Goal: Task Accomplishment & Management: Complete application form

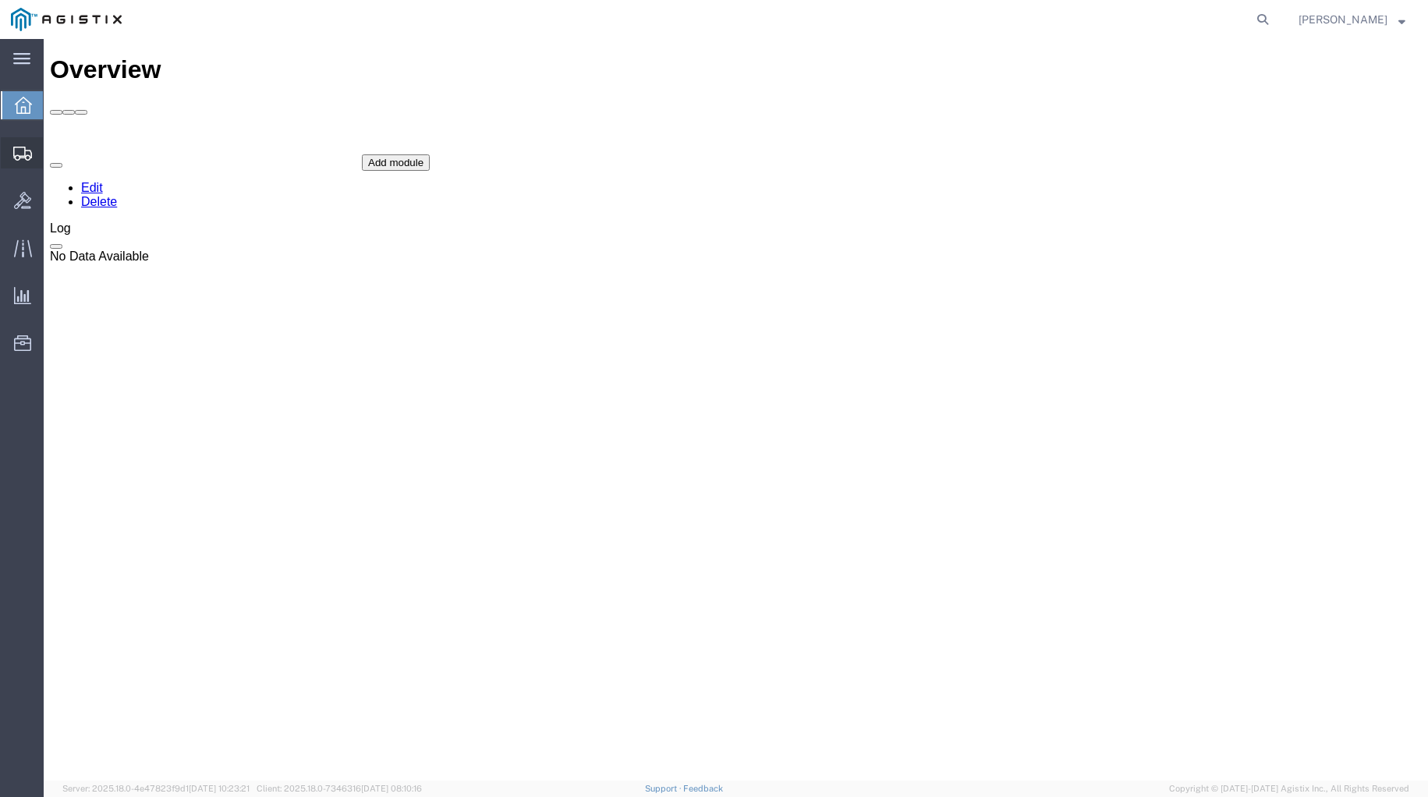
click at [26, 154] on icon at bounding box center [22, 154] width 19 height 14
click at [54, 154] on span "Shipments" at bounding box center [48, 152] width 11 height 31
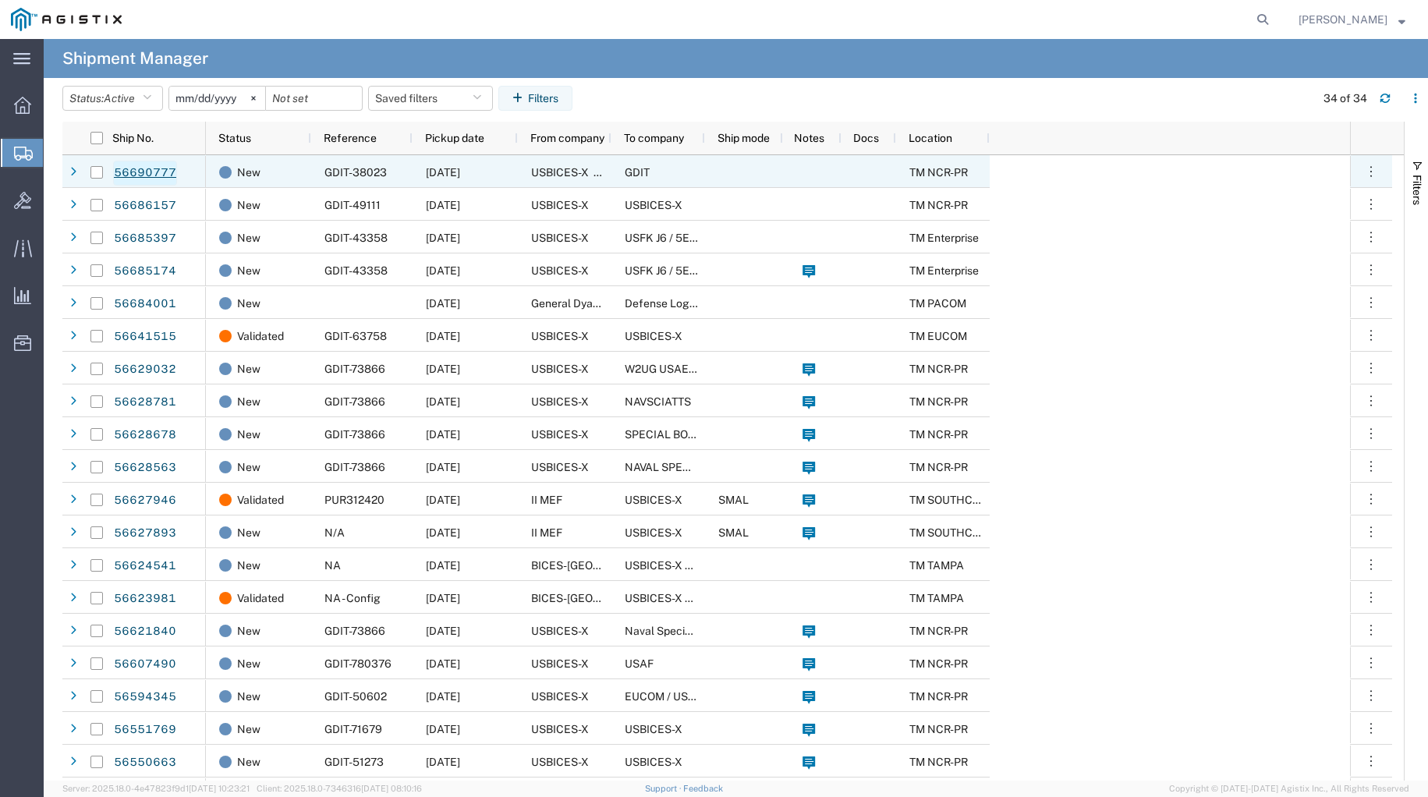
click at [147, 172] on link "56690777" at bounding box center [145, 173] width 64 height 25
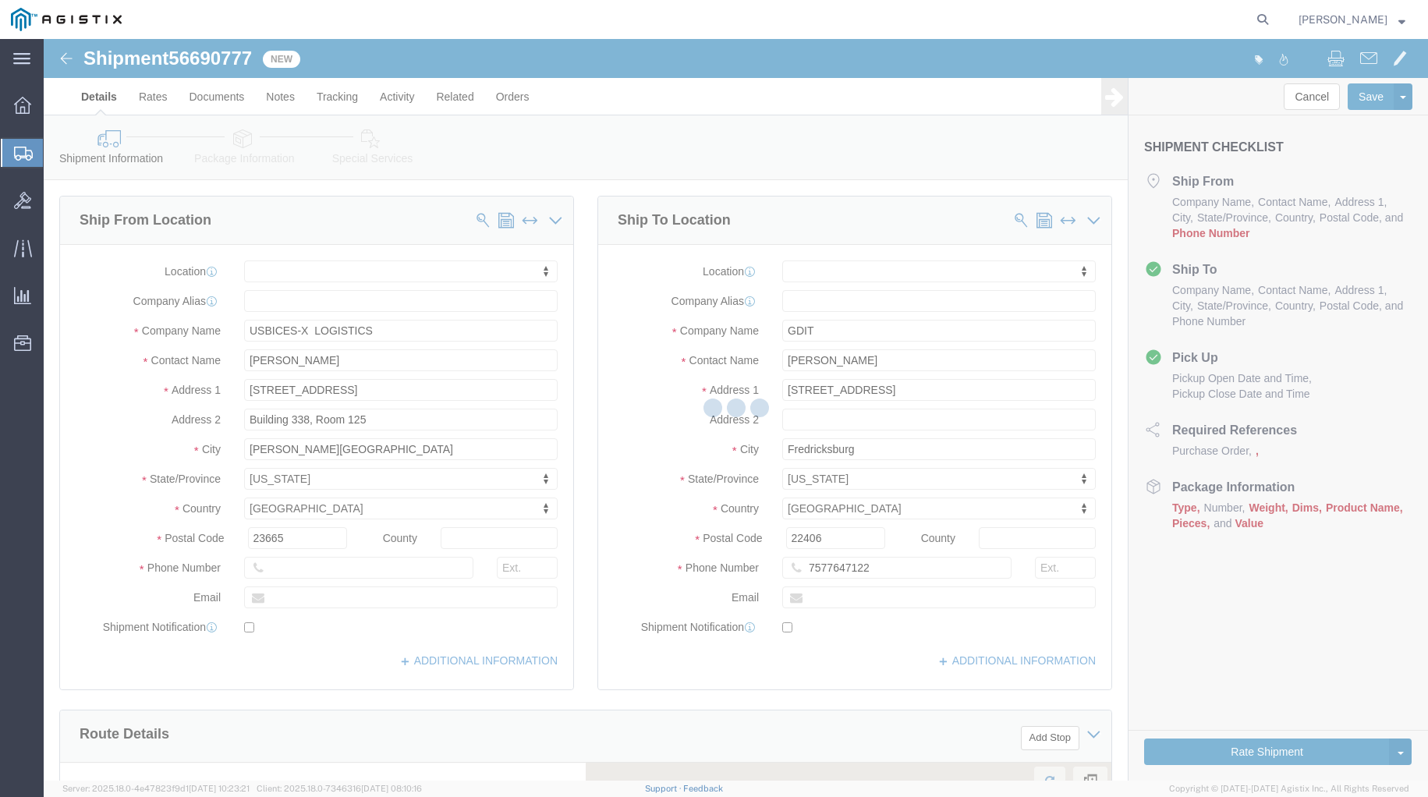
select select
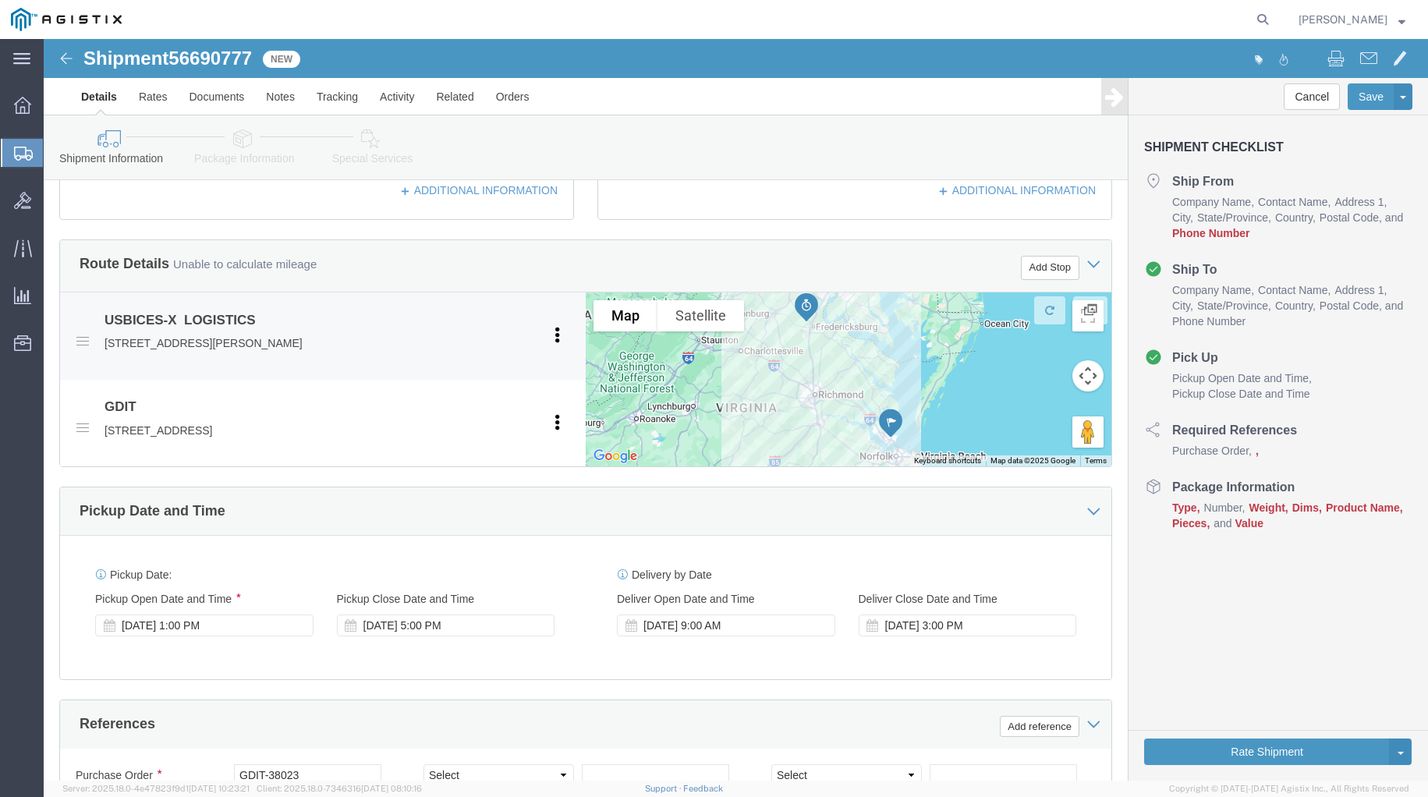
scroll to position [275, 0]
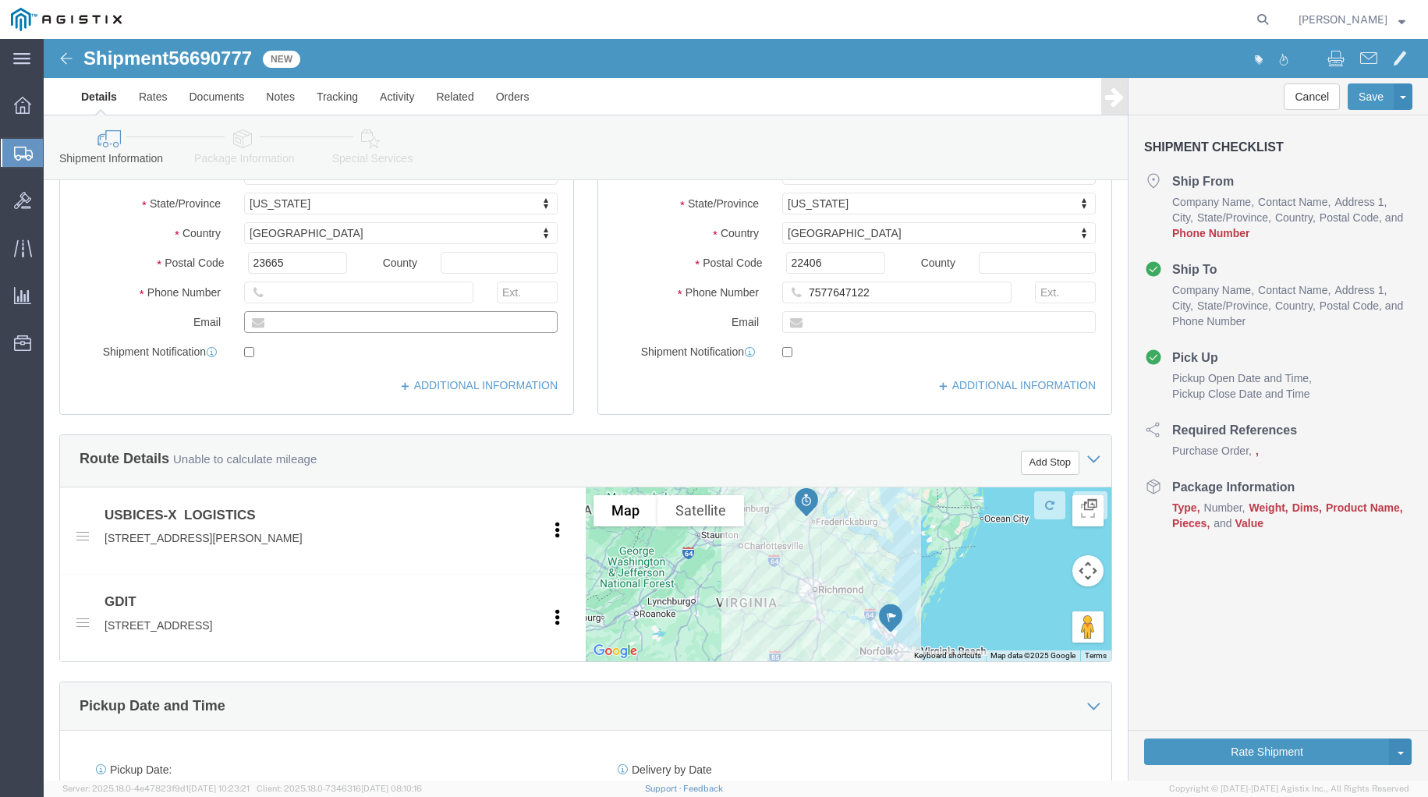
click input "text"
type input "[PERSON_NAME][EMAIL_ADDRESS][DOMAIN_NAME]"
click input "checkbox"
checkbox input "false"
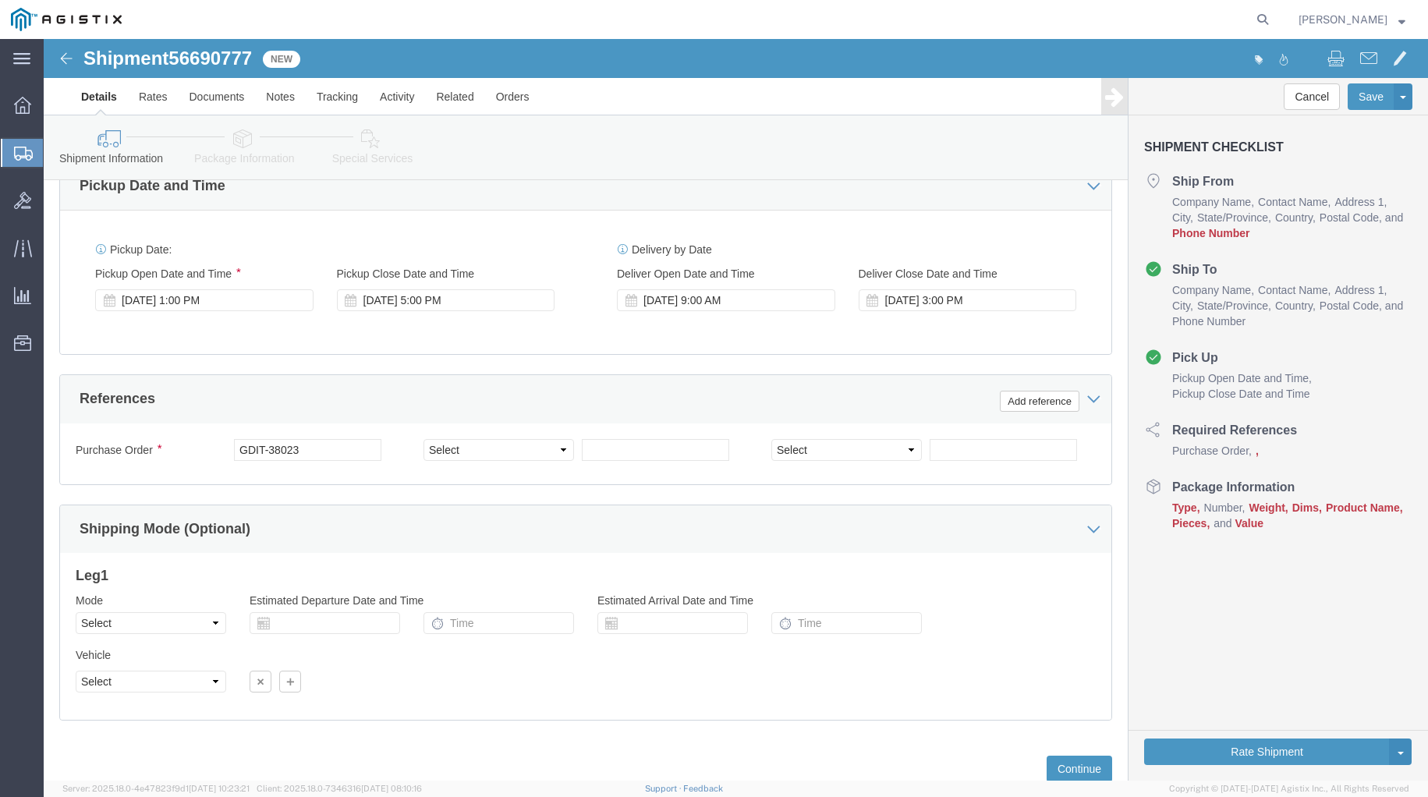
scroll to position [860, 0]
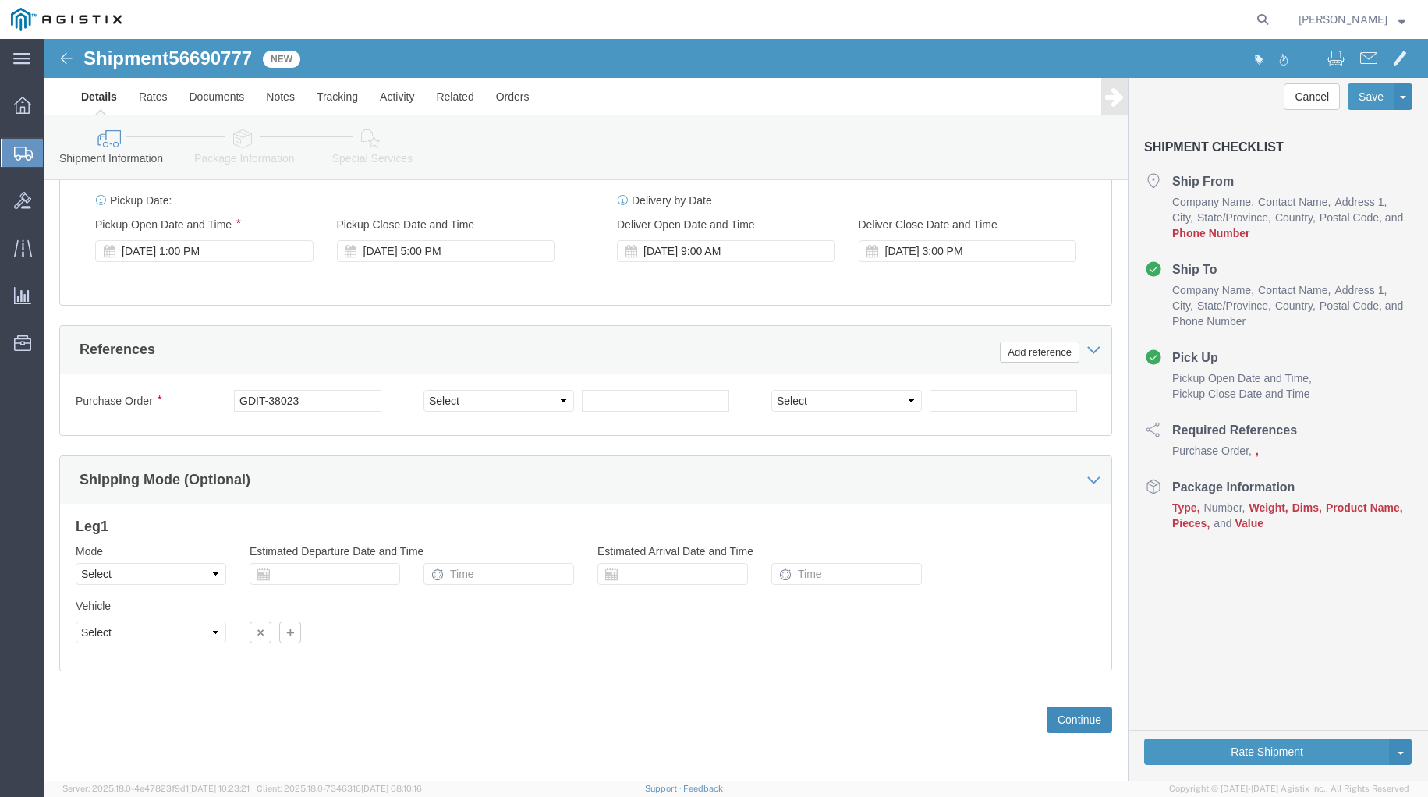
drag, startPoint x: 1018, startPoint y: 680, endPoint x: 750, endPoint y: 575, distance: 287.5
click button "Continue"
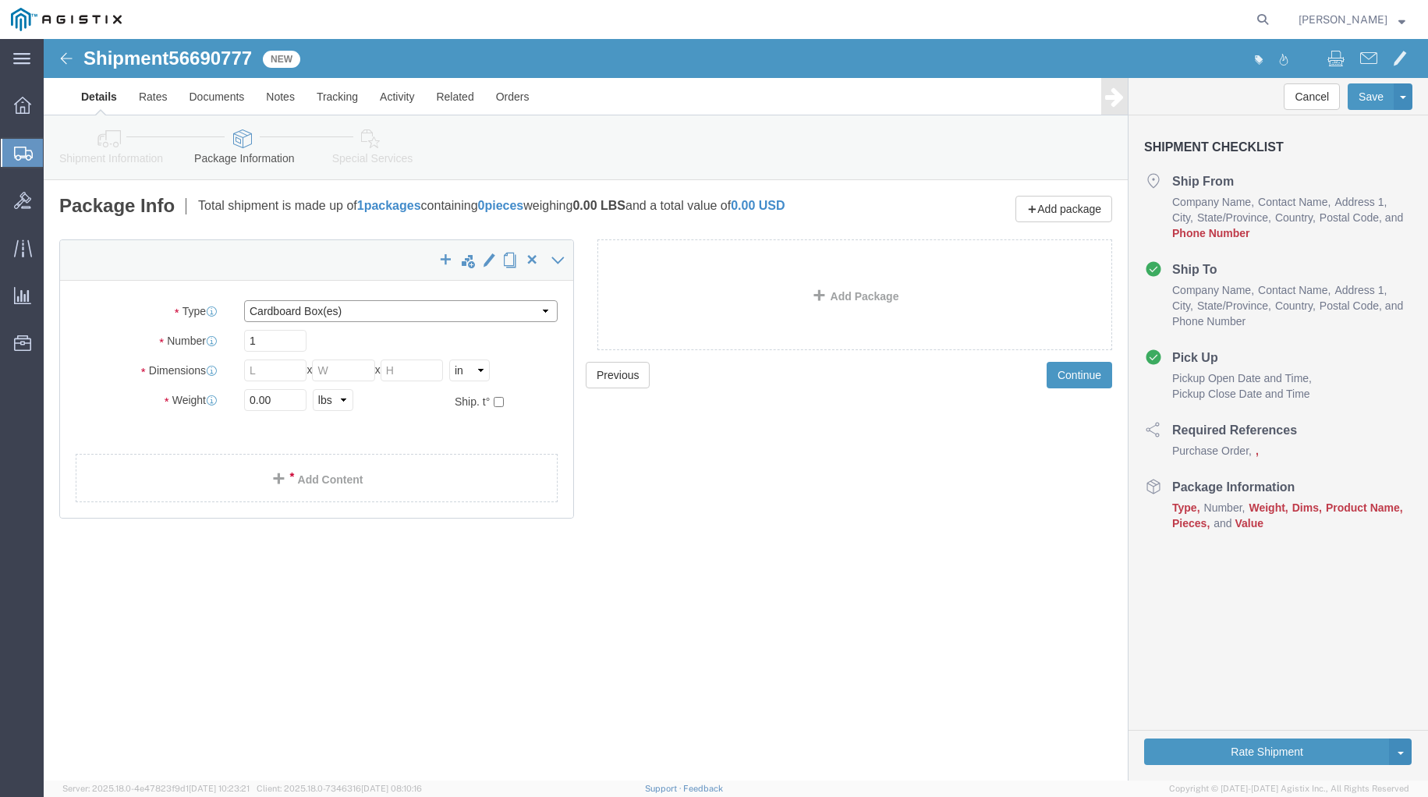
click select "Select Bale(s) Basket(s) Bolt(s) Bottle(s) Buckets Bulk Bundle(s) Can(s) Cardbo…"
select select "ENV"
click select "Select Bale(s) Basket(s) Bolt(s) Bottle(s) Buckets Bulk Bundle(s) Can(s) Cardbo…"
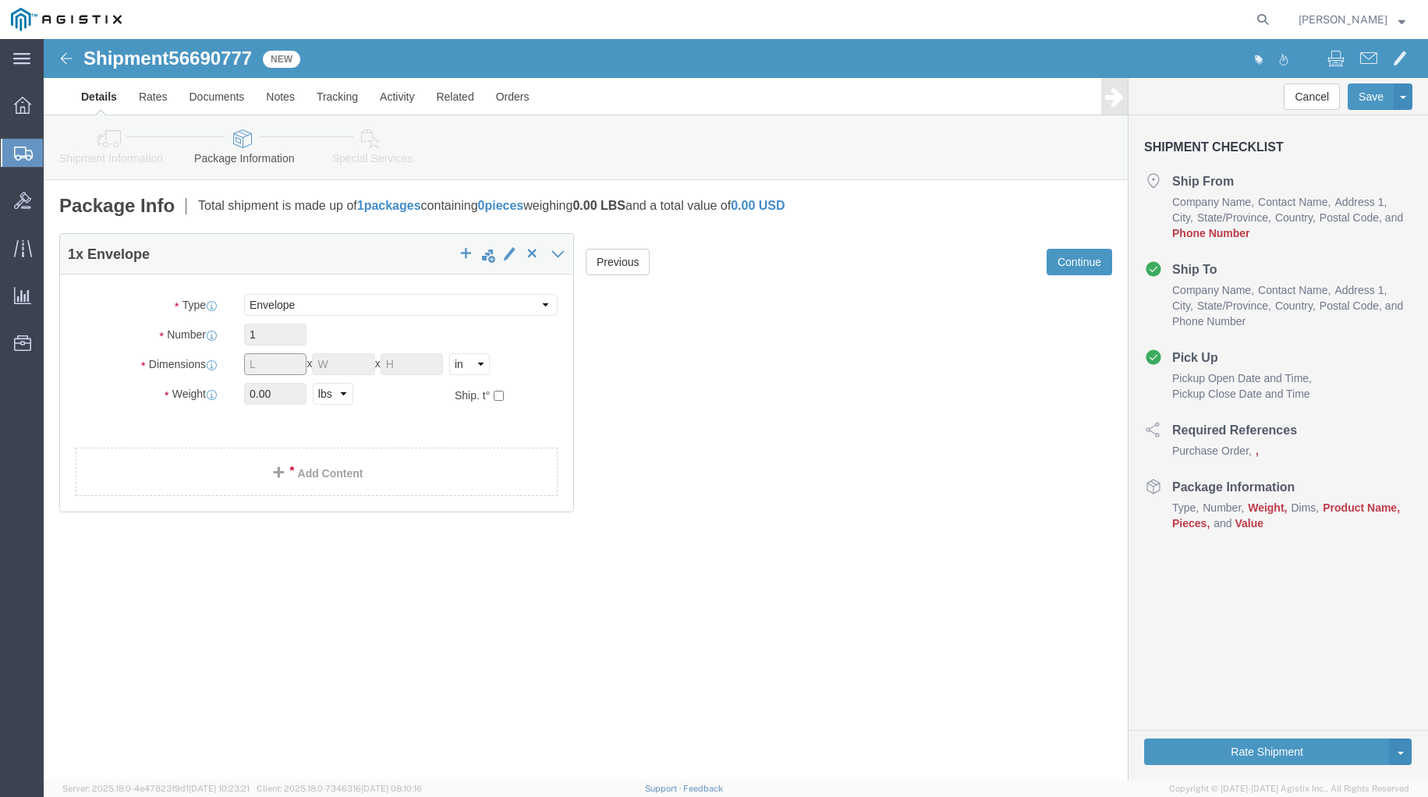
click input "text"
click select "Select cm ft in"
click div "Length x Width x Height Select cm ft in"
click span "button"
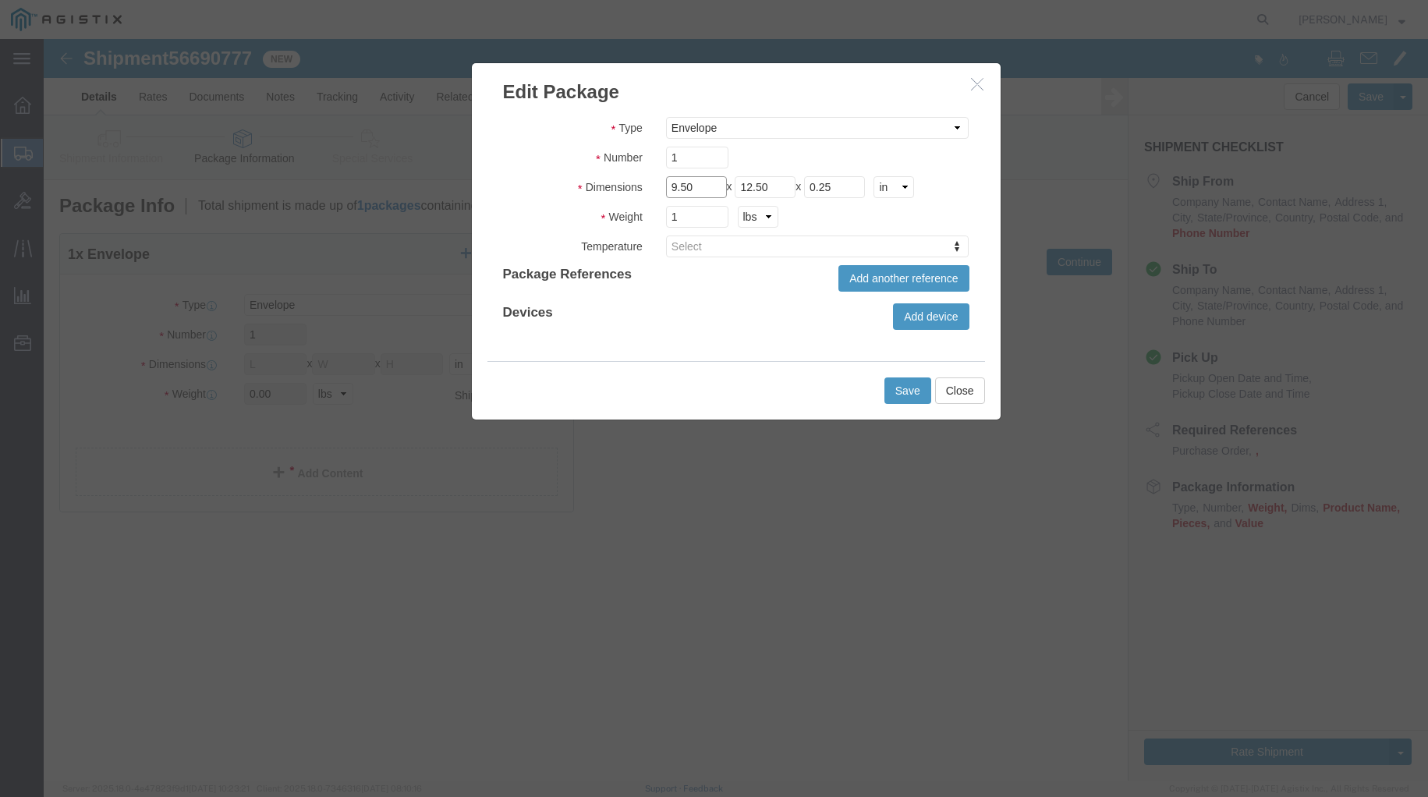
drag, startPoint x: 679, startPoint y: 140, endPoint x: 587, endPoint y: 162, distance: 95.3
click div "Length 9.50 x Width 12.50 x Height 0.25 cm ft in"
type input "7"
drag, startPoint x: 735, startPoint y: 147, endPoint x: 691, endPoint y: 147, distance: 43.7
click div "Length 7 x Width 12.50 x Height 0.25 cm ft in"
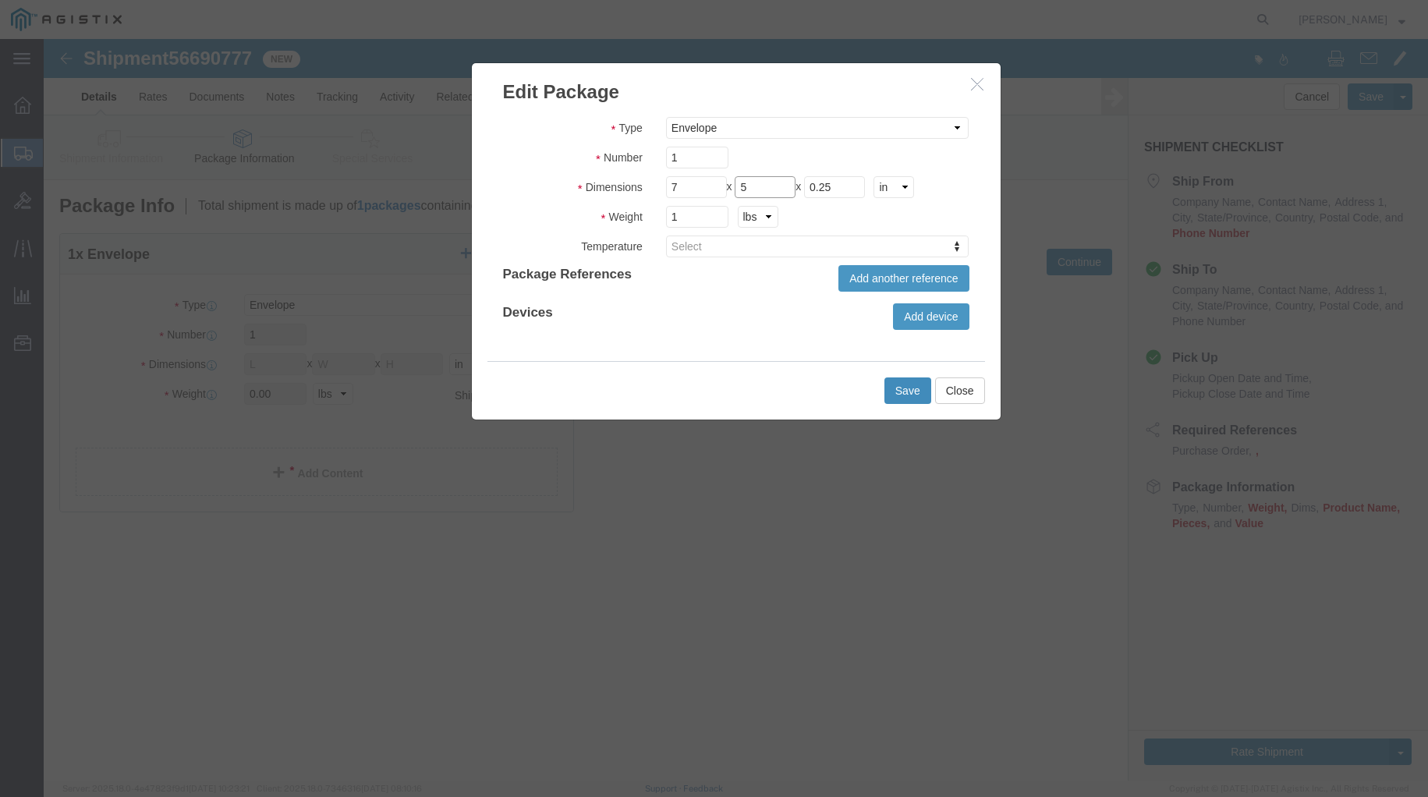
type input "5"
click button "Save"
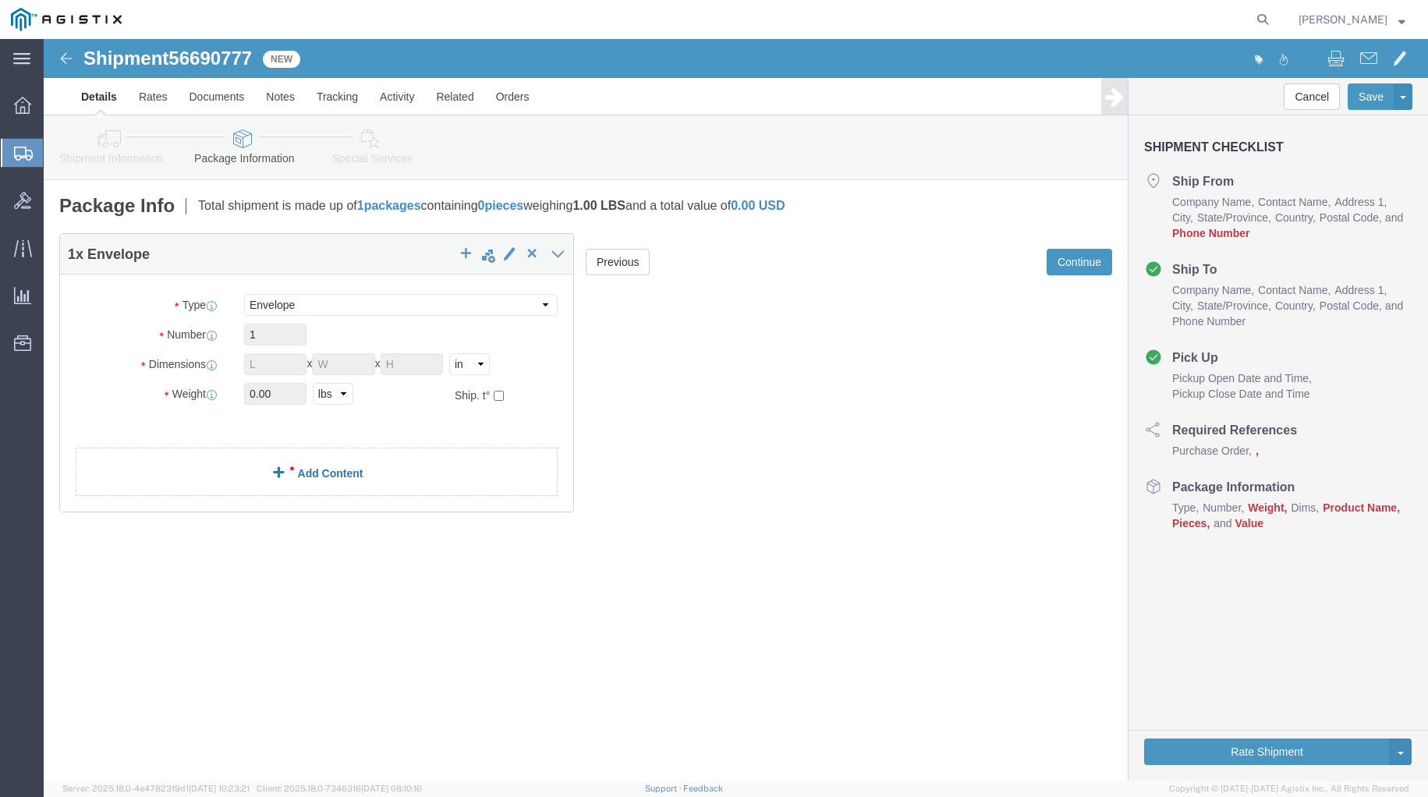
click link "Add Content"
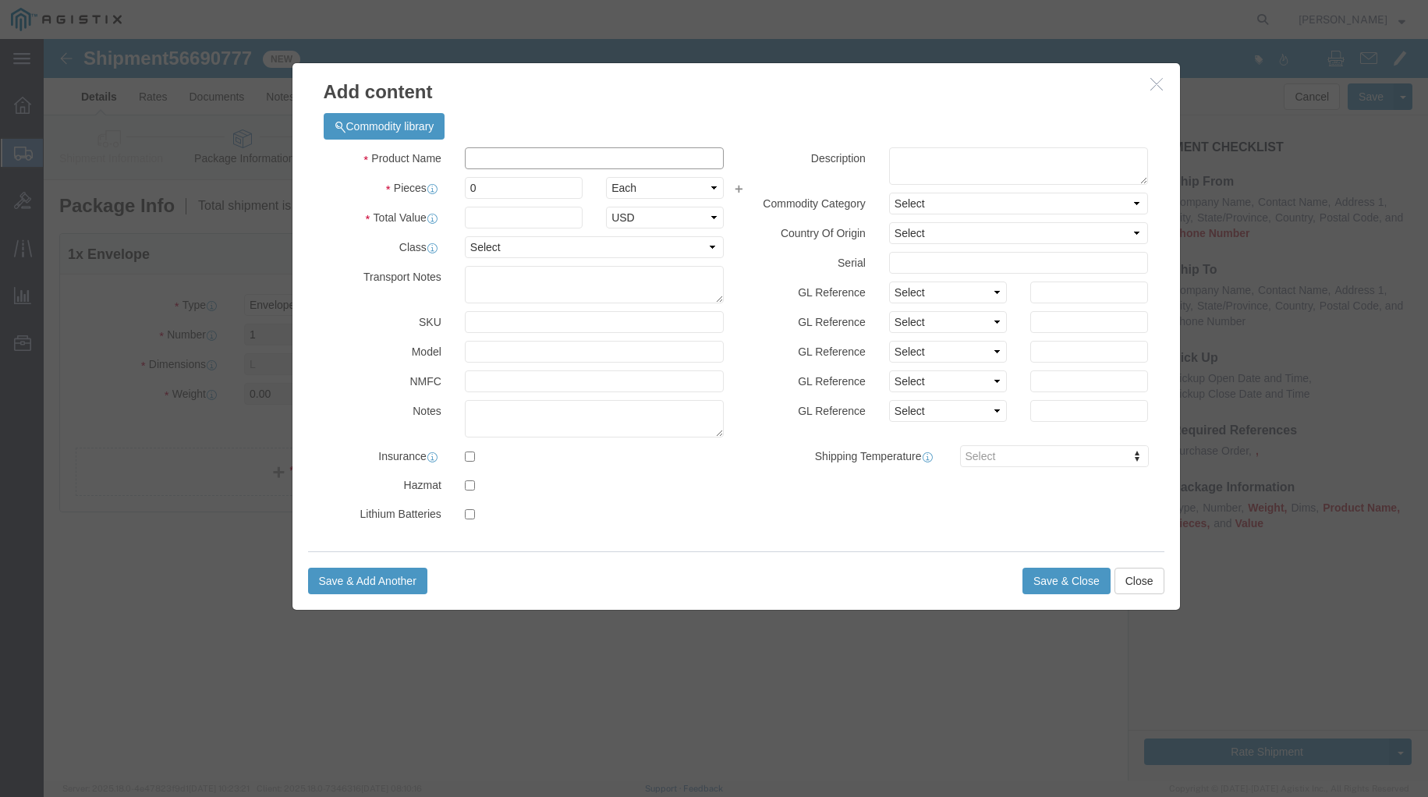
click input "text"
type input "r"
type input "Rsa"
click td "Name: RSA TOKEN, MODEL: SECURID, 13"
select select
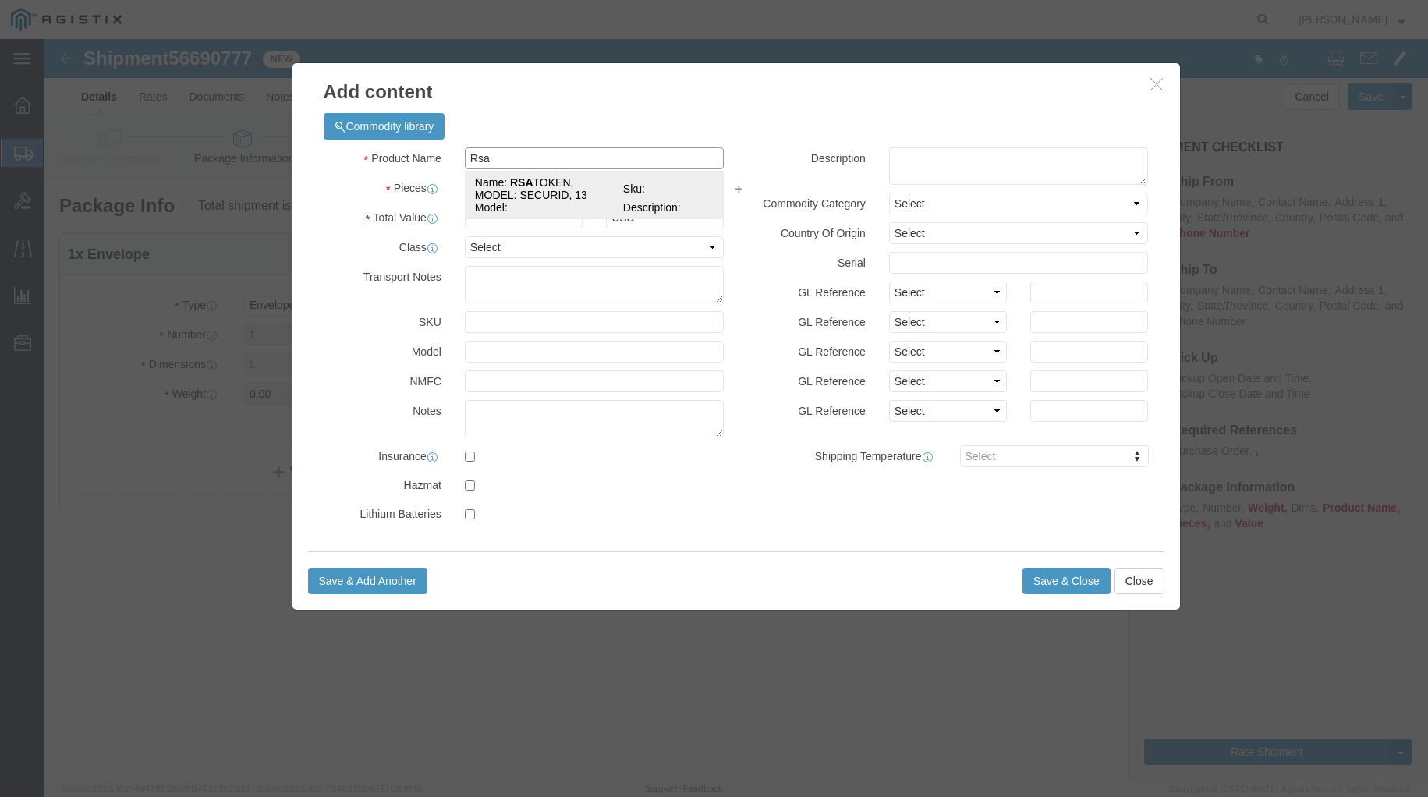
select select
type textarea "Vendor=DHL;Vendor Svc=Express Worldwide"
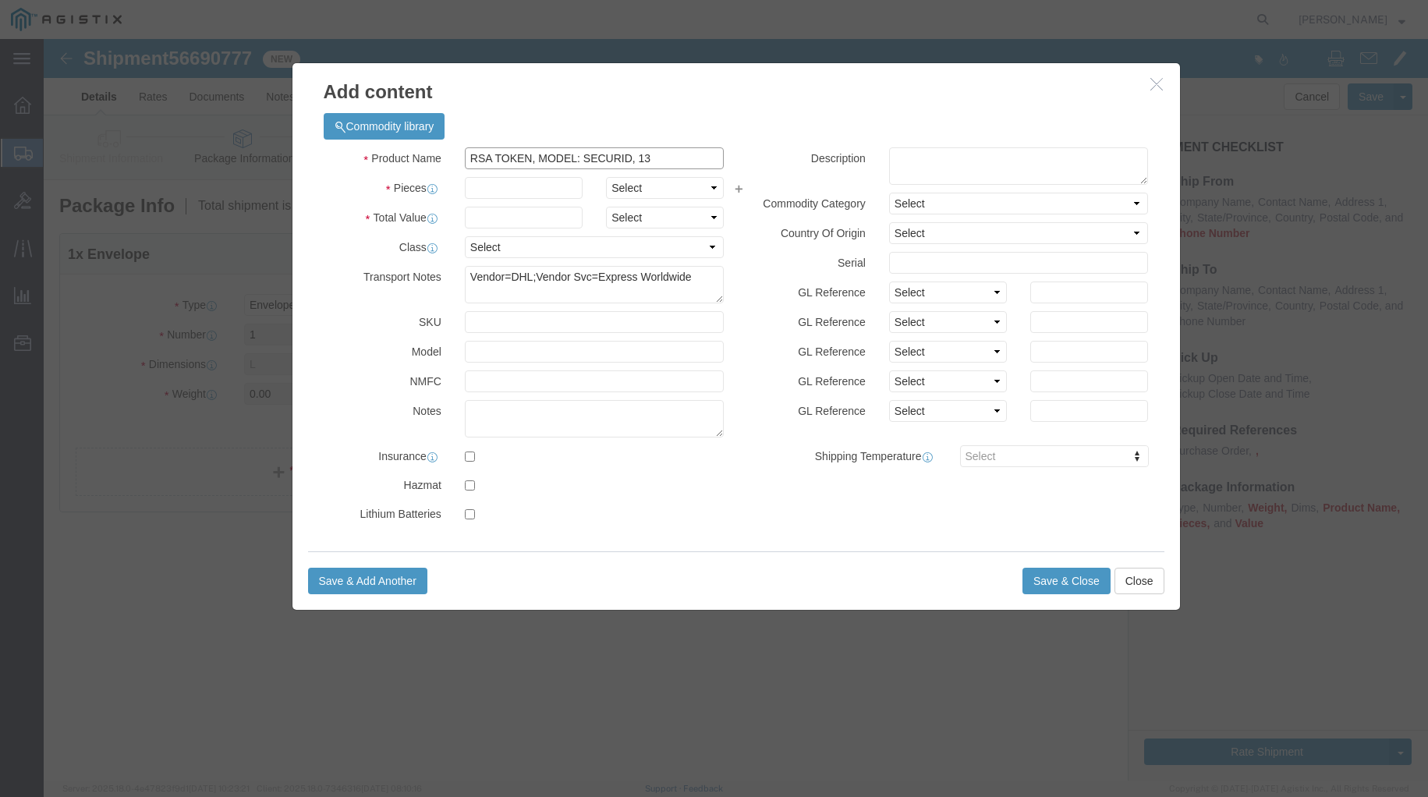
type input "RSA TOKEN, MODEL: SECURID, 13"
click div "Product Name RSA TOKEN, MODEL: SECURID, 13 Rsa Pieces Select Bag Barrels 100Boa…"
click input "text"
type input "1"
click input "text"
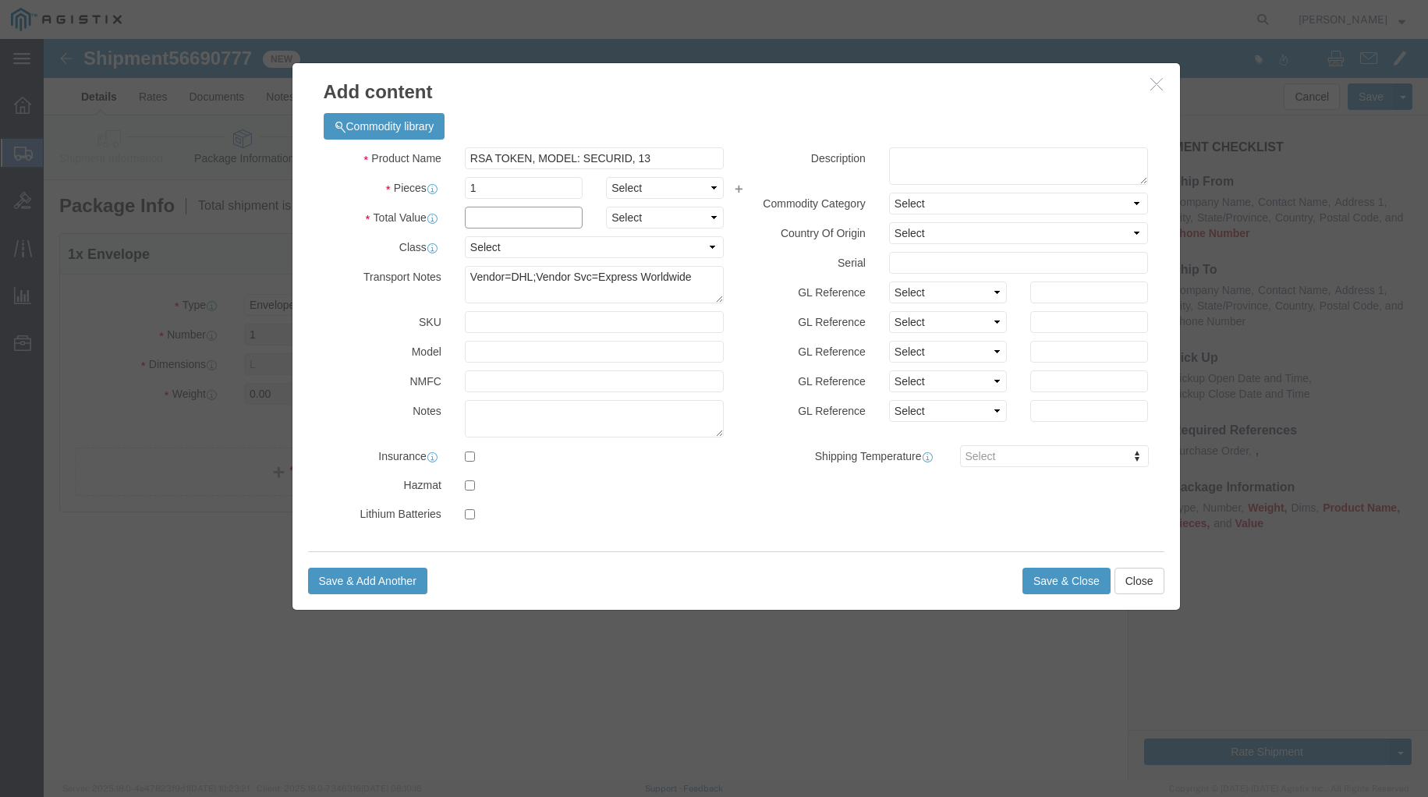
click input "text"
drag, startPoint x: 685, startPoint y: 454, endPoint x: 701, endPoint y: 459, distance: 17.0
click div
click input "138"
type input "138.00"
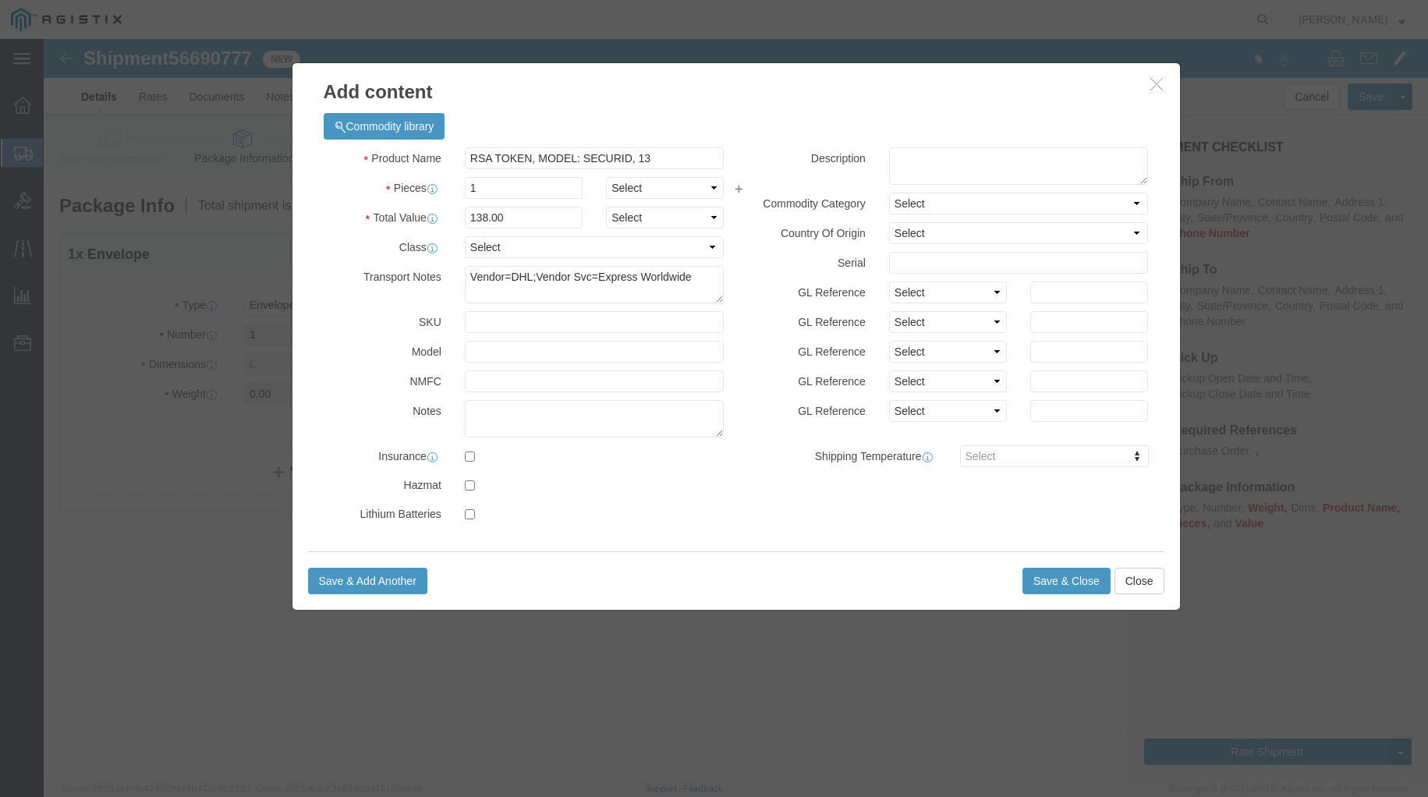
click div "Product Name RSA TOKEN, MODEL: SECURID, 13 Rsa Pieces 1 Select Bag Barrels 100B…"
click textarea
type textarea "rsa"
click td "Name: RSA TOKEN, MODEL: SECURID, 13"
click textarea
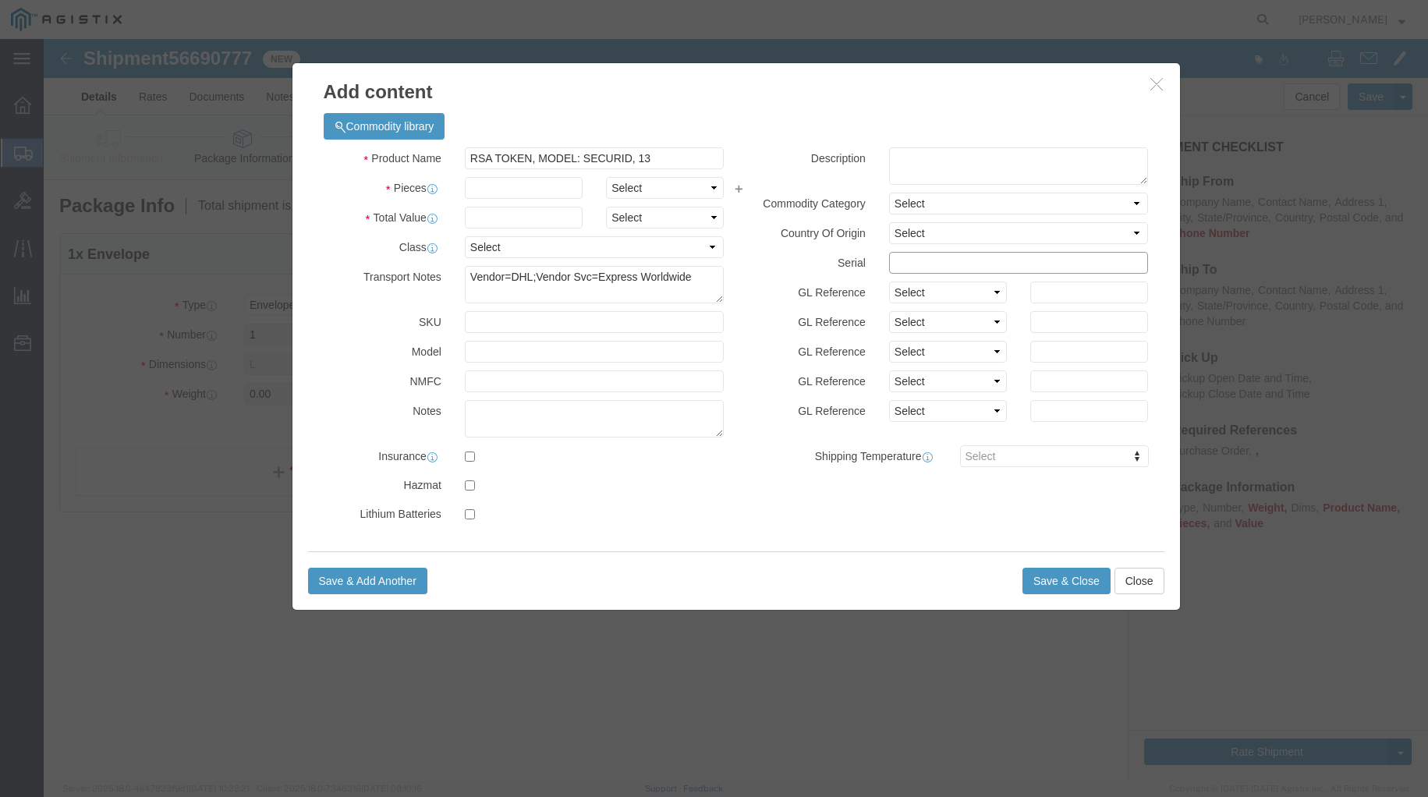
click input "text"
click textarea
type textarea "RSA Token"
click input "text"
drag, startPoint x: 891, startPoint y: 222, endPoint x: 834, endPoint y: 228, distance: 58.0
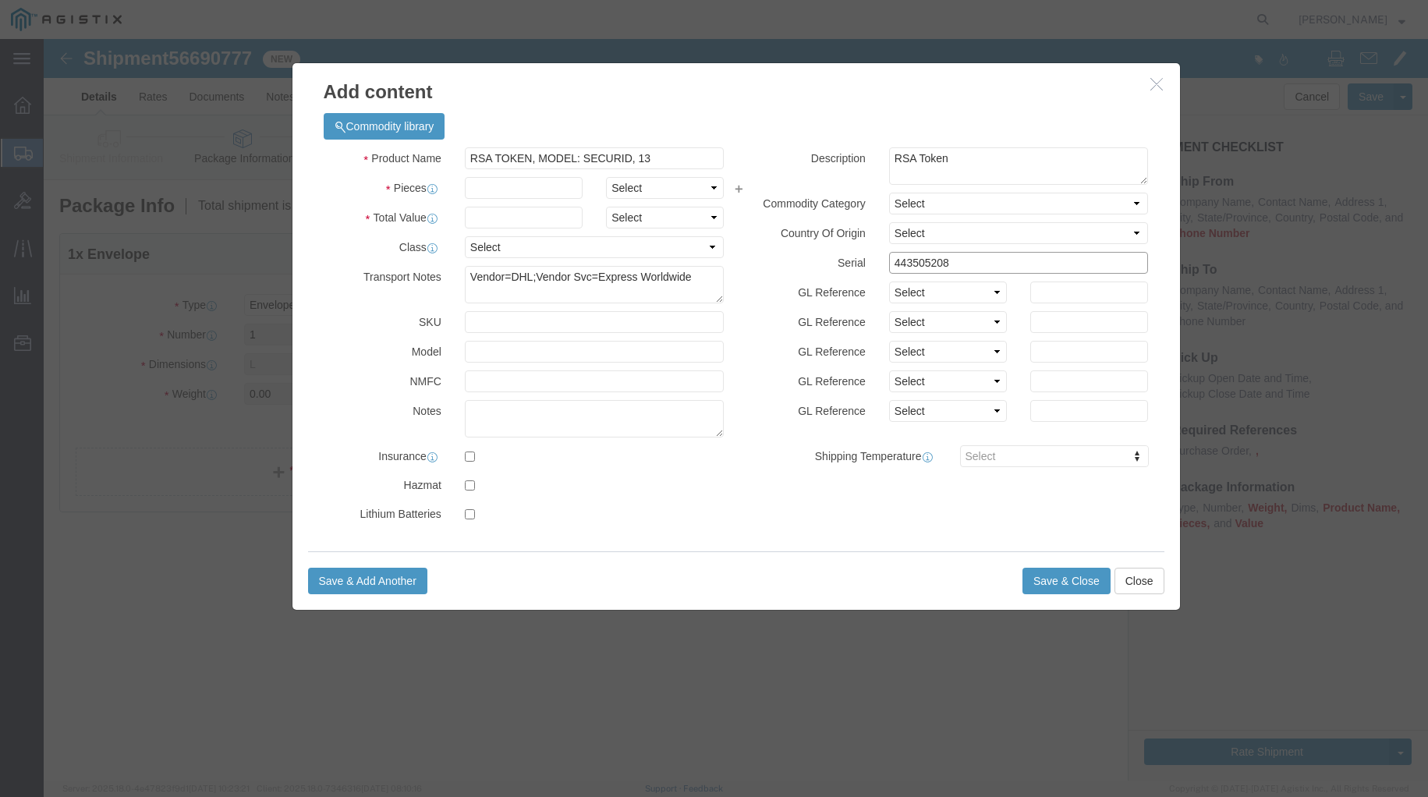
click div "443505208"
type input "443505208"
click button "Save & Close"
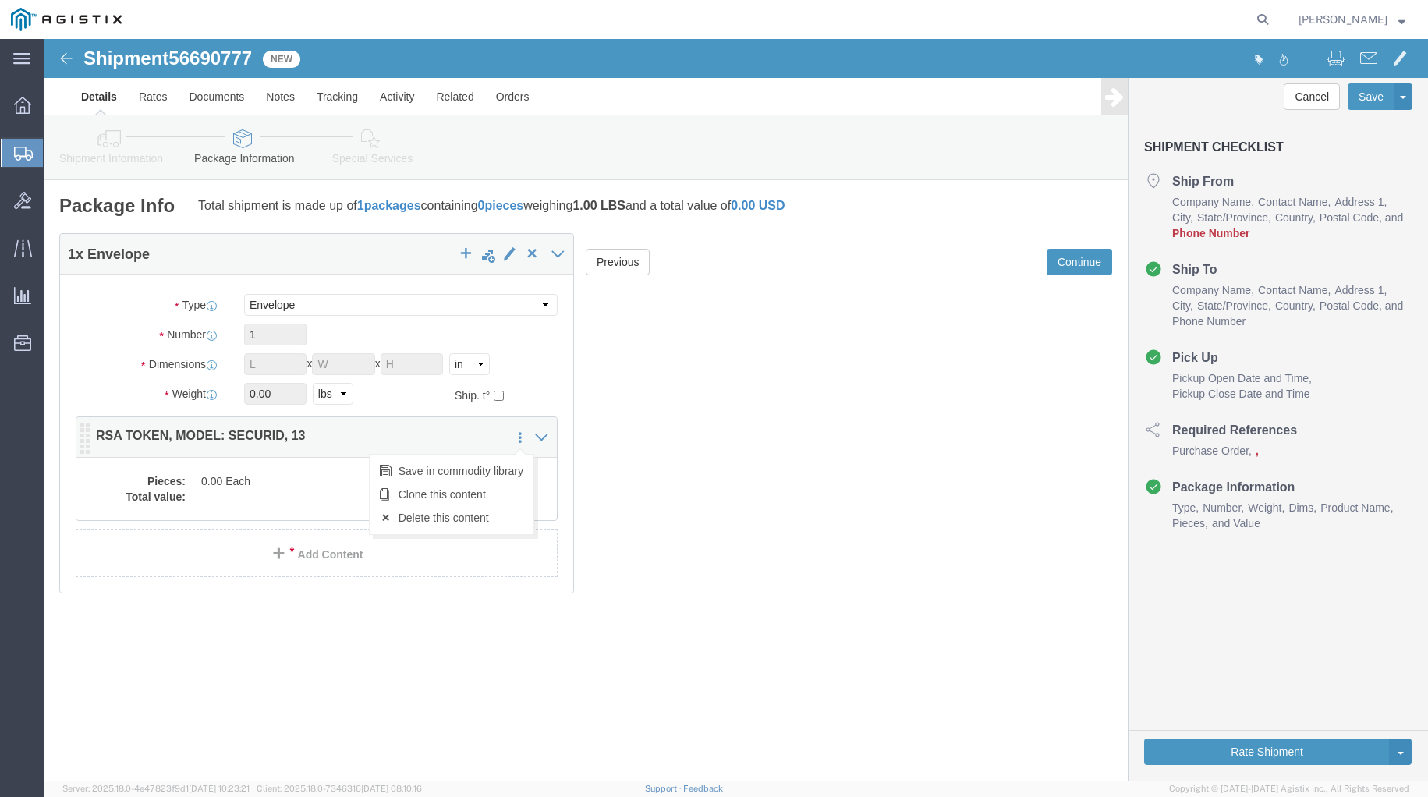
click link
click span "button"
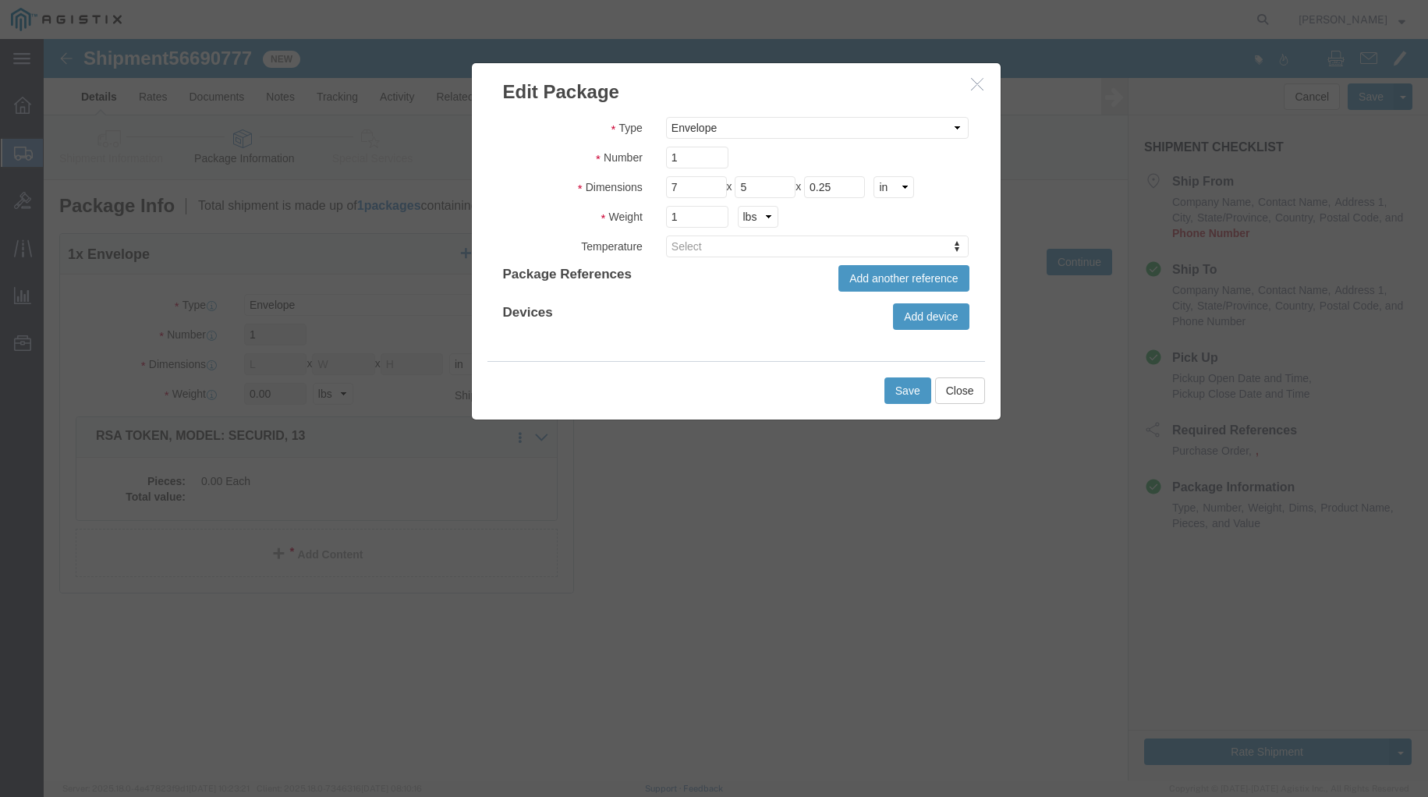
click icon "button"
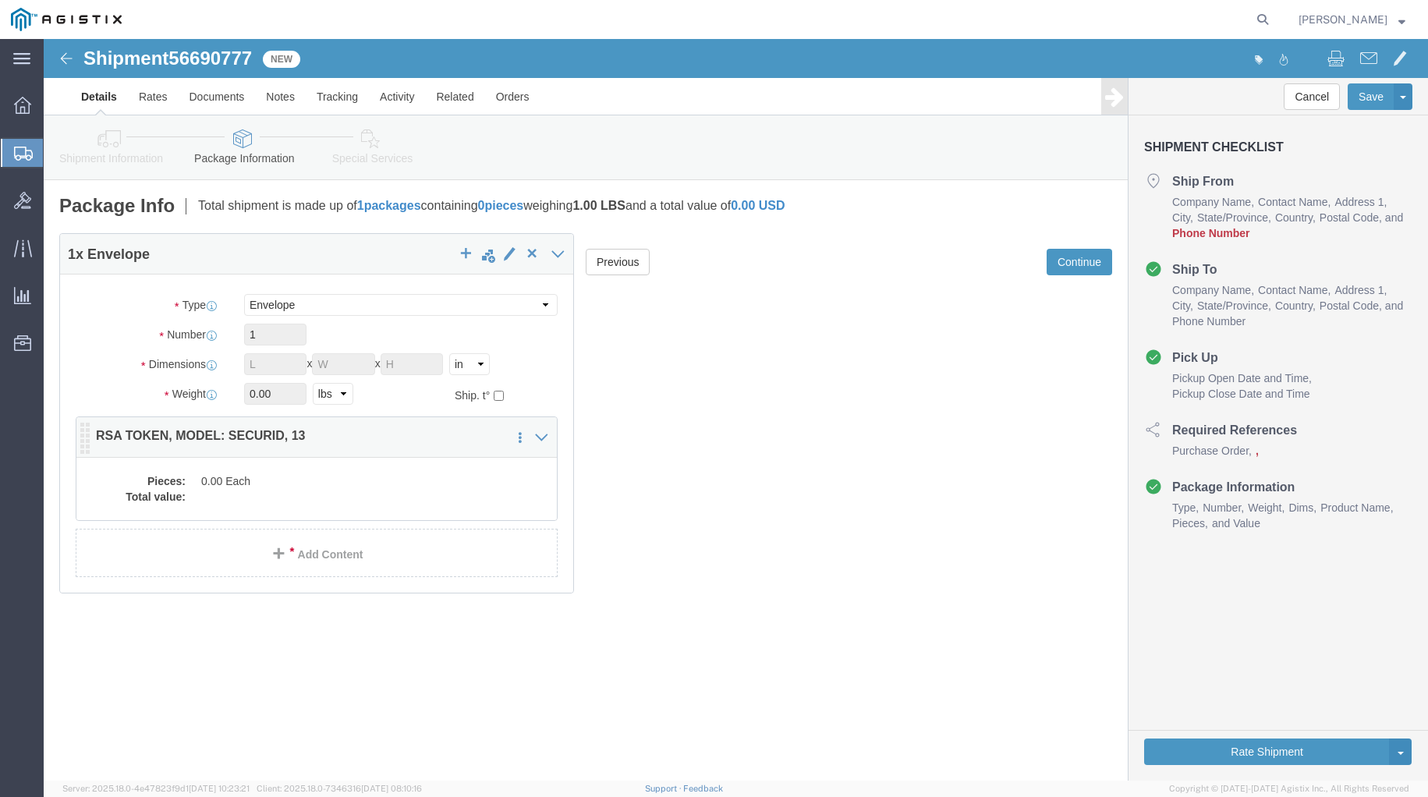
click p "RSA TOKEN, MODEL: SECURID, 13"
click icon
drag, startPoint x: 175, startPoint y: 447, endPoint x: 186, endPoint y: 445, distance: 11.0
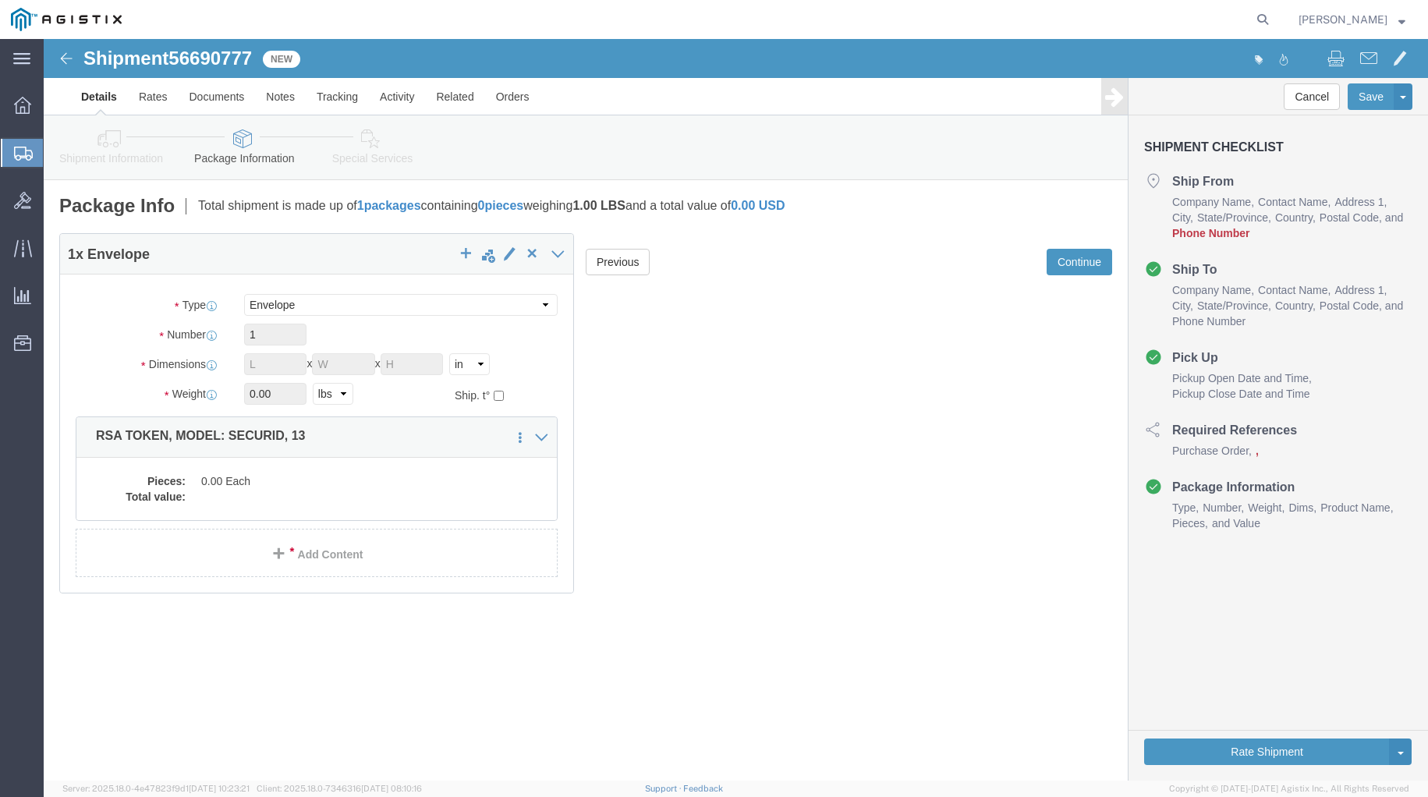
click dd "0.00 Each"
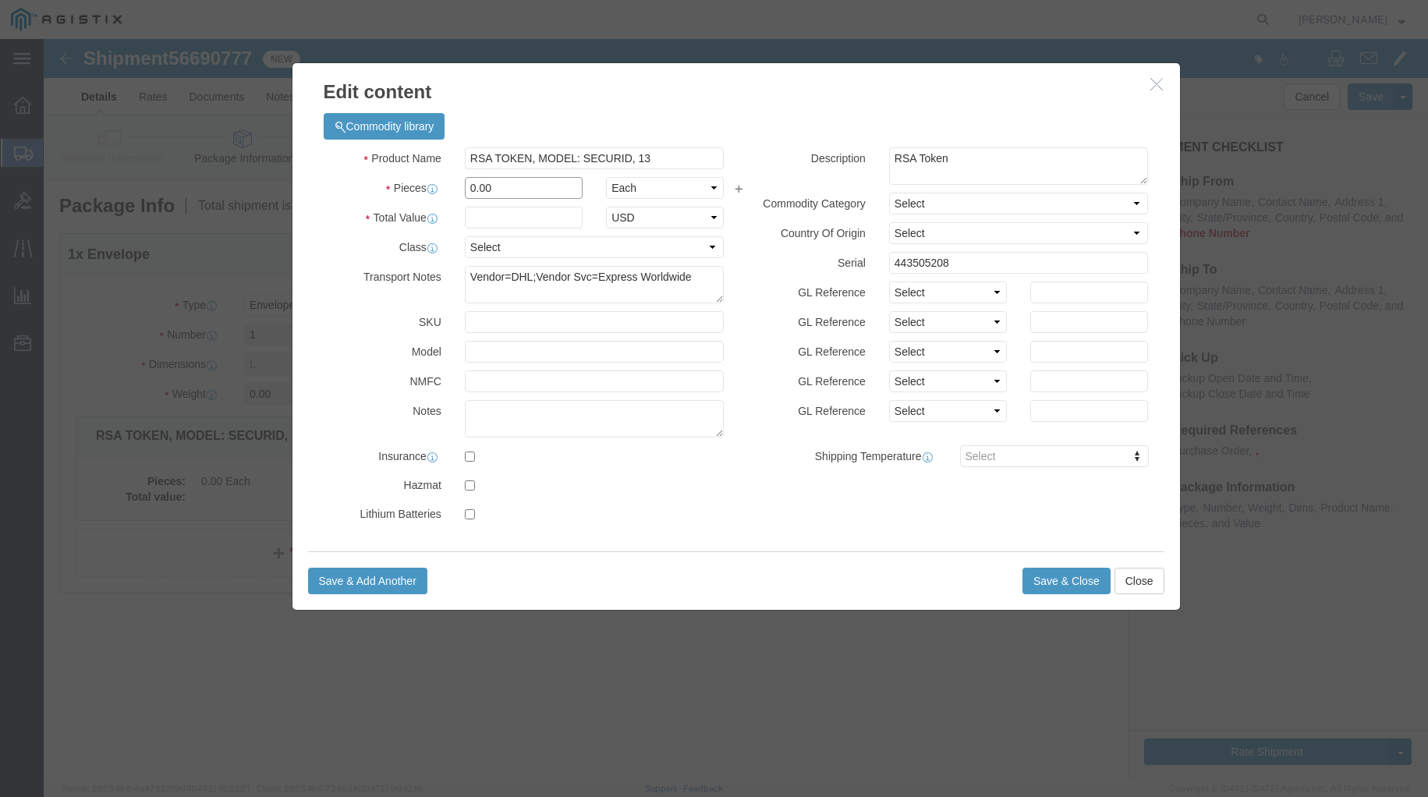
click input "0.00"
drag, startPoint x: 460, startPoint y: 147, endPoint x: 380, endPoint y: 158, distance: 81.1
click div "Pieces 0.00 Select Bag Barrels 100Board Feet Bottle Box Blister Pack Carats Can…"
click input "0.00"
type input "1.00"
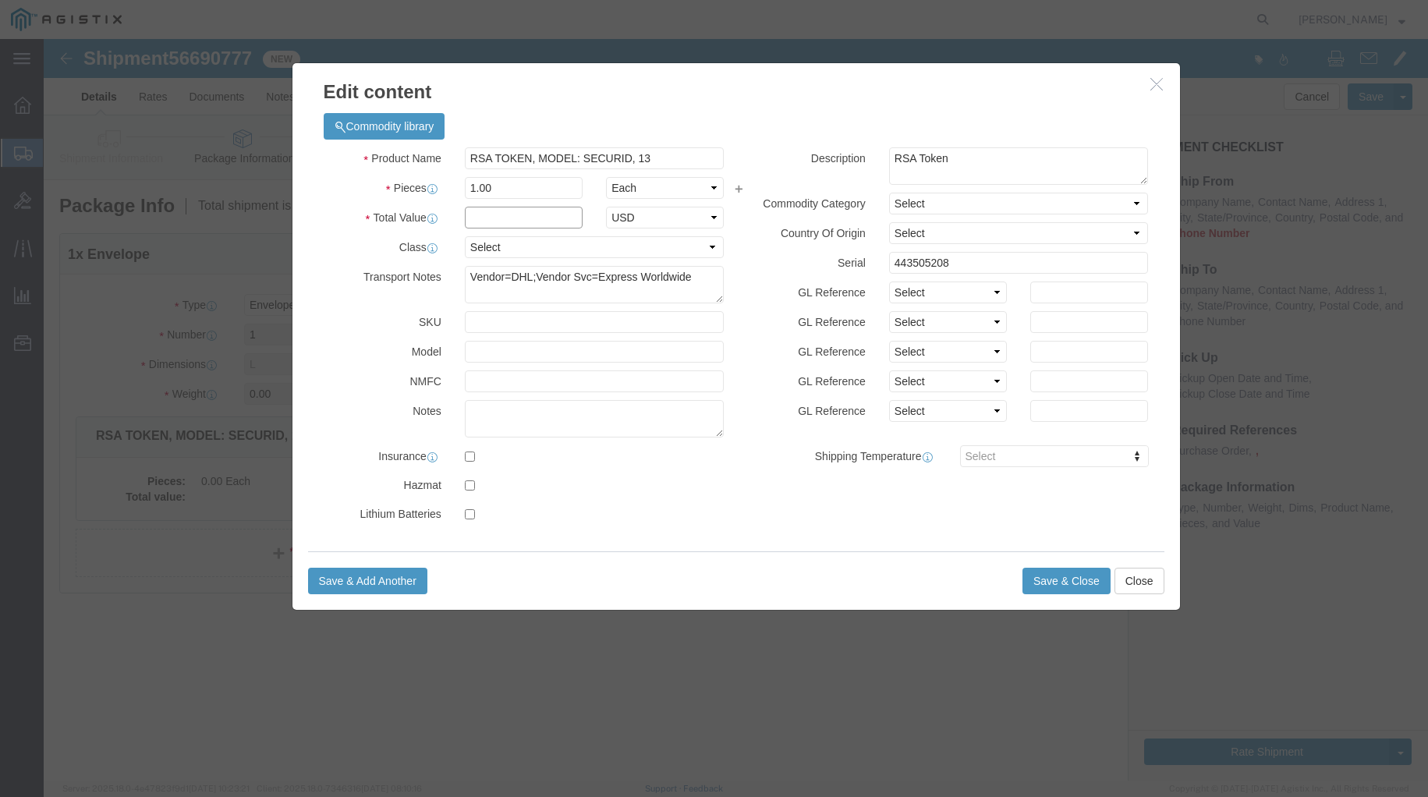
click input "text"
type input "138"
click button "Save & Close"
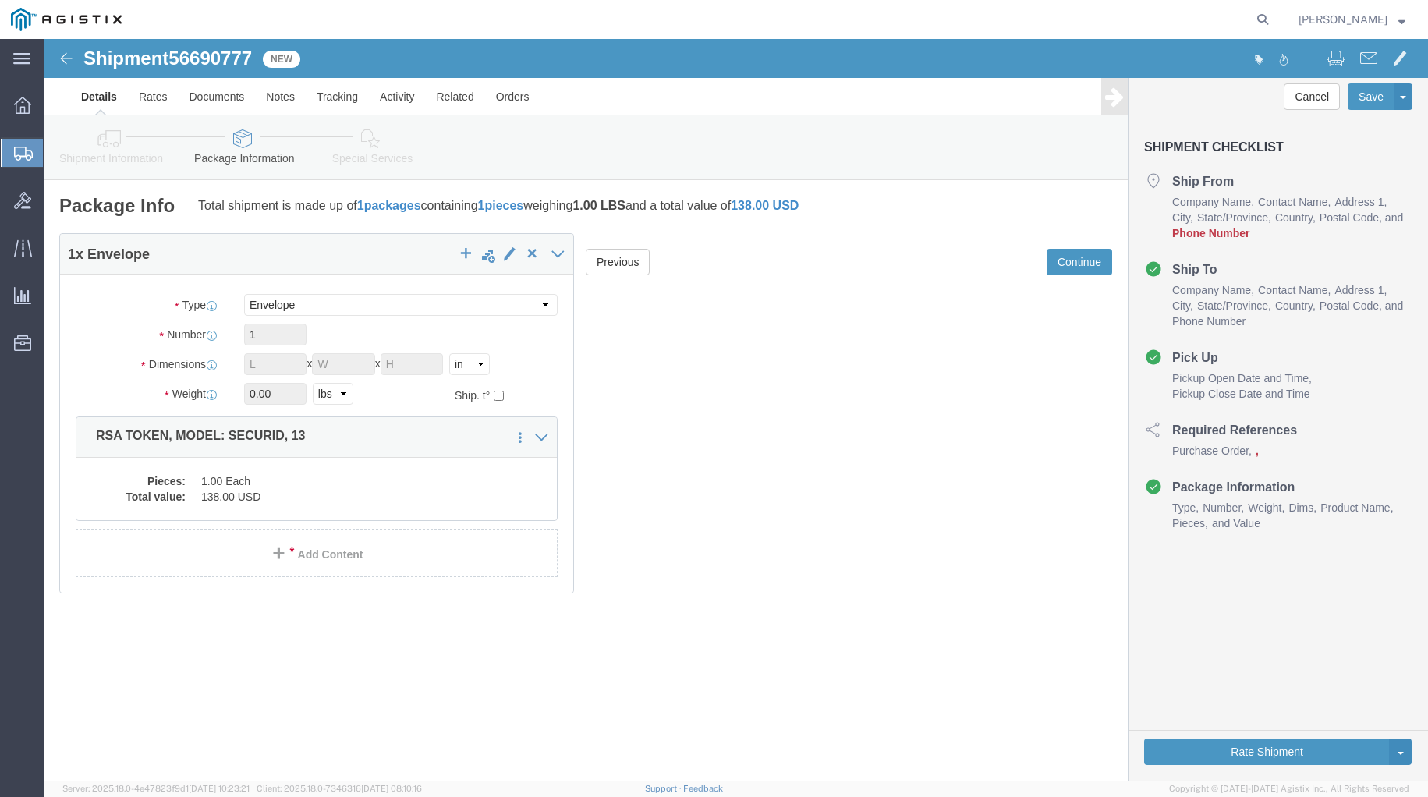
click div "Previous Continue"
click button "Continue"
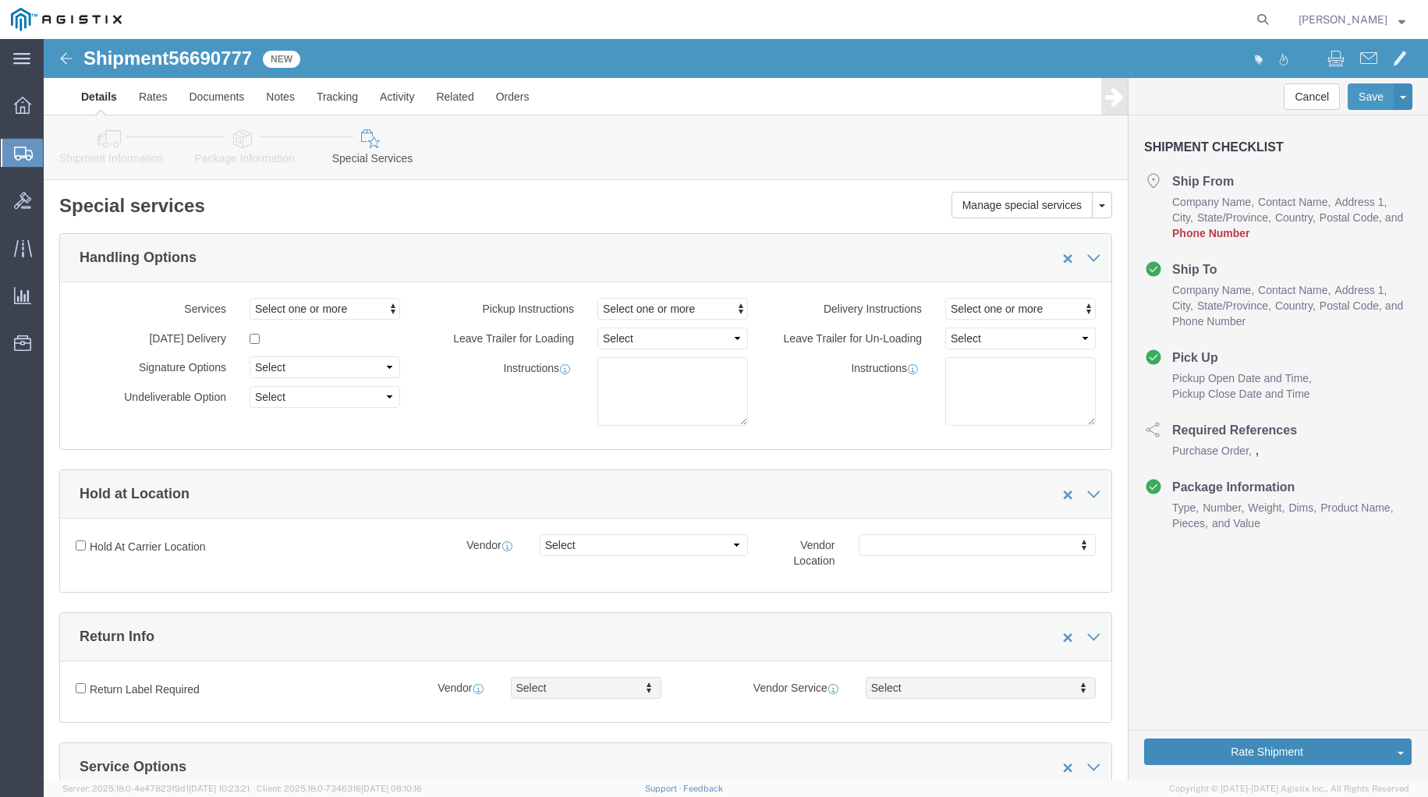
drag, startPoint x: 1218, startPoint y: 713, endPoint x: 1110, endPoint y: 692, distance: 110.4
click button "Rate Shipment"
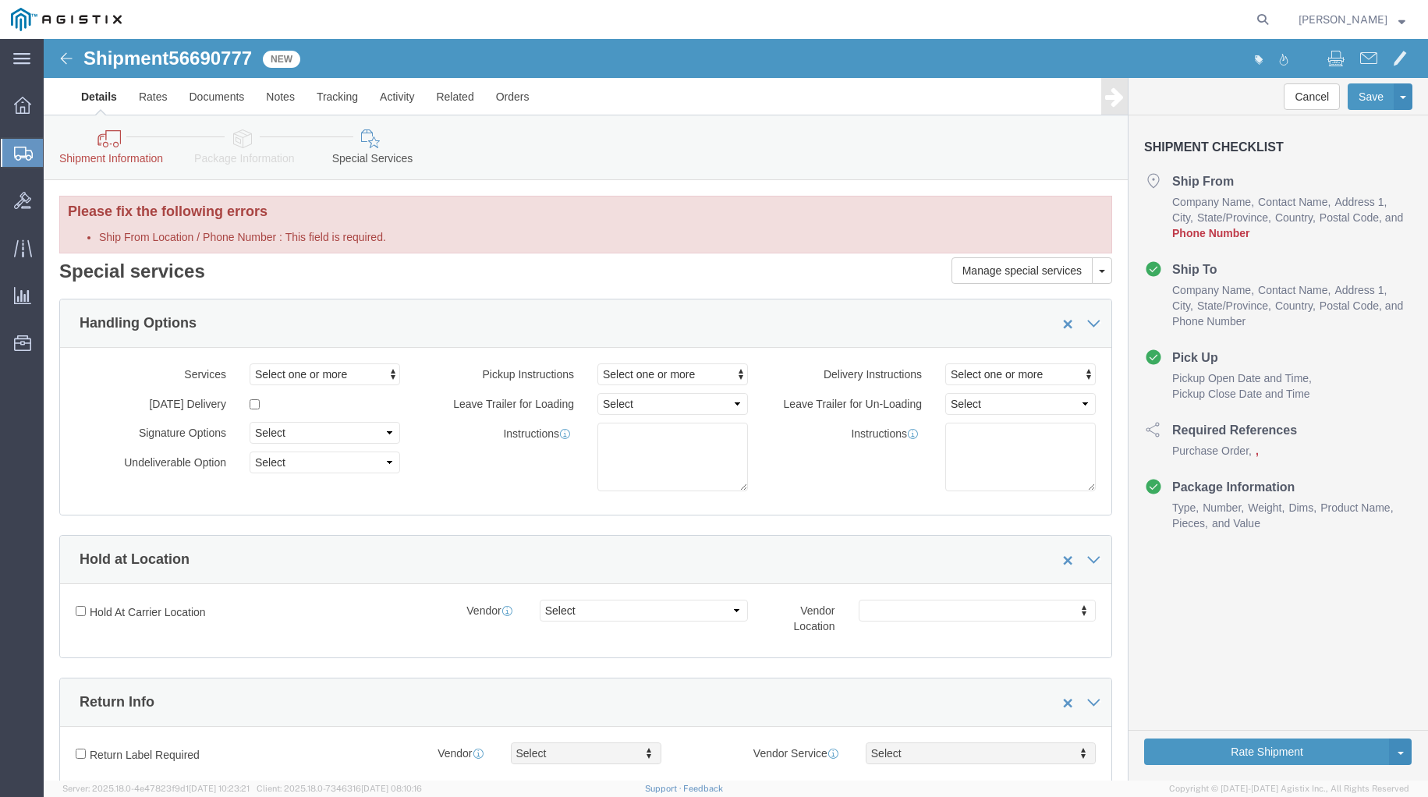
drag, startPoint x: 64, startPoint y: 108, endPoint x: 277, endPoint y: 206, distance: 234.5
click icon
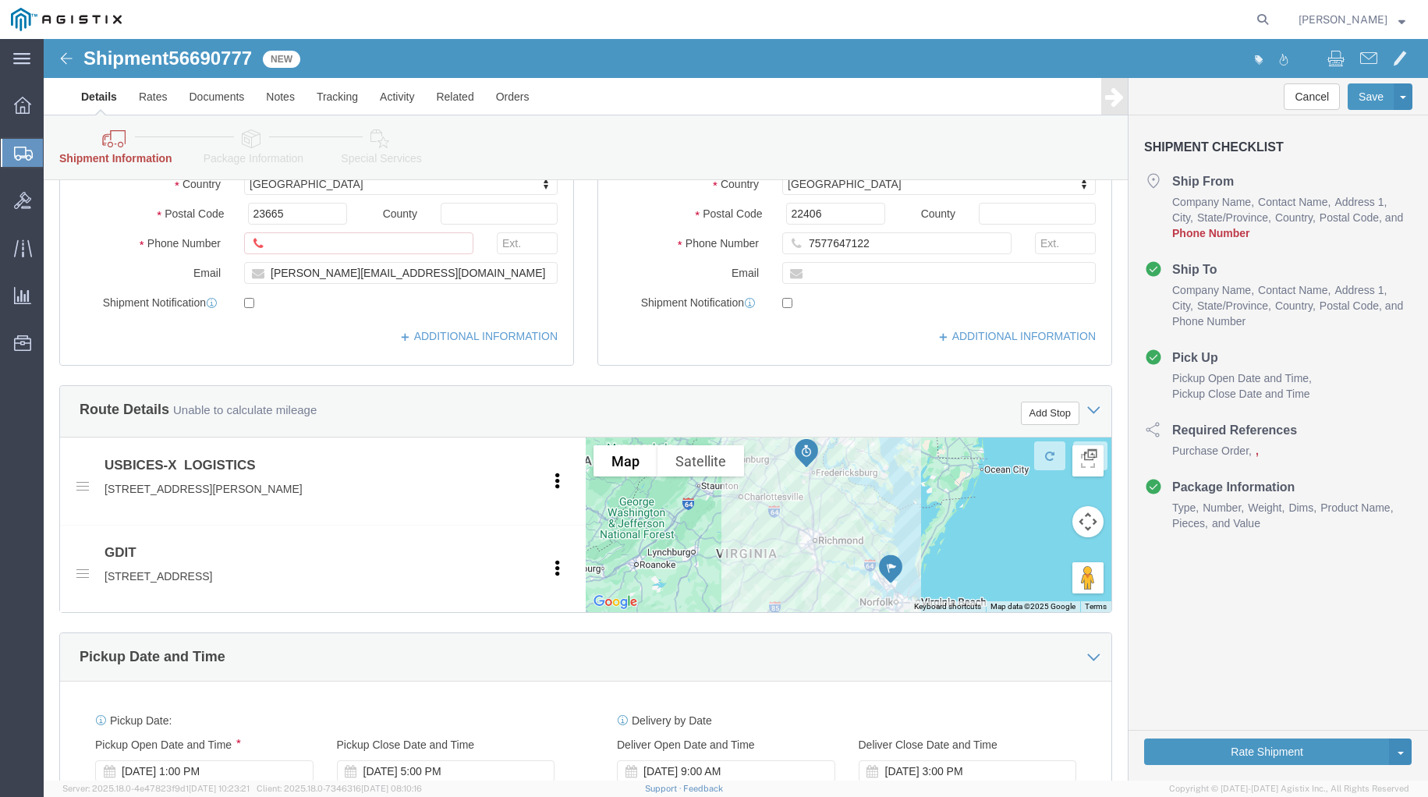
scroll to position [195, 0]
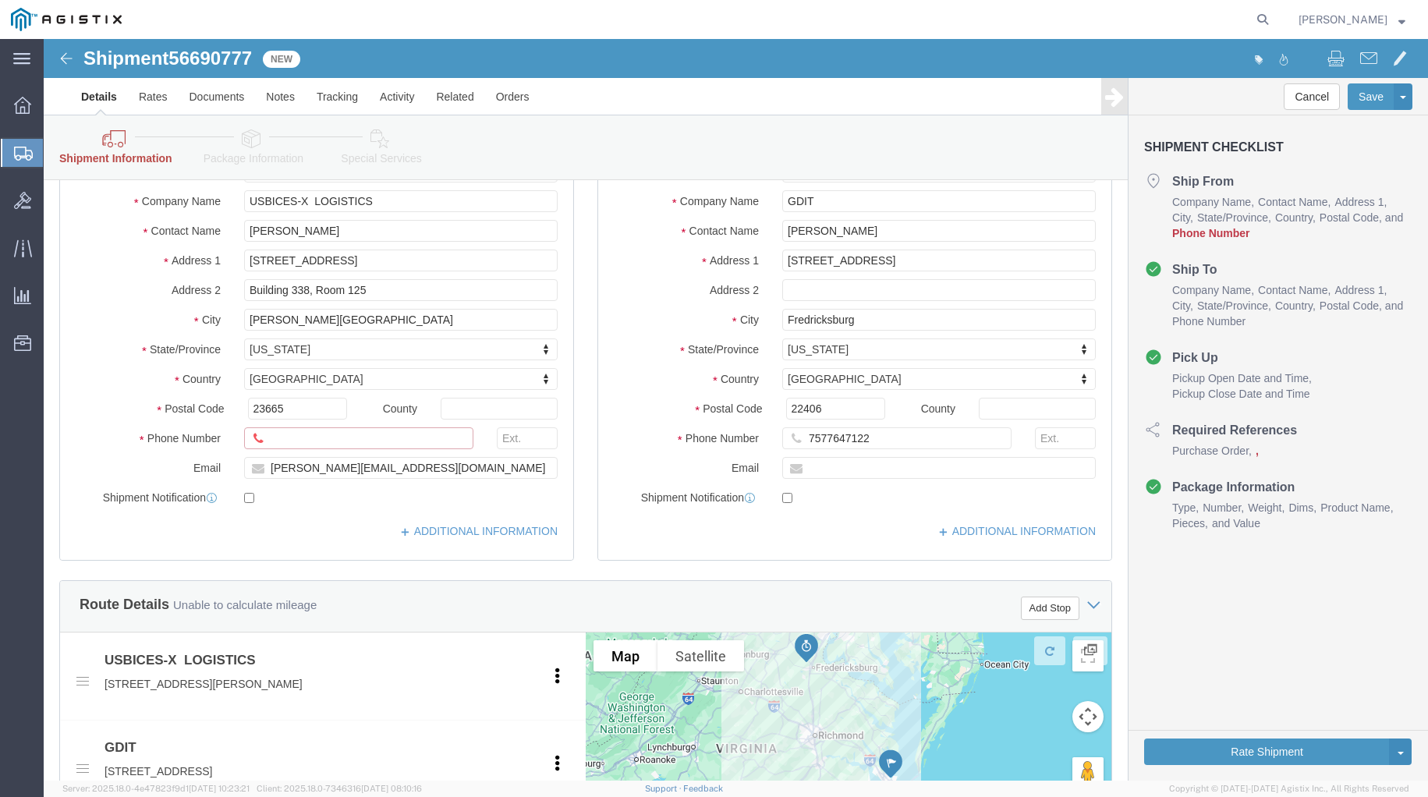
click input "Ship From Location / Phone Number : This field is required."
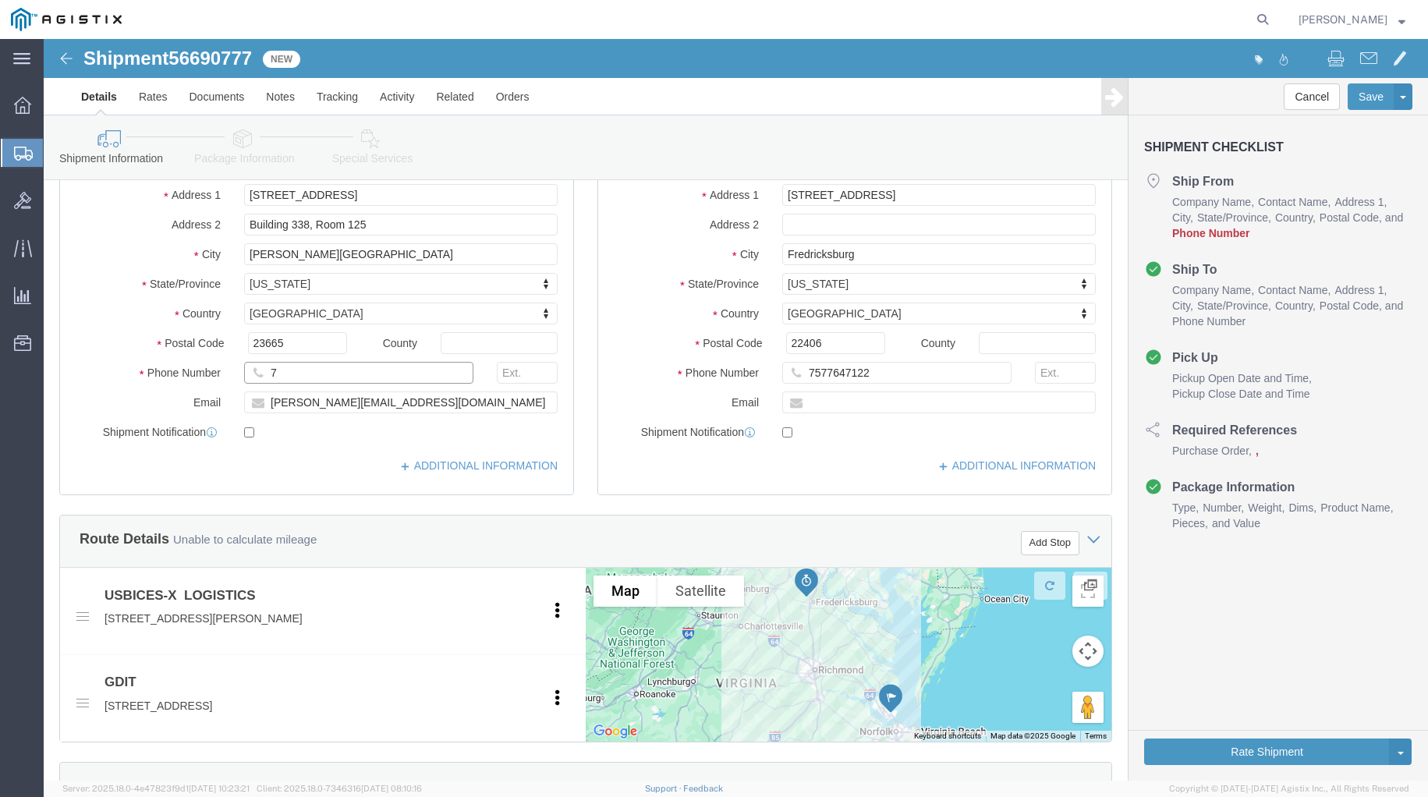
scroll to position [129, 0]
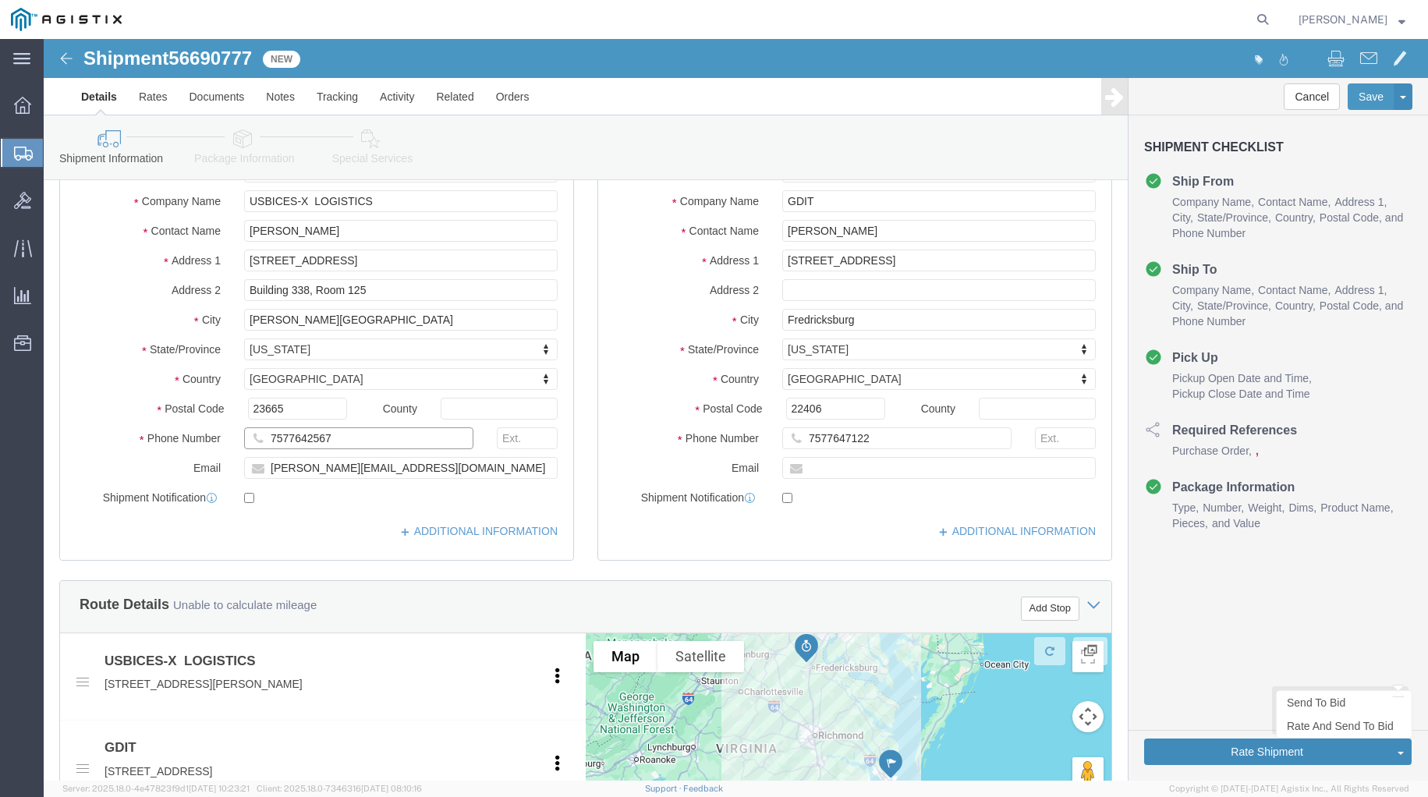
type input "7577642567"
drag, startPoint x: 1217, startPoint y: 718, endPoint x: 1020, endPoint y: 648, distance: 208.7
click button "Rate Shipment"
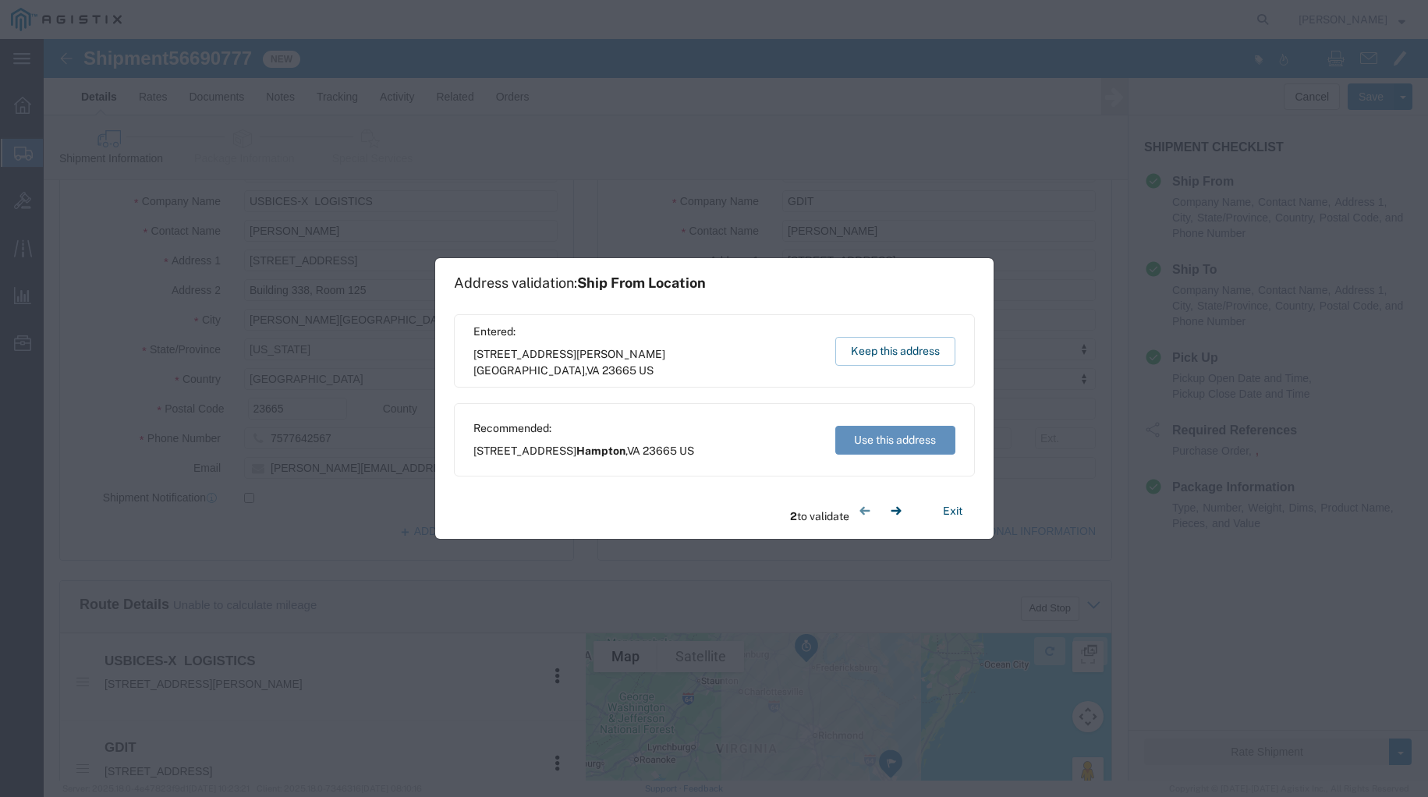
click at [908, 447] on button "Use this address" at bounding box center [895, 440] width 120 height 29
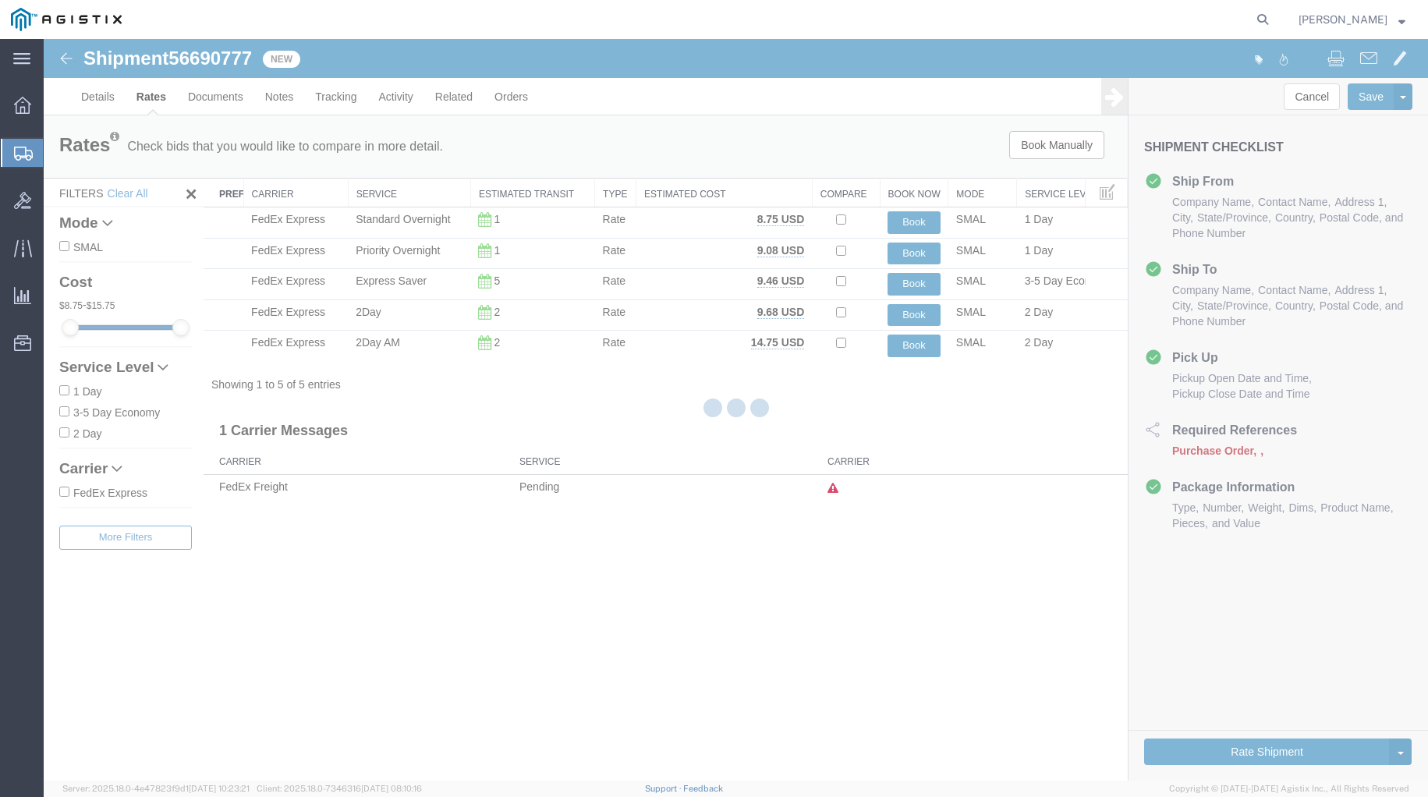
scroll to position [0, 0]
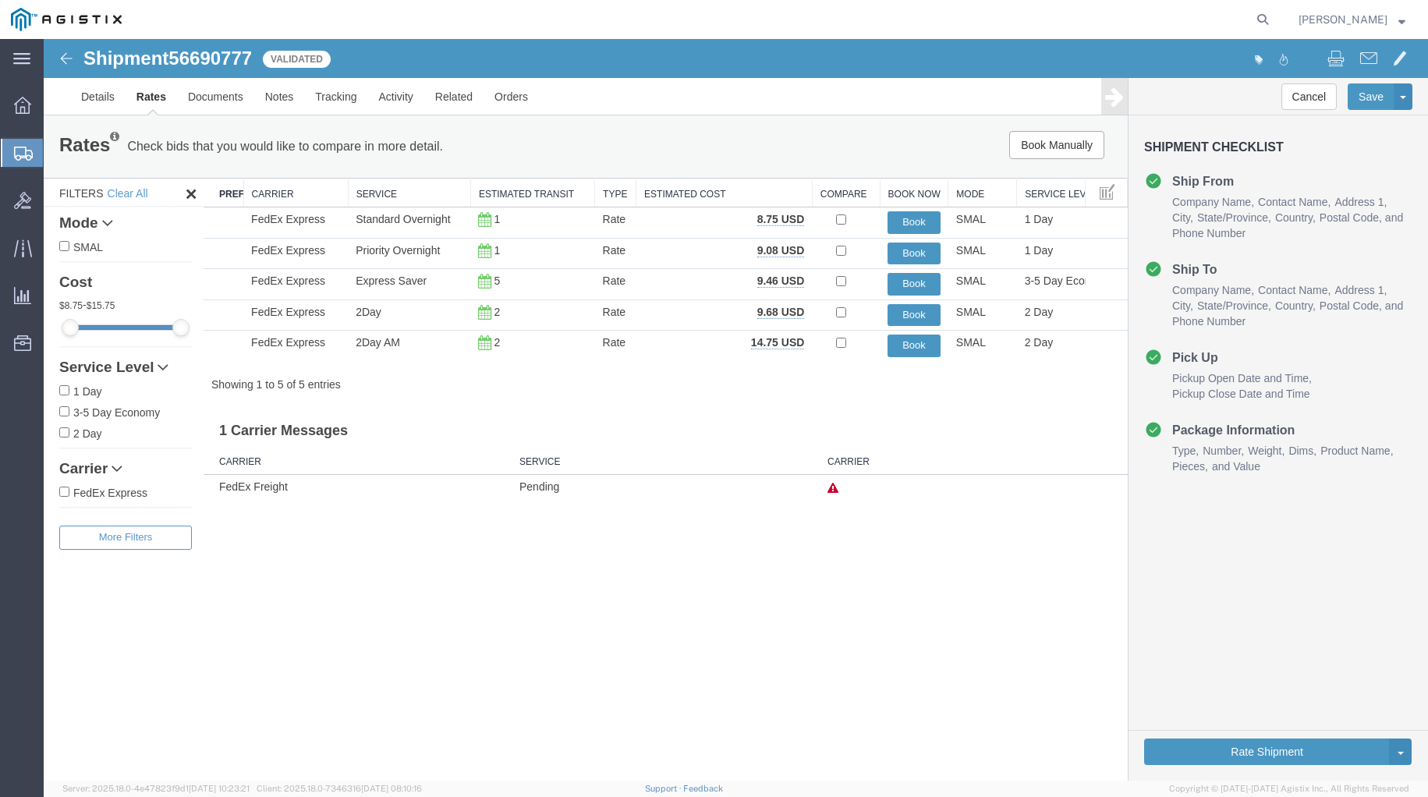
click at [68, 63] on img at bounding box center [66, 58] width 19 height 19
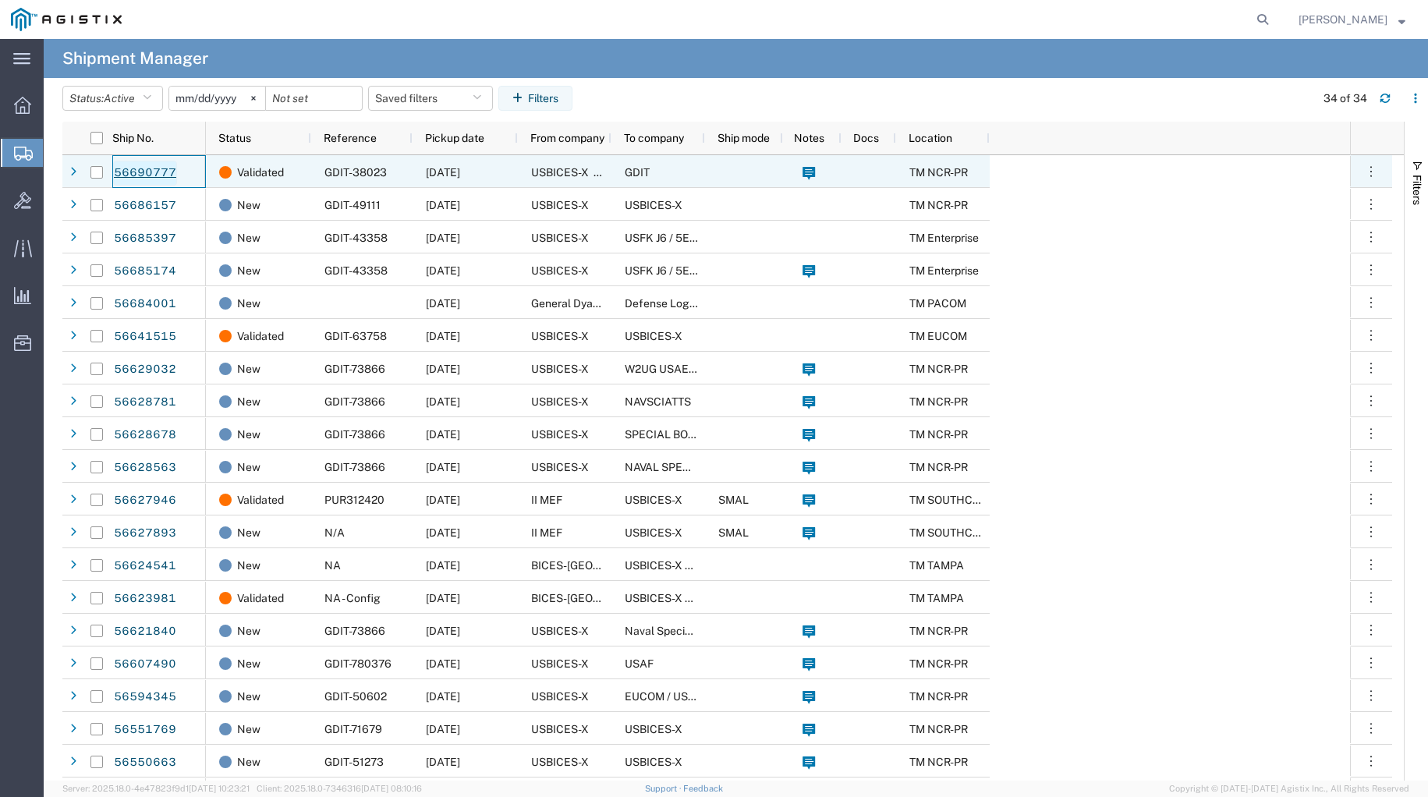
click at [153, 177] on link "56690777" at bounding box center [145, 173] width 64 height 25
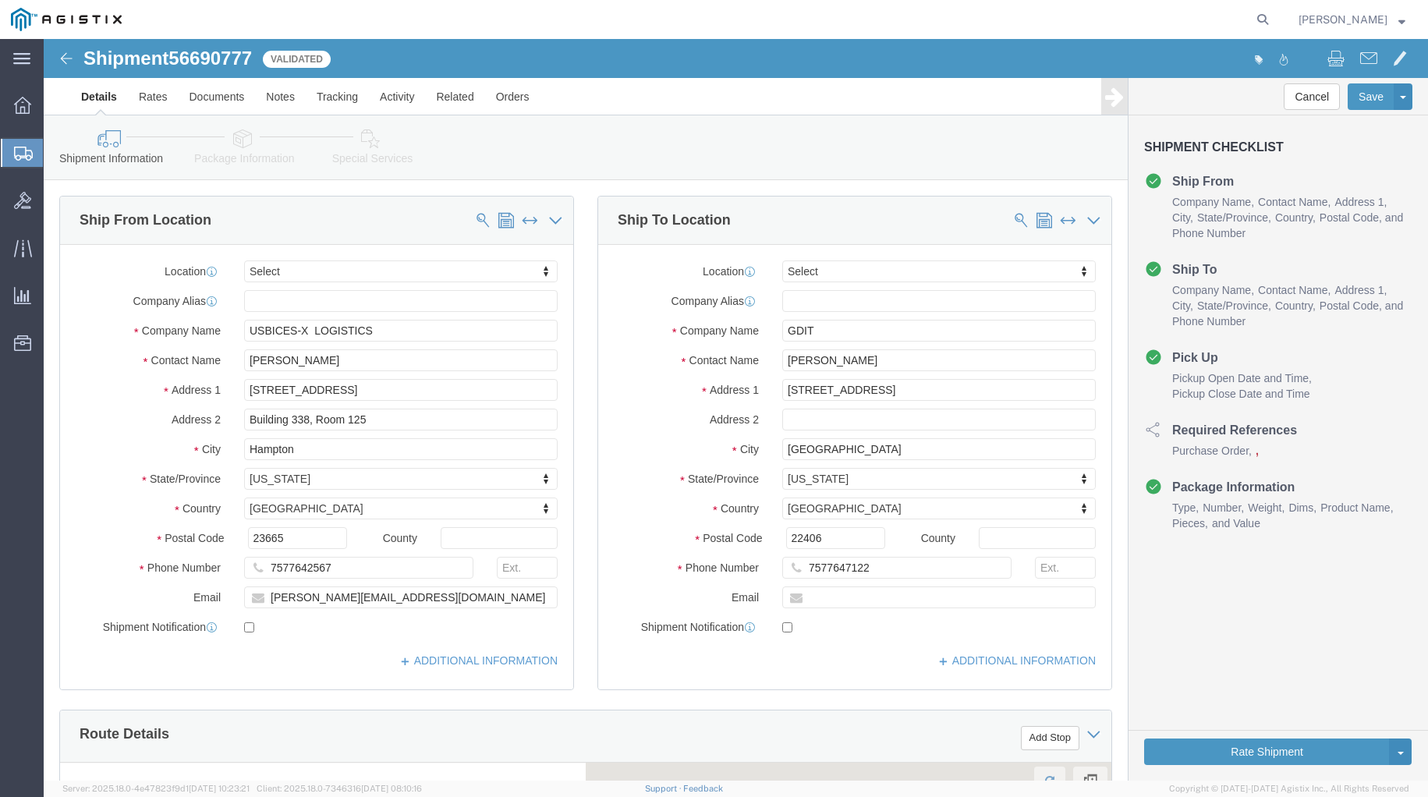
select select
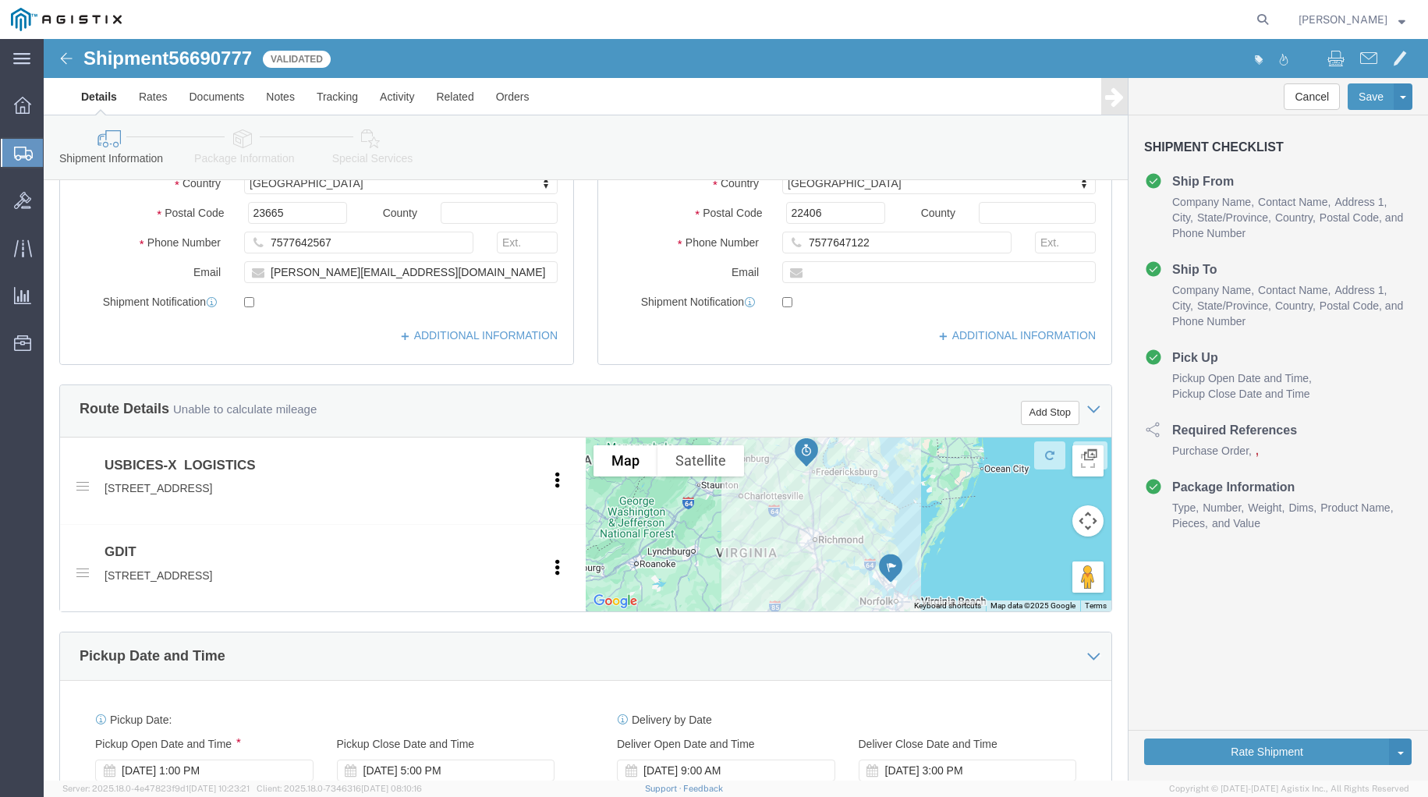
scroll to position [650, 0]
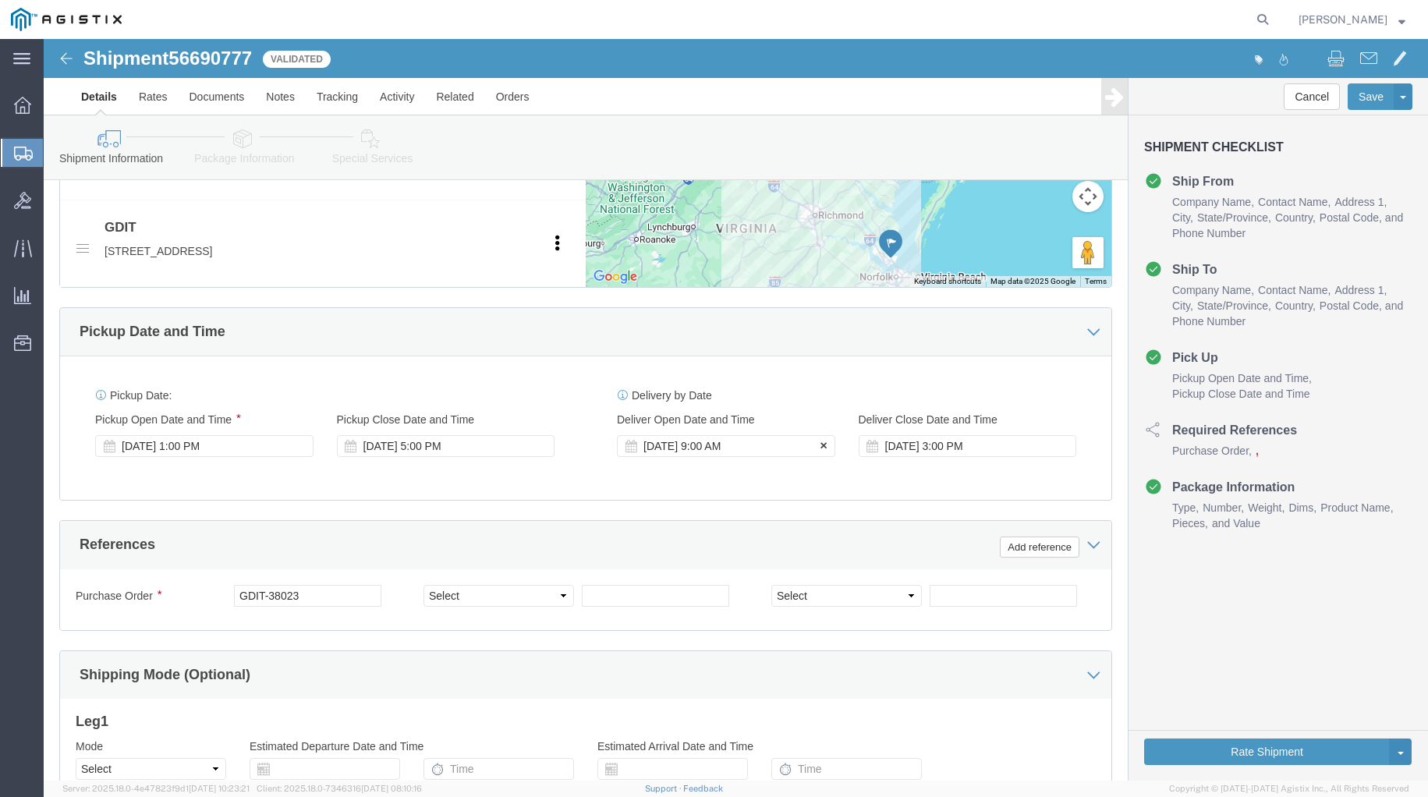
click div "[DATE] 9:00 AM"
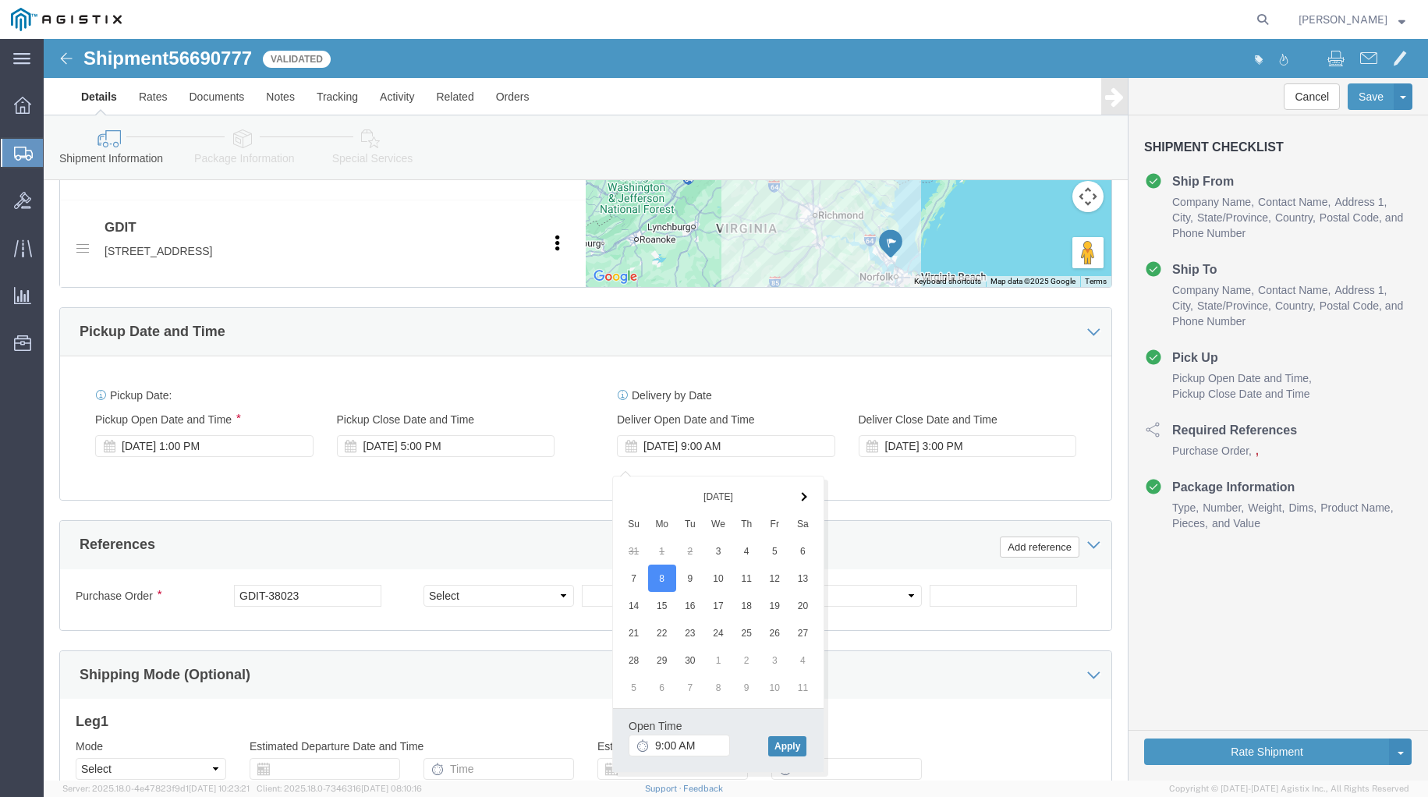
click button "Apply"
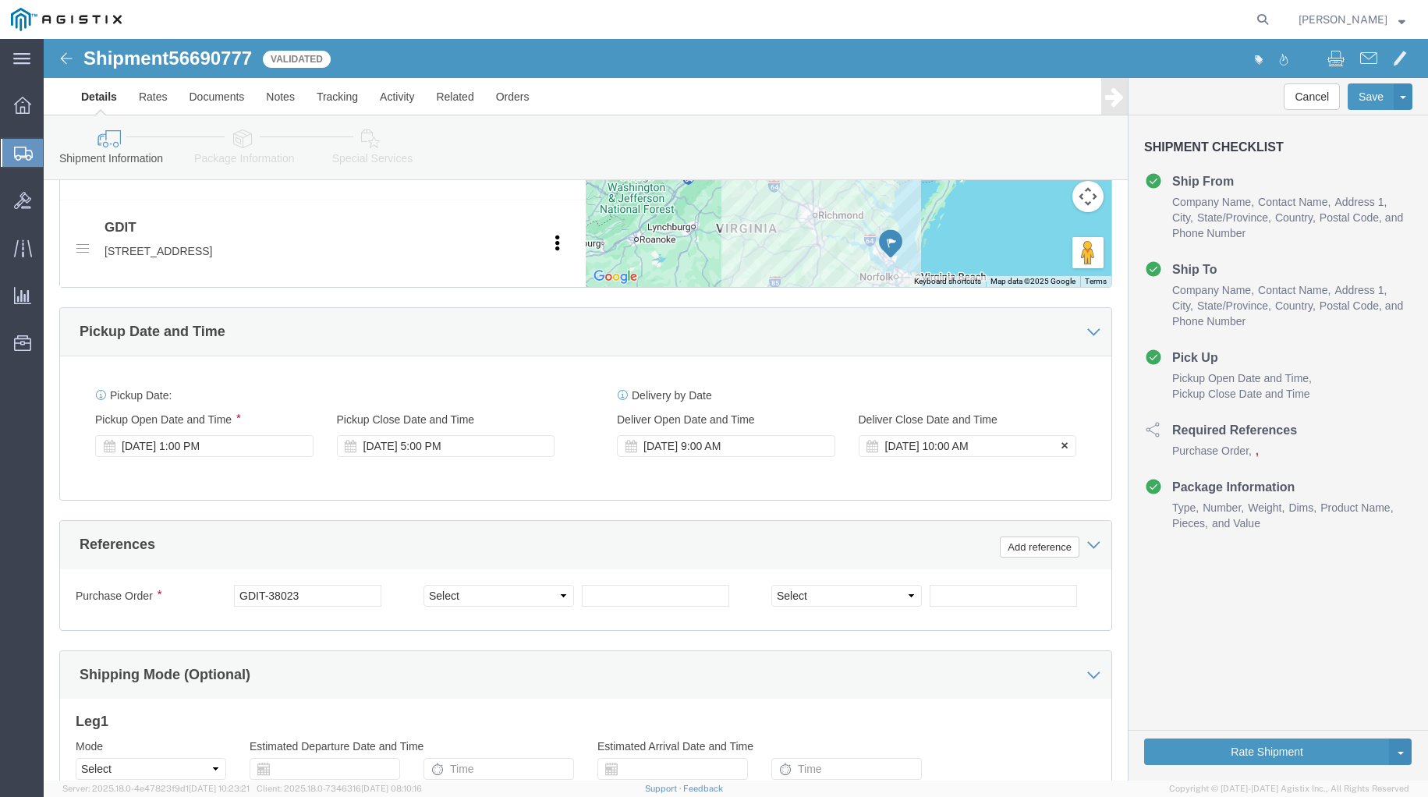
click div "[DATE] 10:00 AM"
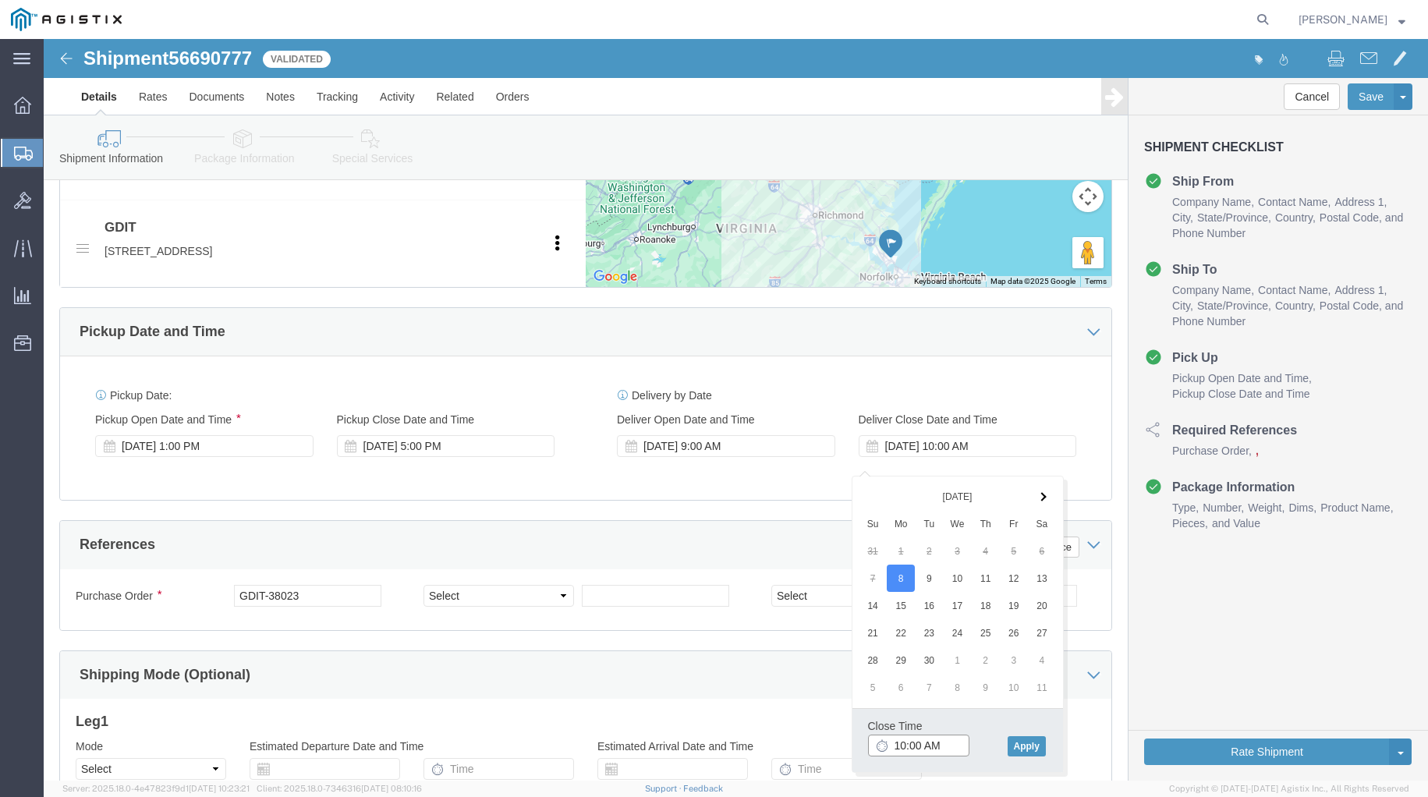
click input "10:00 AM"
click input "3:00 AM"
type input "3:00 PM"
click button "Apply"
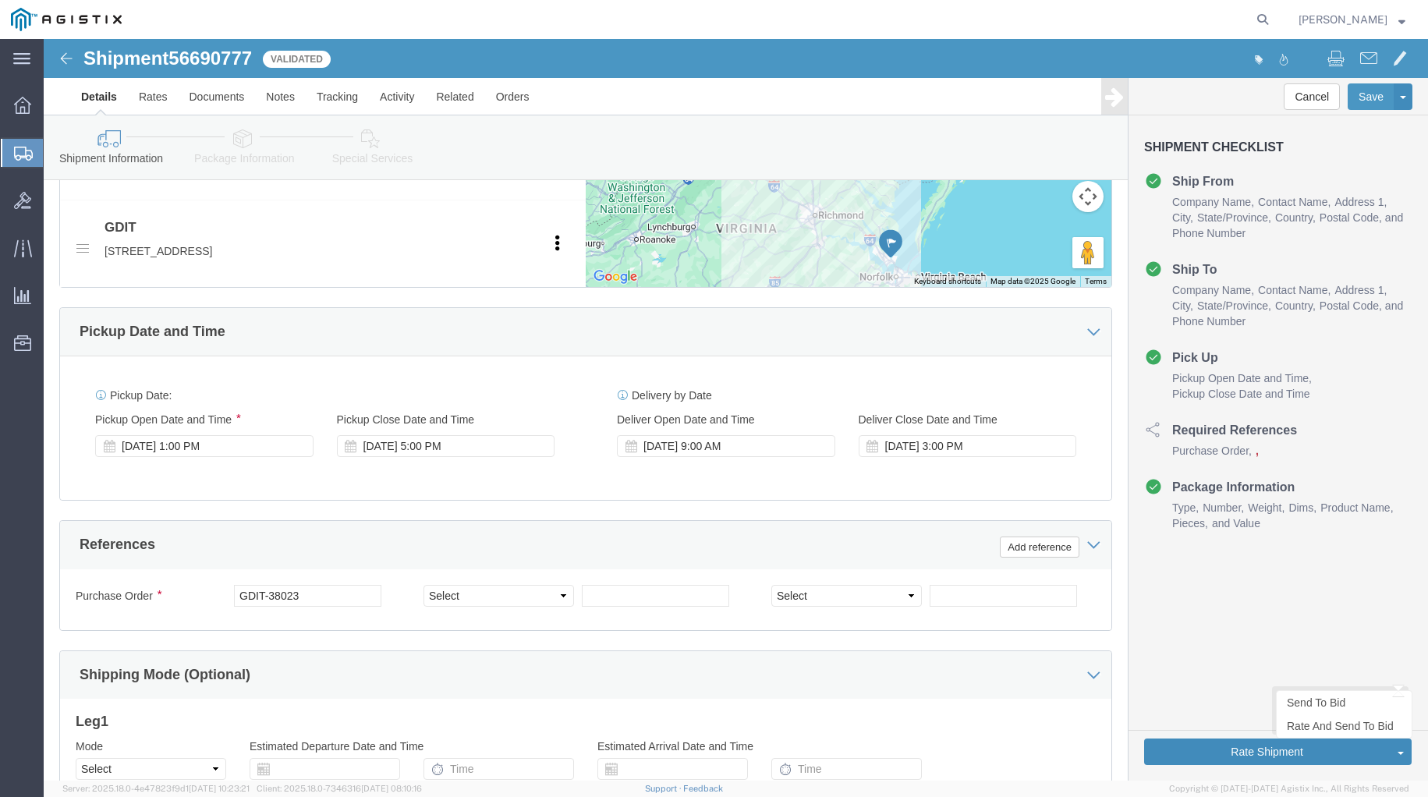
drag, startPoint x: 1257, startPoint y: 705, endPoint x: 1011, endPoint y: 677, distance: 248.1
click button "Rate Shipment"
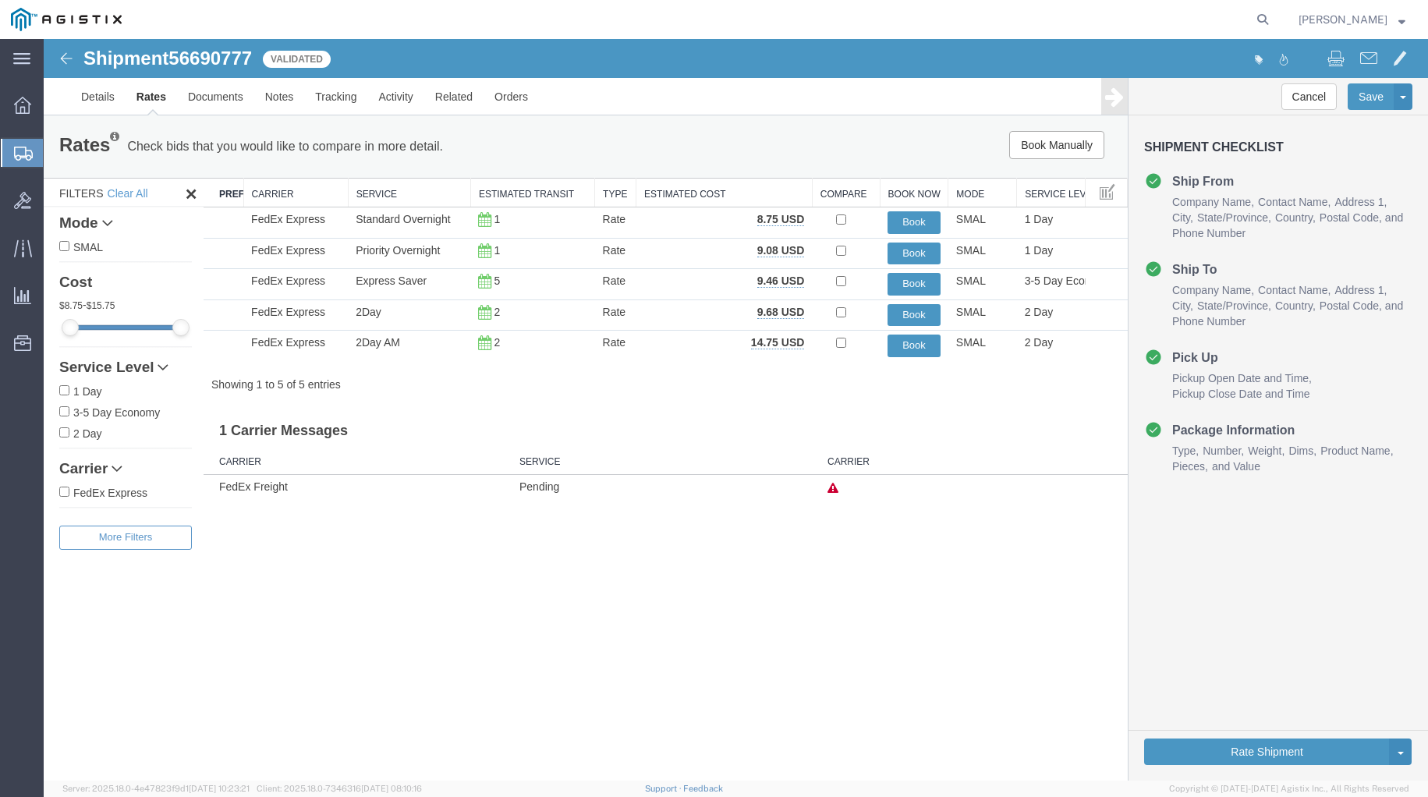
click at [69, 60] on img at bounding box center [66, 58] width 19 height 19
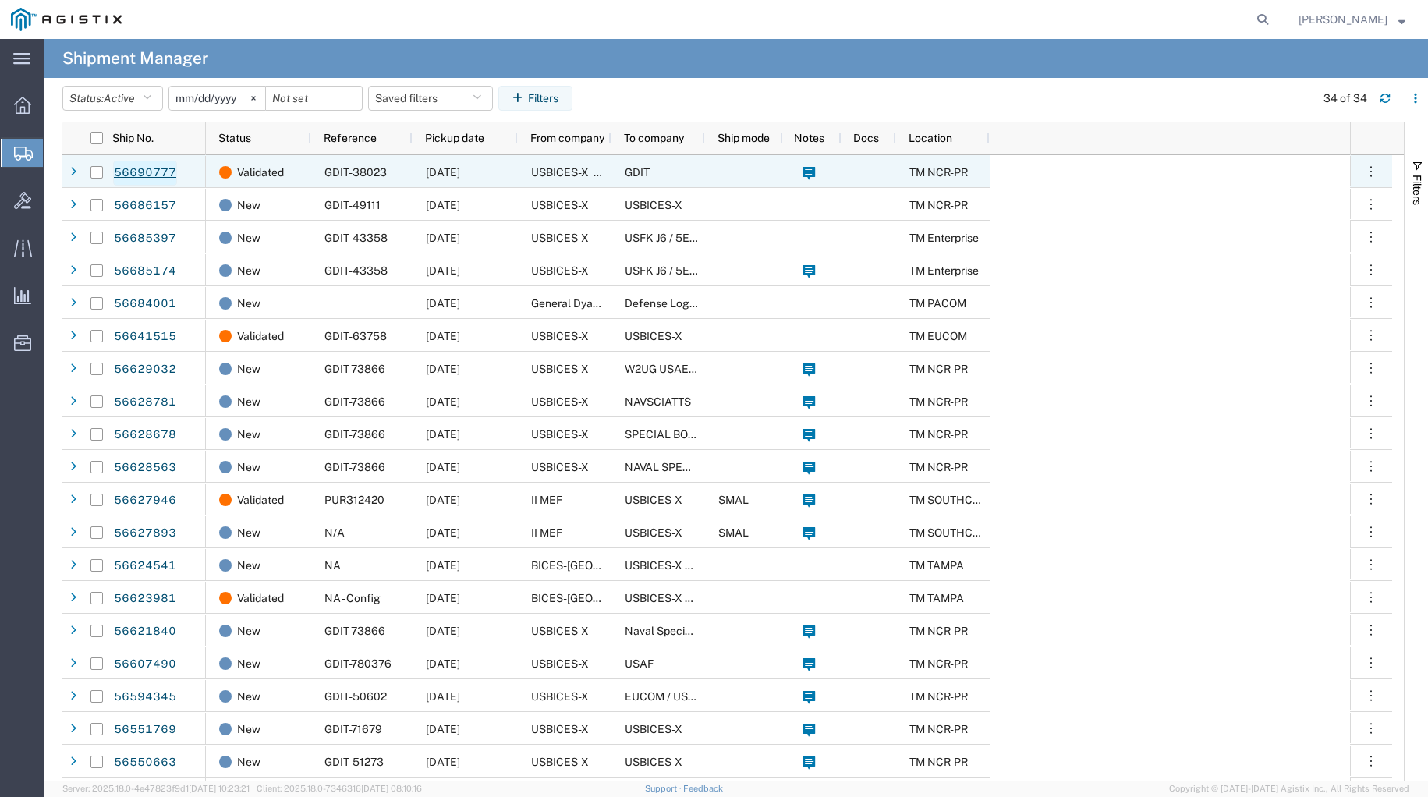
click at [136, 169] on link "56690777" at bounding box center [145, 173] width 64 height 25
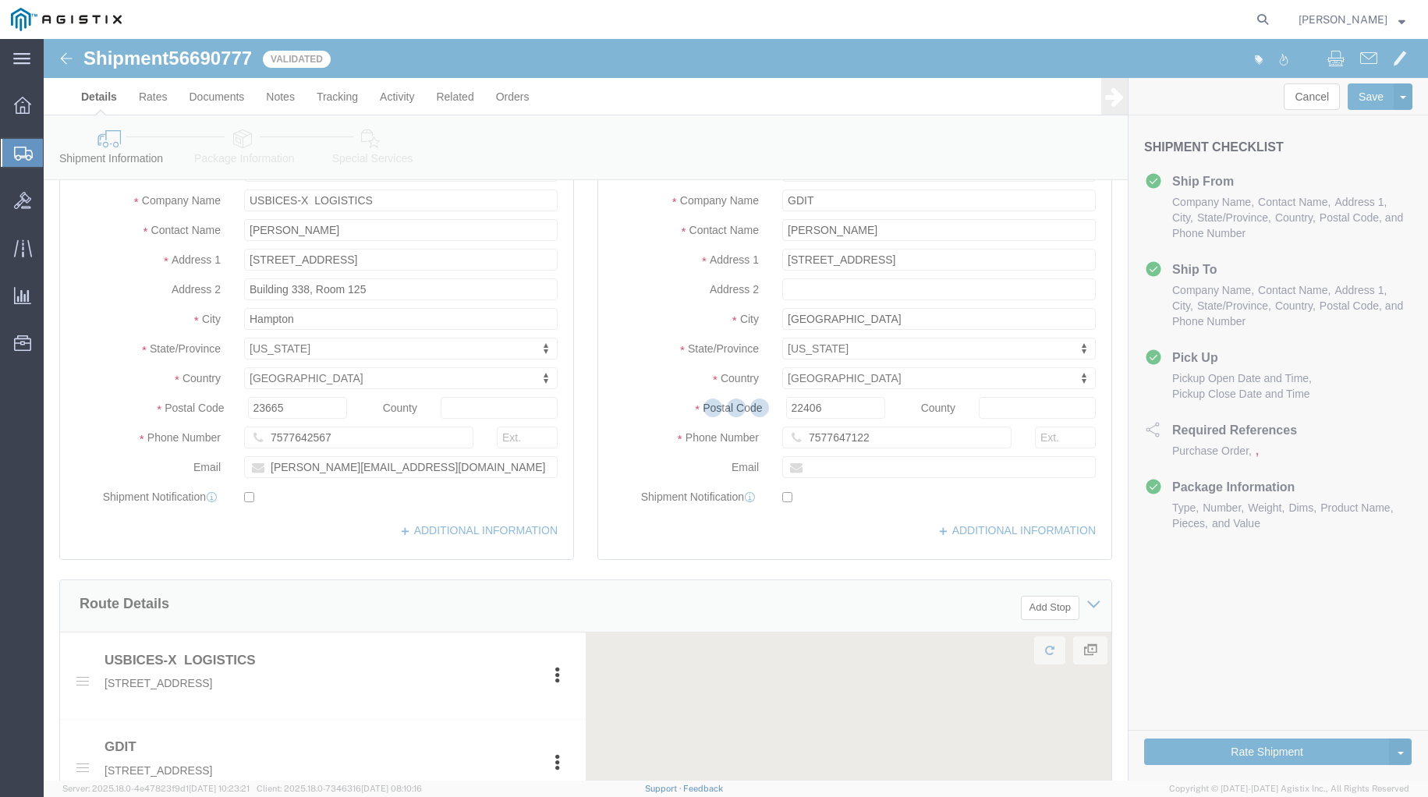
select select
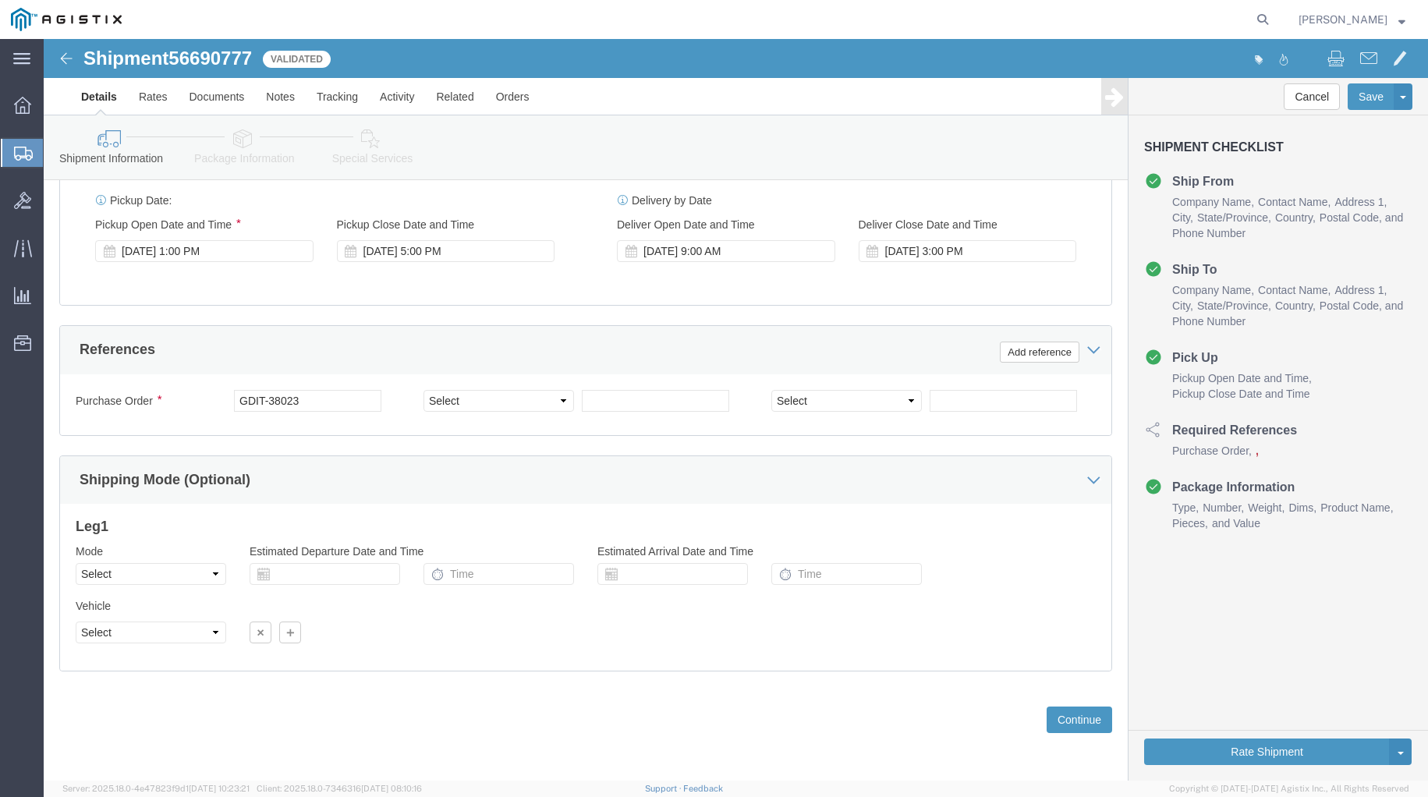
scroll to position [860, 0]
click button "Continue"
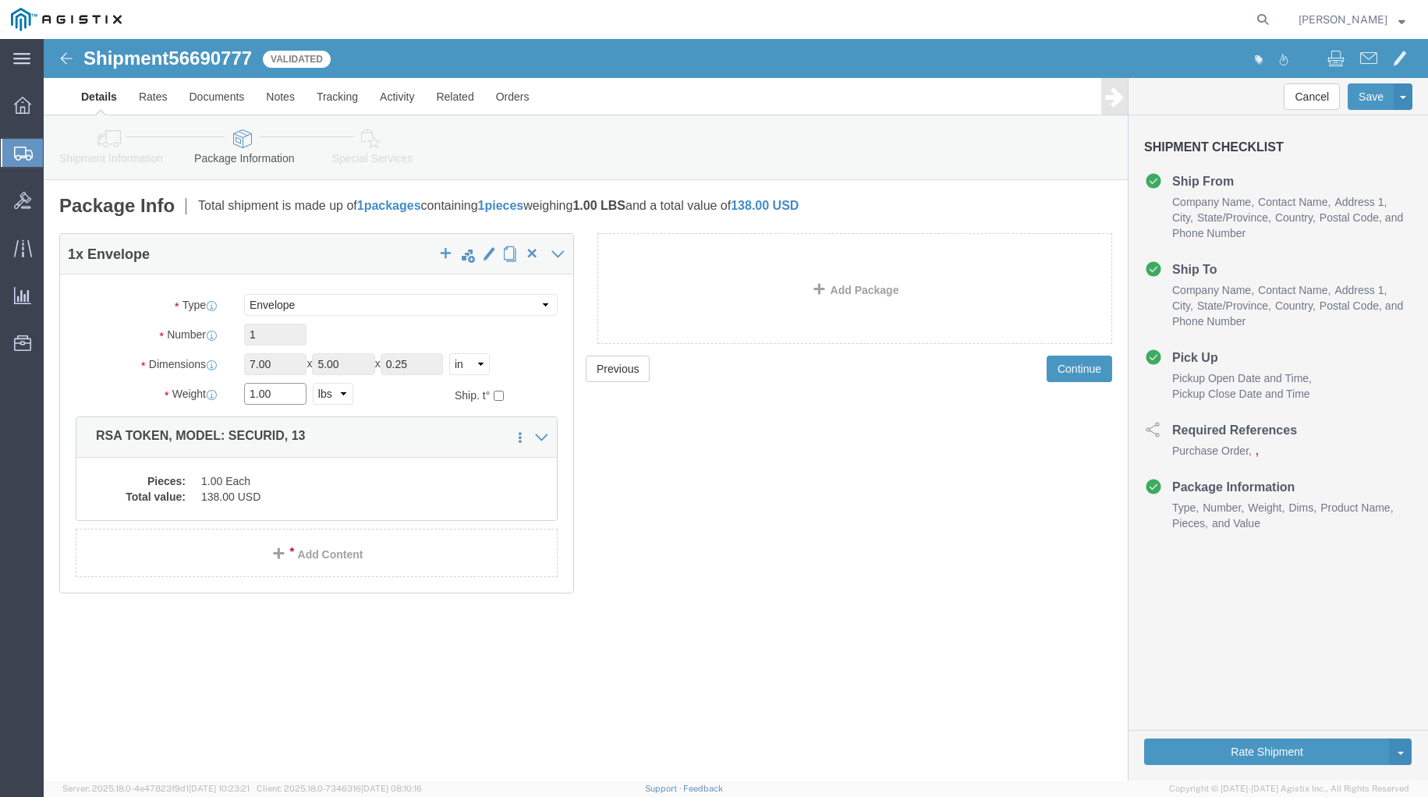
drag, startPoint x: 230, startPoint y: 354, endPoint x: 198, endPoint y: 360, distance: 32.4
click div "1.00 Select kgs lbs"
type input "0.5"
click div "Previous Continue"
drag, startPoint x: 875, startPoint y: 618, endPoint x: 864, endPoint y: 596, distance: 24.4
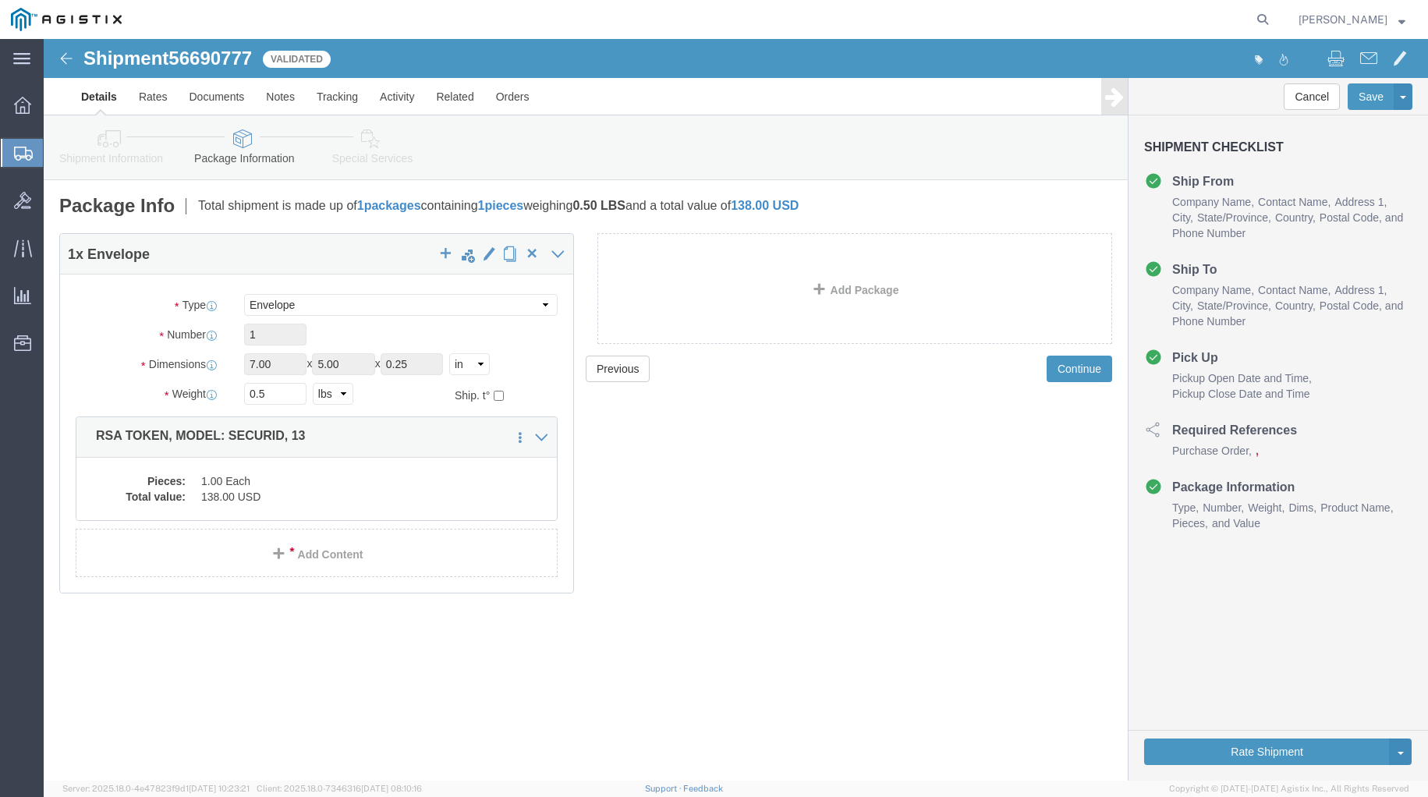
click div "Shipment 56690777 Validated Details Rates Documents Notes Tracking Activity Rel…"
drag, startPoint x: 628, startPoint y: 562, endPoint x: 619, endPoint y: 568, distance: 10.2
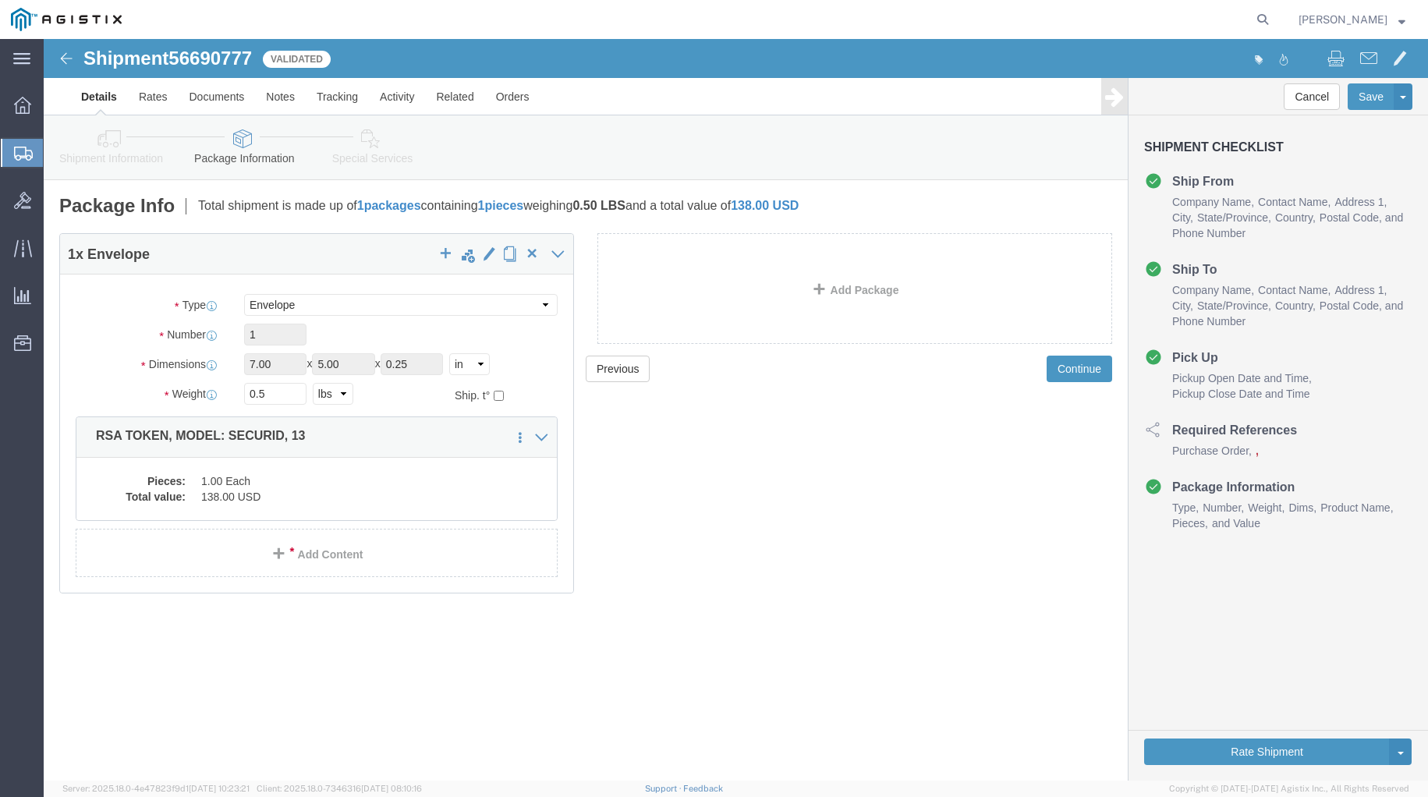
click div "Previous Continue"
drag, startPoint x: 1022, startPoint y: 330, endPoint x: 911, endPoint y: 362, distance: 115.3
click button "Continue"
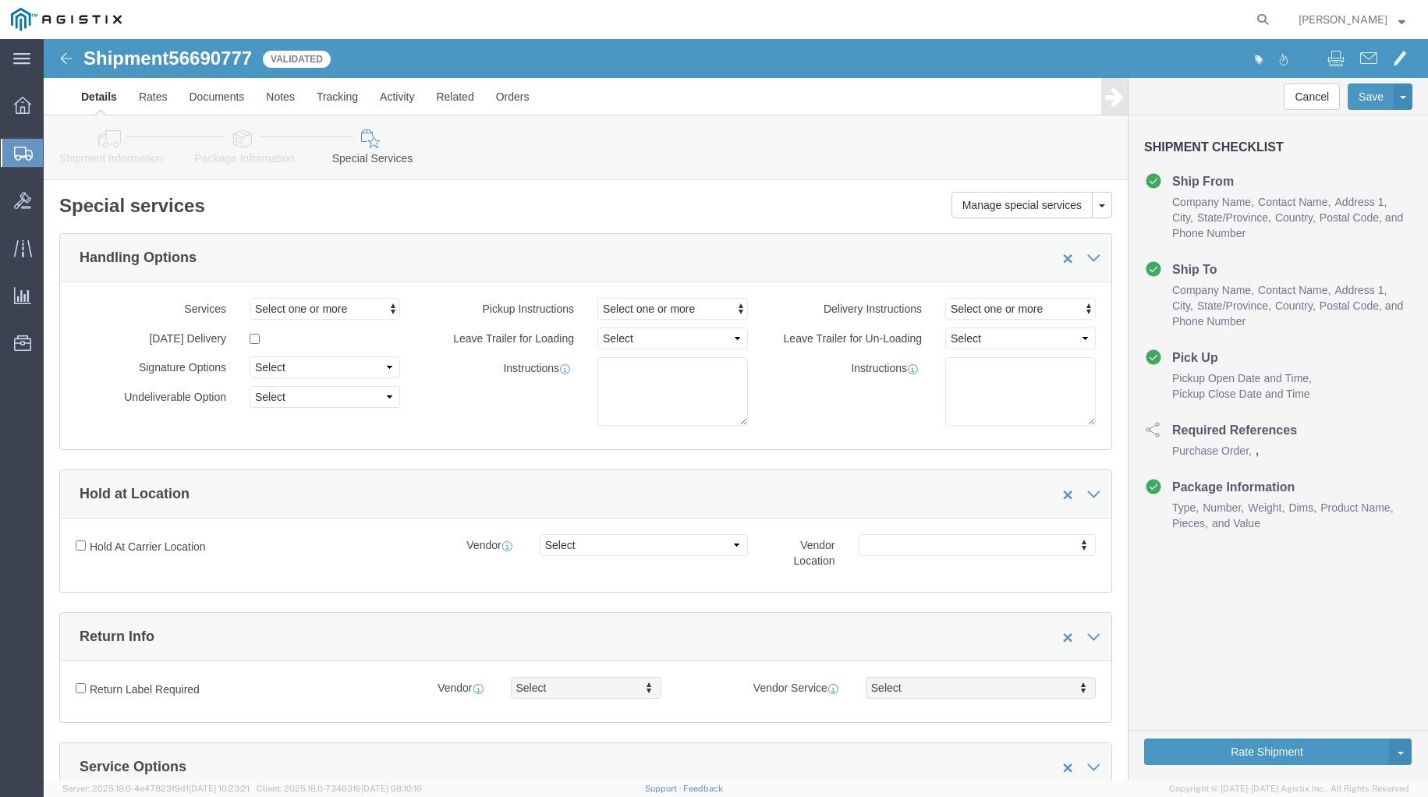
scroll to position [65, 0]
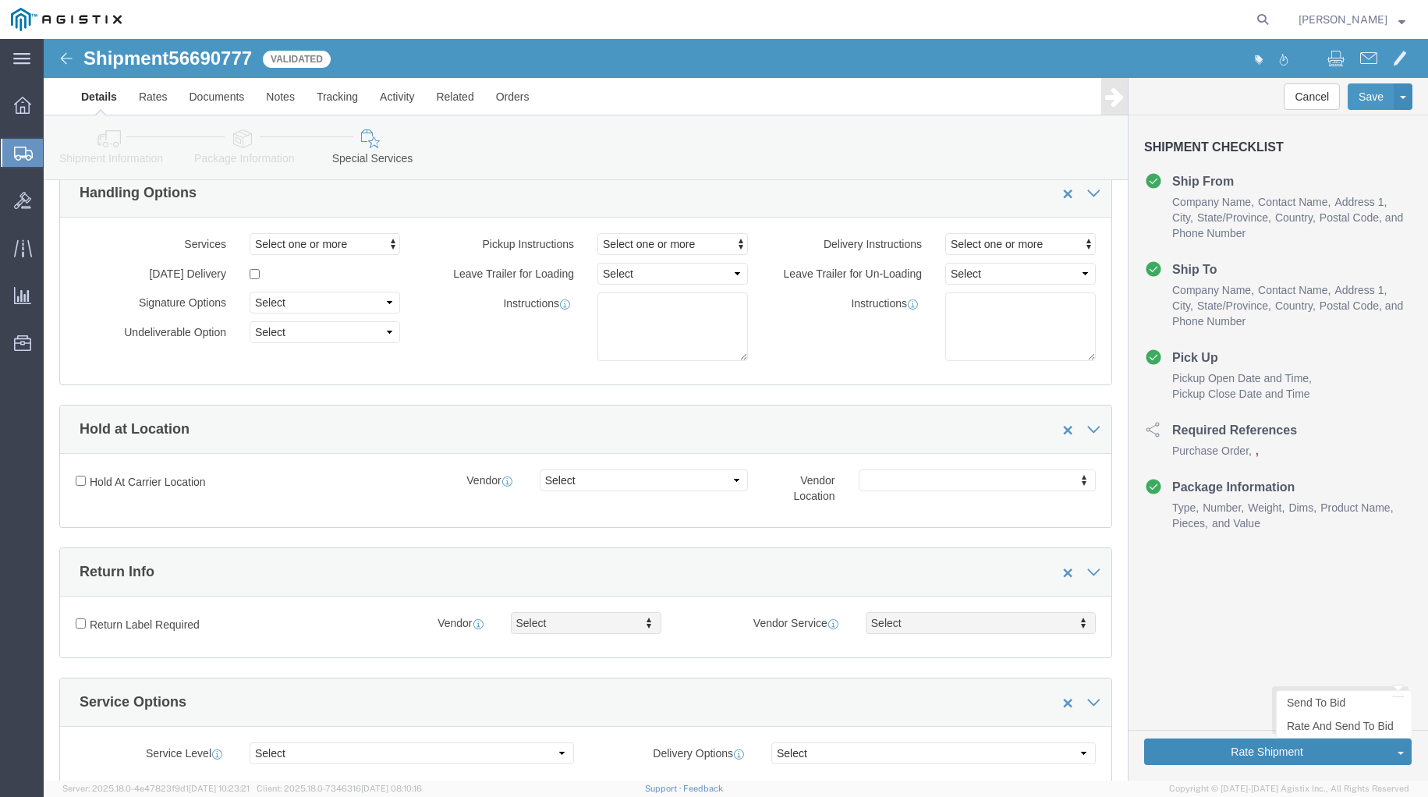
click button "Rate Shipment"
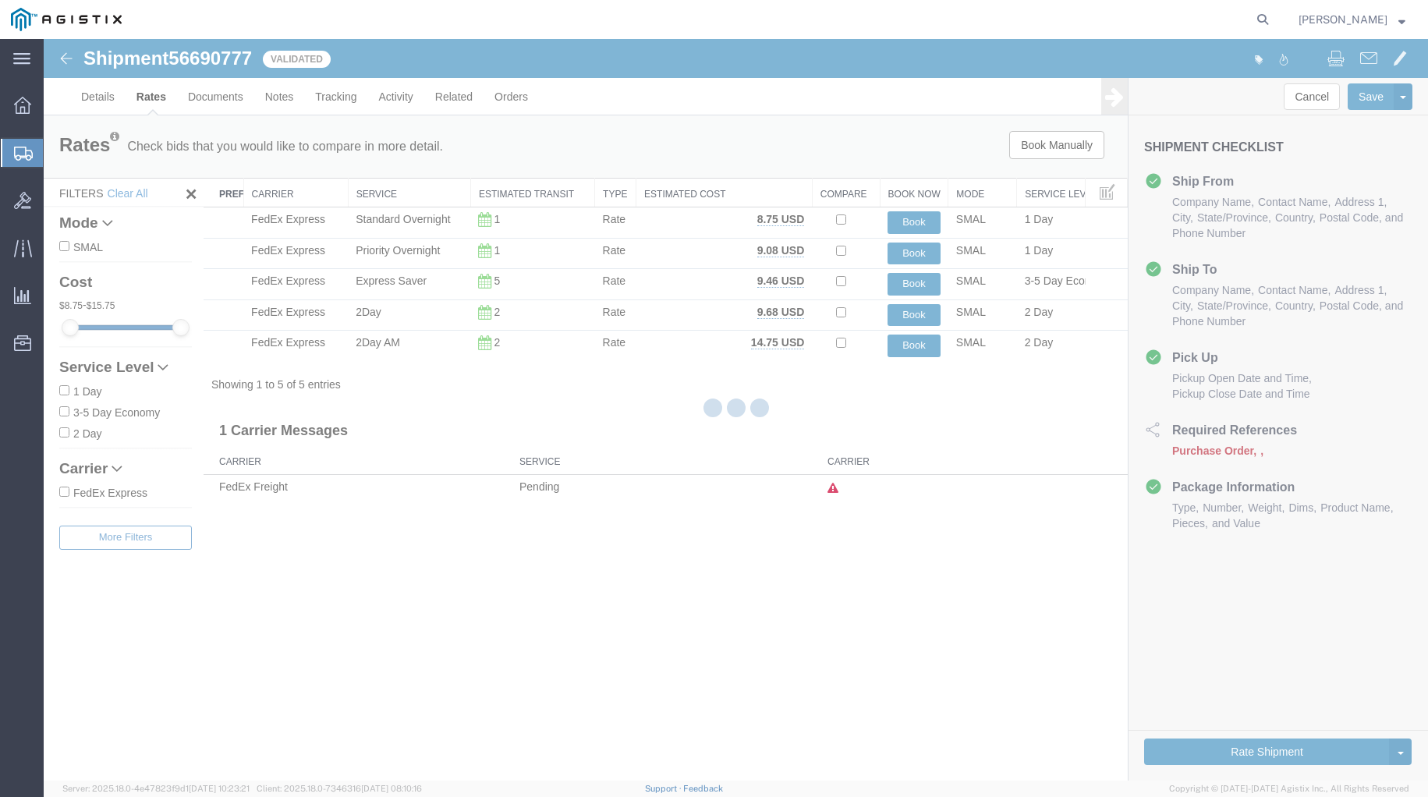
scroll to position [0, 0]
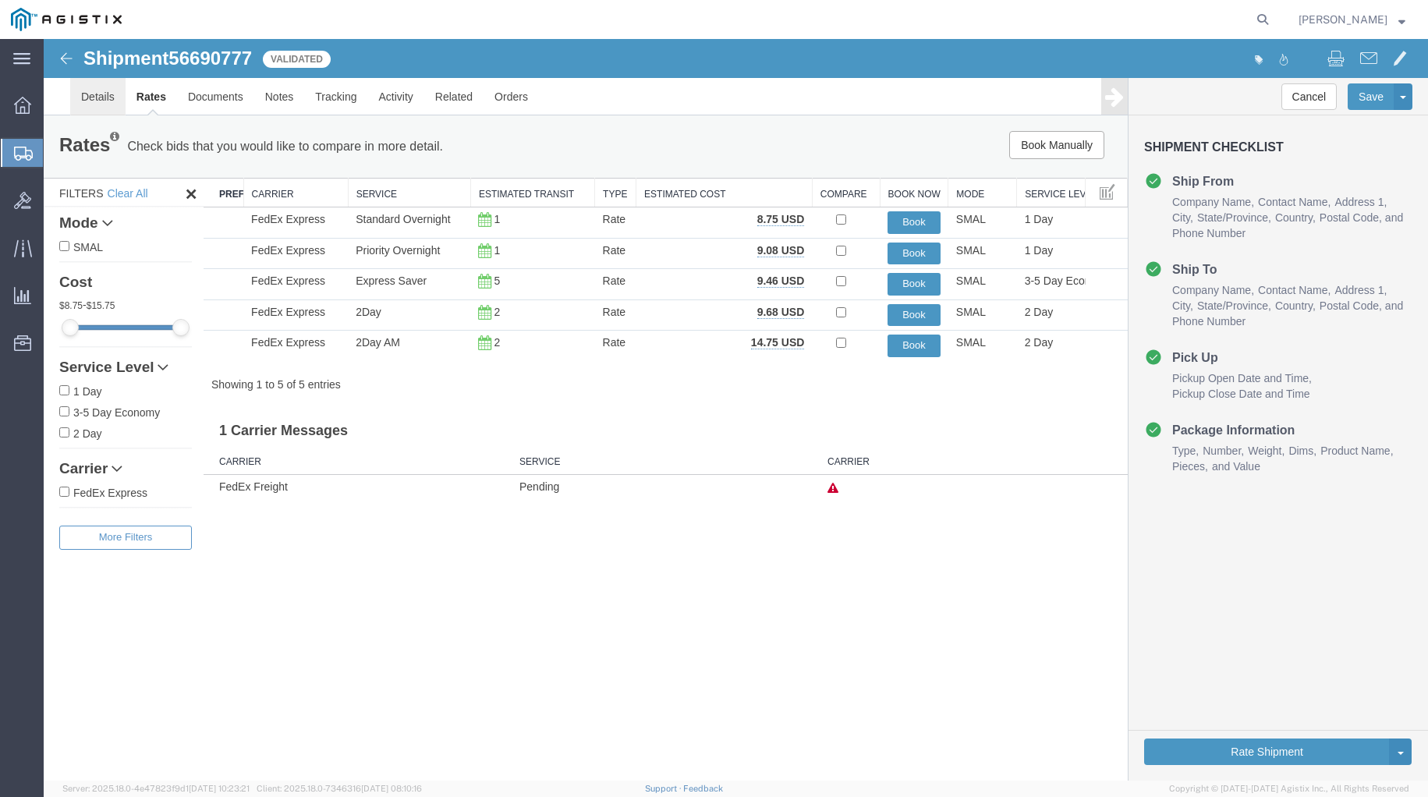
drag, startPoint x: 66, startPoint y: 62, endPoint x: 92, endPoint y: 80, distance: 31.6
click at [66, 62] on img at bounding box center [66, 58] width 19 height 19
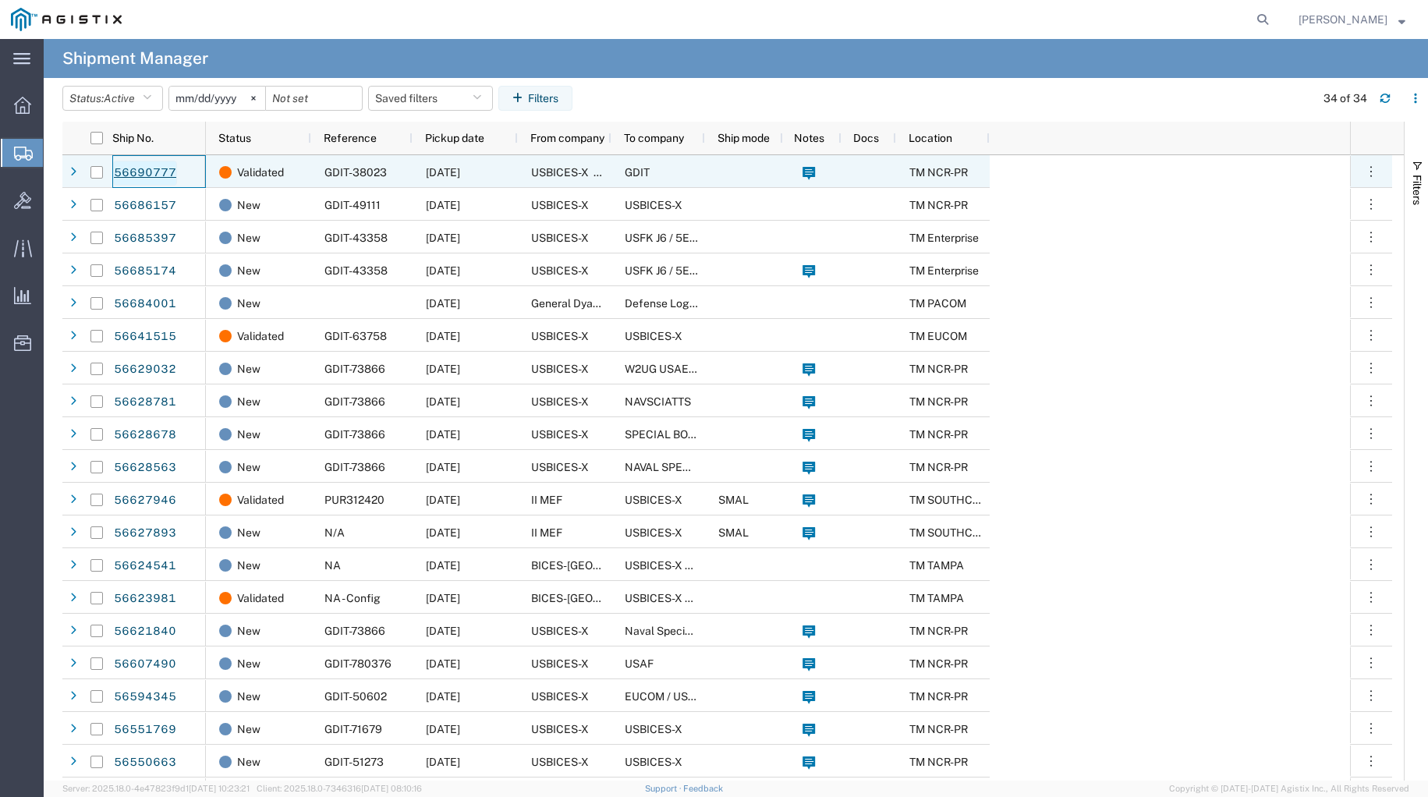
click at [136, 172] on link "56690777" at bounding box center [145, 173] width 64 height 25
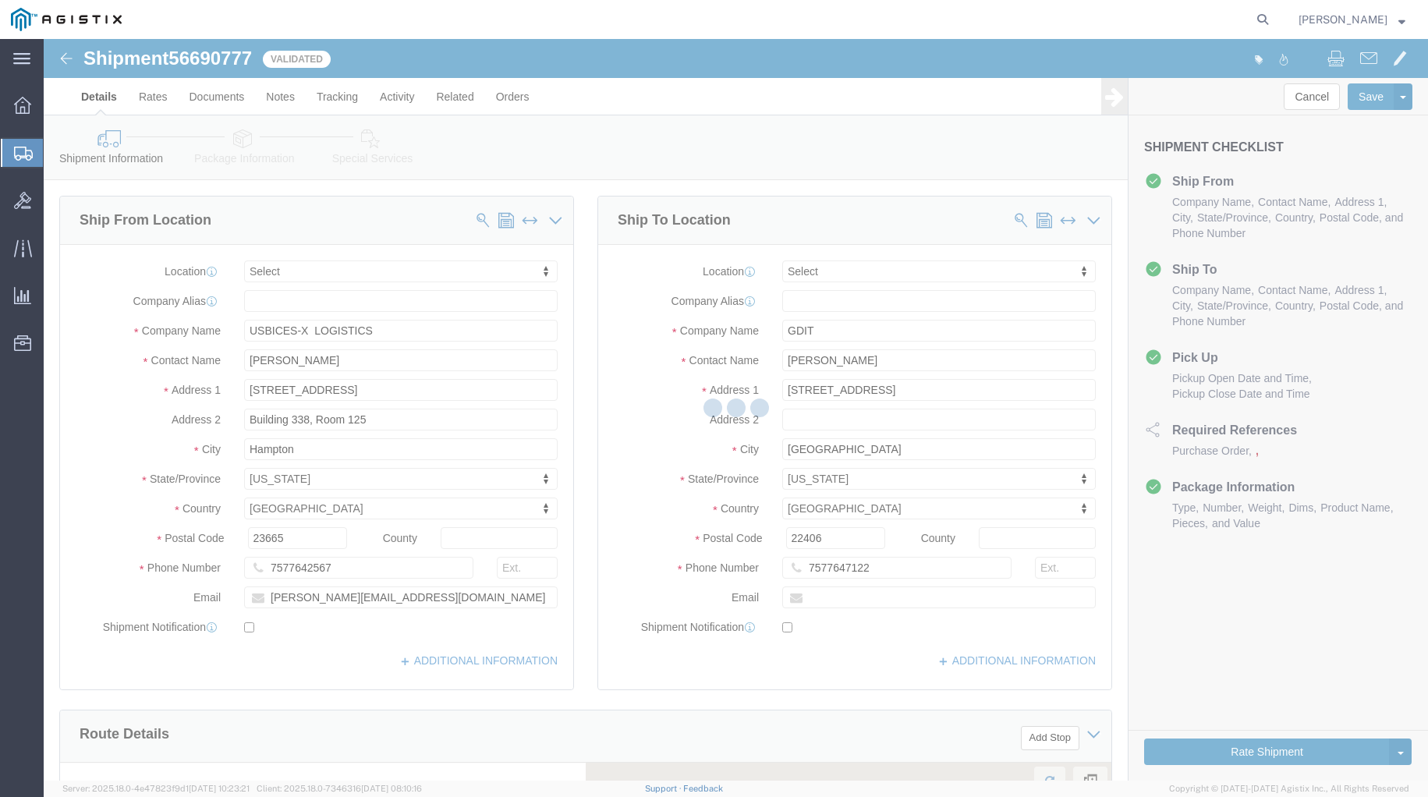
select select
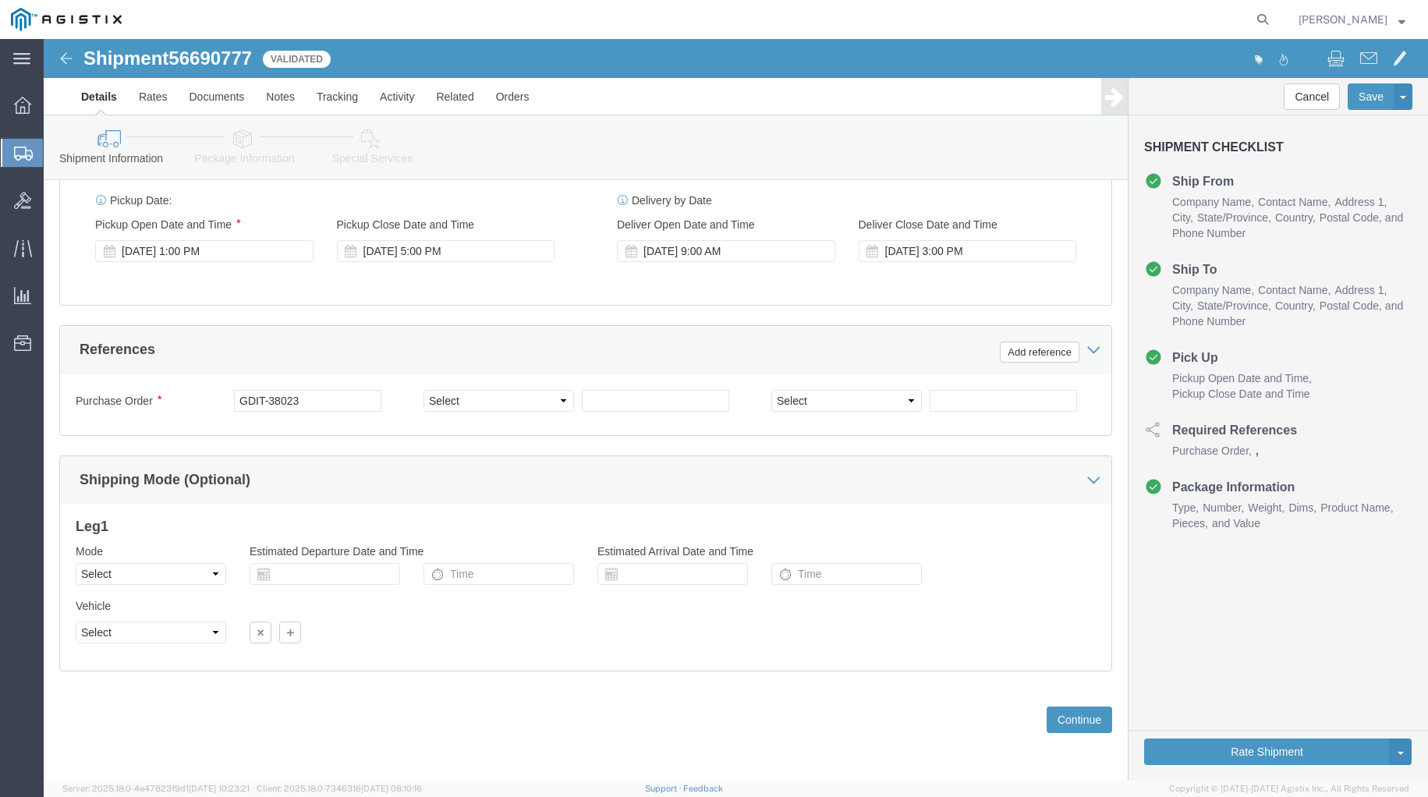
scroll to position [860, 0]
click button "Continue"
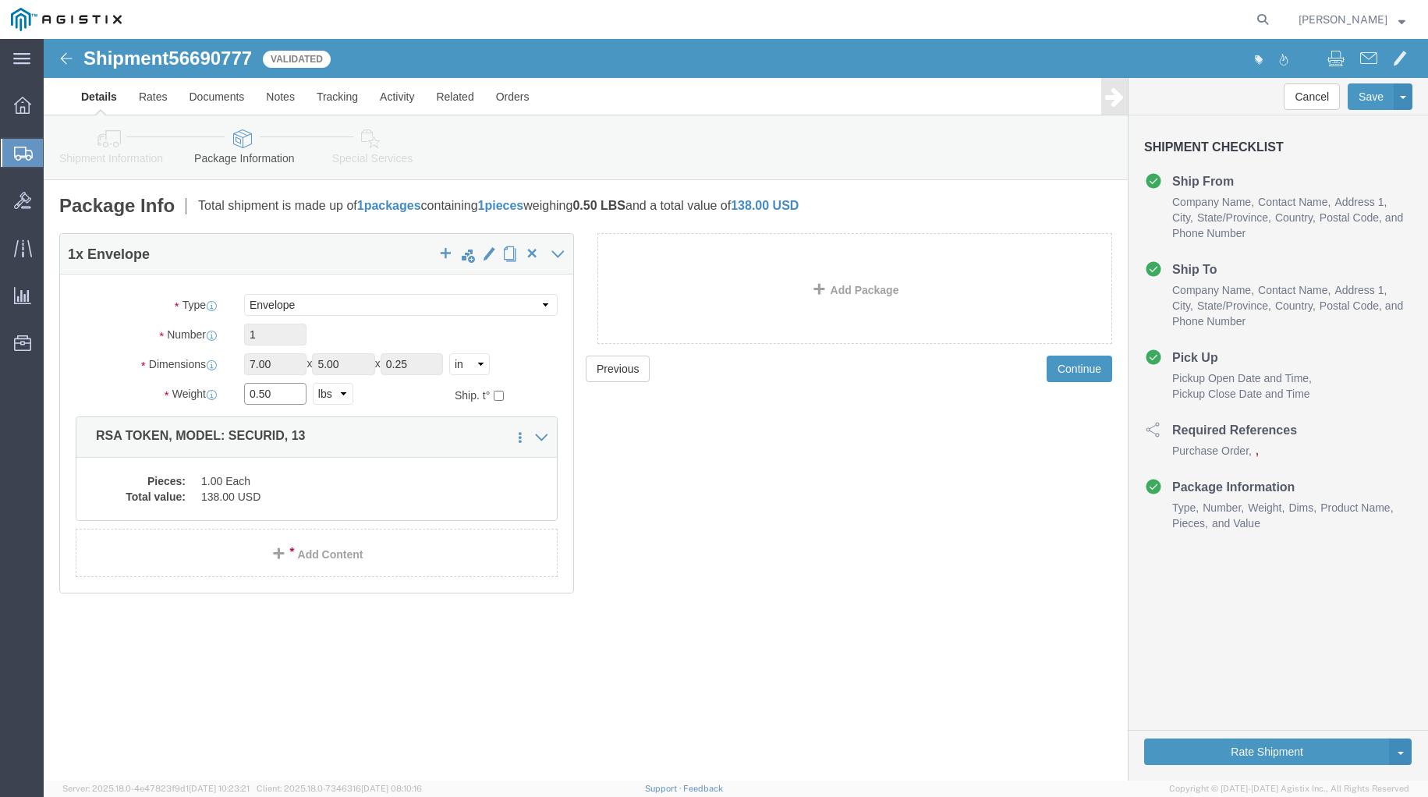
click input "0.50"
type input "1.0"
drag, startPoint x: 704, startPoint y: 575, endPoint x: 696, endPoint y: 577, distance: 8.1
click div "Previous Continue"
drag, startPoint x: 19, startPoint y: 22, endPoint x: 121, endPoint y: 59, distance: 108.1
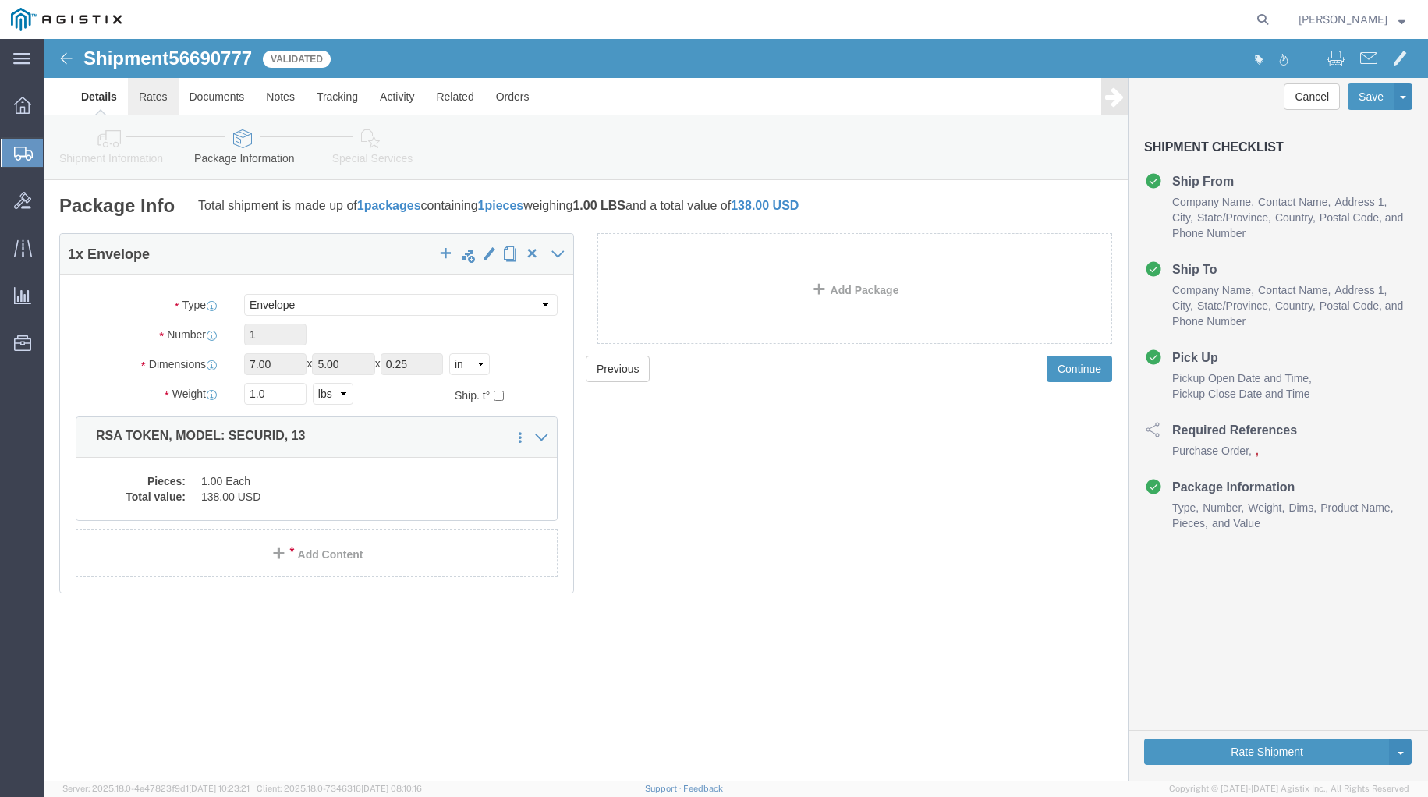
click img
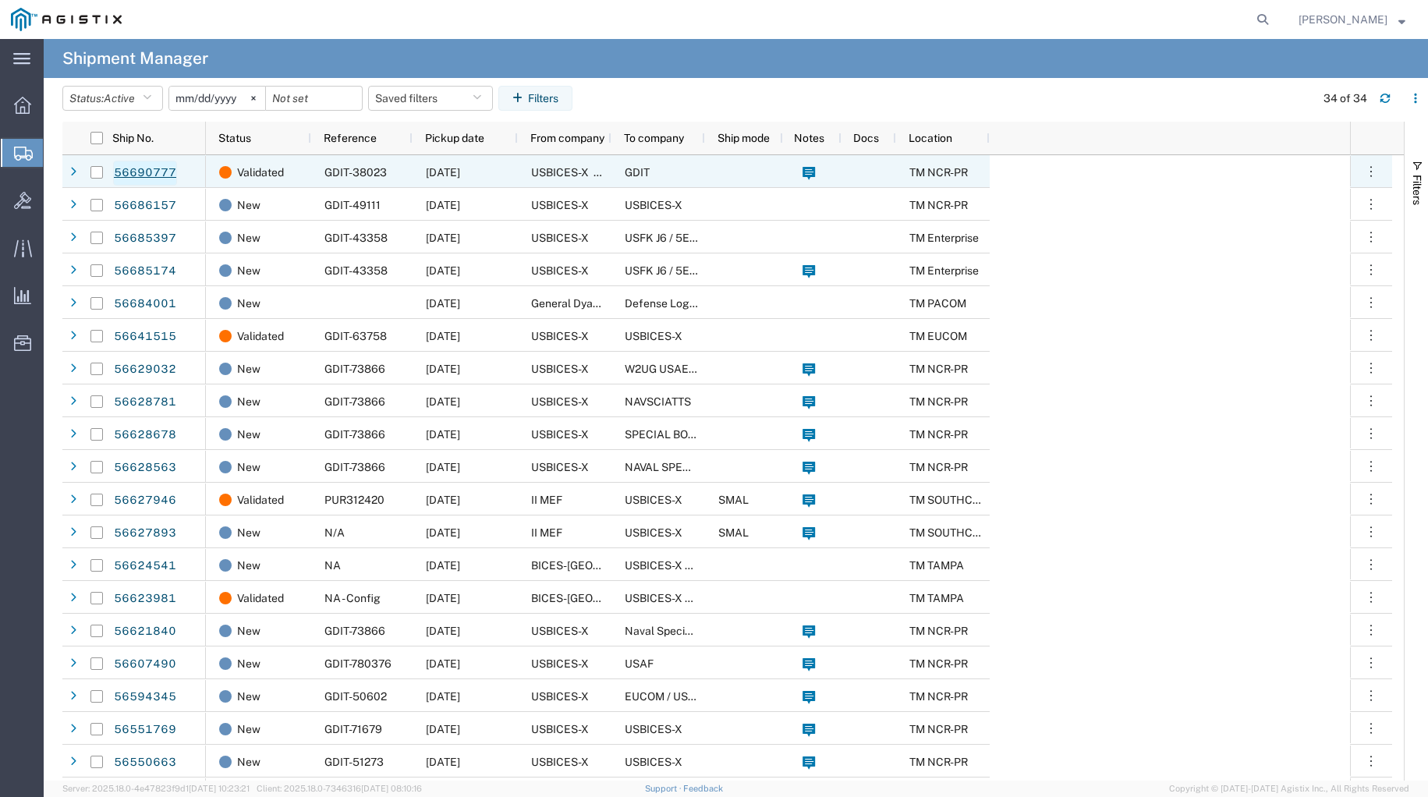
click at [138, 173] on link "56690777" at bounding box center [145, 173] width 64 height 25
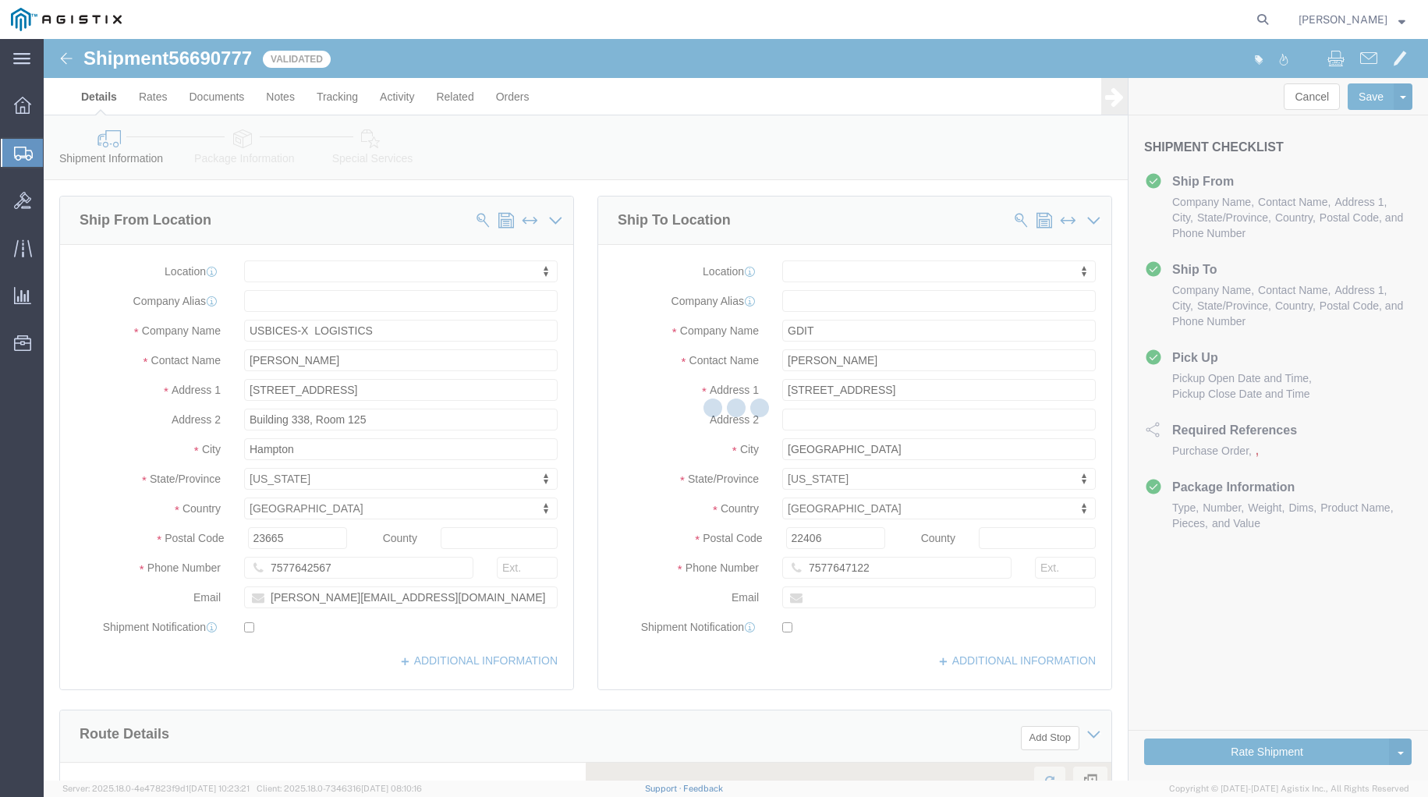
select select
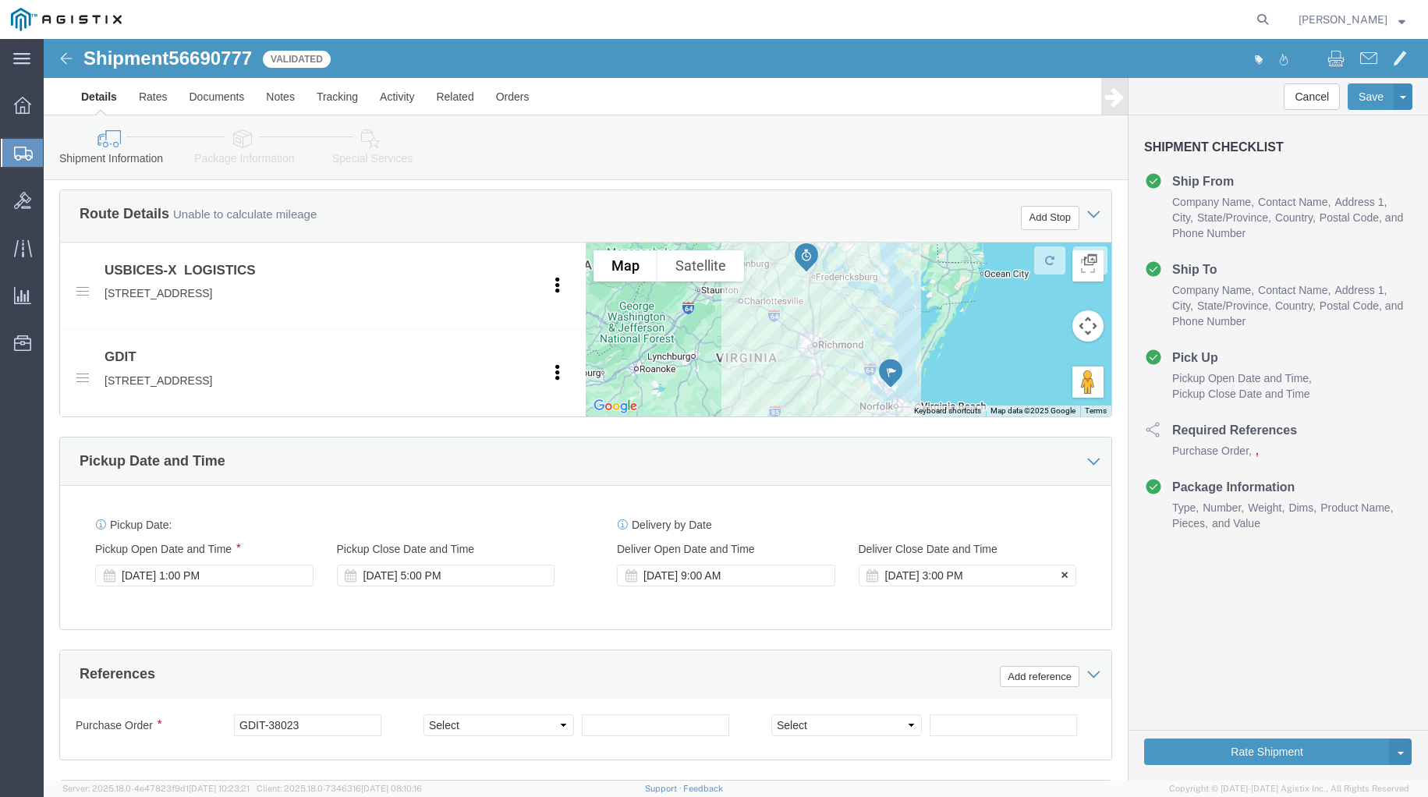
scroll to position [650, 0]
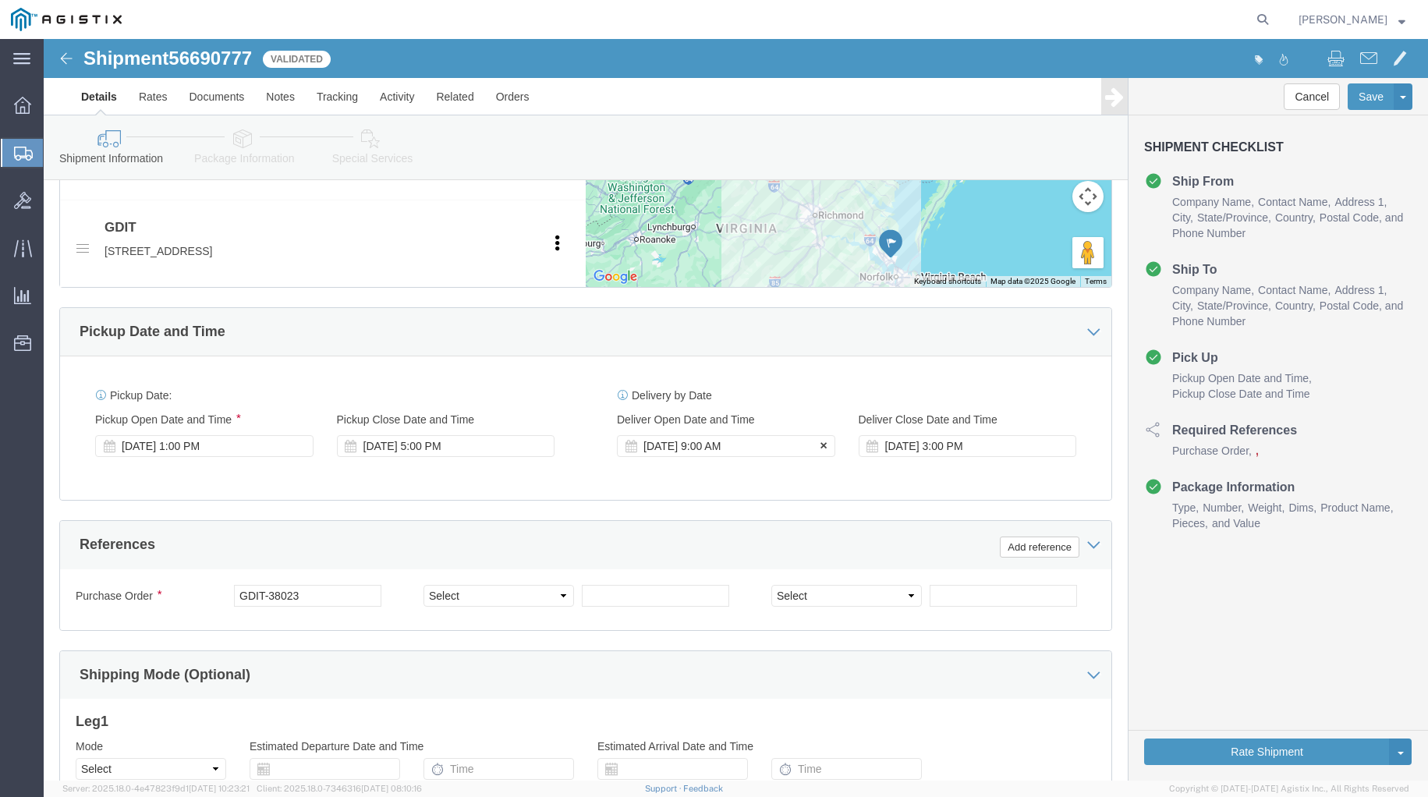
click div "[DATE] 9:00 AM"
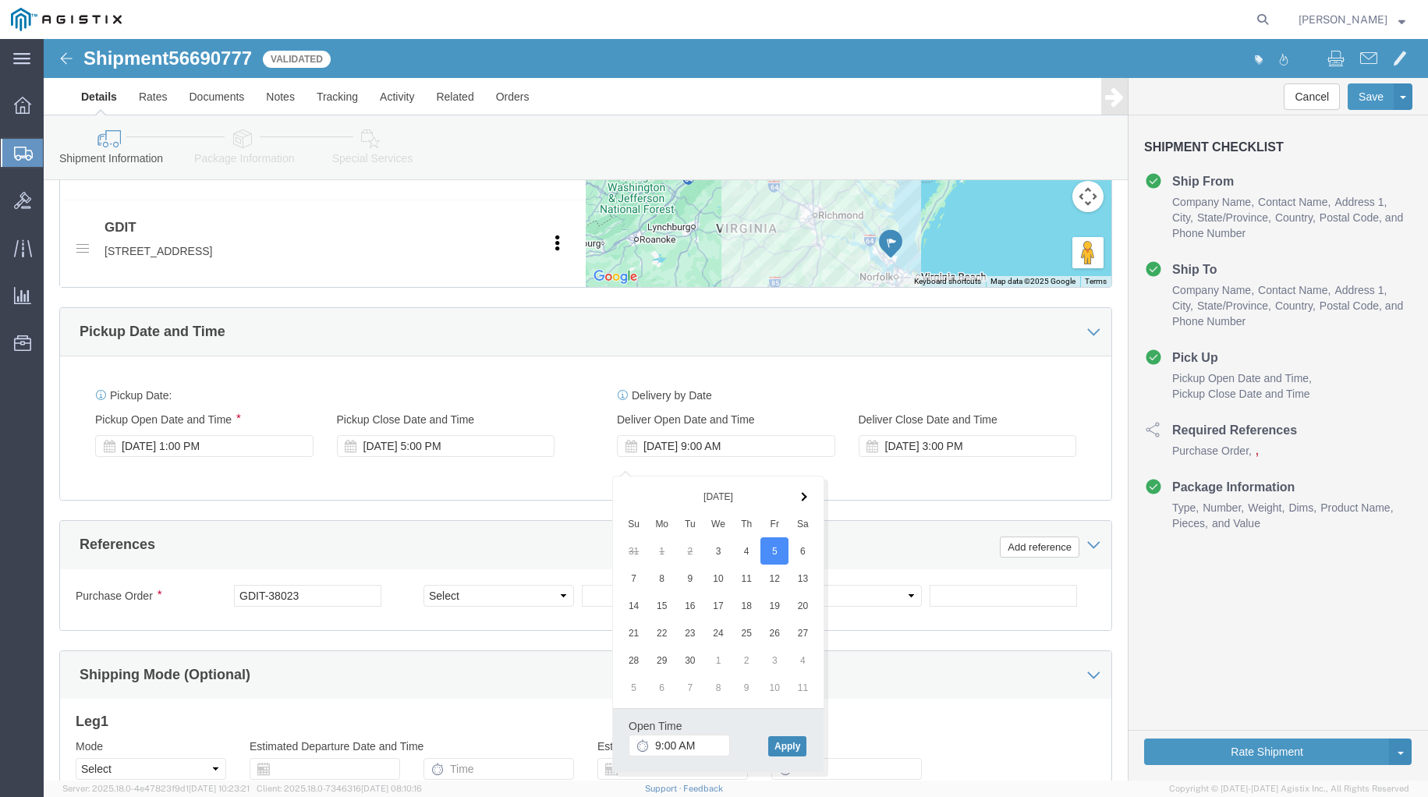
click button "Apply"
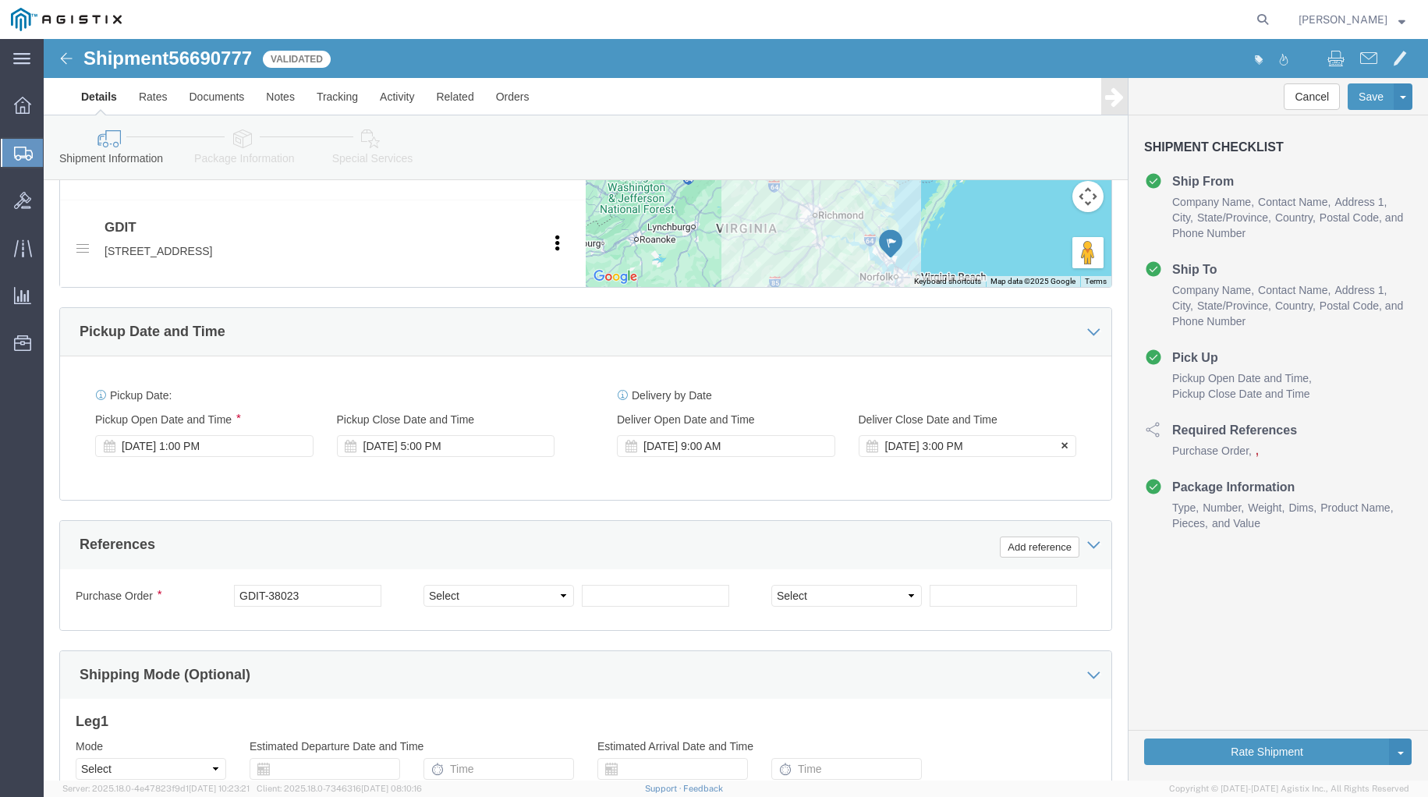
click div "[DATE] 3:00 PM"
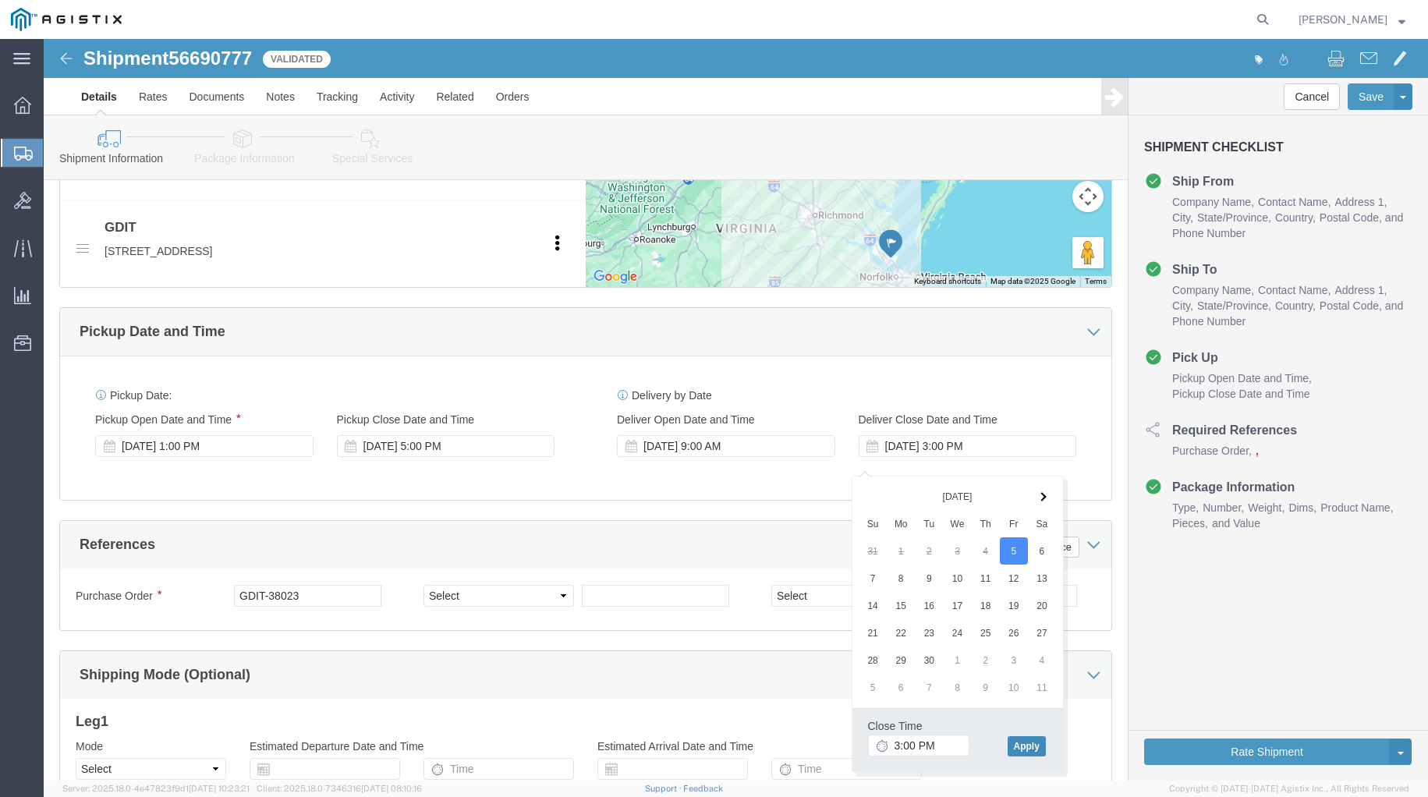
click button "Apply"
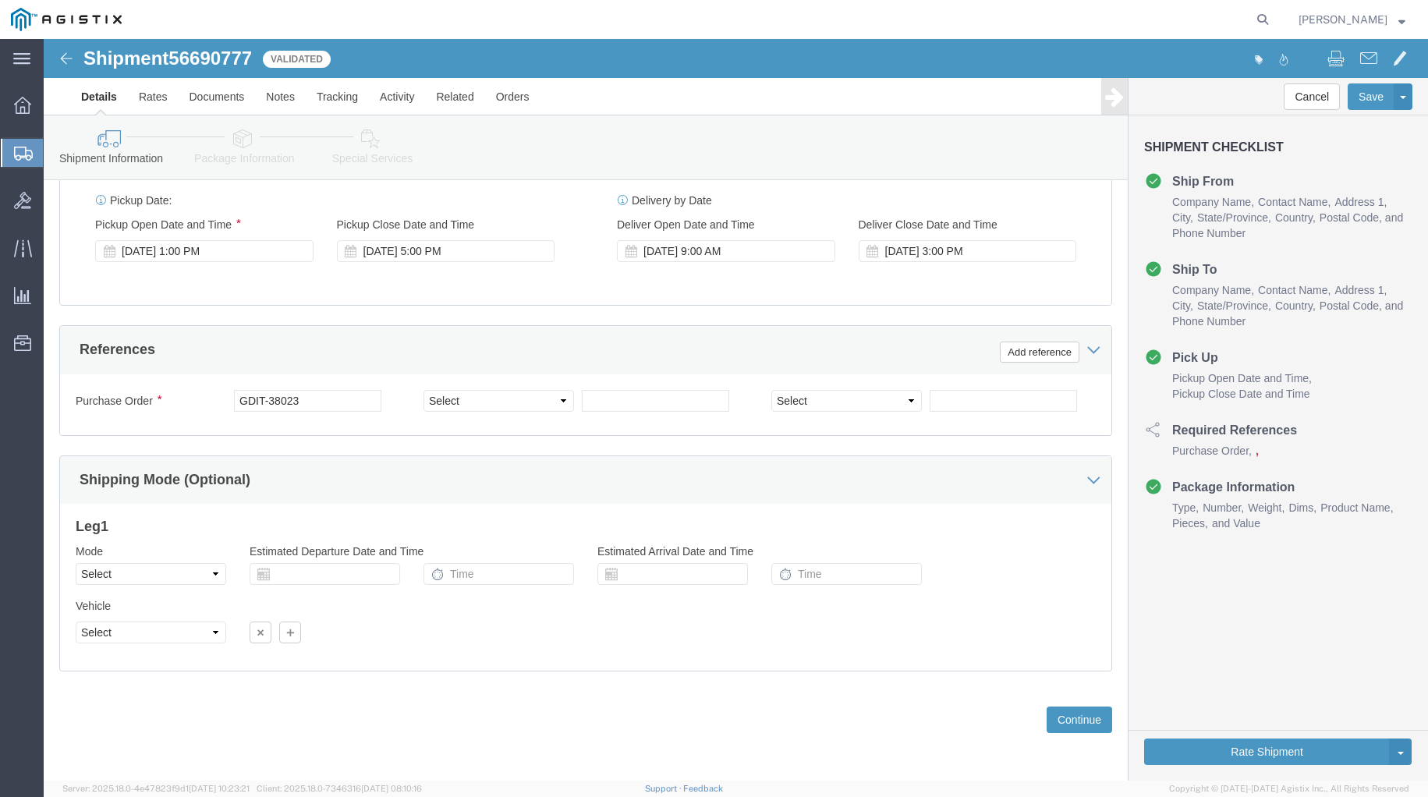
scroll to position [860, 0]
click button "Rate Shipment"
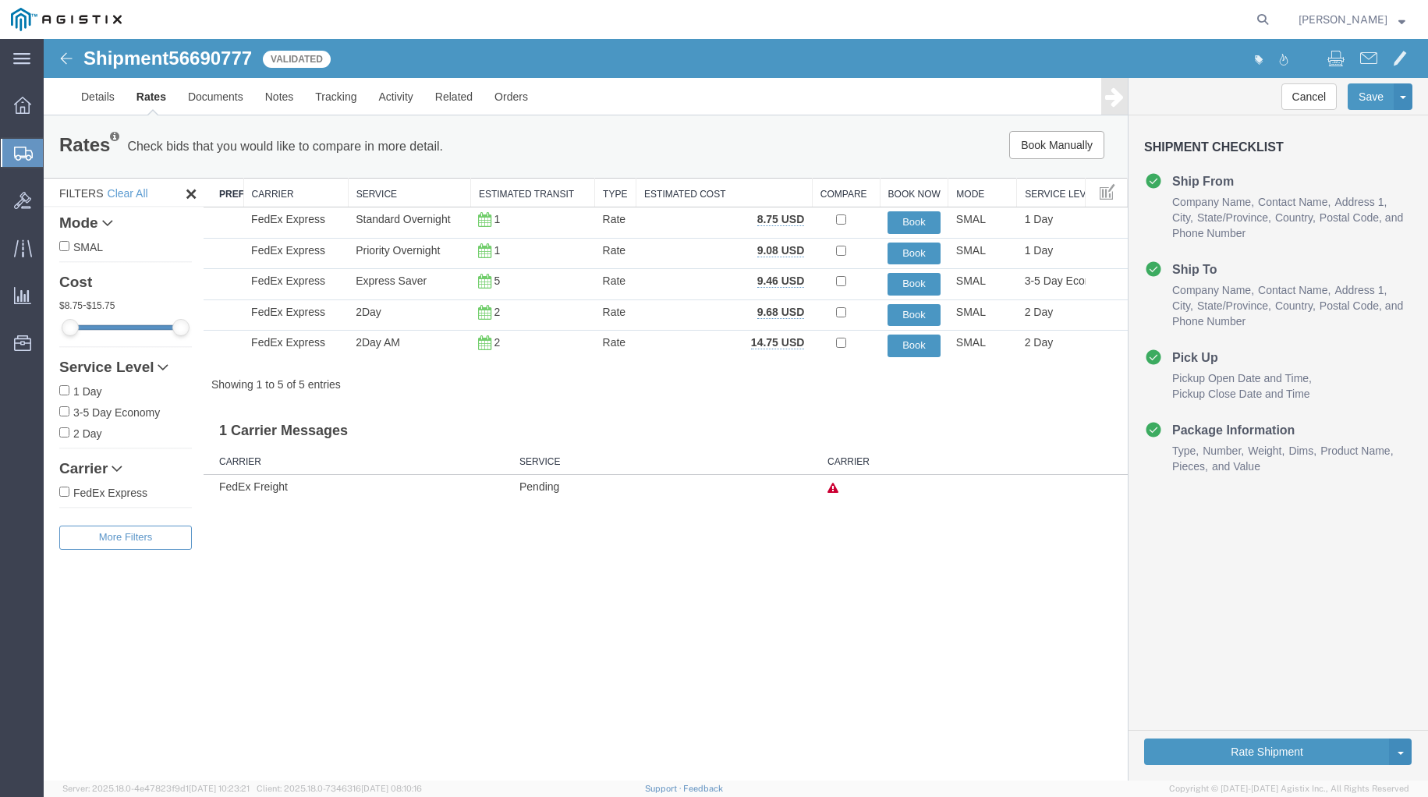
click at [1031, 548] on div "Shipment 56690777 5 of 5 Validated Details Rates Documents Notes Tracking Activ…" at bounding box center [736, 410] width 1384 height 742
click at [908, 227] on button "Book" at bounding box center [914, 222] width 53 height 23
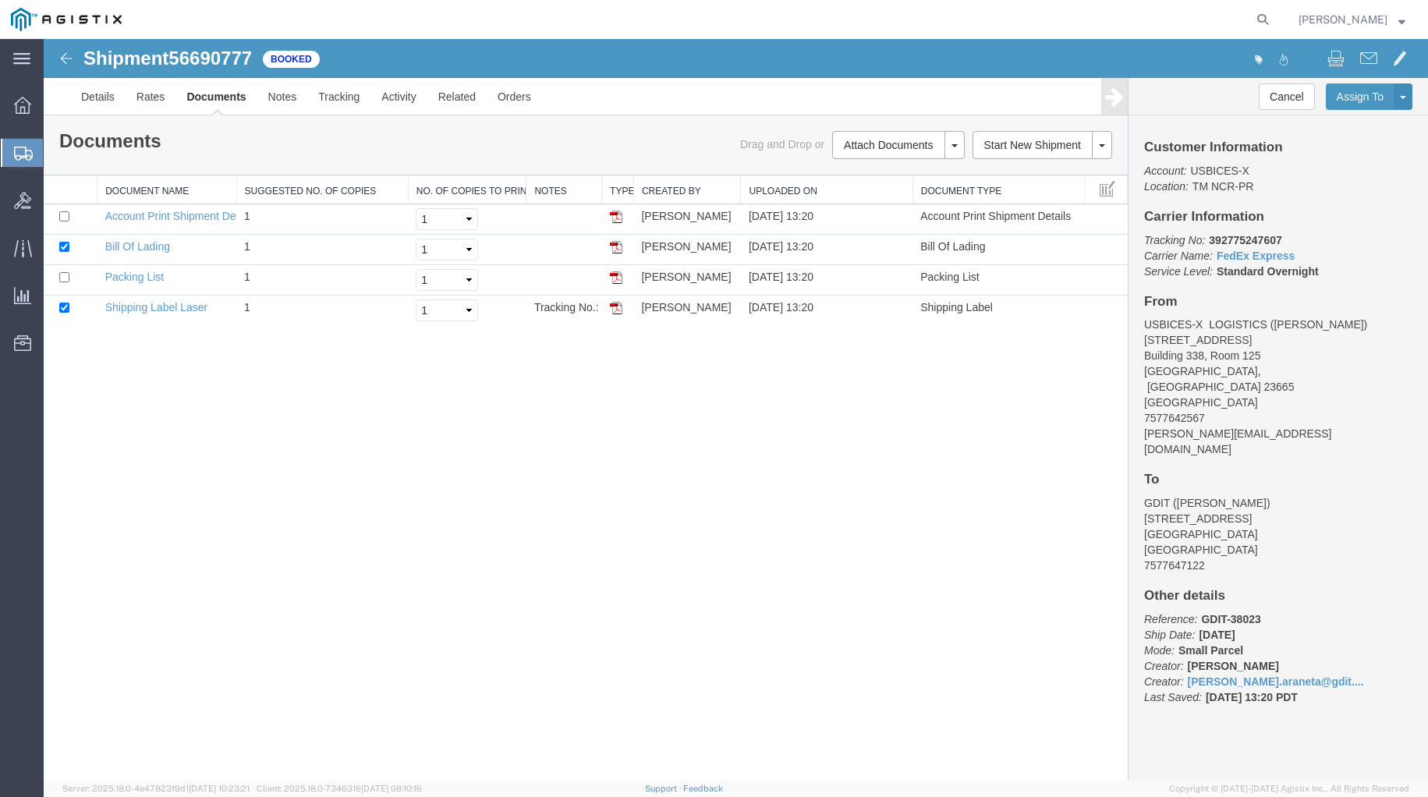
click at [0, 0] on span "Create Shipment" at bounding box center [0, 0] width 0 height 0
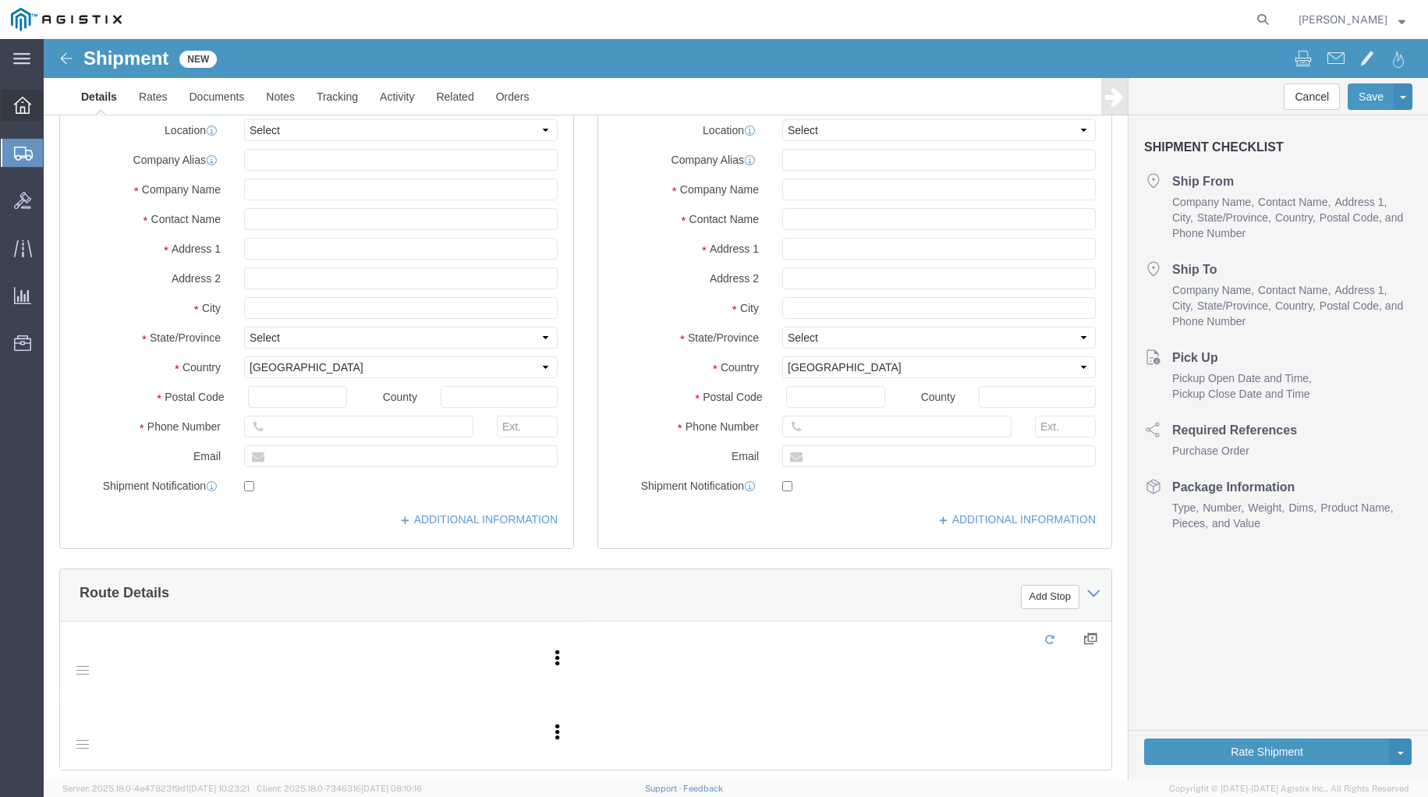
click at [17, 112] on icon at bounding box center [22, 105] width 17 height 17
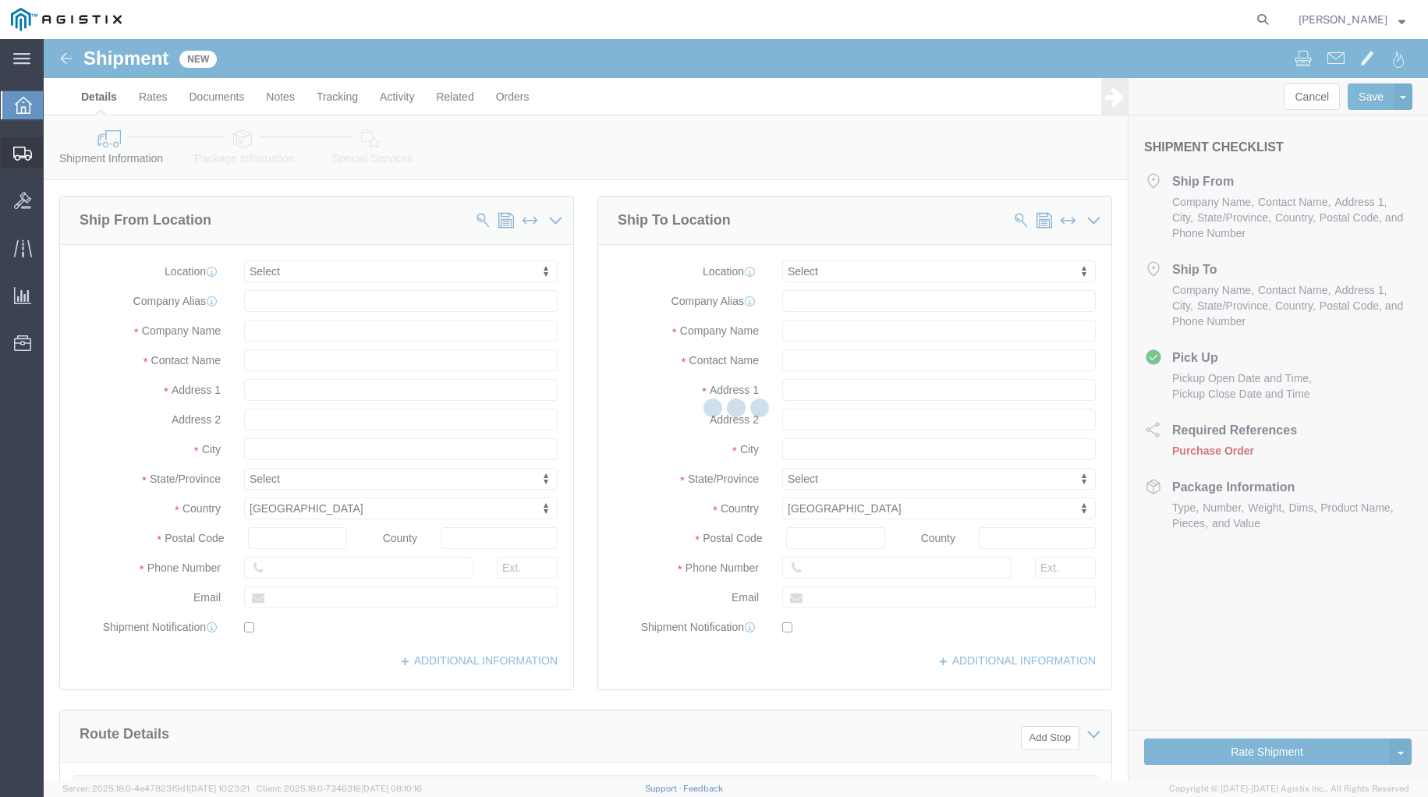
click at [19, 147] on icon at bounding box center [22, 154] width 19 height 14
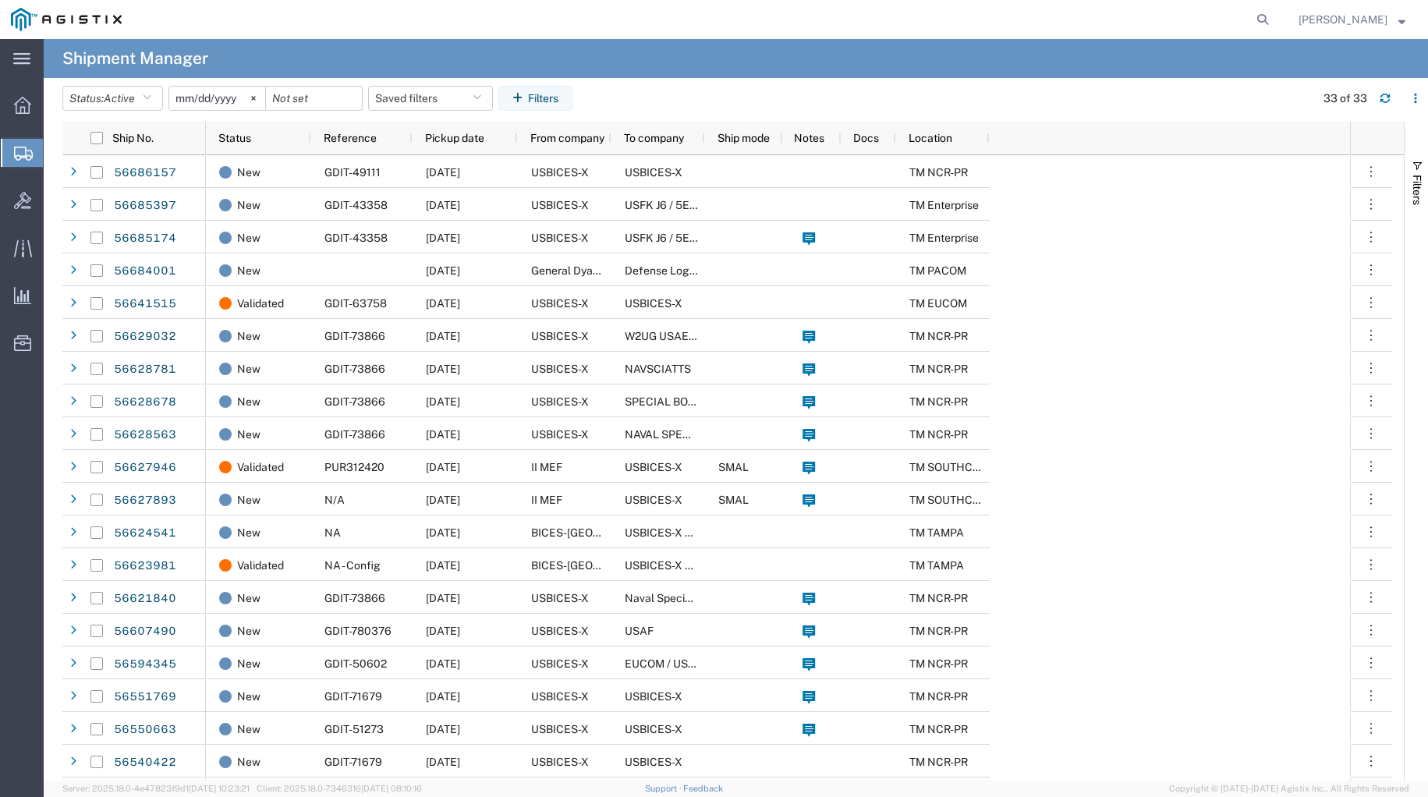
click at [0, 0] on span "Shipment Manager" at bounding box center [0, 0] width 0 height 0
click at [0, 0] on span "Create Shipment" at bounding box center [0, 0] width 0 height 0
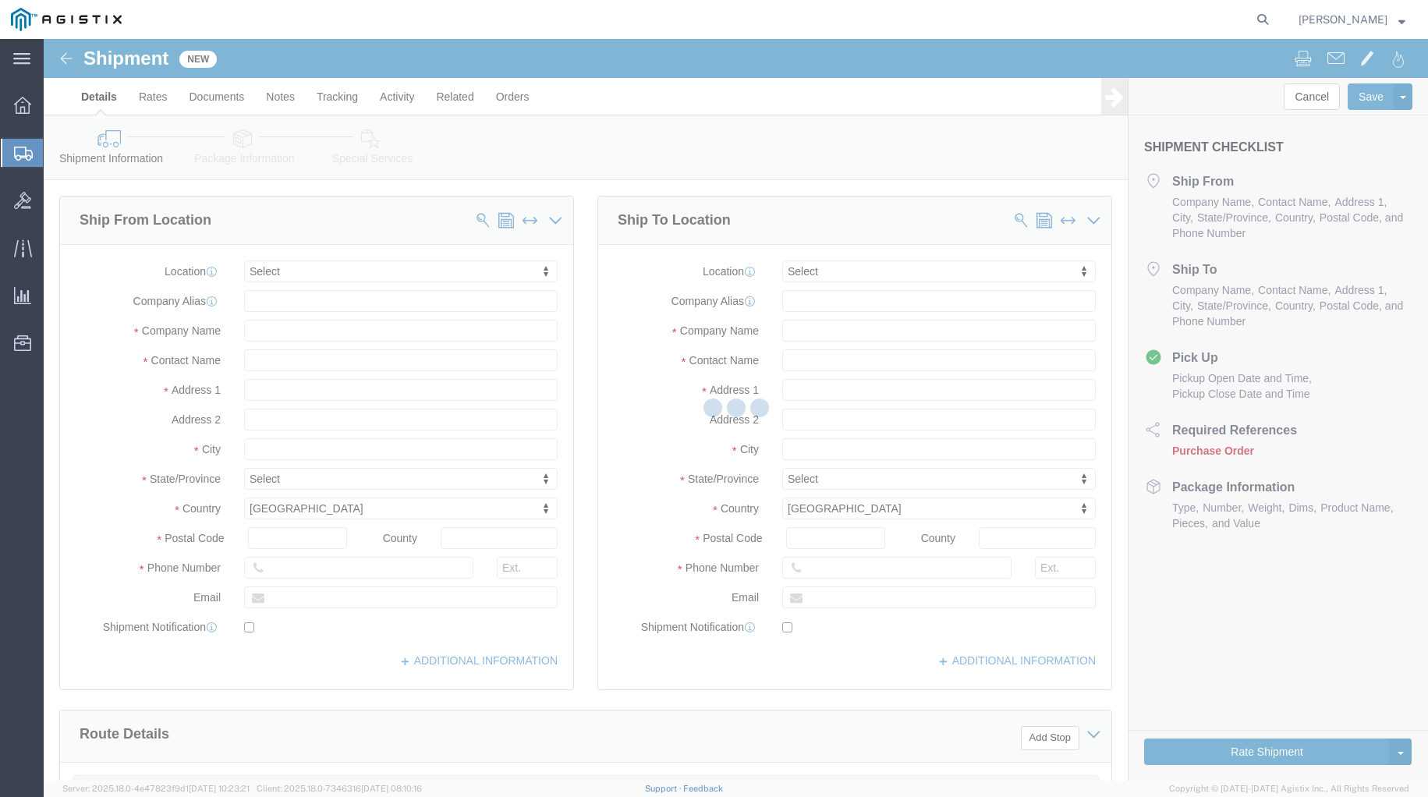
select select
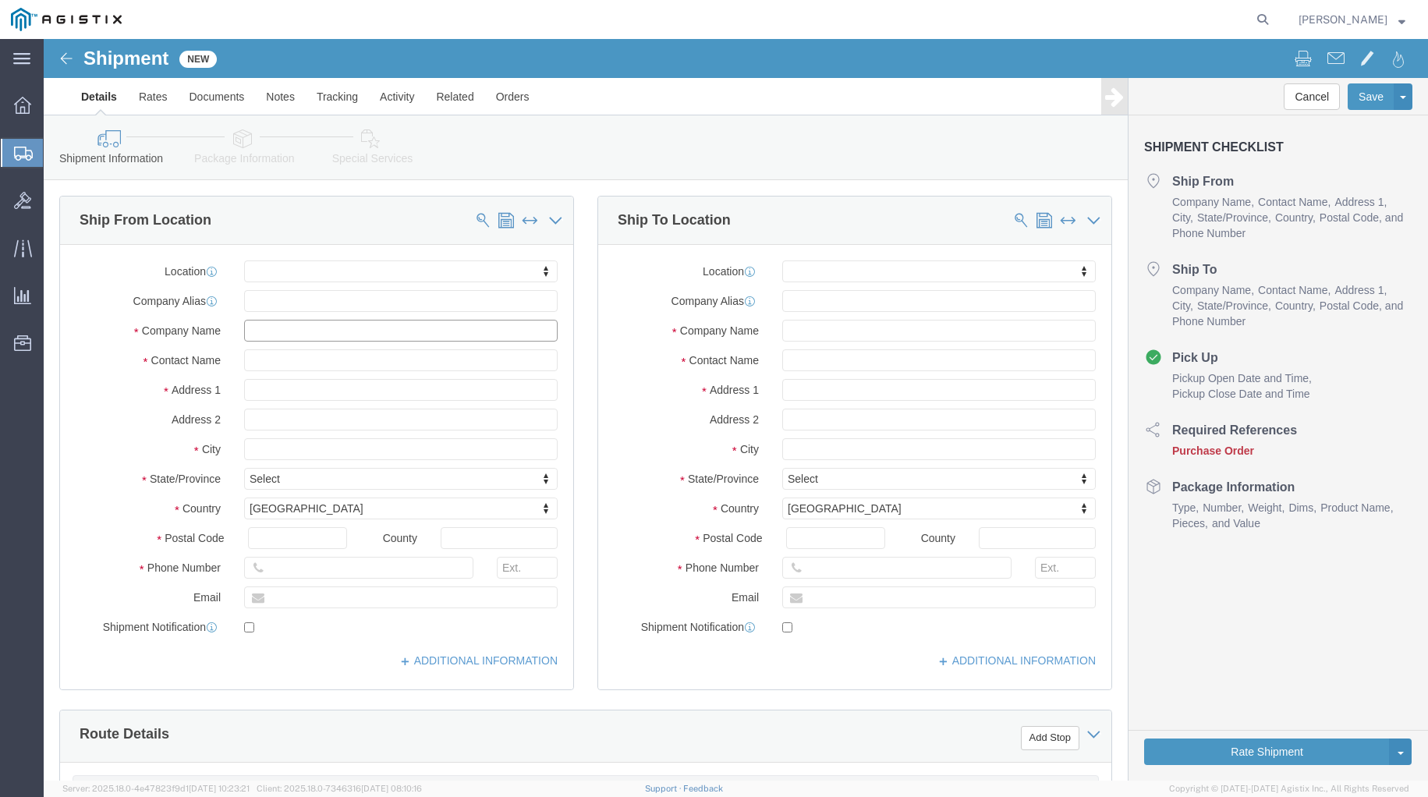
click input "text"
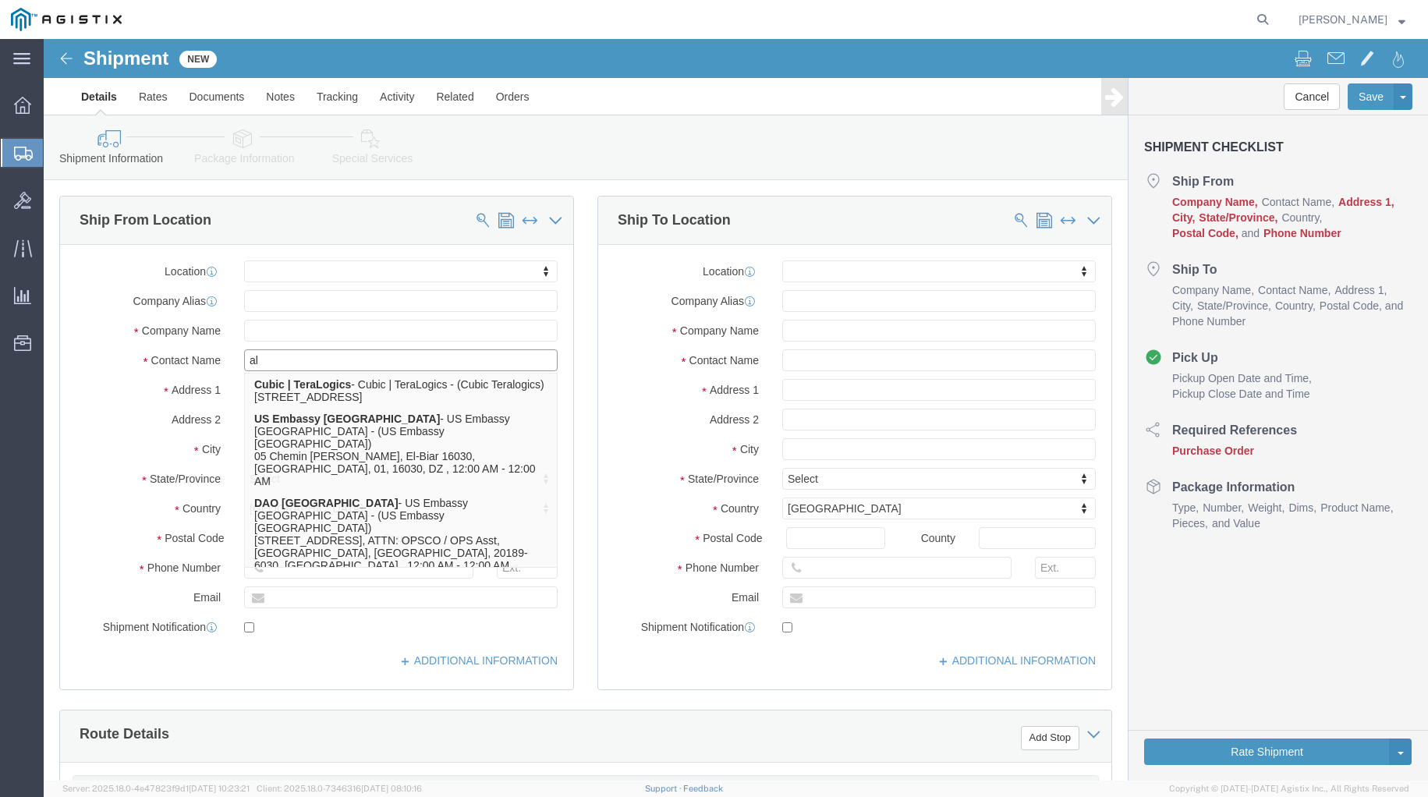
type input "all"
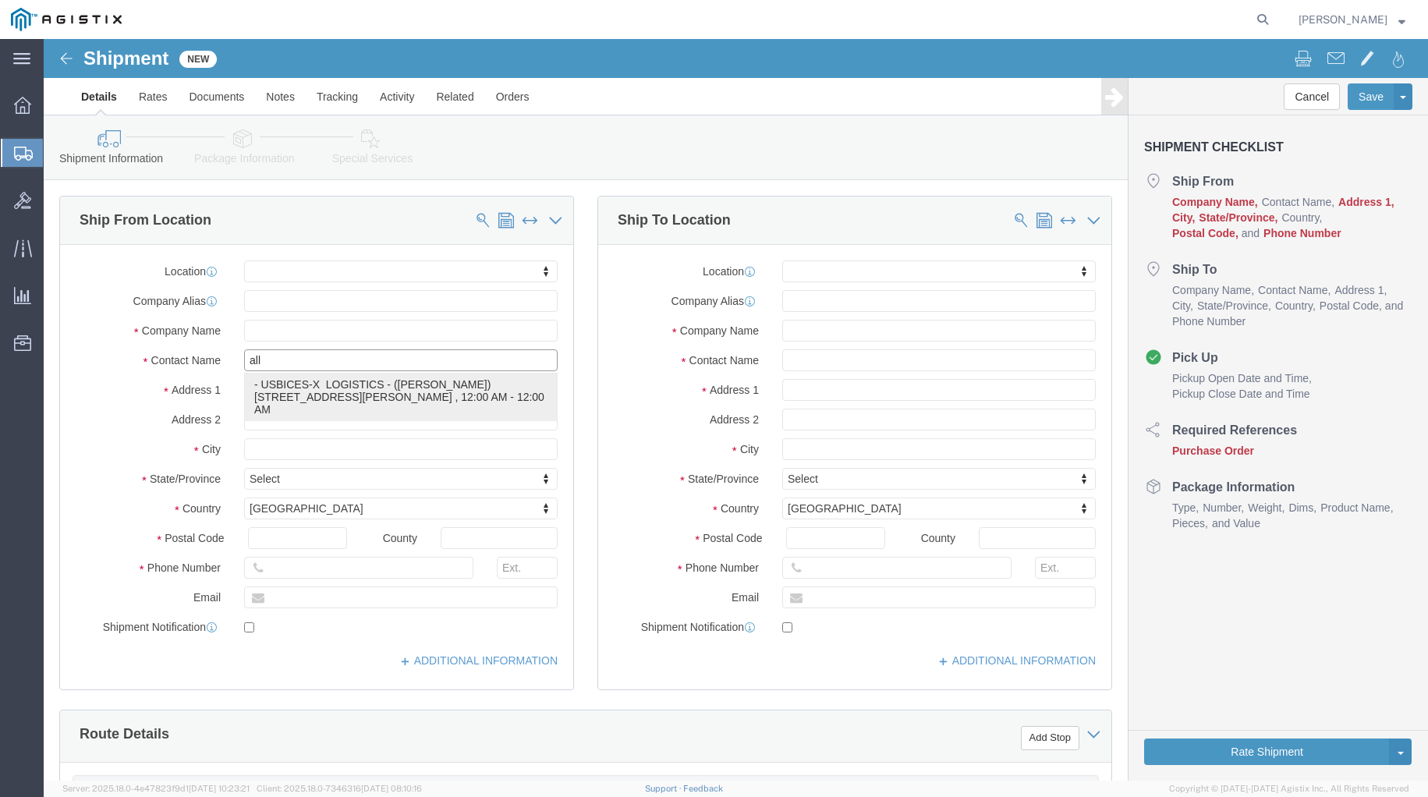
click p "- USBICES-X LOGISTICS - ([PERSON_NAME]) [STREET_ADDRESS], Room 125, [PERSON_NAM…"
select select "VA"
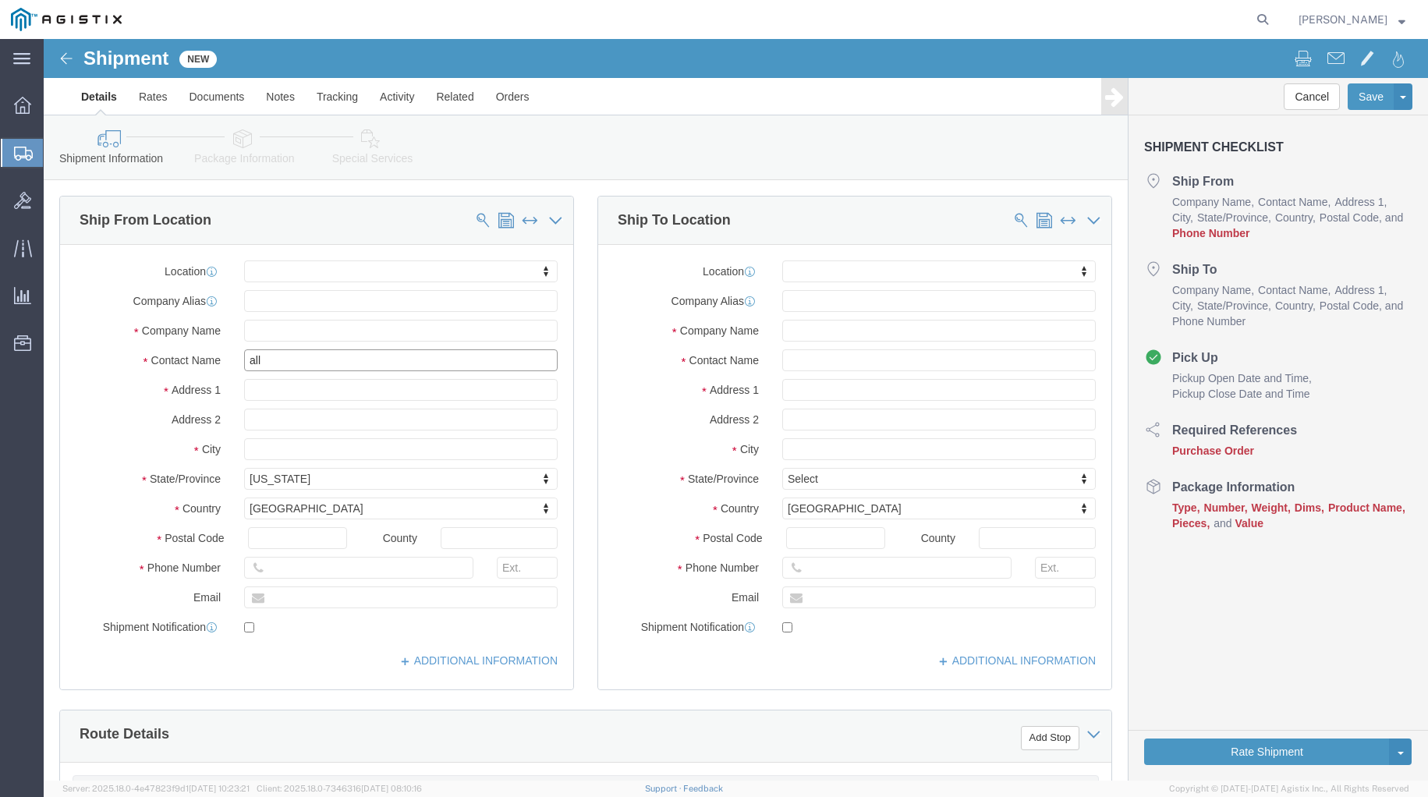
type input "[PERSON_NAME]"
click input "text"
type input "75776425367"
click input "text"
type input "[PERSON_NAME][EMAIL_ADDRESS][DOMAIN_NAME]"
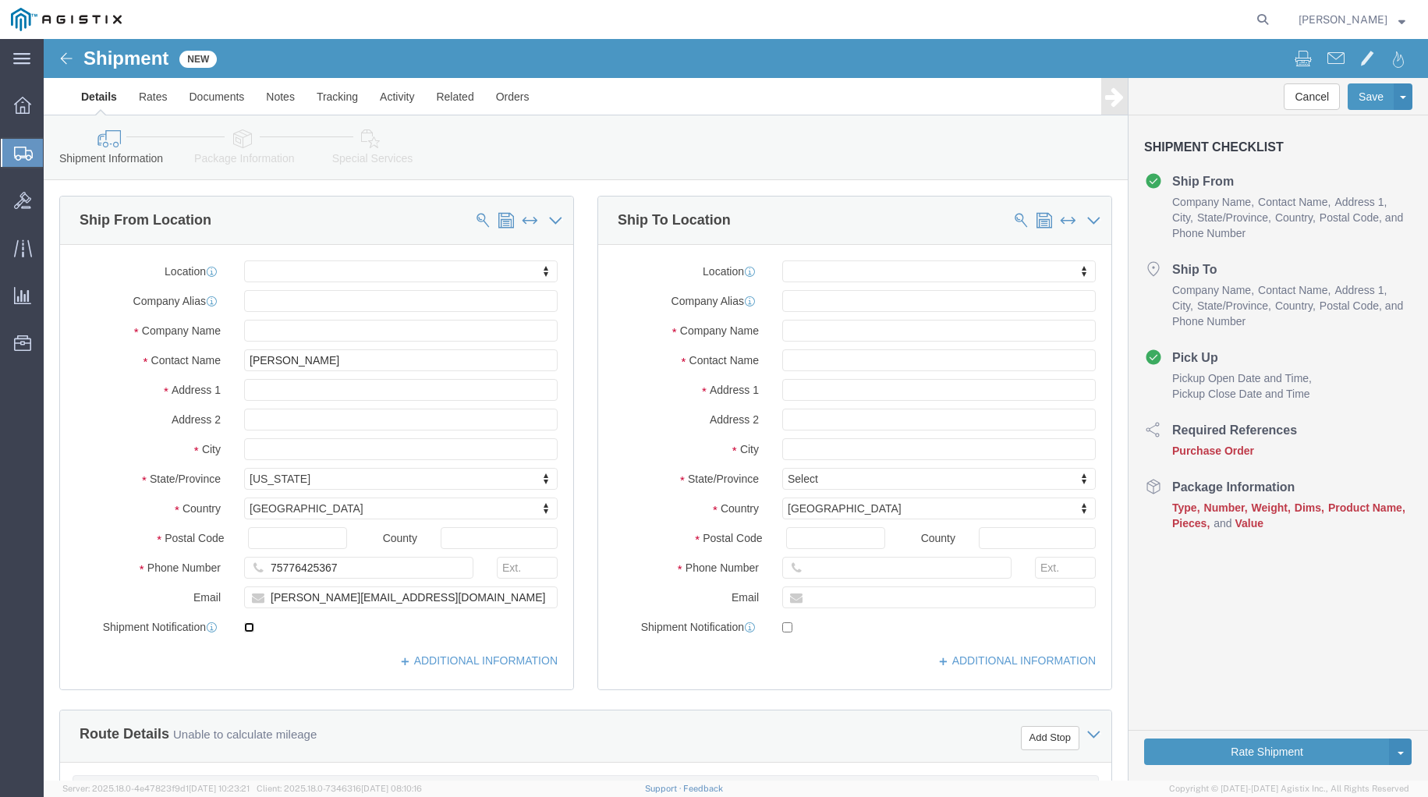
click input "checkbox"
checkbox input "true"
click input "text"
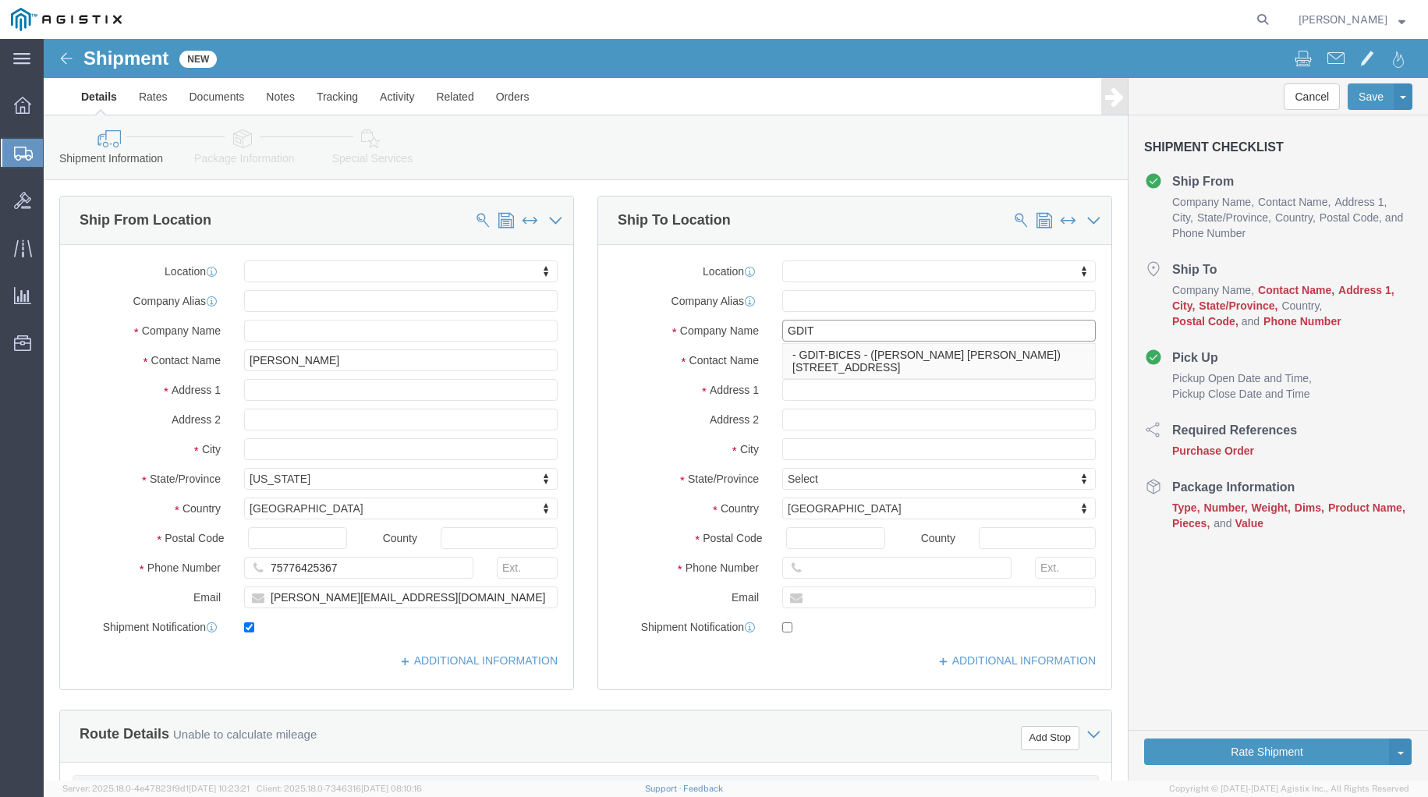
type input "GDIT"
click label "Address 1"
click input "text"
type input "[PERSON_NAME]"
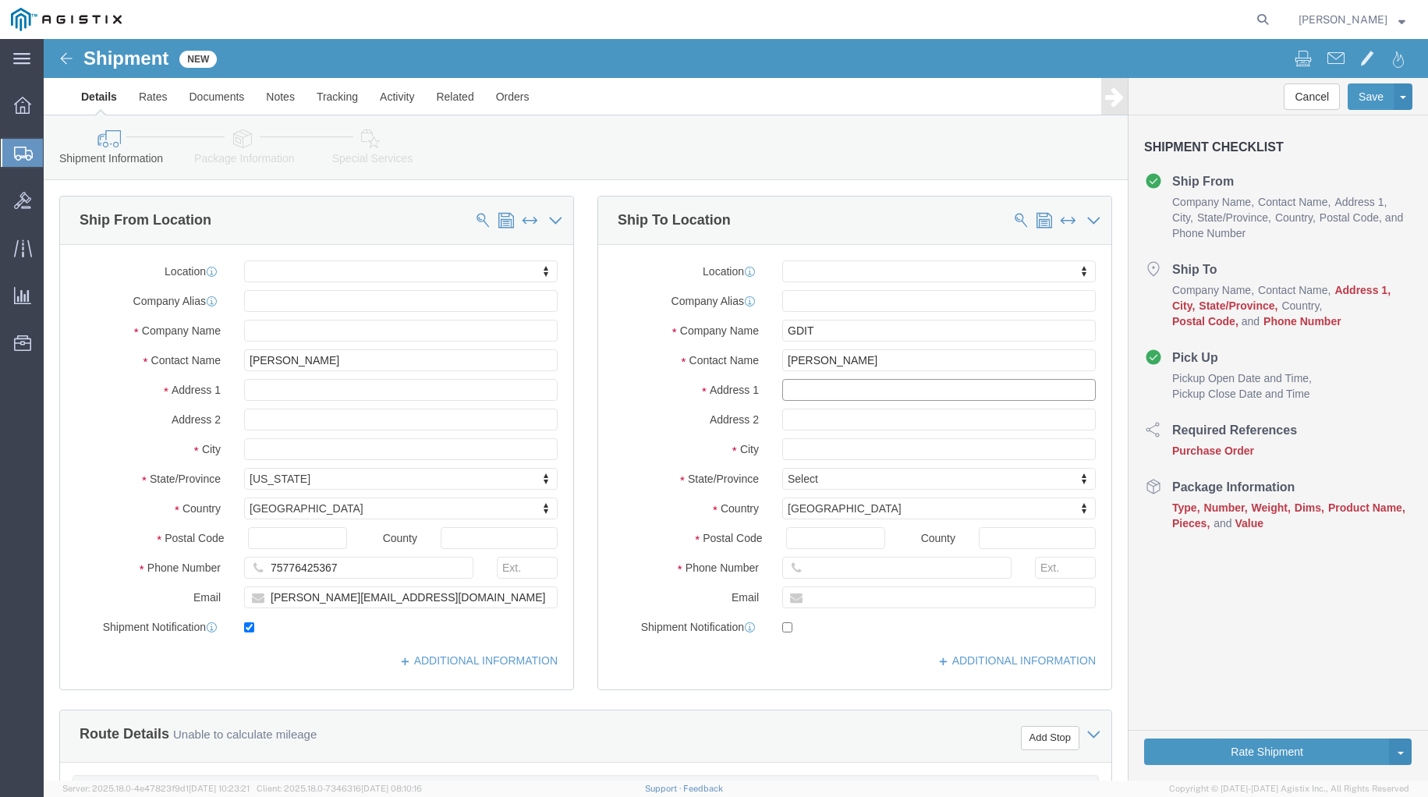
click input "text"
type input "[STREET_ADDRESS]"
click input "text"
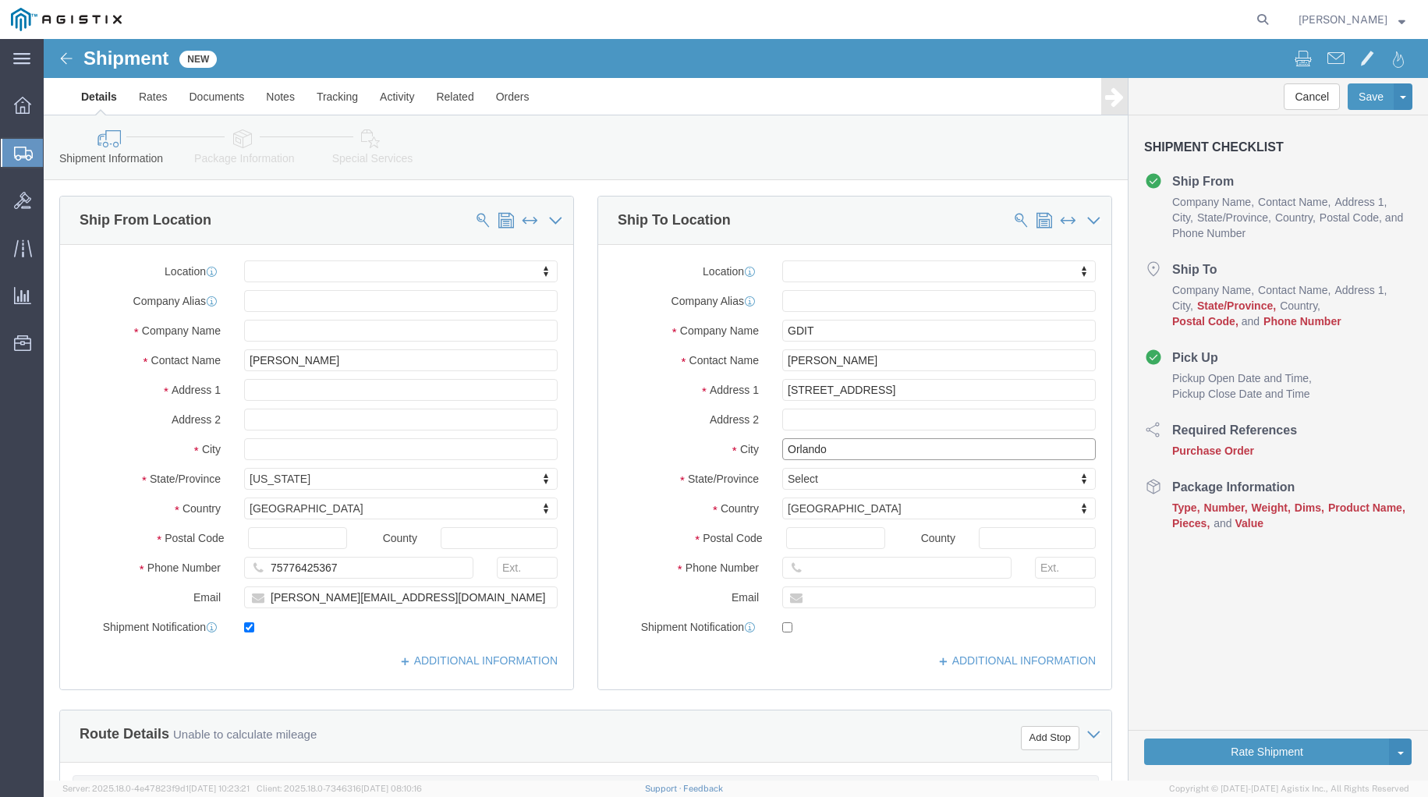
type input "Orlando"
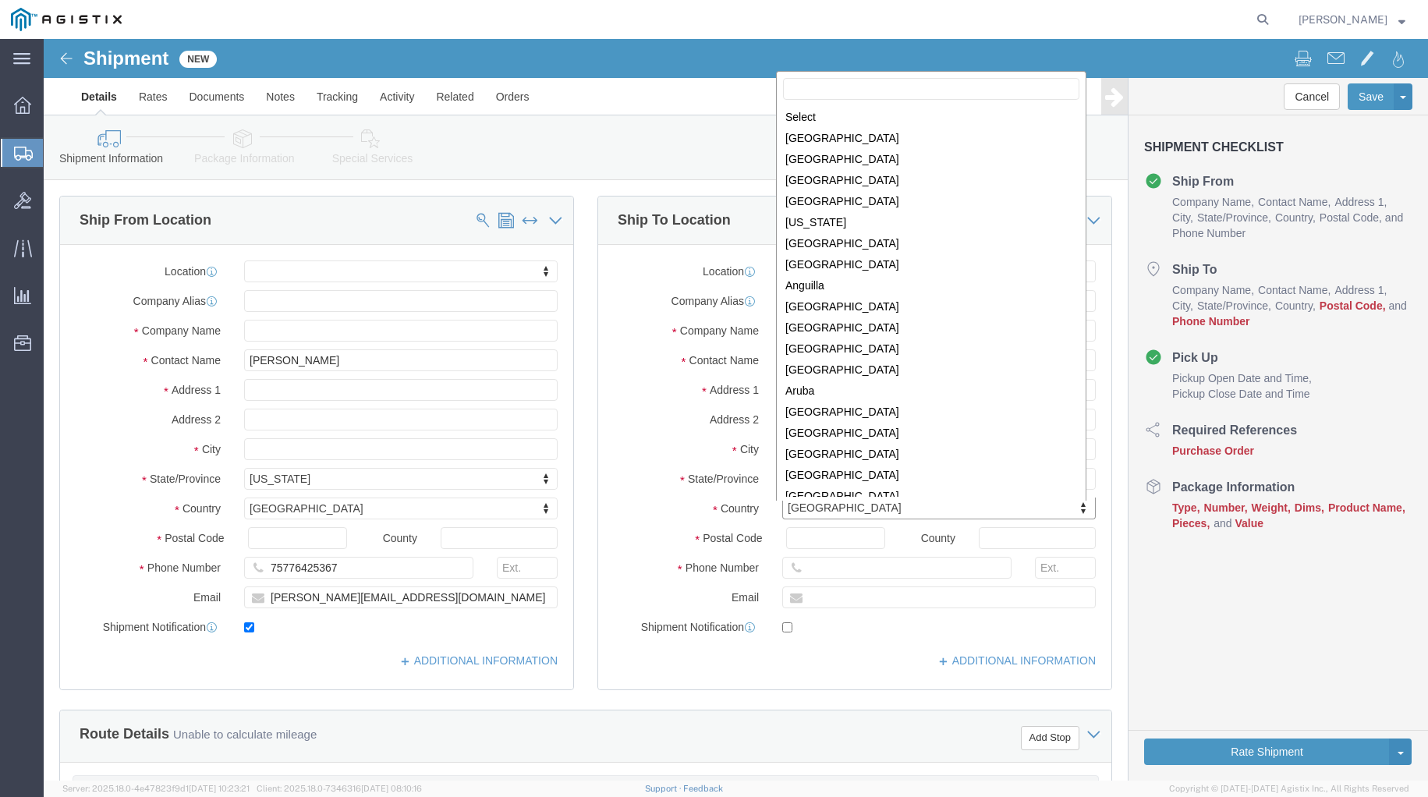
scroll to position [4741, 0]
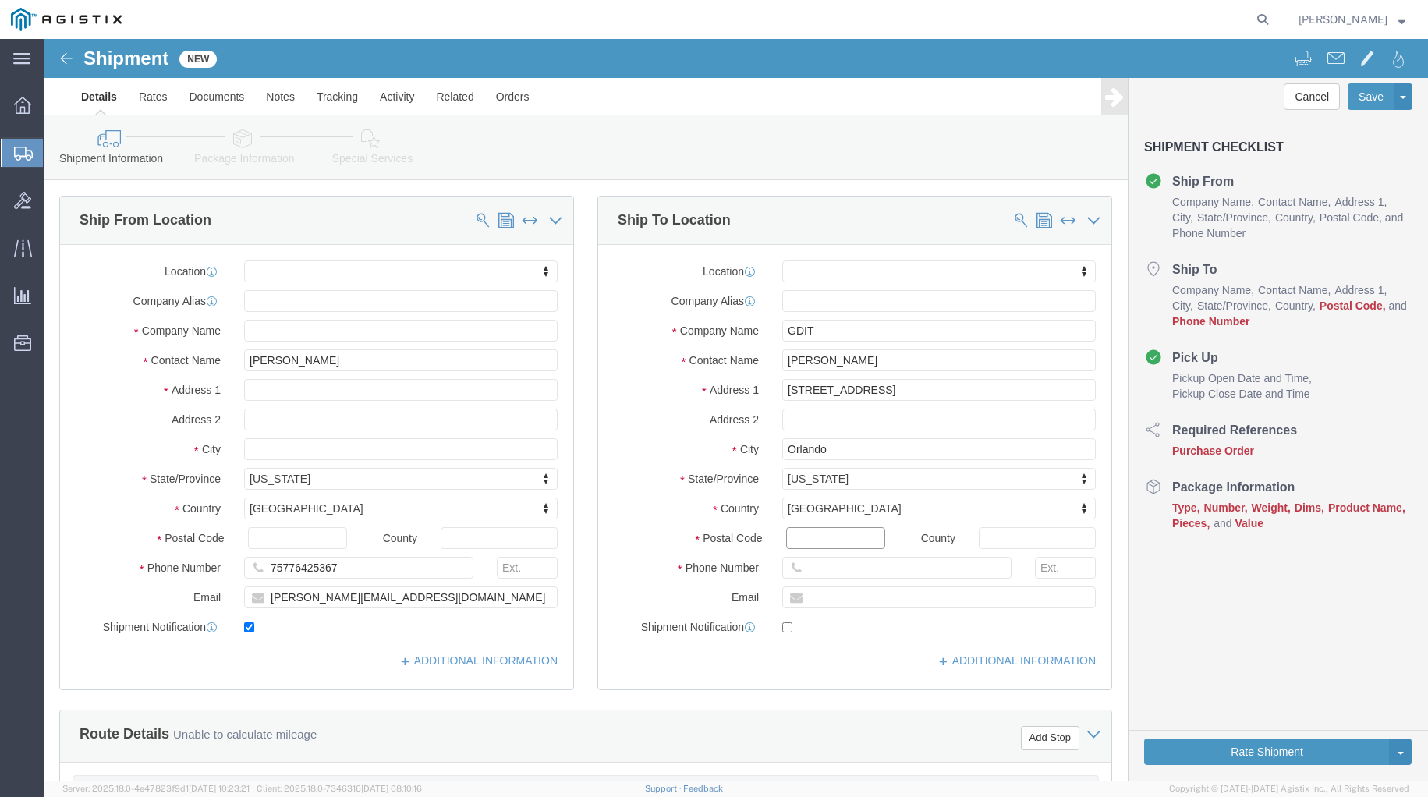
click input "Postal Code"
type input "fl"
drag, startPoint x: 764, startPoint y: 491, endPoint x: 704, endPoint y: 498, distance: 59.8
click div "Postal Code fl"
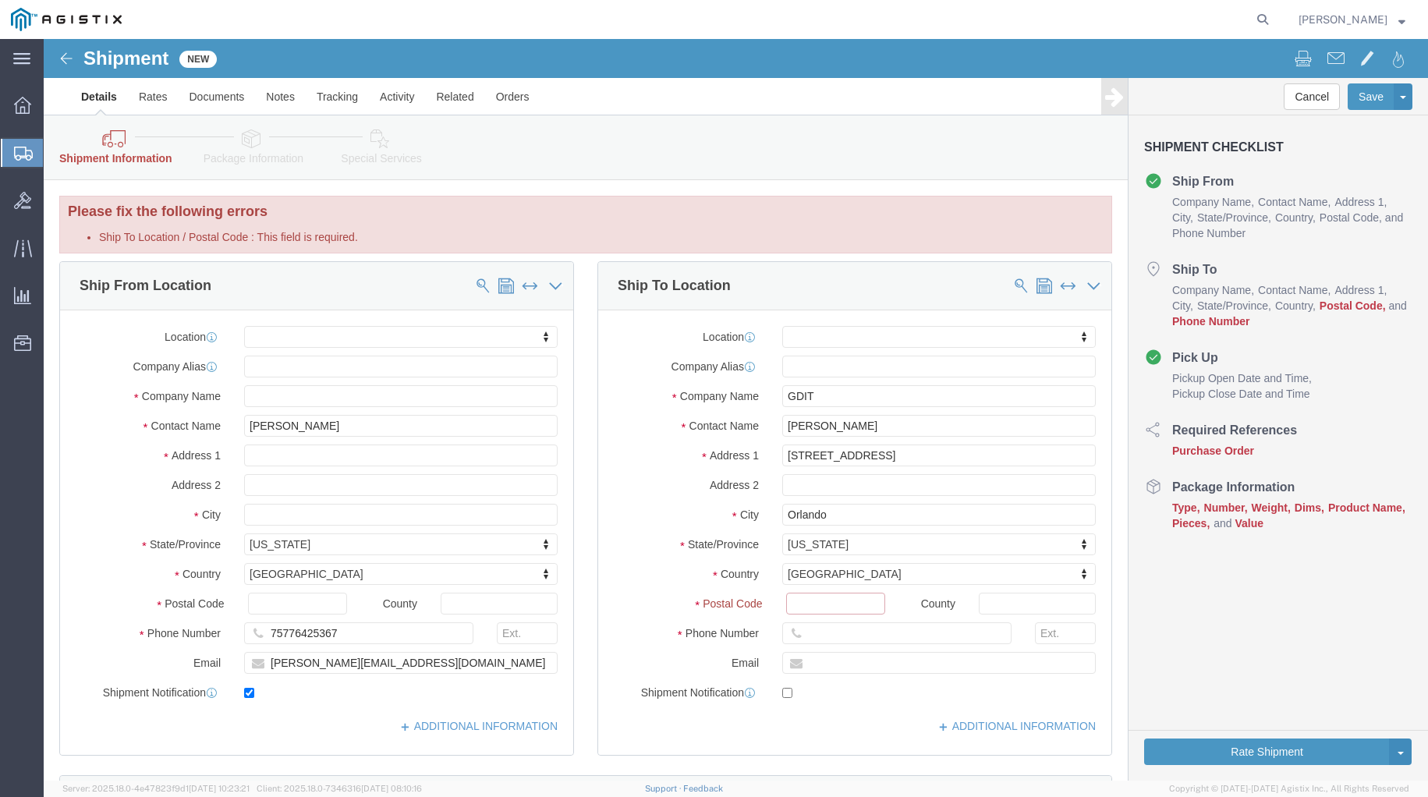
click input "Ship To Location / Postal Code : This field is required."
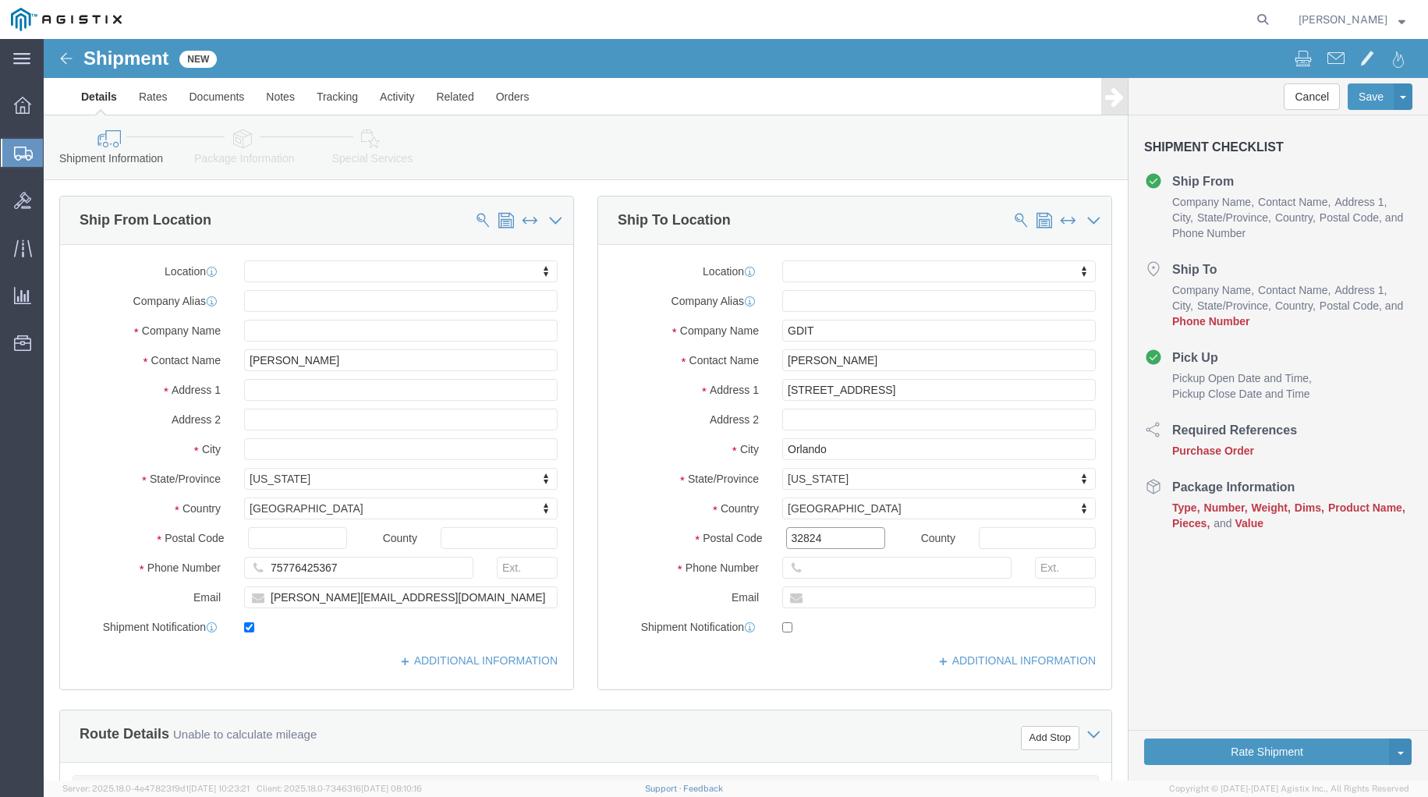
type input "32824"
click input "text"
drag, startPoint x: 757, startPoint y: 530, endPoint x: 974, endPoint y: 541, distance: 217.1
click input "text"
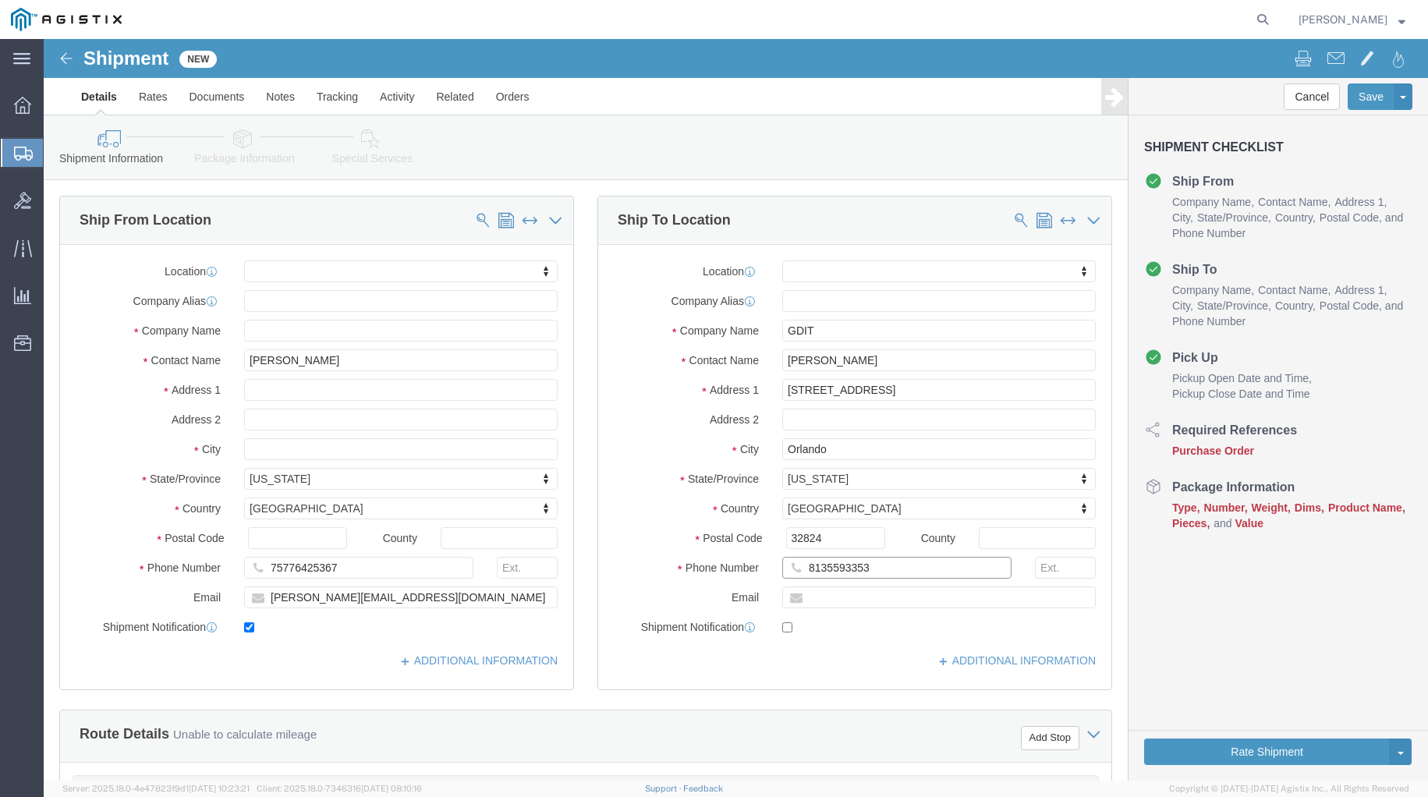
type input "8135593353"
click label
click input "checkbox"
checkbox input "true"
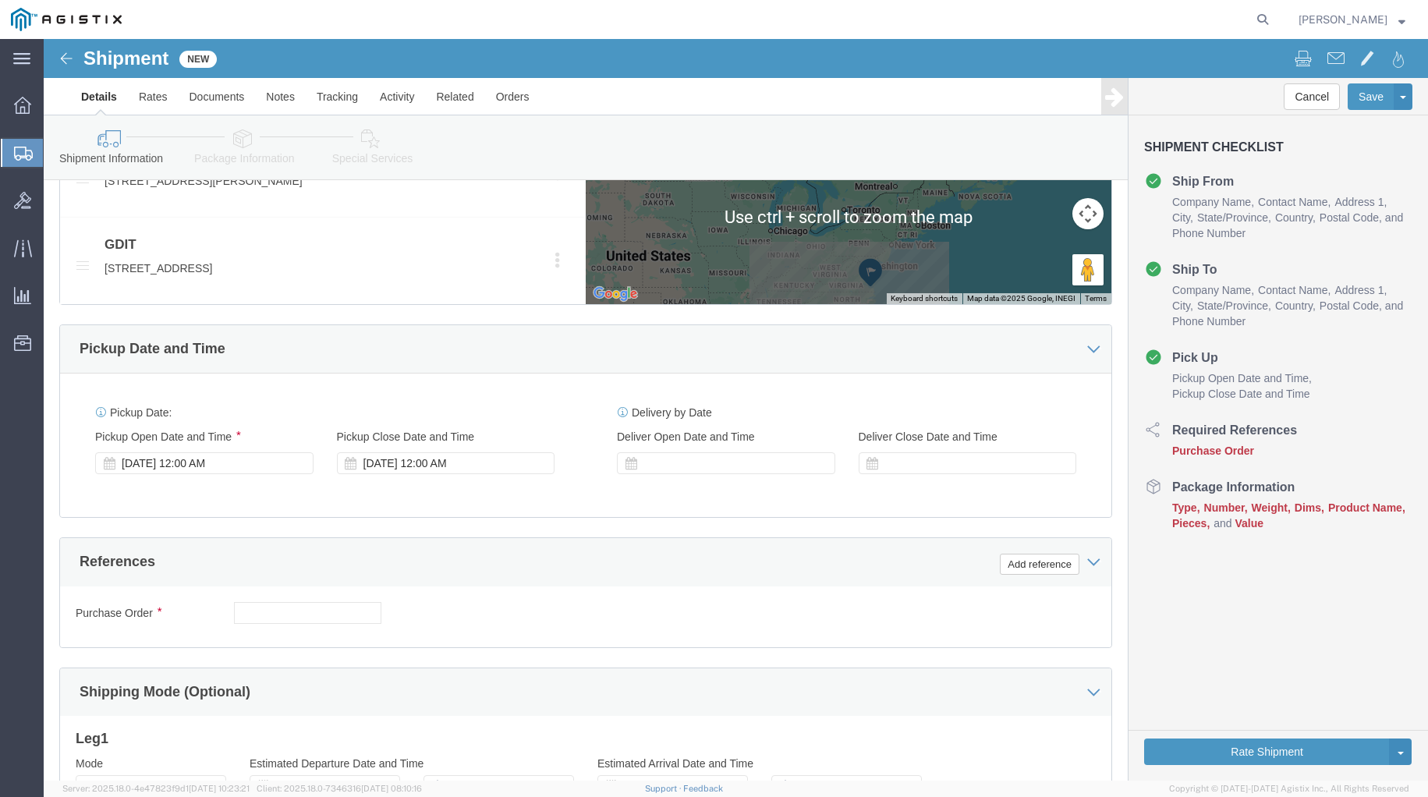
scroll to position [910, 0]
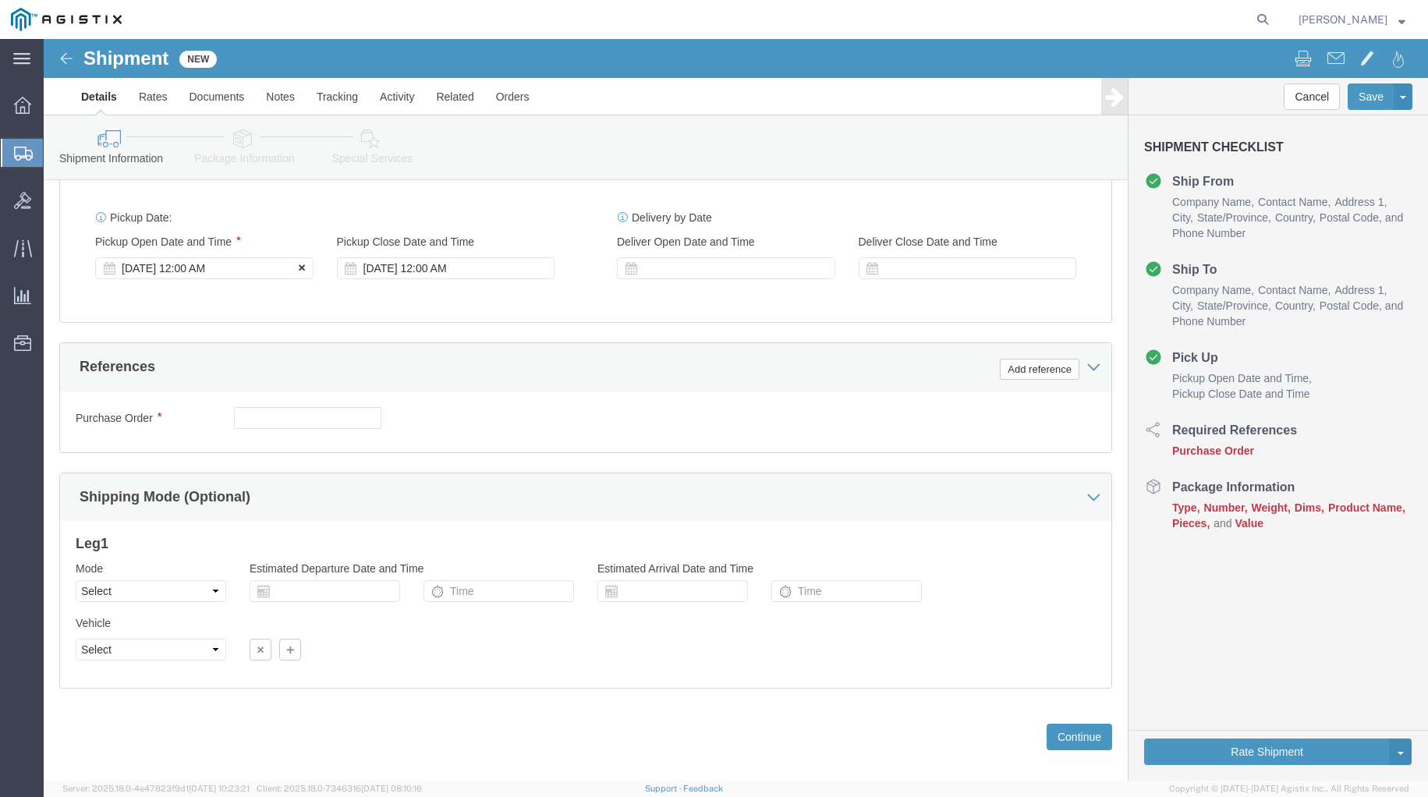
click icon
click div
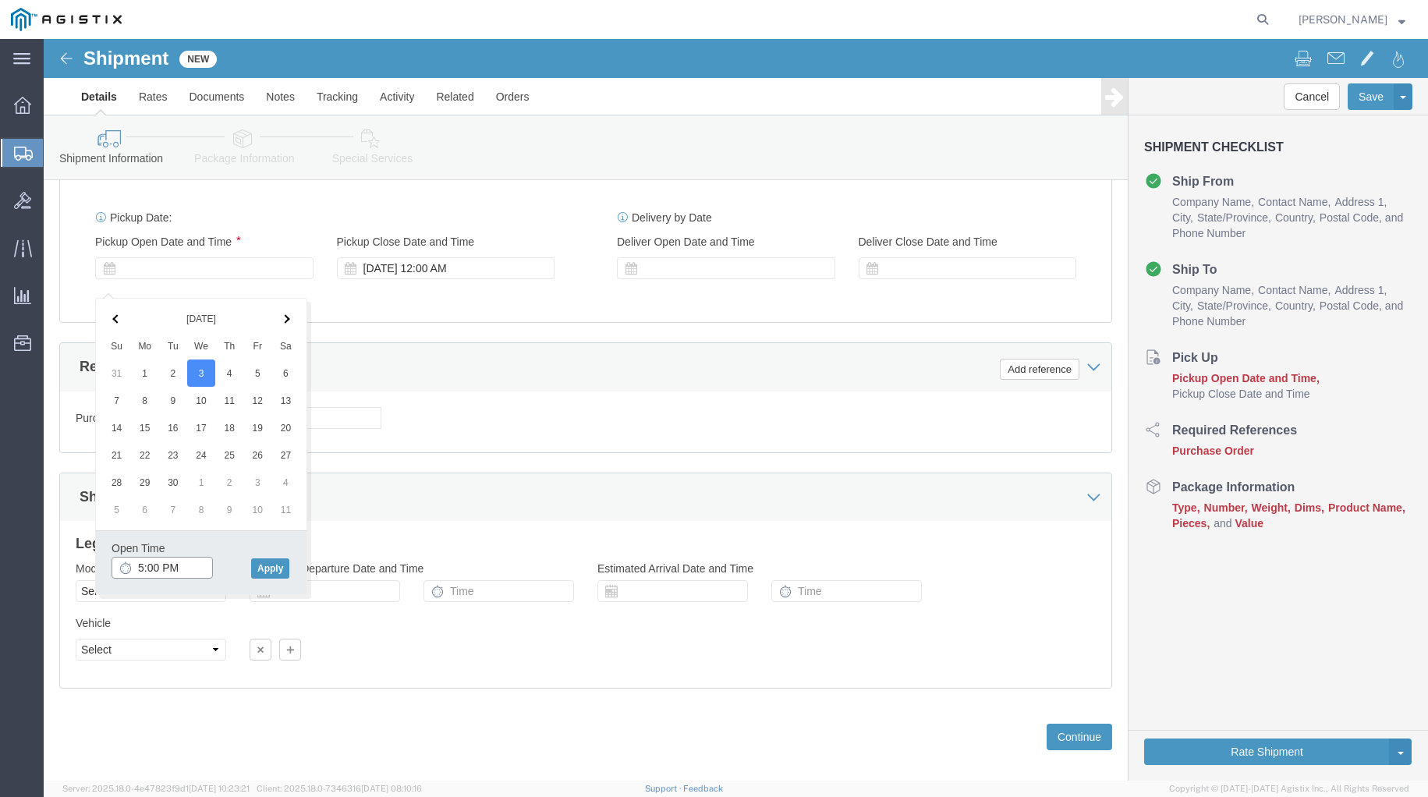
drag, startPoint x: 140, startPoint y: 526, endPoint x: 80, endPoint y: 526, distance: 60.1
click div "5:00 PM"
type input "1:00 PM"
click button "Apply"
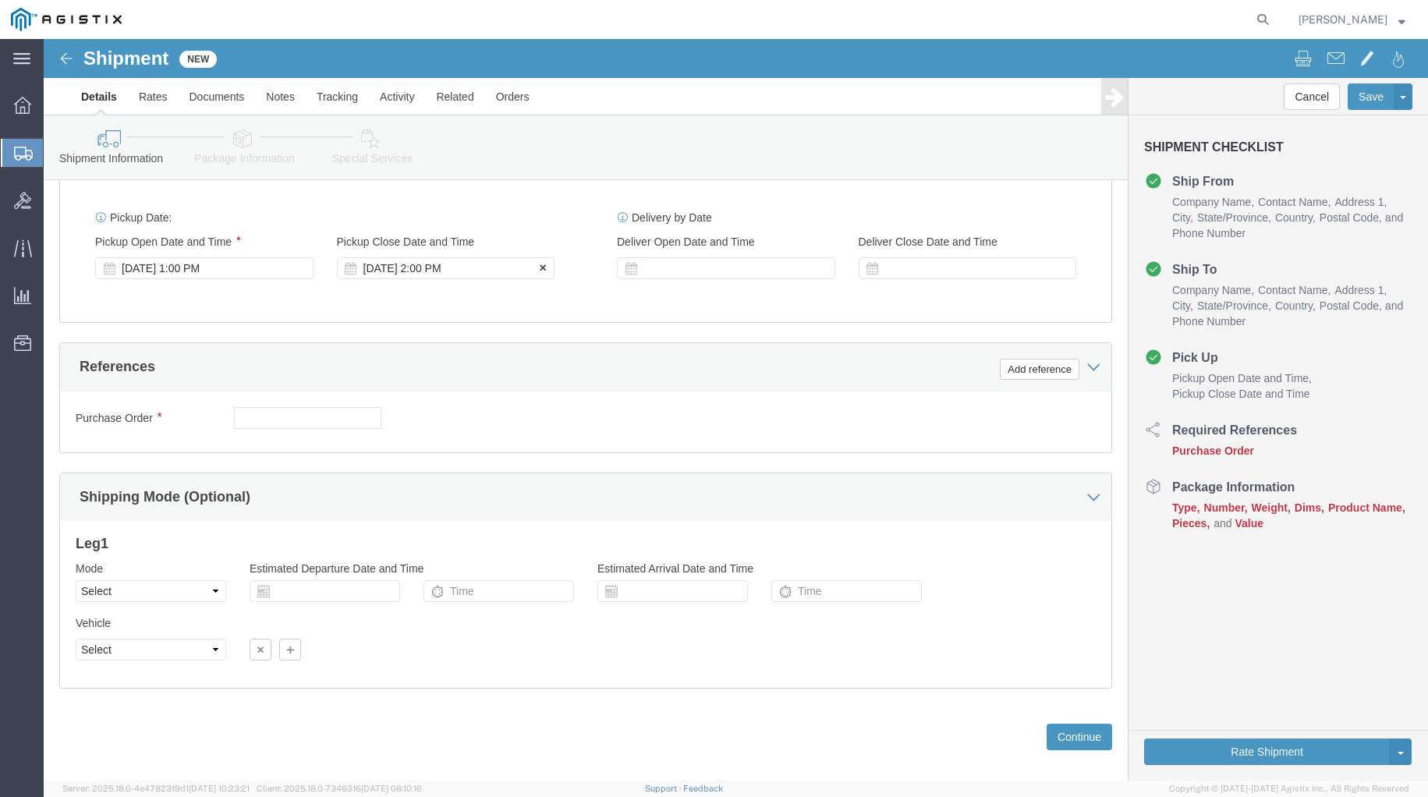
click div "[DATE] 2:00 PM"
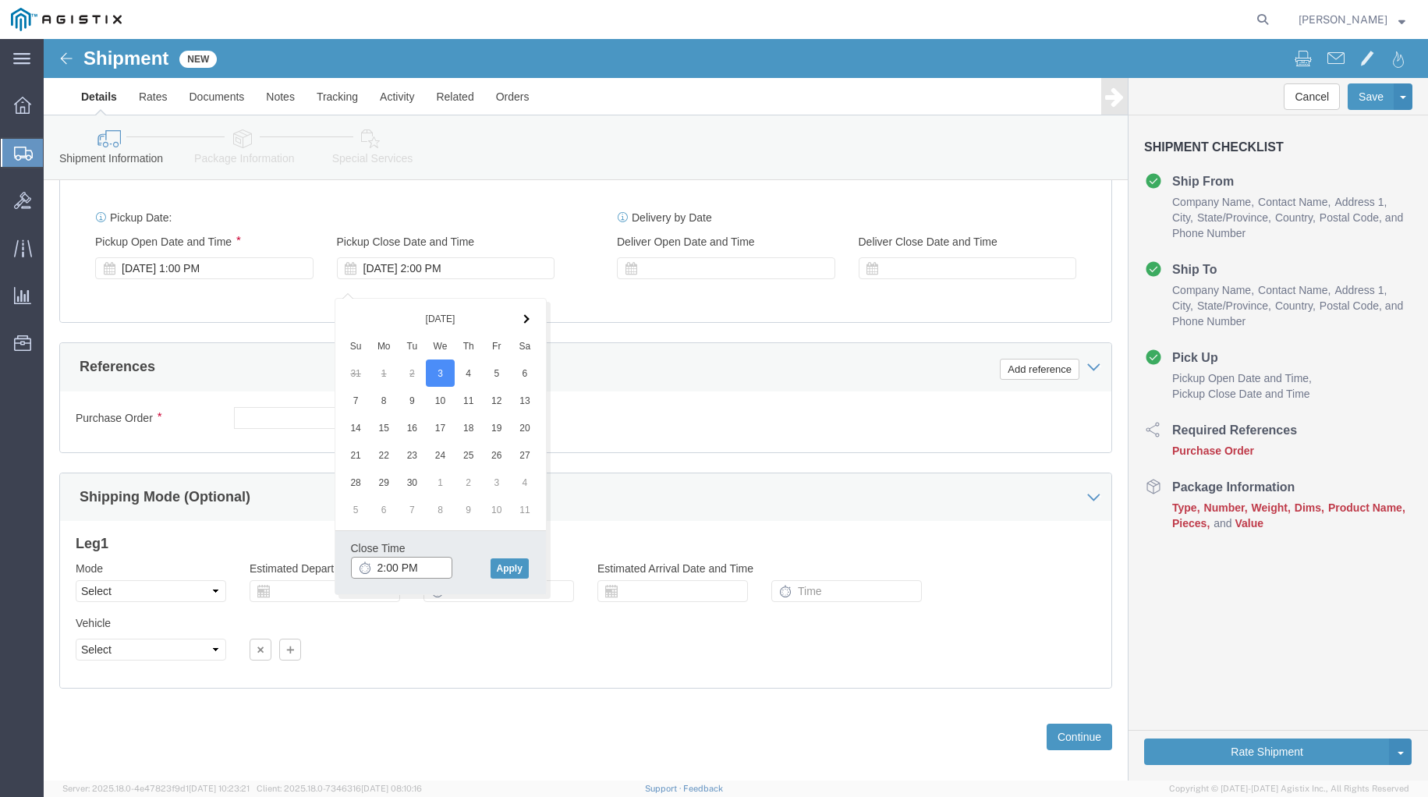
type input "4:00 PM"
click button "Apply"
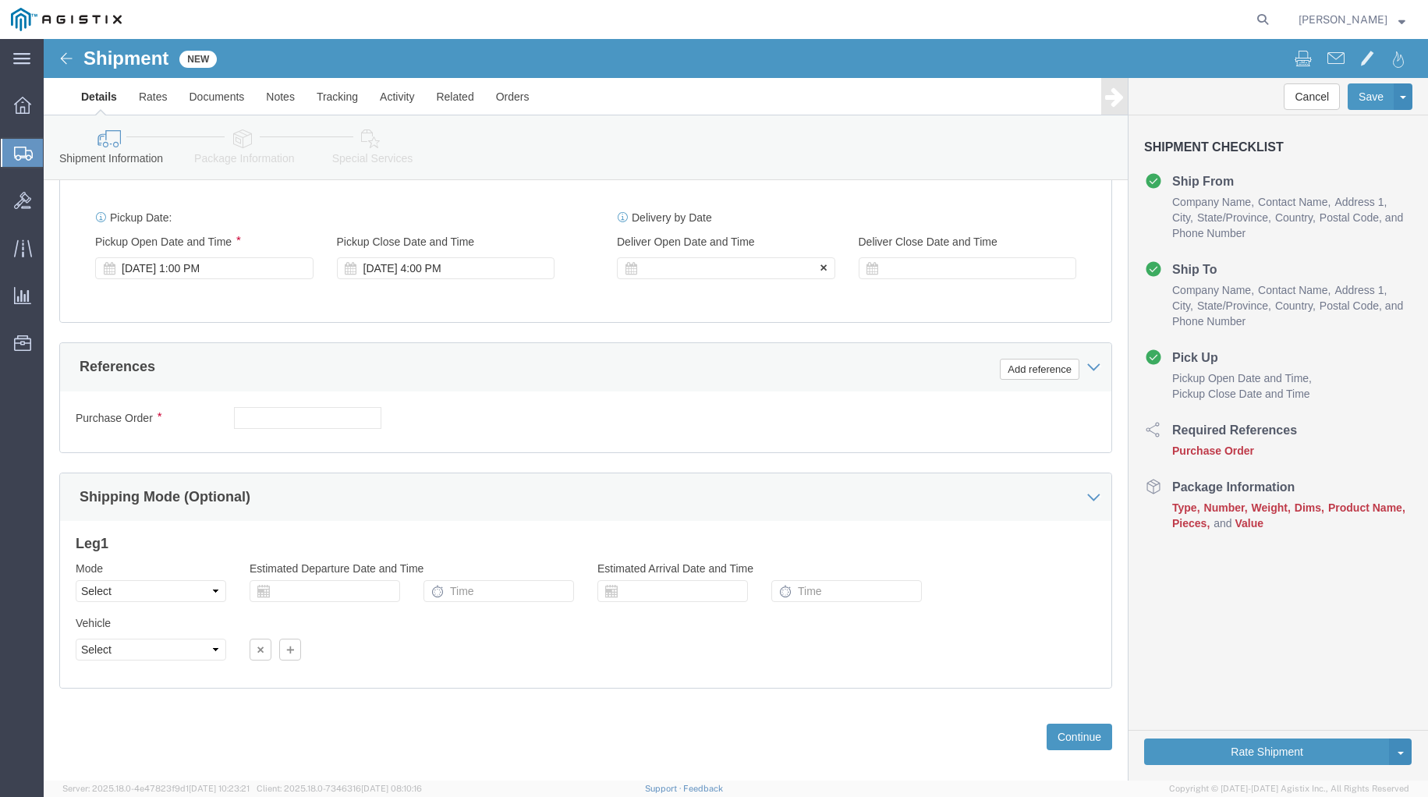
click div
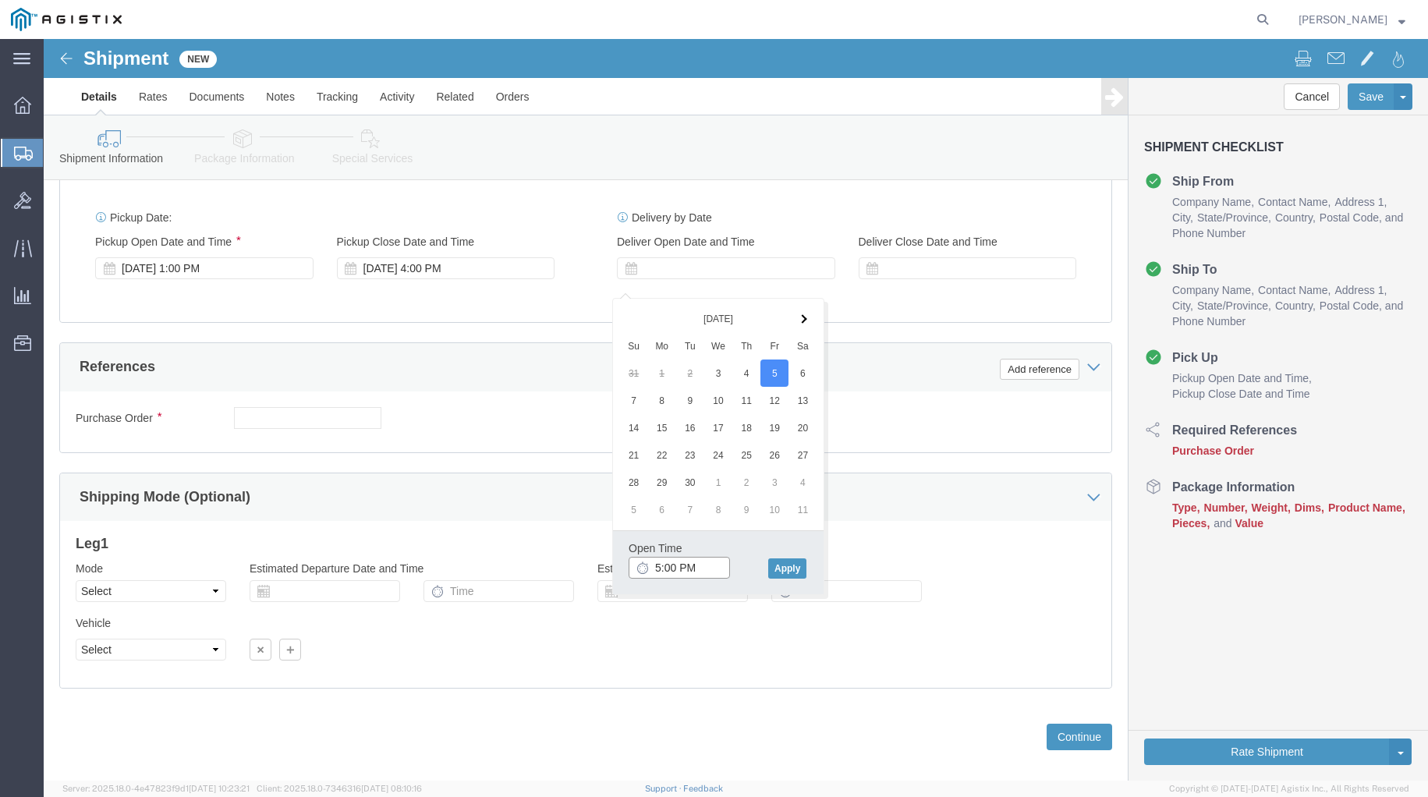
click input "5:00 PM"
click input "9:00 PM"
type input "9:00 AM"
click button "Apply"
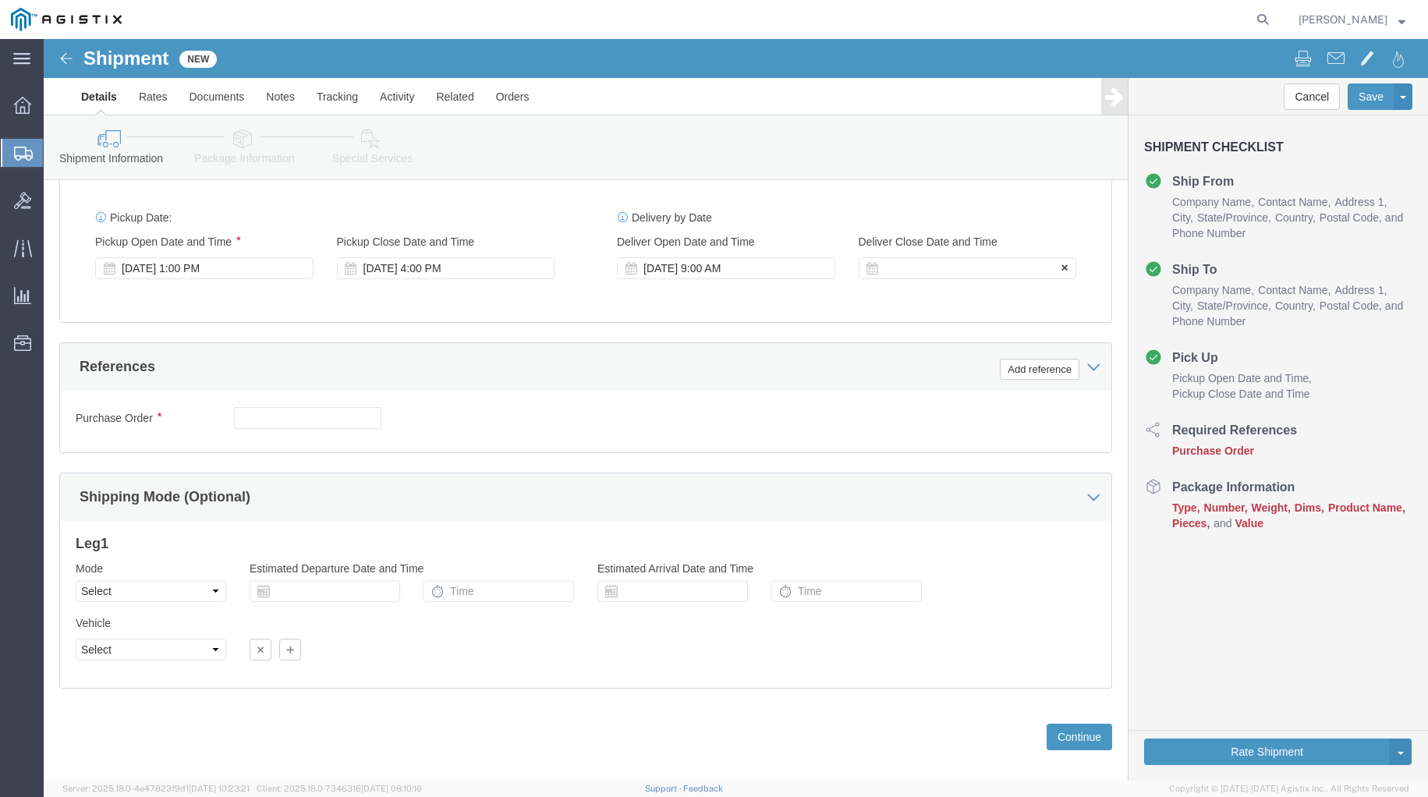
click div
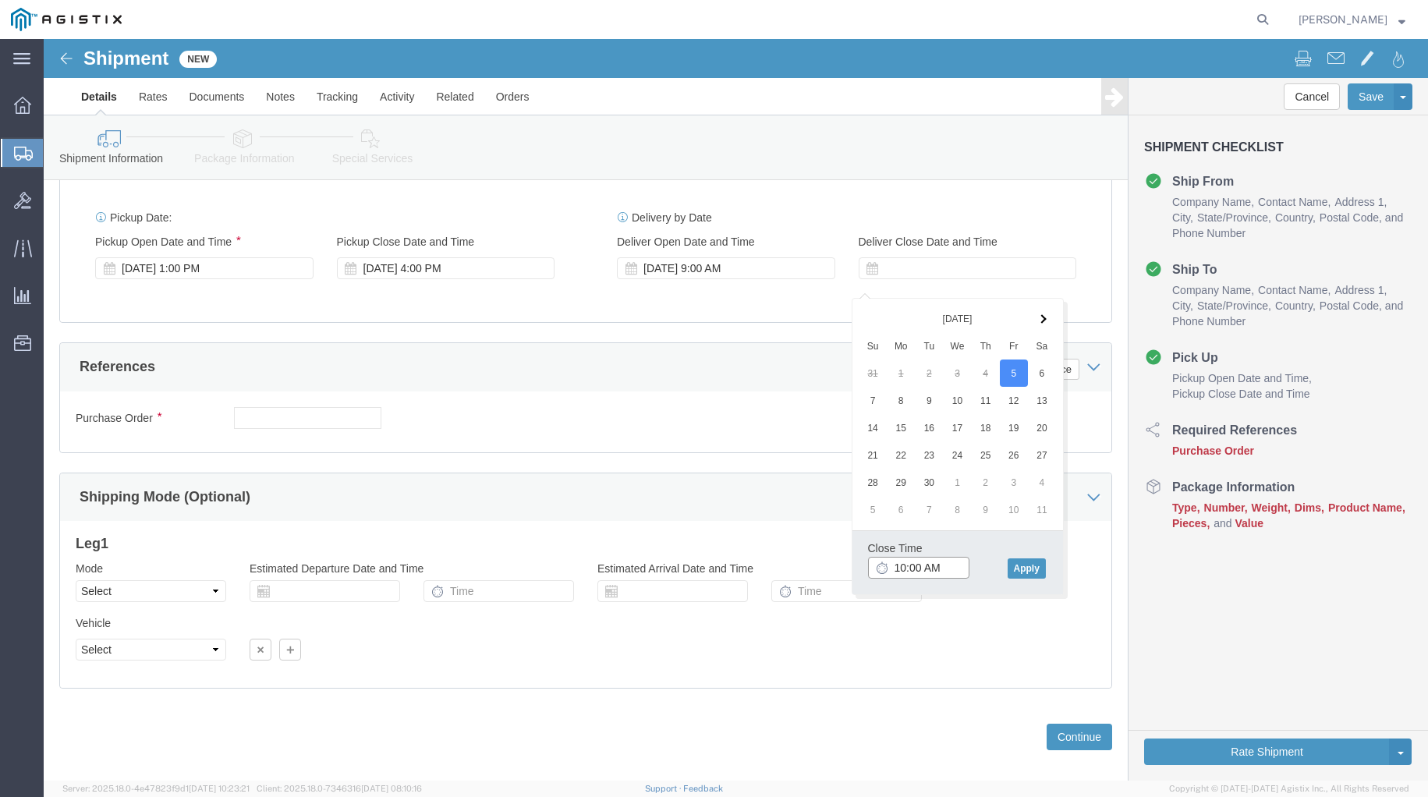
click input "10:00 AM"
click input "3:00 AM"
type input "3:00 PM"
click button "Apply"
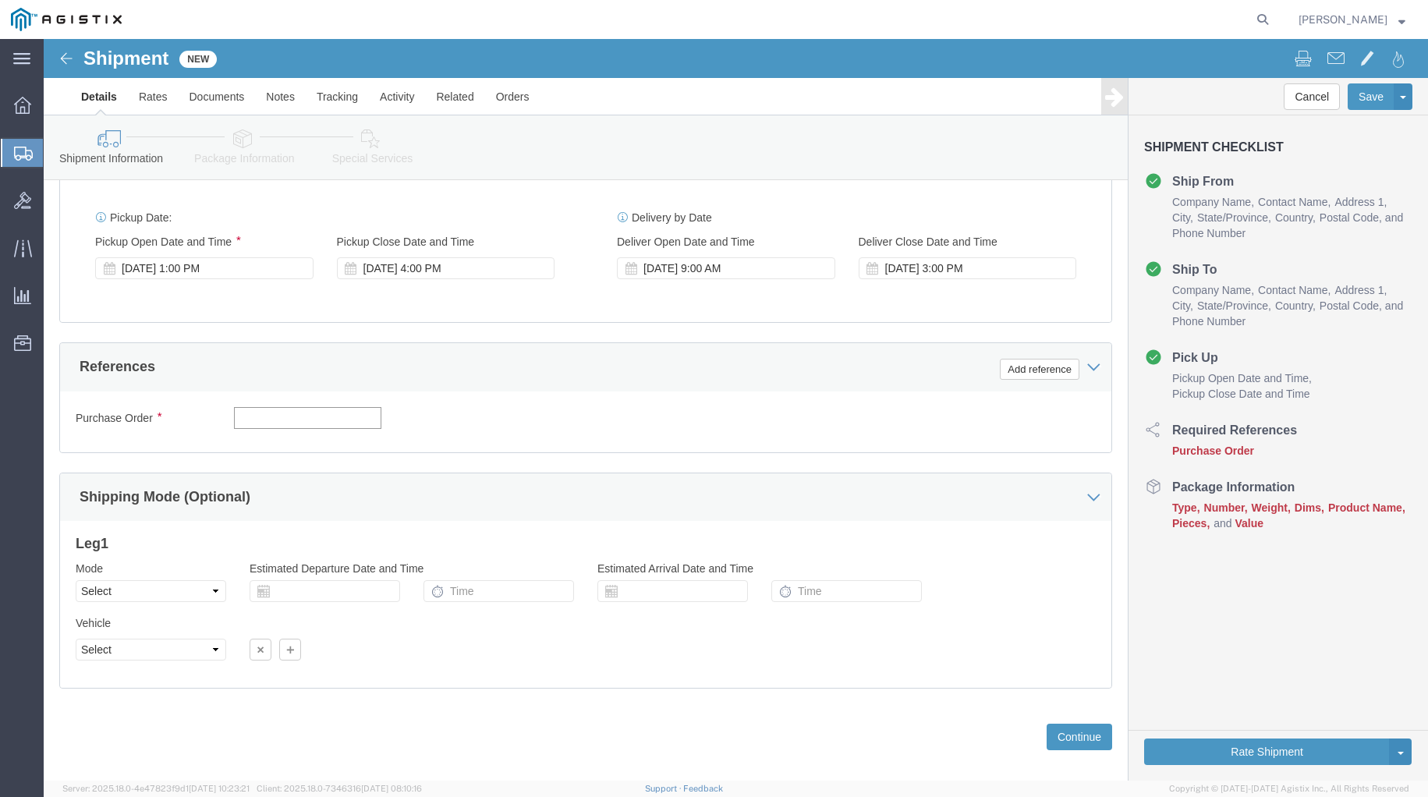
click input "text"
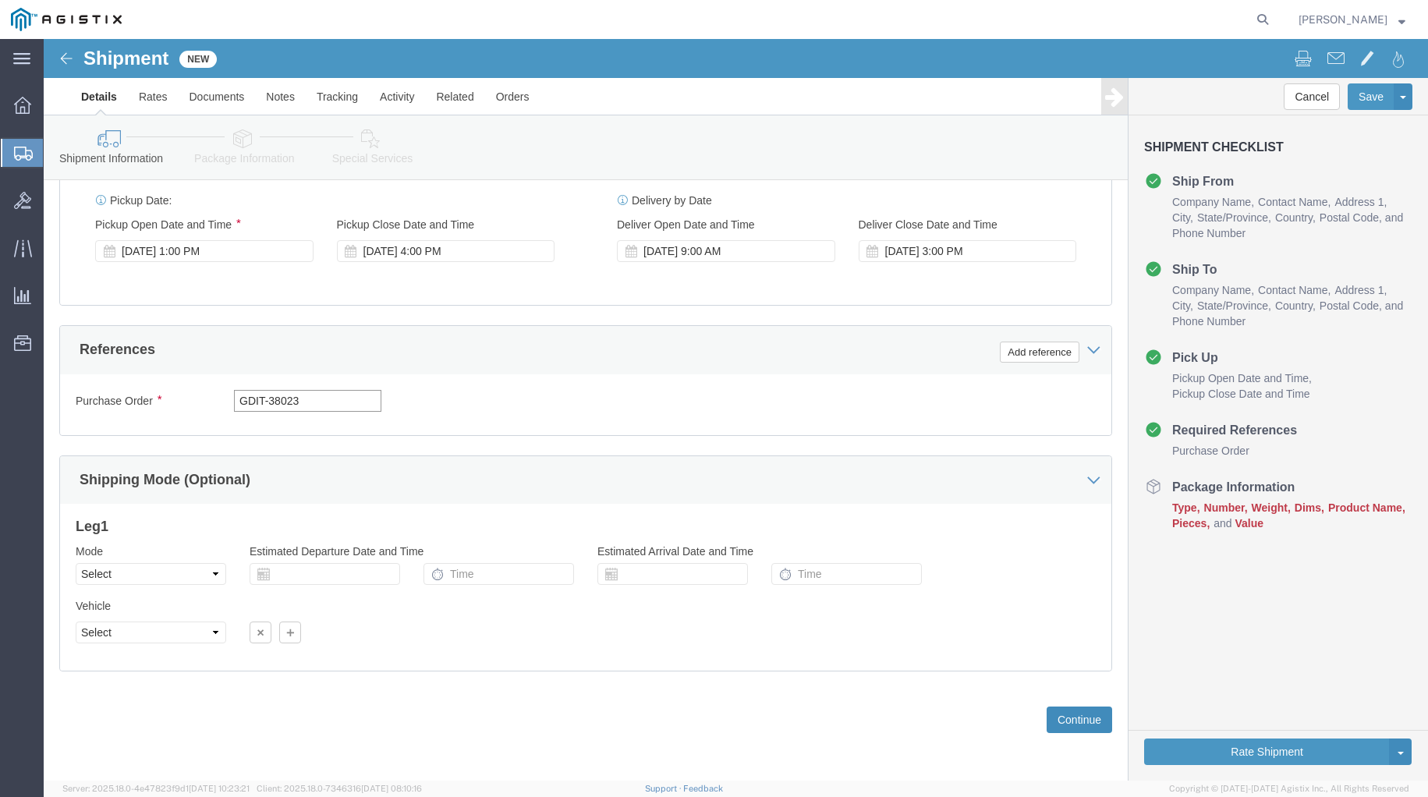
type input "GDIT-38023"
click button "Continue"
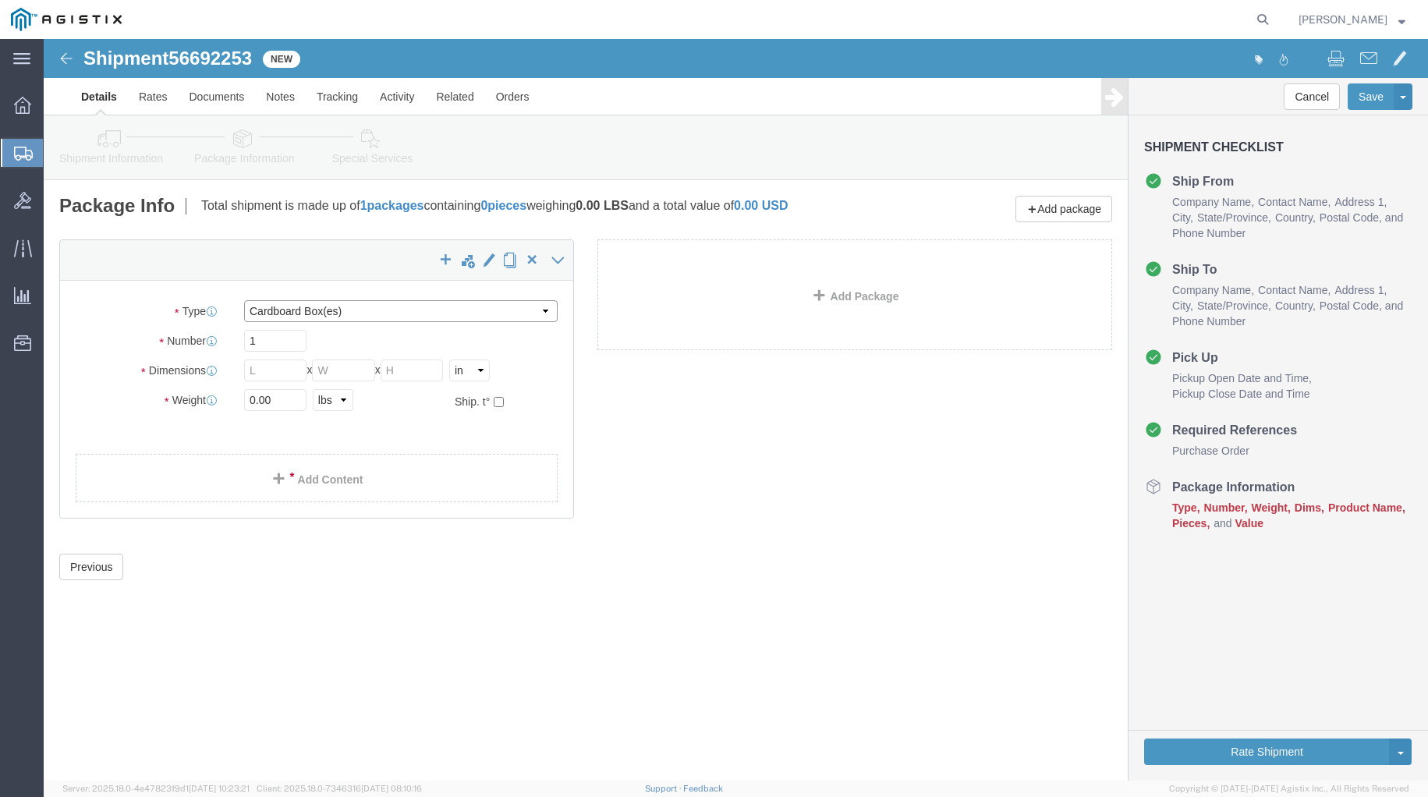
click select "Select Bale(s) Basket(s) Bolt(s) Bottle(s) Buckets Bulk Bundle(s) Can(s) Cardbo…"
select select "ENV"
click select "Select Bale(s) Basket(s) Bolt(s) Bottle(s) Buckets Bulk Bundle(s) Can(s) Cardbo…"
type input "9.50"
type input "12.50"
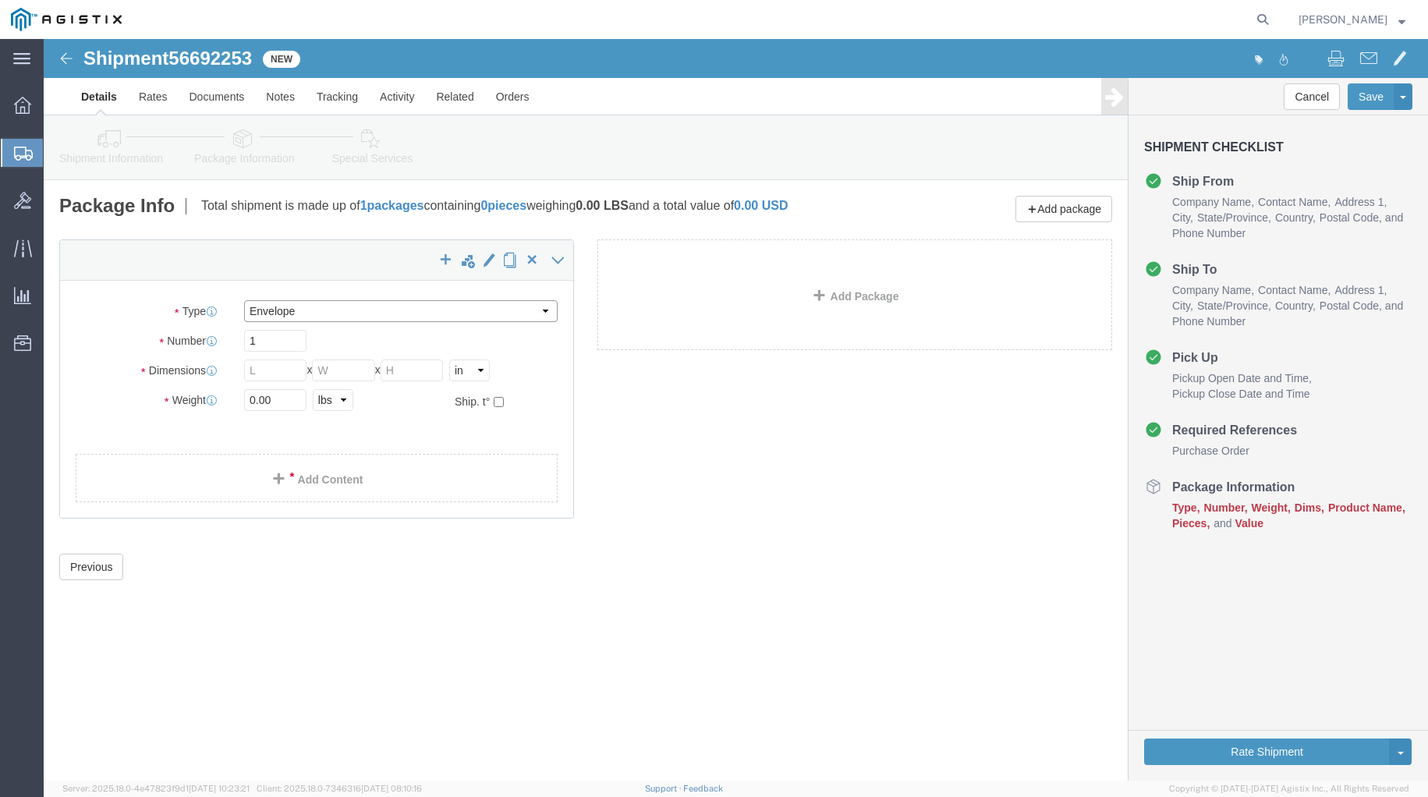
type input "0.25"
type input "1"
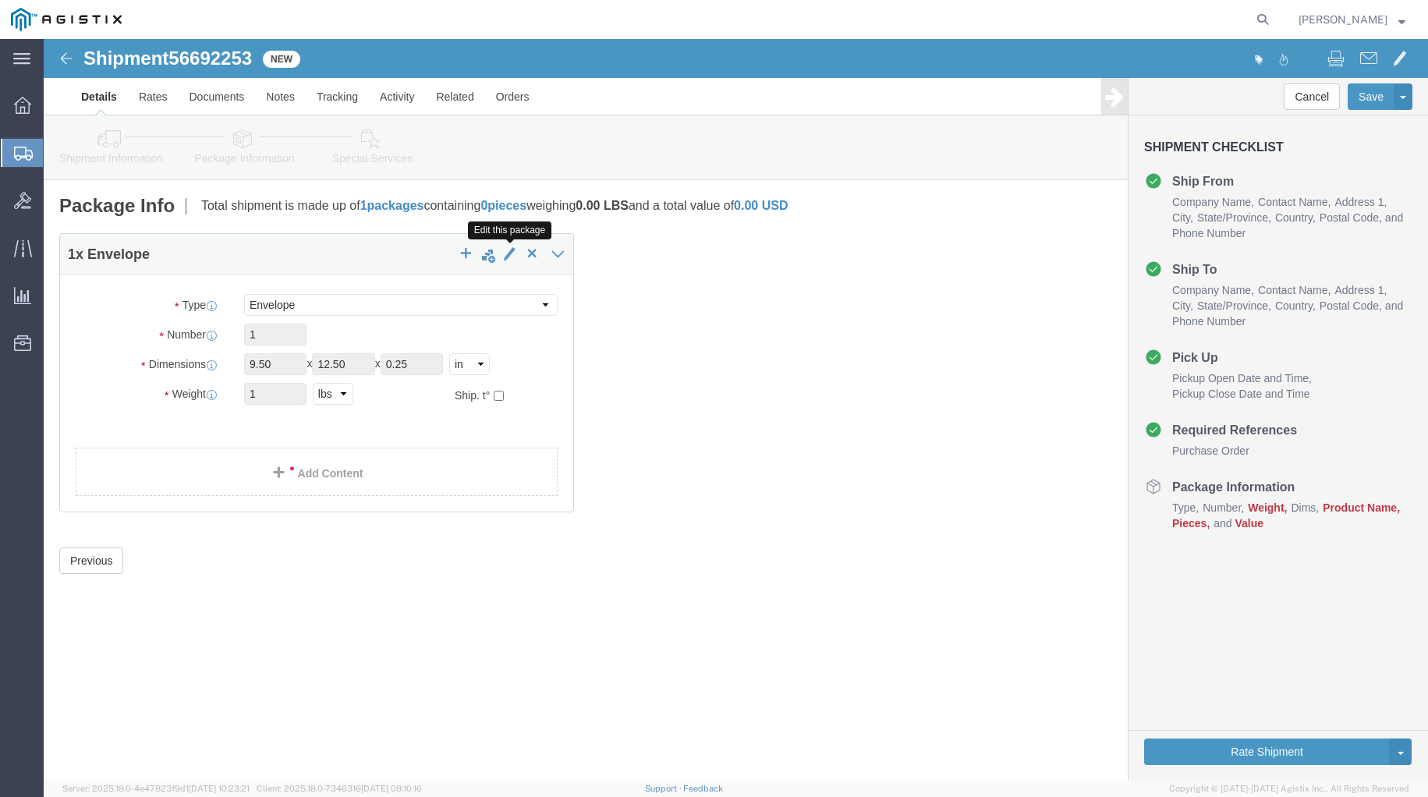
click span "button"
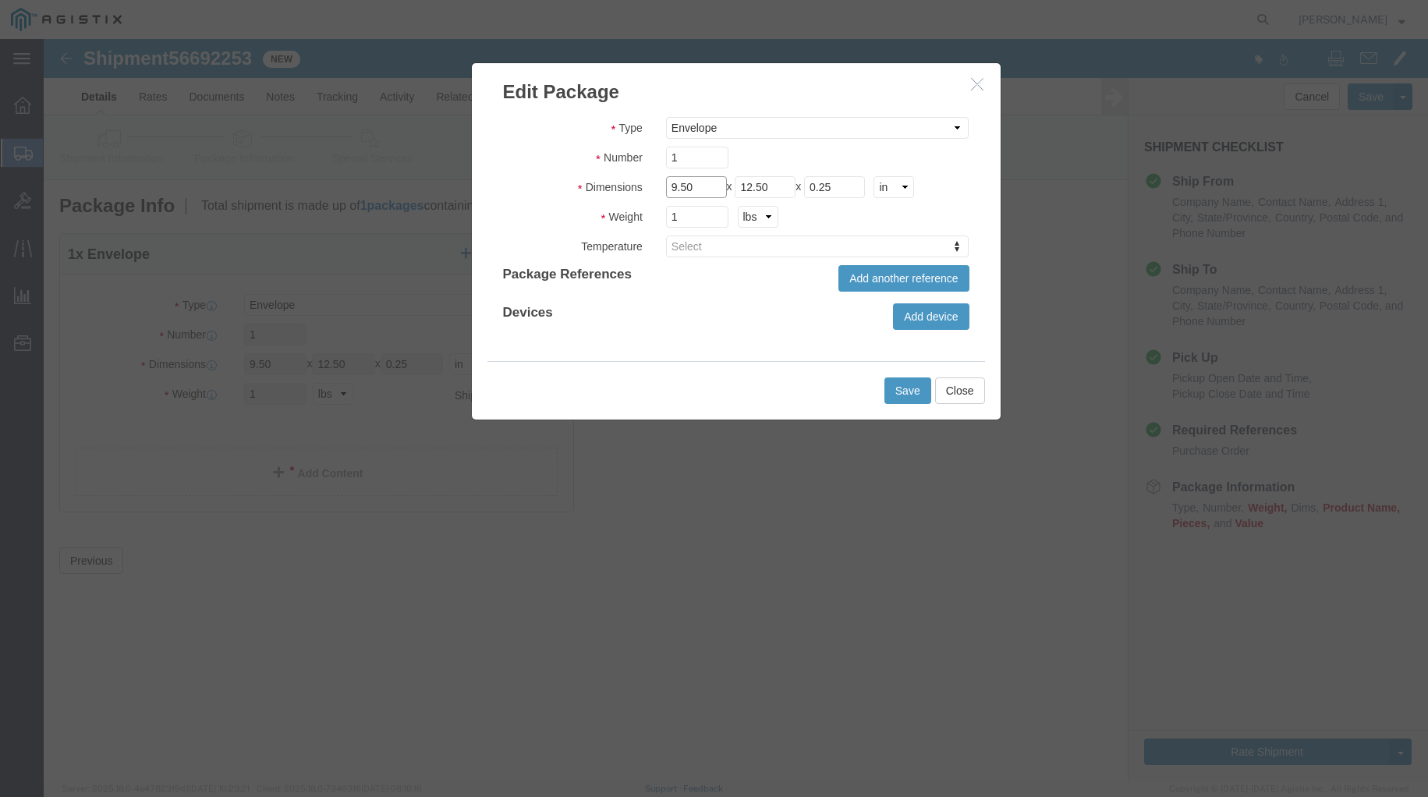
drag, startPoint x: 653, startPoint y: 147, endPoint x: 570, endPoint y: 158, distance: 83.5
click fieldset "Dimensions Length 9.50 x Width 12.50 x Height 0.25 cm ft in"
type input "7"
drag, startPoint x: 741, startPoint y: 146, endPoint x: 675, endPoint y: 153, distance: 65.9
click div "Length 7 x Width 12.50 x Height 0.25 cm ft in"
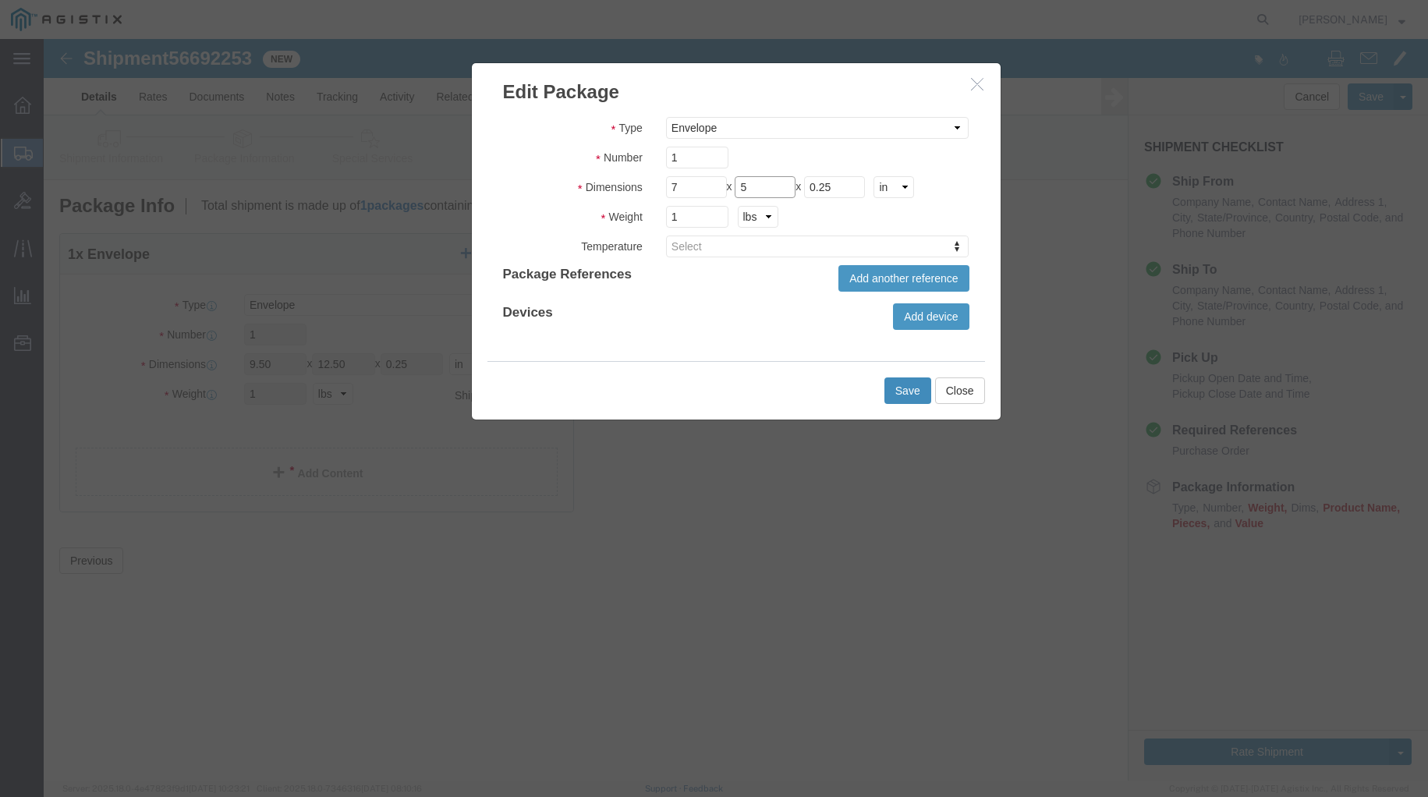
type input "5"
click button "Save"
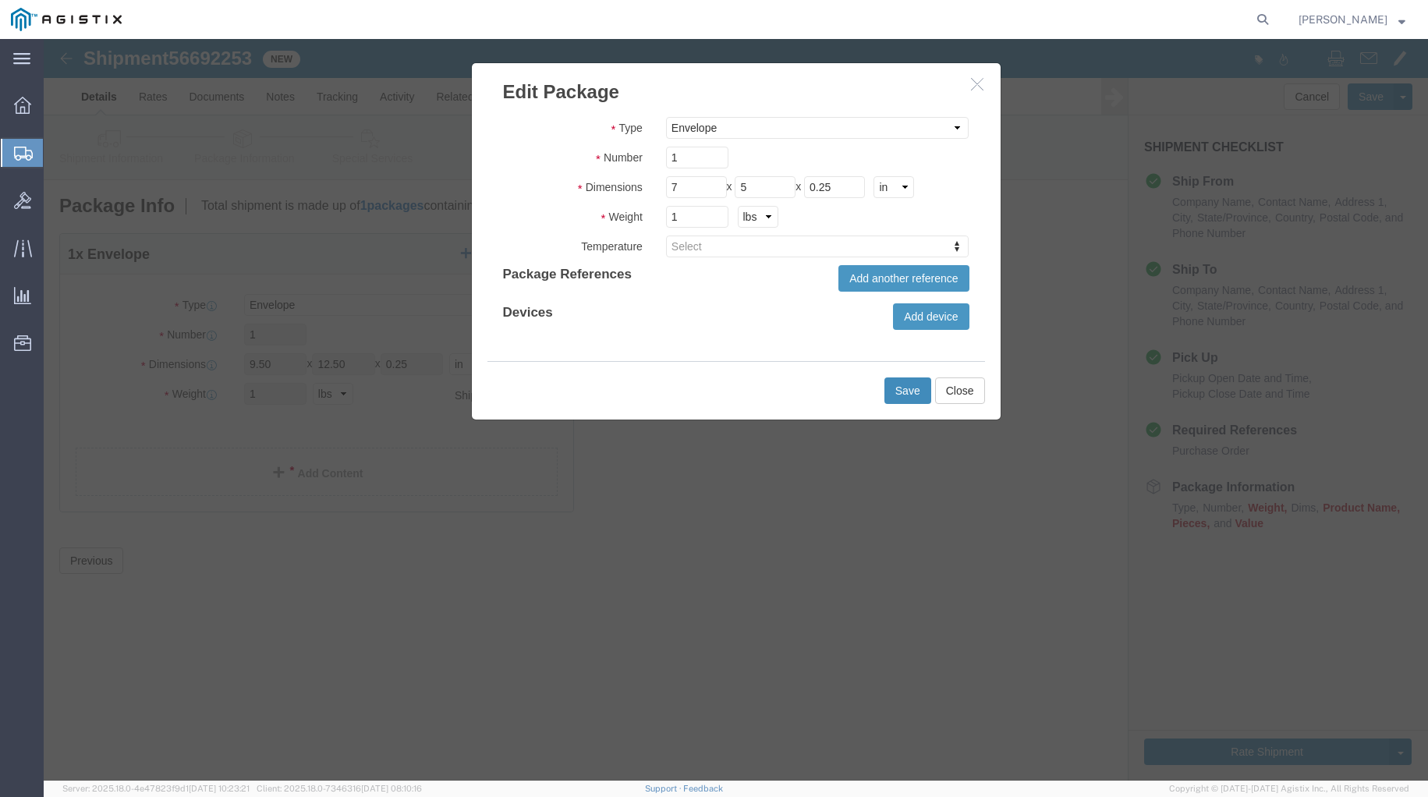
type input "7"
type input "5"
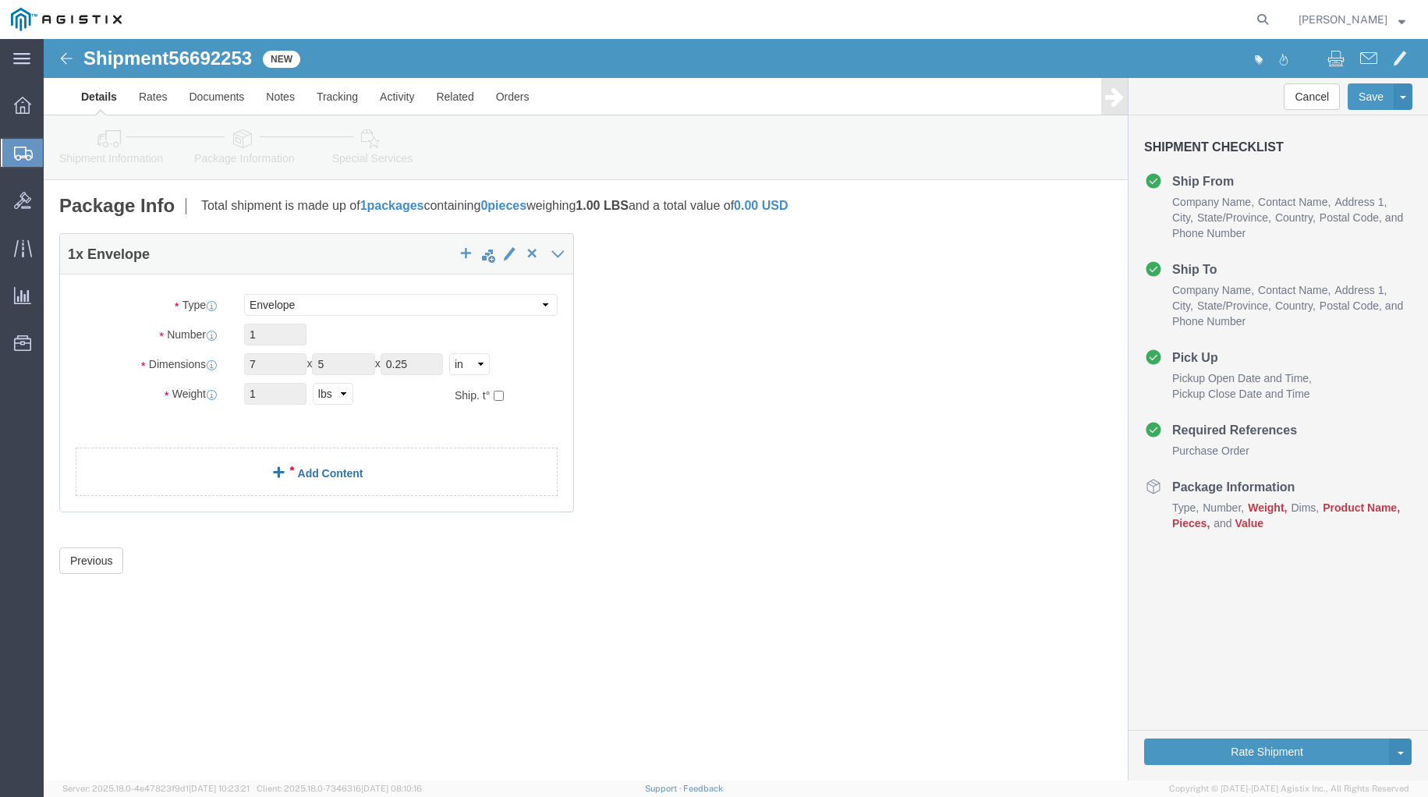
click link "Add Content"
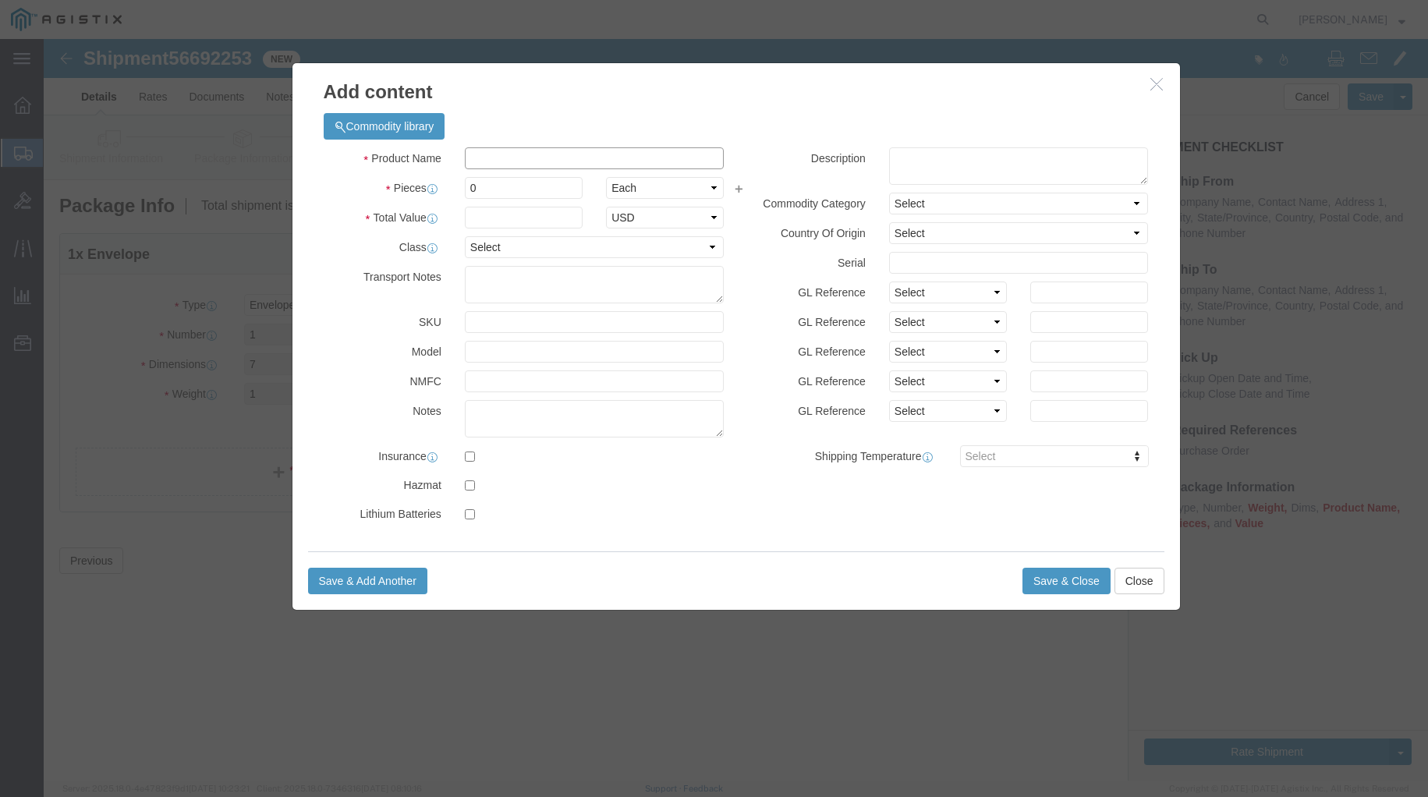
click input "text"
type input "rsa"
click td "Name: RSA TOKEN, MODEL: SECURID, 13"
select select
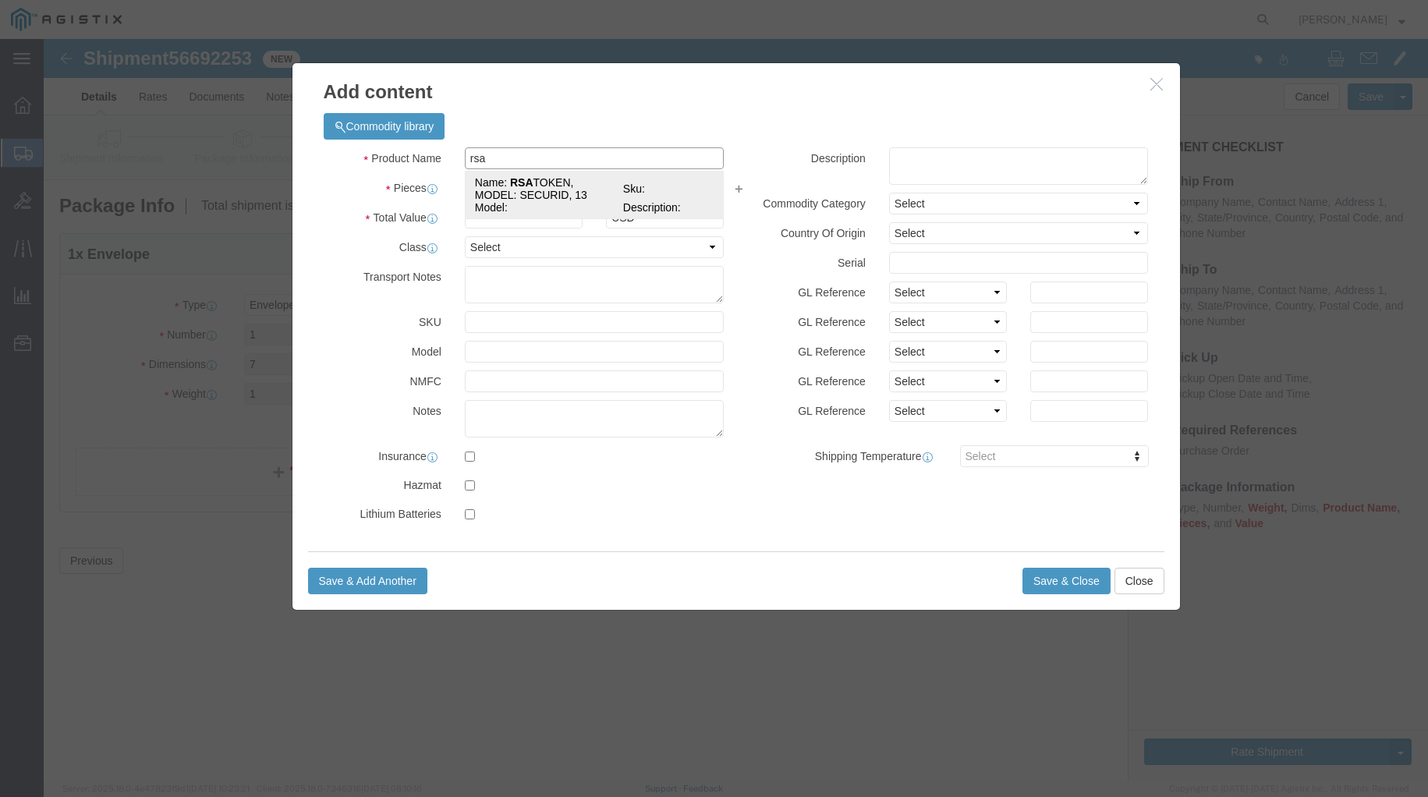
type textarea "Vendor=DHL;Vendor Svc=Express Worldwide"
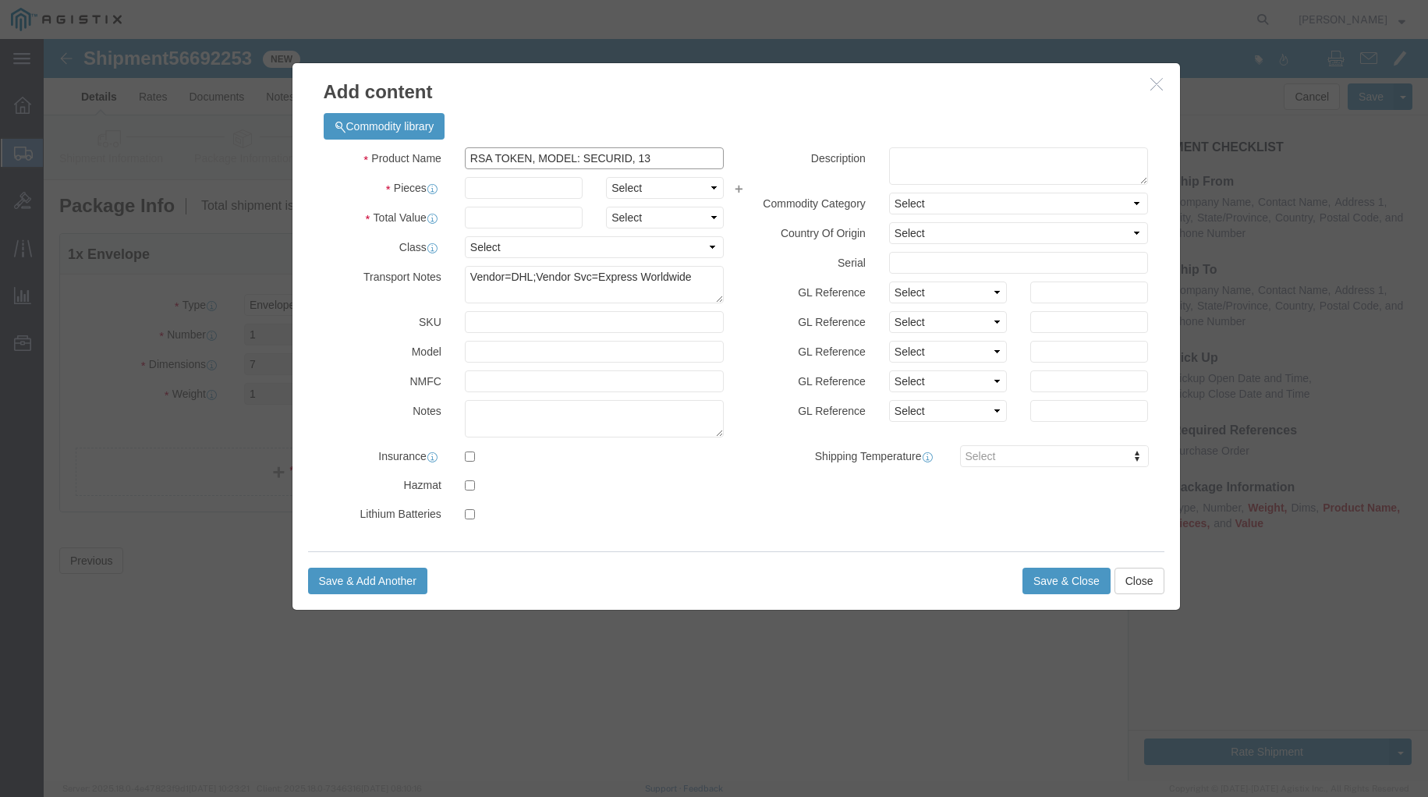
type input "RSA TOKEN, MODEL: SECURID, 13"
click input "text"
type input "1"
click input "text"
type input "138"
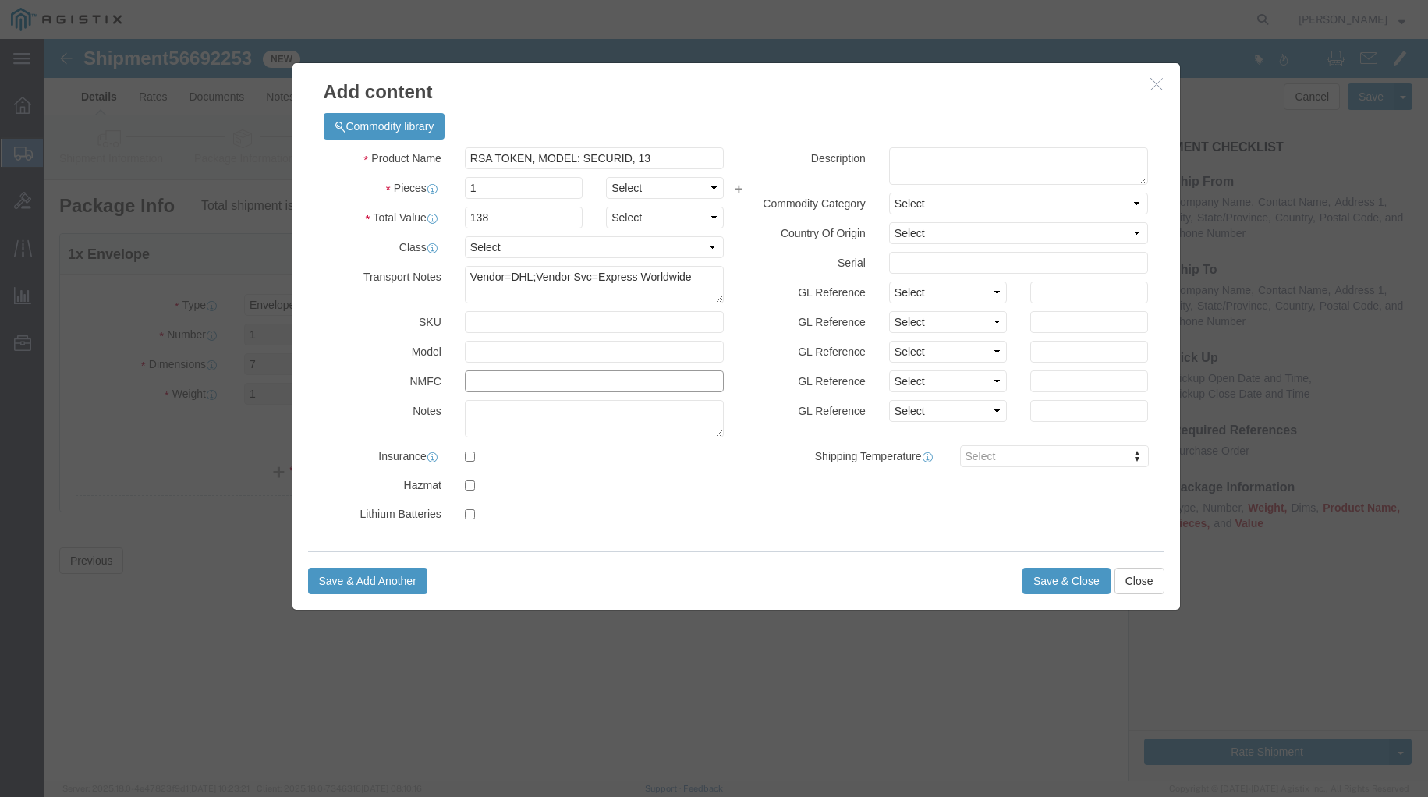
click input "text"
click textarea
type textarea "RSA Token"
click input "text"
type input "443505209"
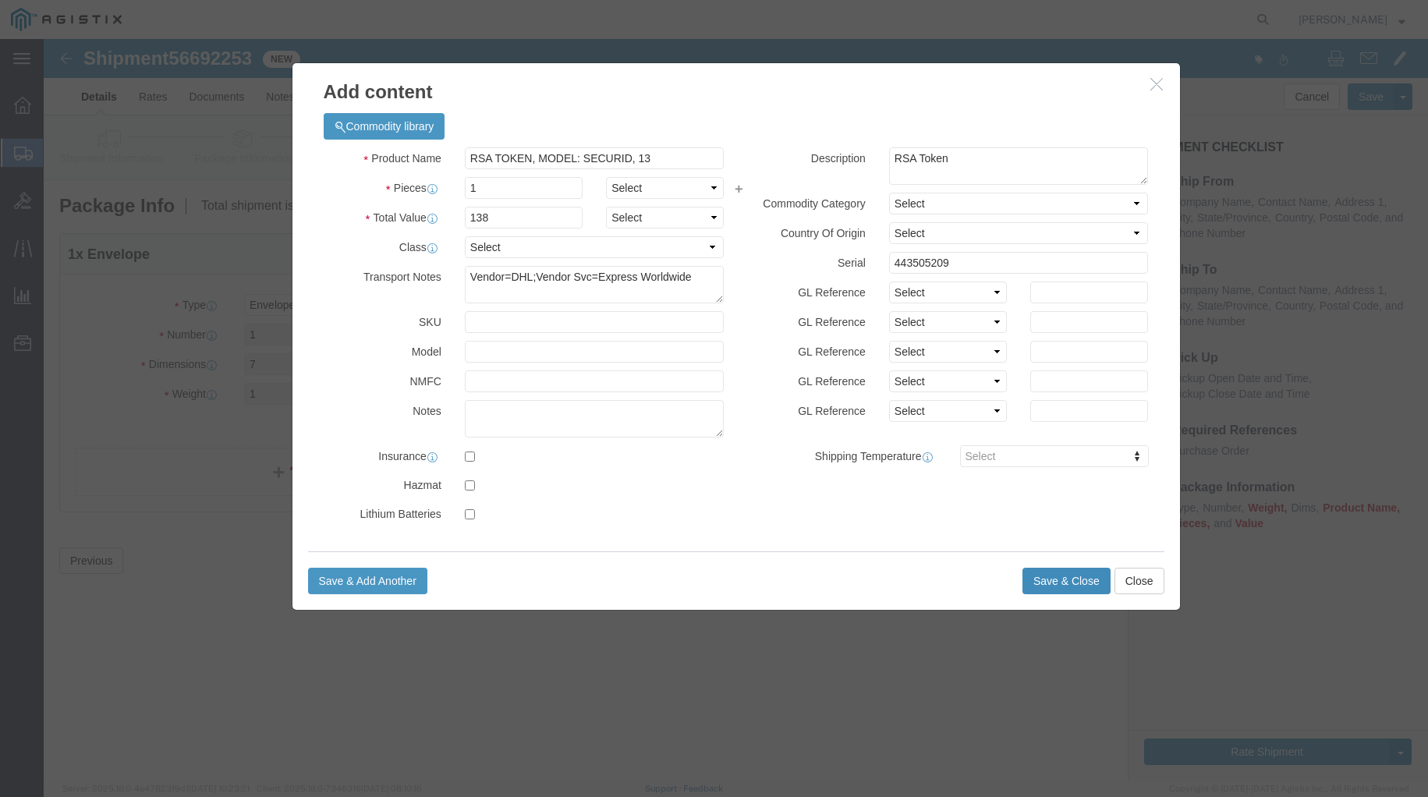
click button "Save & Close"
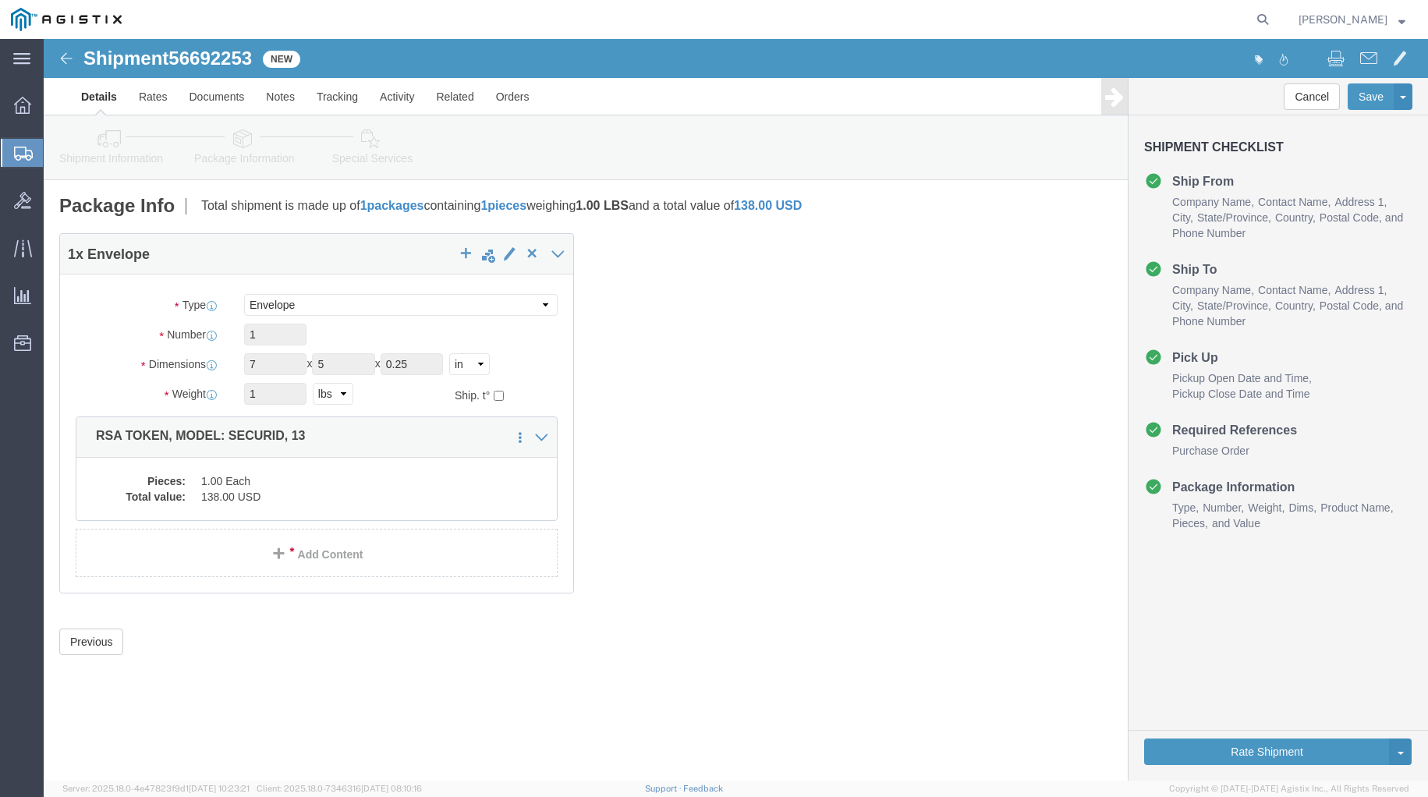
click div "1 x Envelope Package Type Select Bale(s) Basket(s) Bolt(s) Bottle(s) Buckets Bu…"
click button "Rate Shipment"
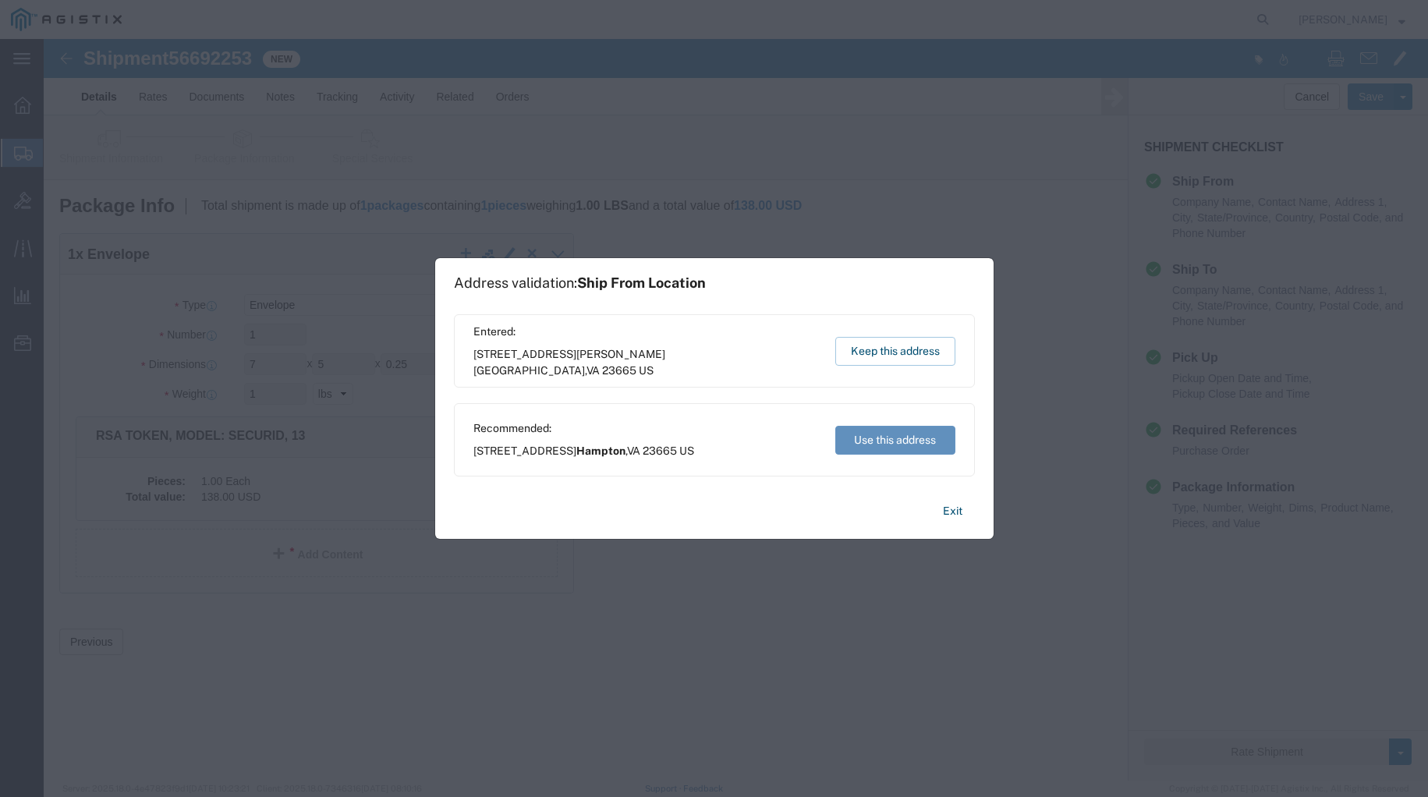
click at [883, 438] on button "Use this address" at bounding box center [895, 440] width 120 height 29
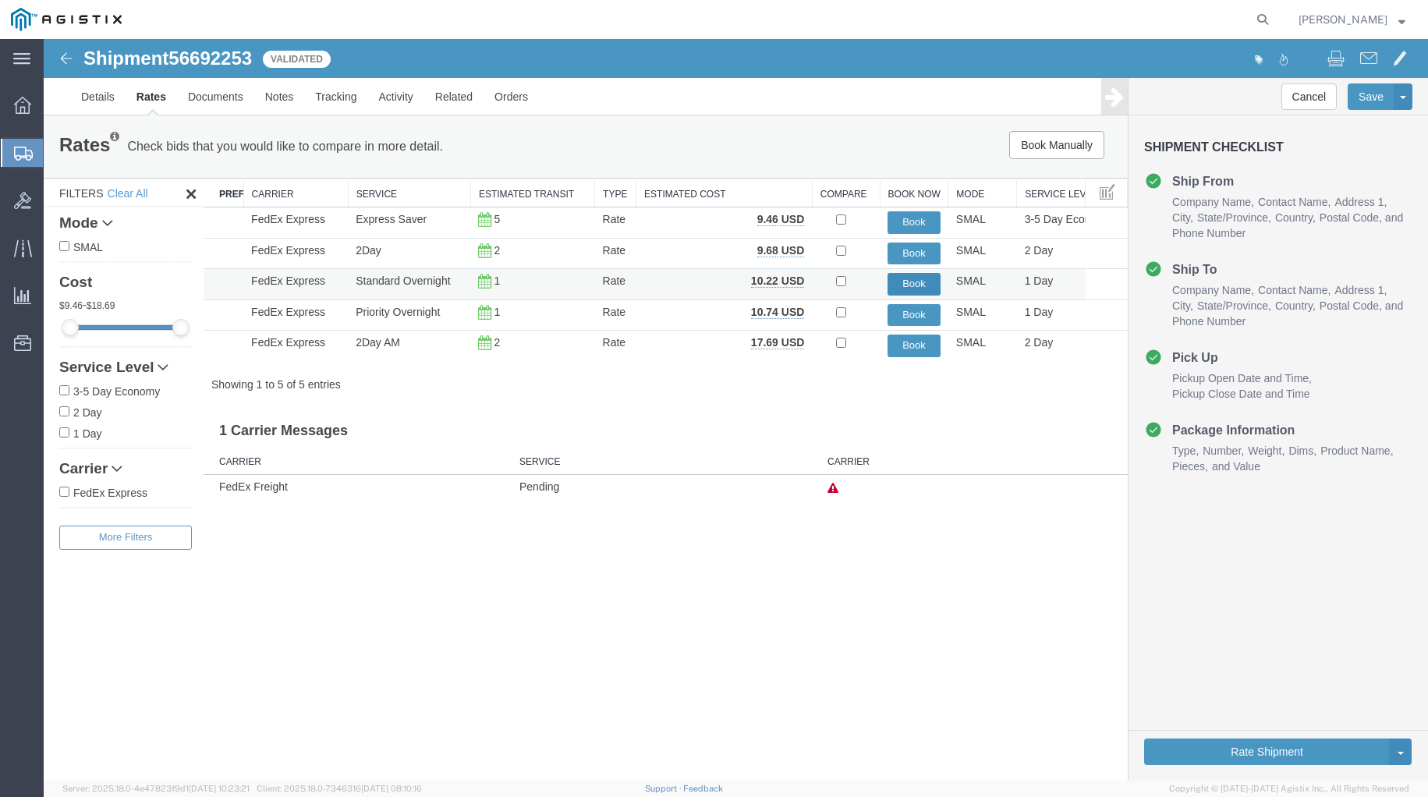
click at [913, 285] on button "Book" at bounding box center [914, 284] width 53 height 23
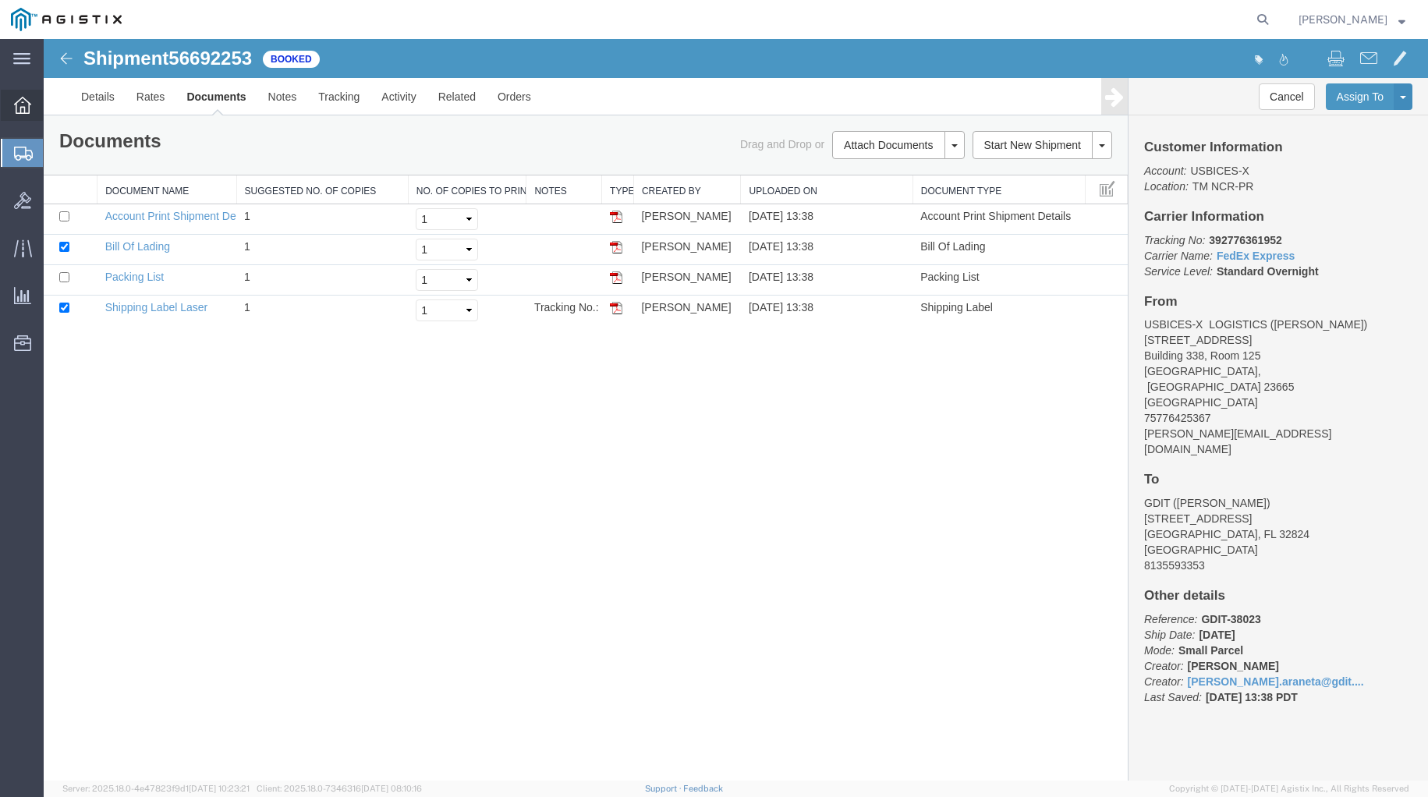
click at [25, 114] on div at bounding box center [23, 105] width 44 height 31
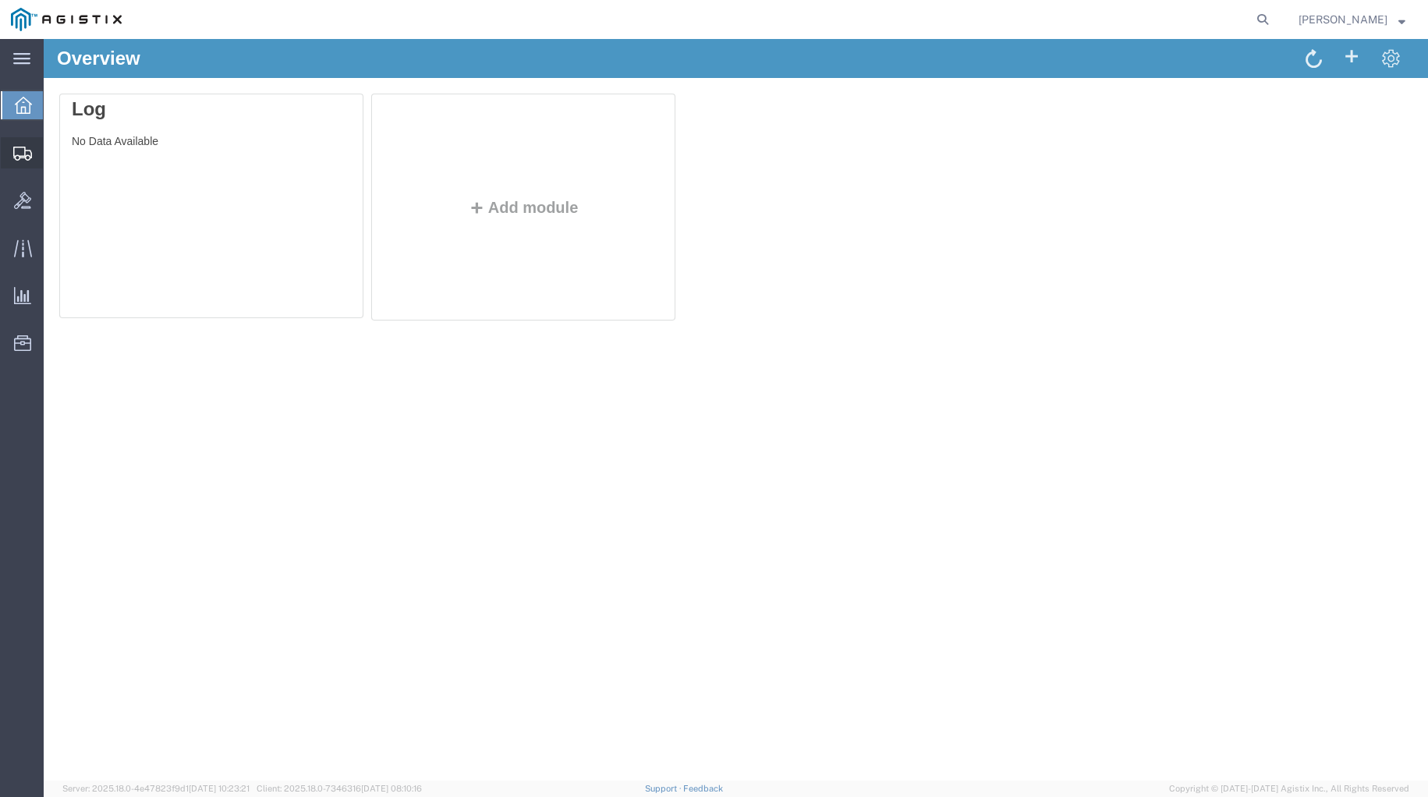
click at [0, 0] on span "Create Shipment" at bounding box center [0, 0] width 0 height 0
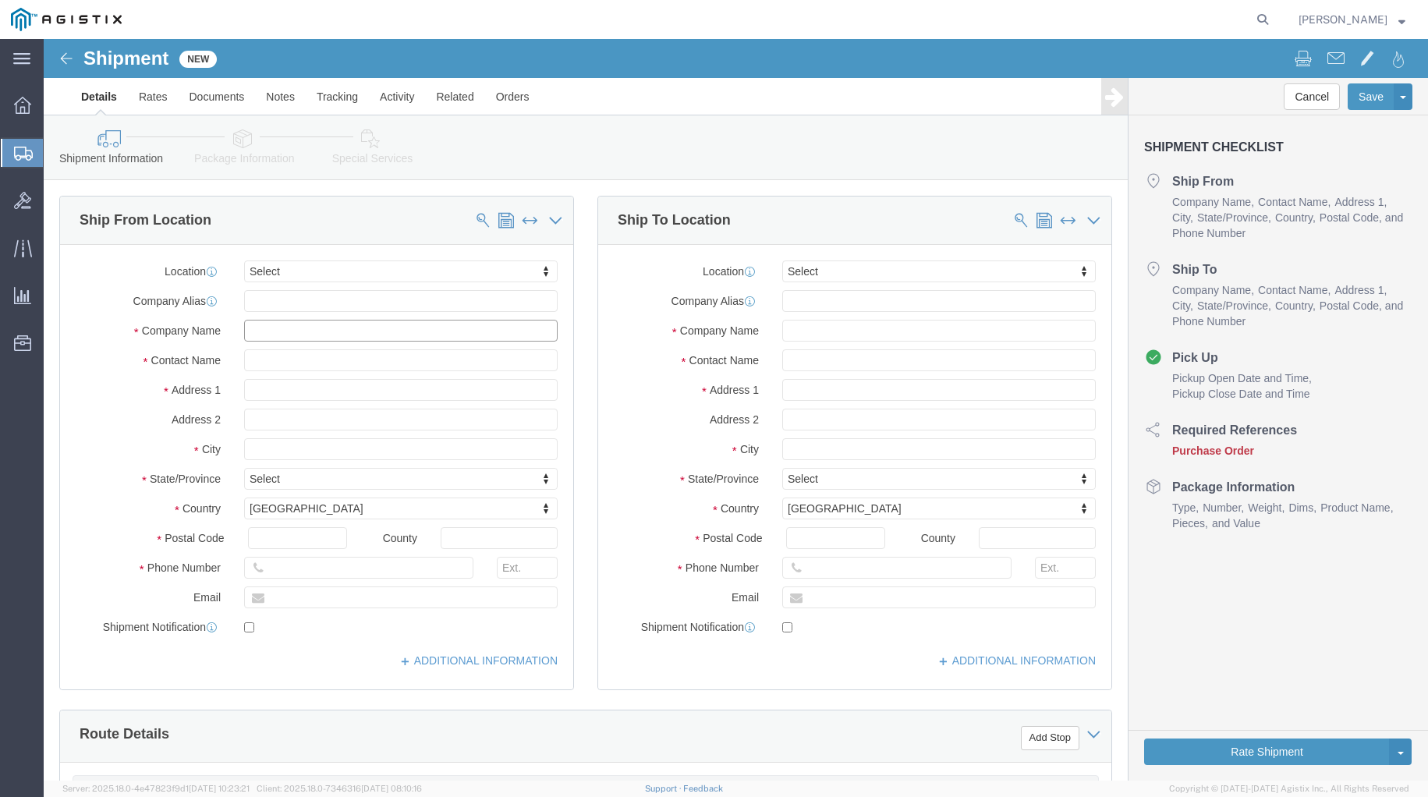
click input "text"
type input "all"
drag, startPoint x: 229, startPoint y: 299, endPoint x: 177, endPoint y: 287, distance: 53.6
click div "Company Name all"
click input "text"
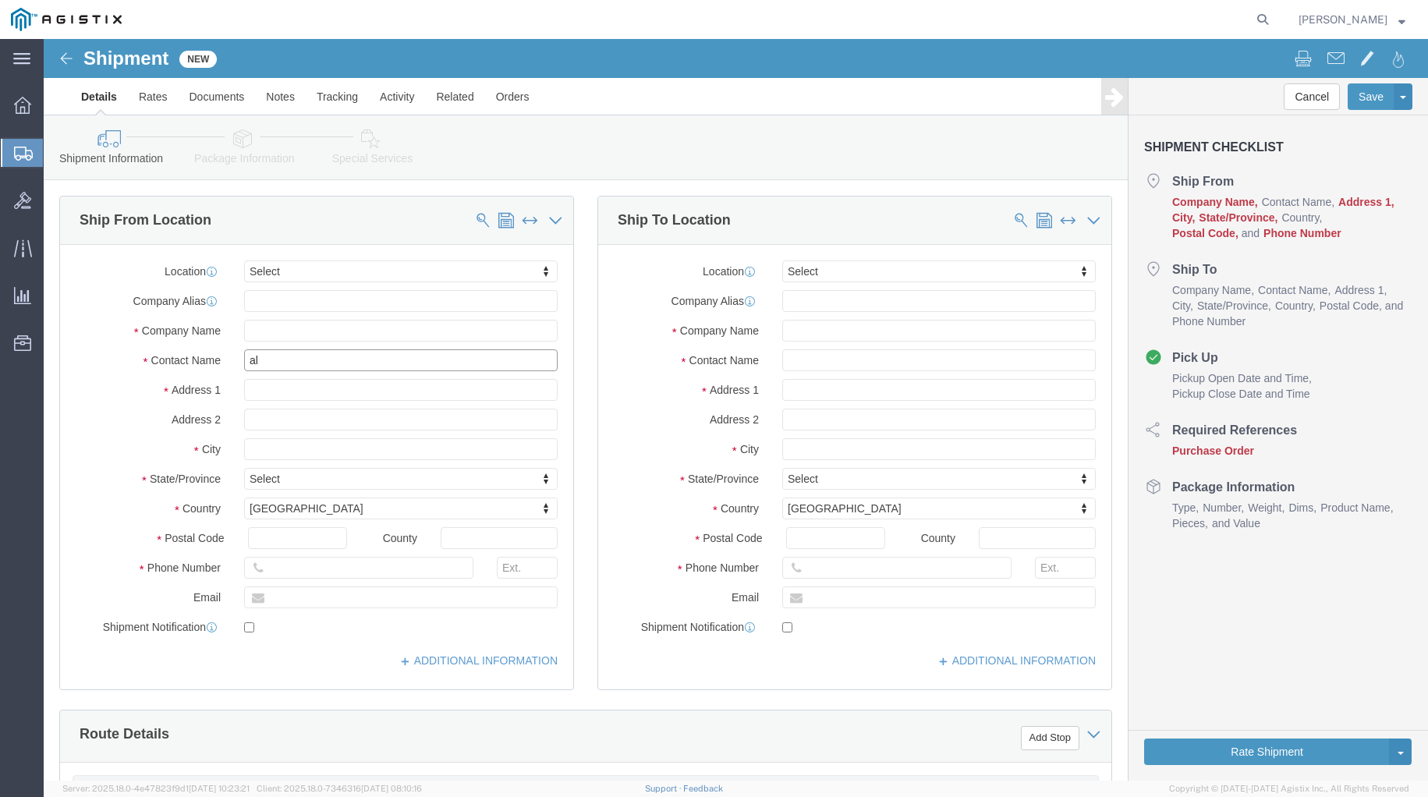
type input "all"
click p "- USBICES-X LOGISTICS - ([PERSON_NAME]) [STREET_ADDRESS], Room 125, [PERSON_NAM…"
select select "VA"
type input "[PERSON_NAME]"
click input "text"
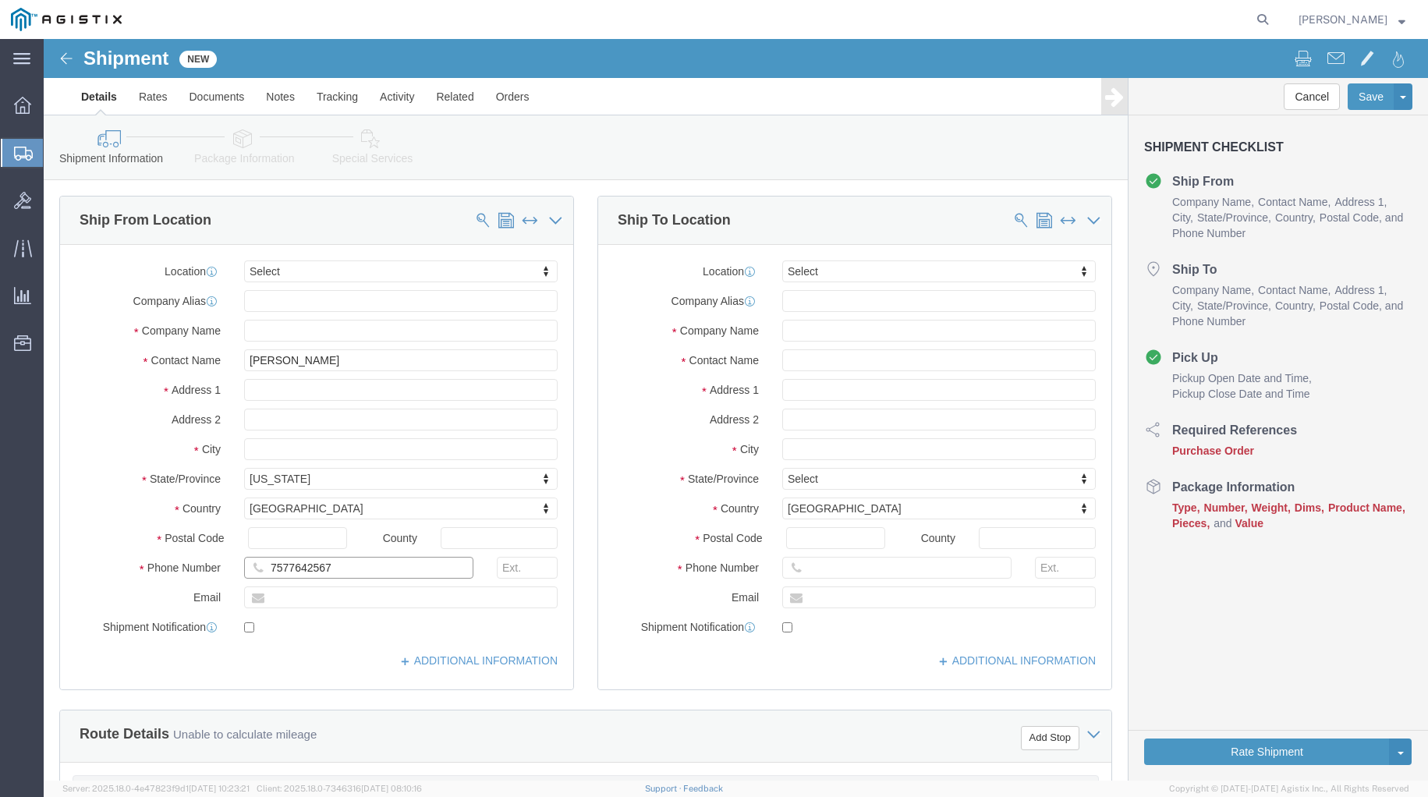
type input "7577642567"
click input "text"
type input "[PERSON_NAME][EMAIL_ADDRESS][DOMAIN_NAME]"
click input "checkbox"
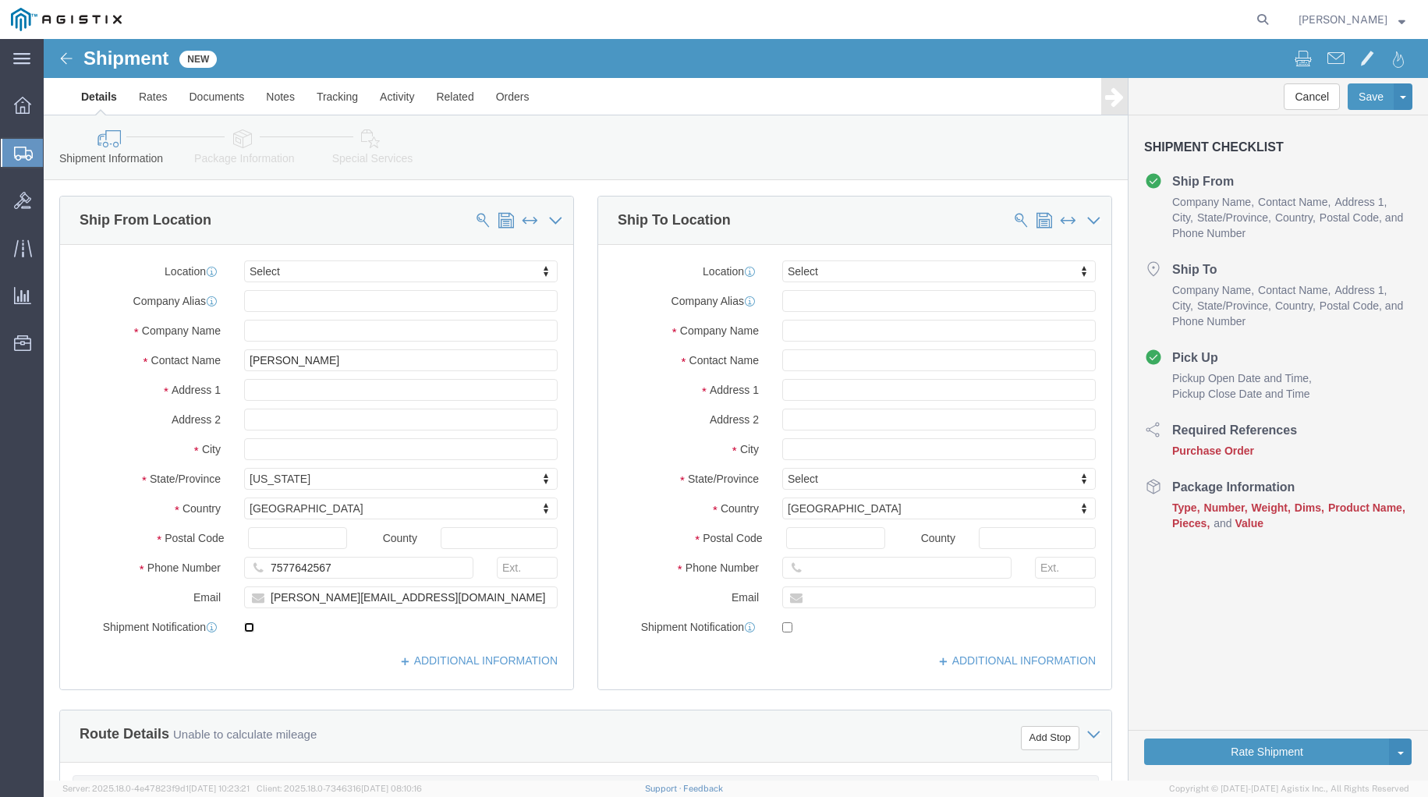
checkbox input "true"
click input "text"
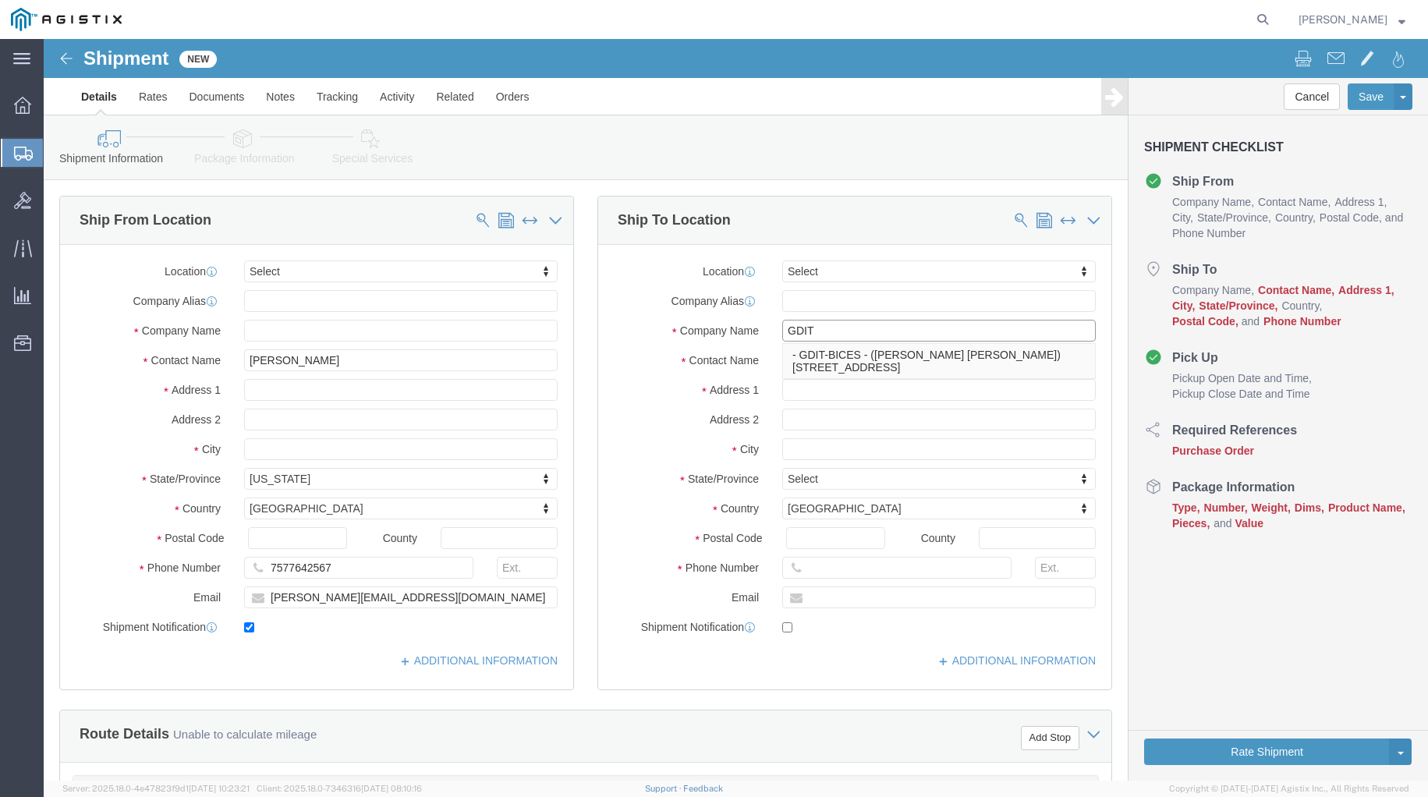
type input "GDIT"
click div "Location Select Select My Profile Location Master Location [GEOGRAPHIC_DATA] TM…"
click input "text"
type input "[PERSON_NAME]"
click input "text"
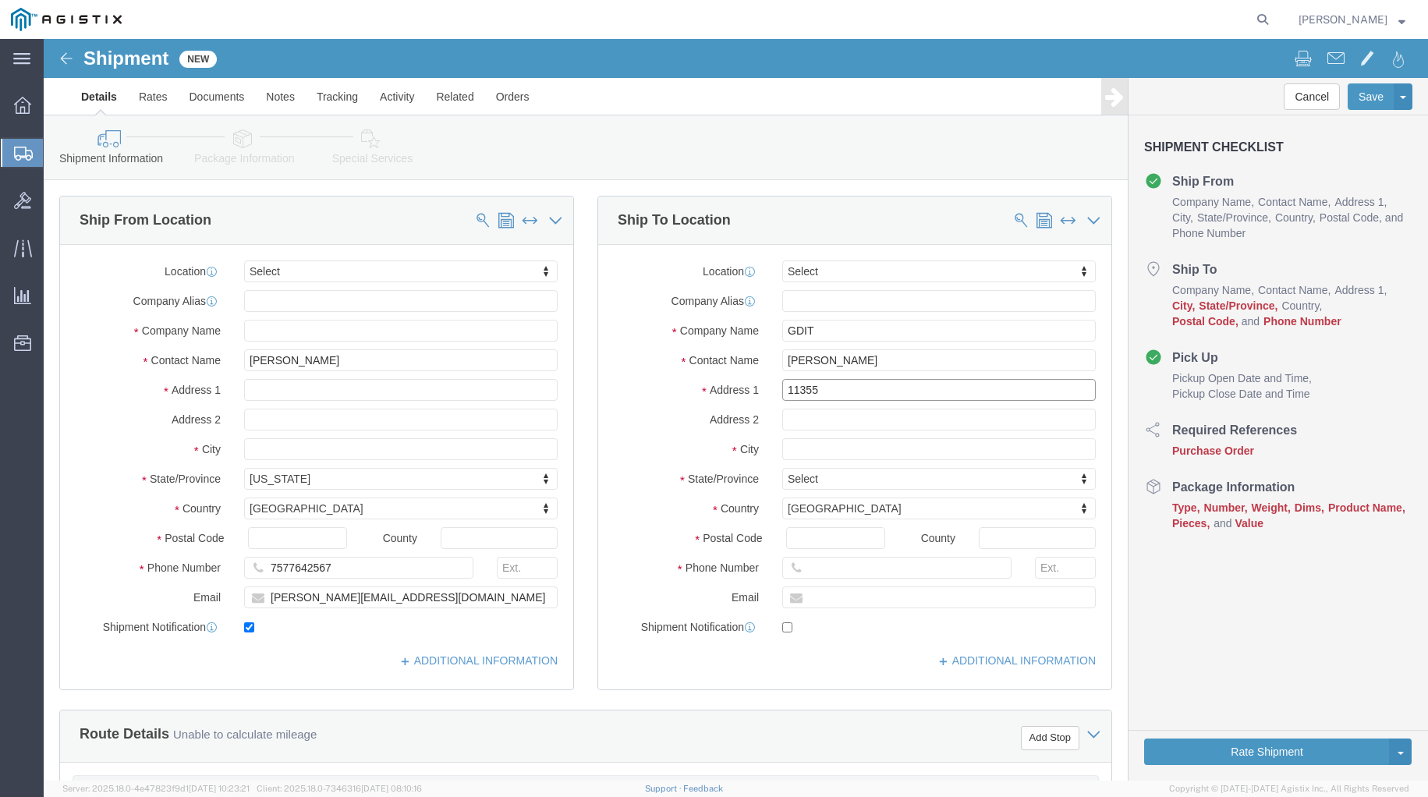
click input "11355"
type input "[STREET_ADDRESS]"
click input "text"
type input "Riverview"
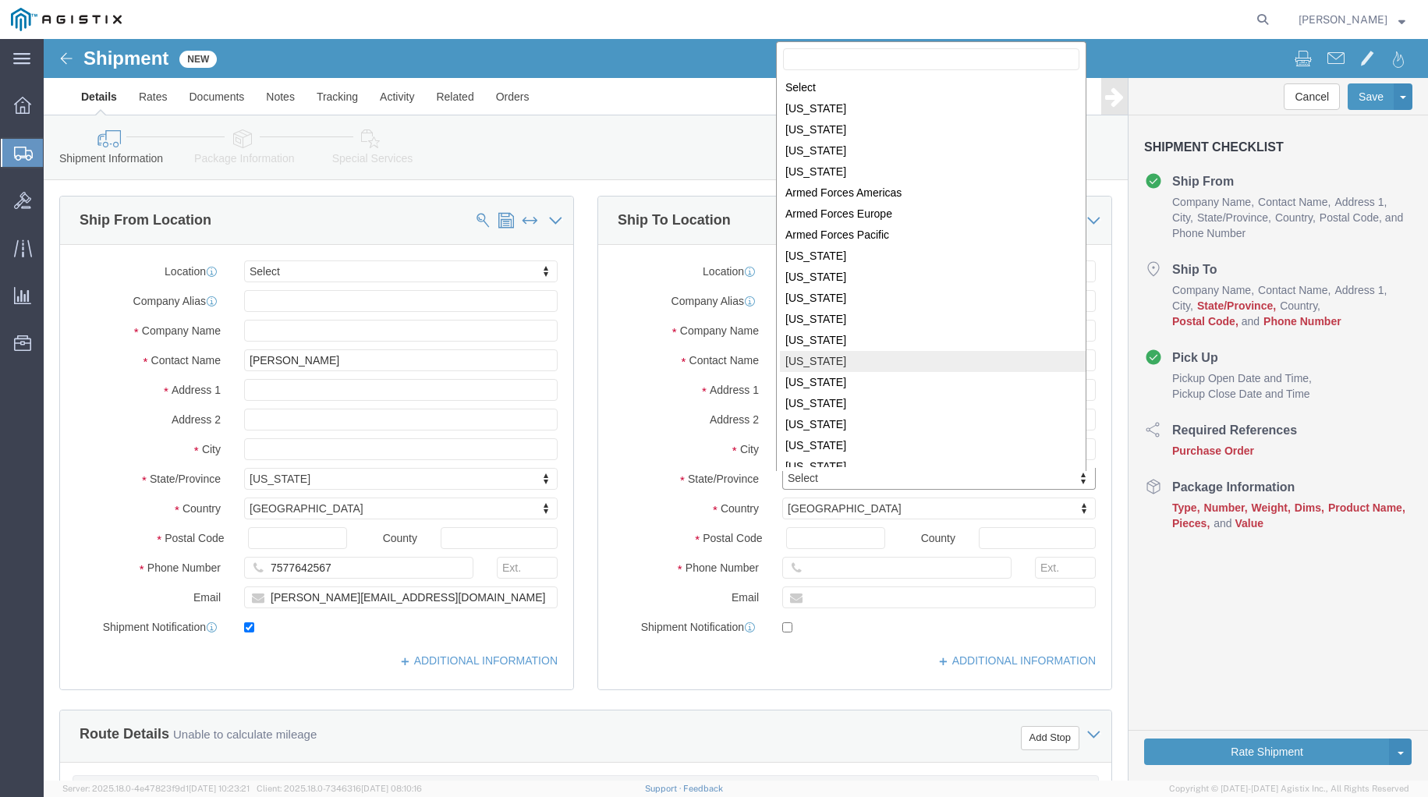
scroll to position [130, 0]
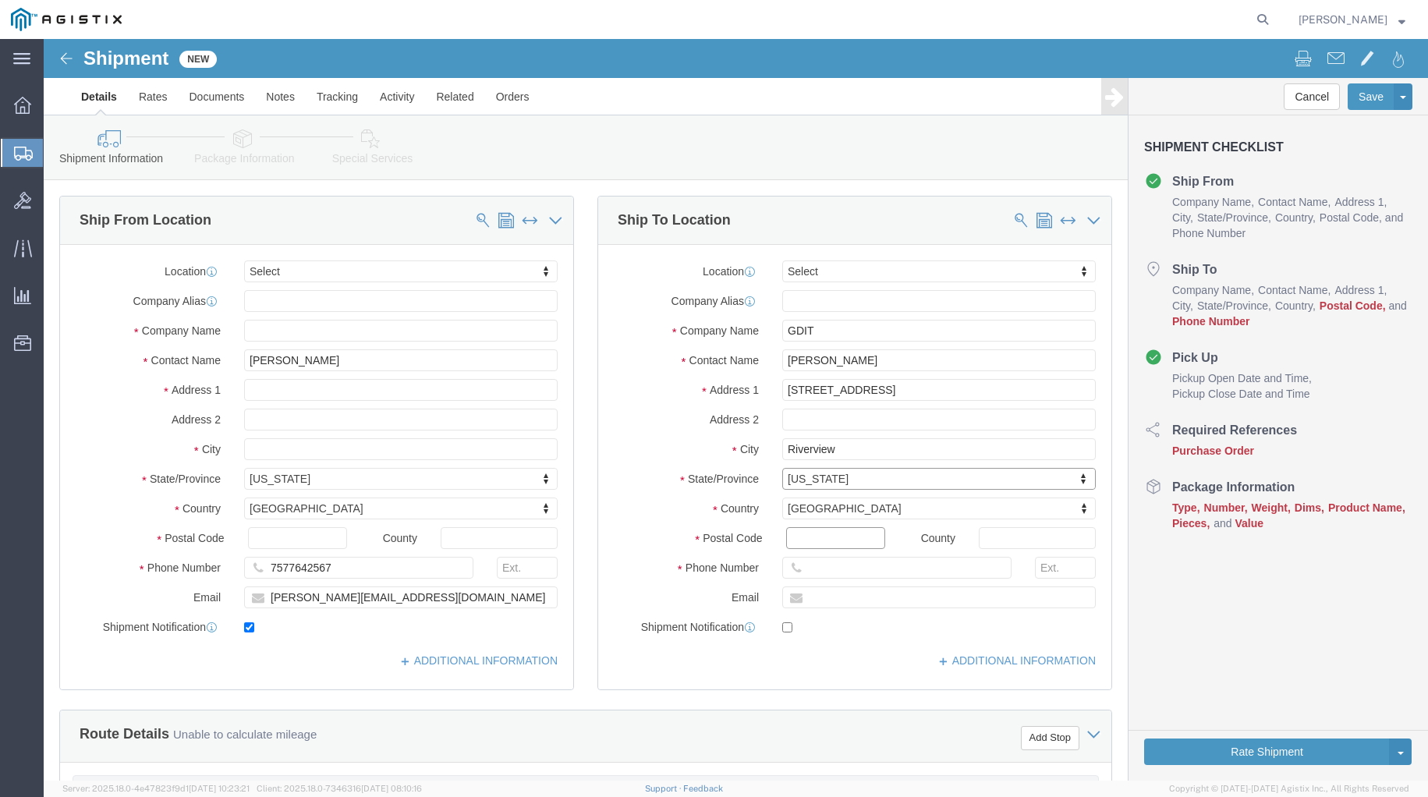
click input "Postal Code"
type input "33579"
click input "text"
type input "8133148774"
click div "Location Select Select My Profile Location Master Location [GEOGRAPHIC_DATA] TM…"
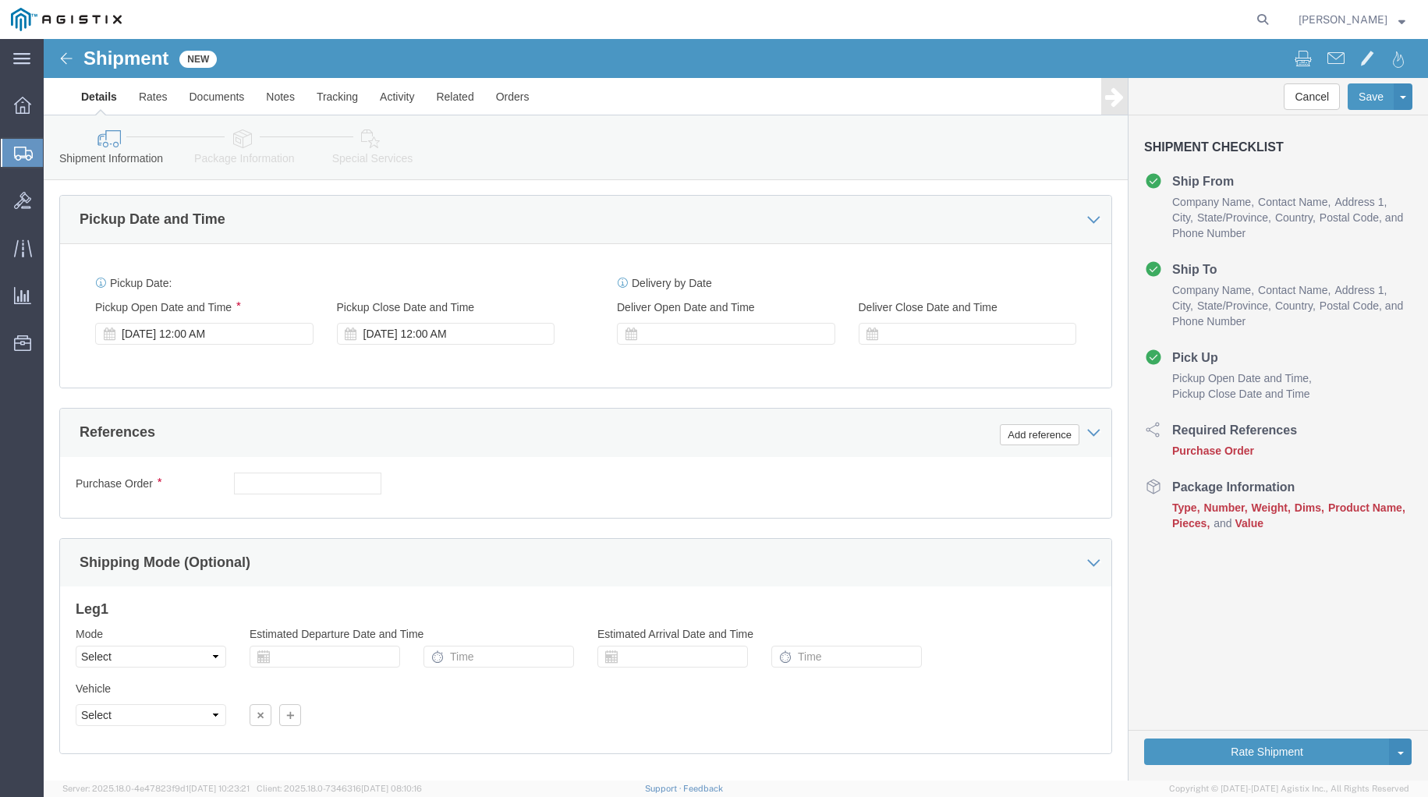
scroll to position [715, 0]
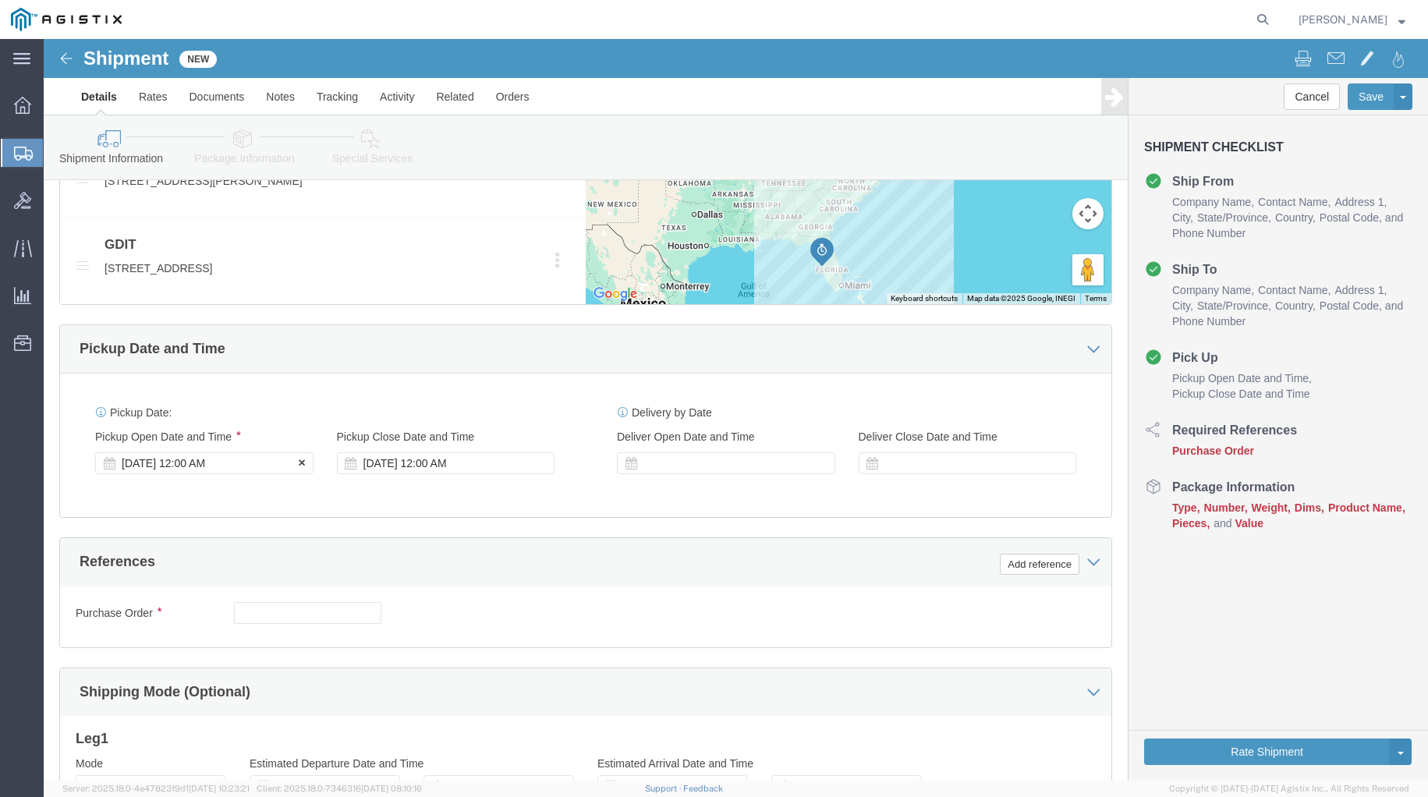
click div "[DATE] 12:00 AM"
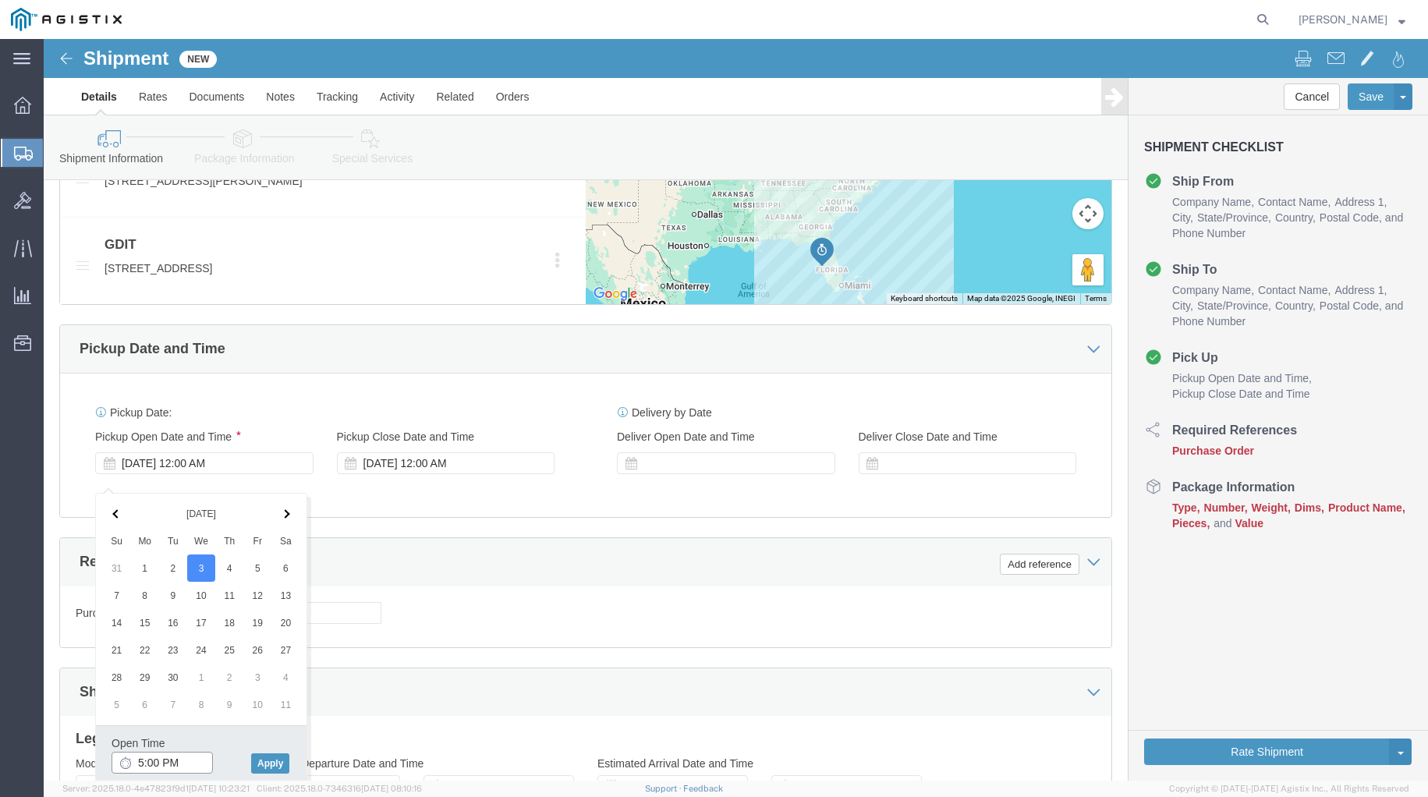
click input "5:00 PM"
type input "2:00 PM"
click button "Apply"
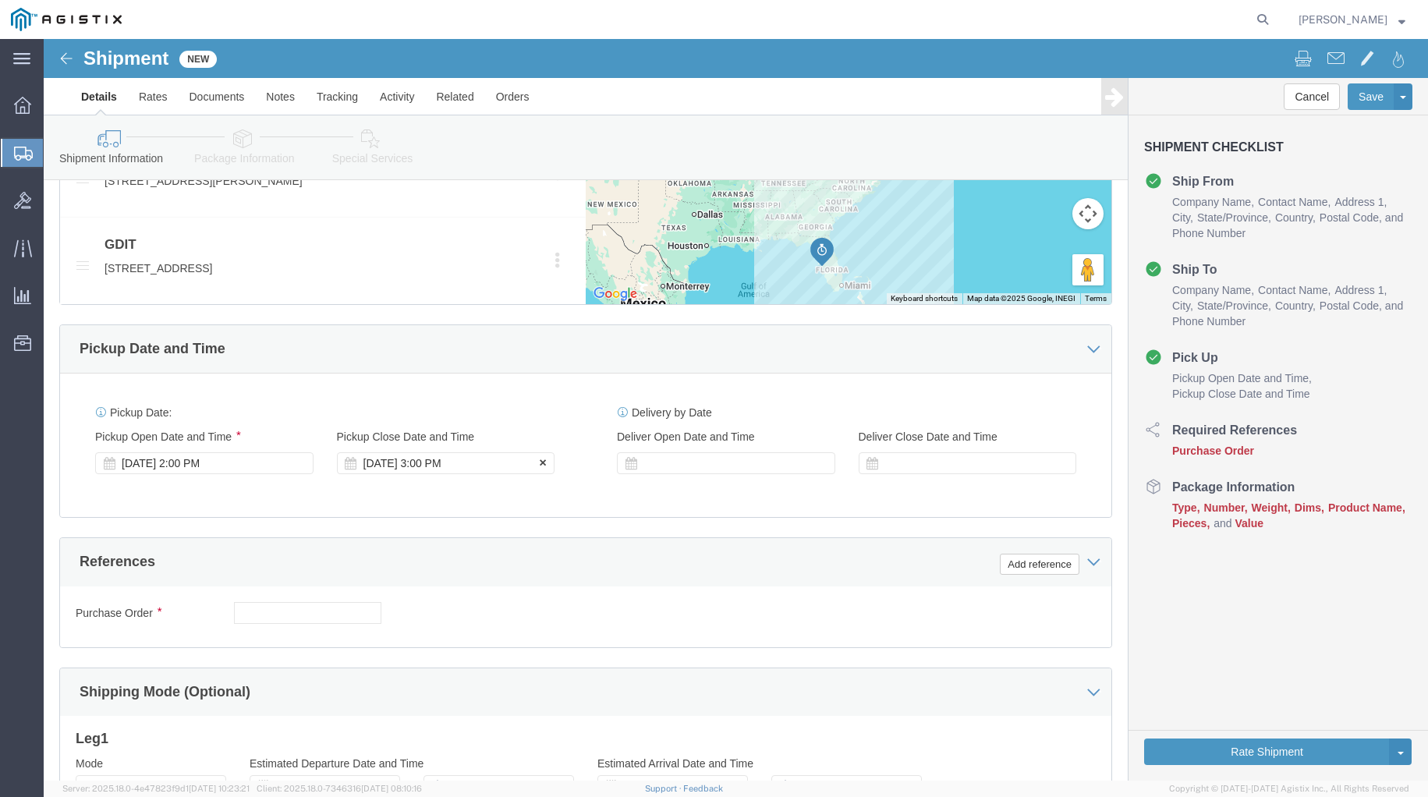
click div "[DATE] 3:00 PM"
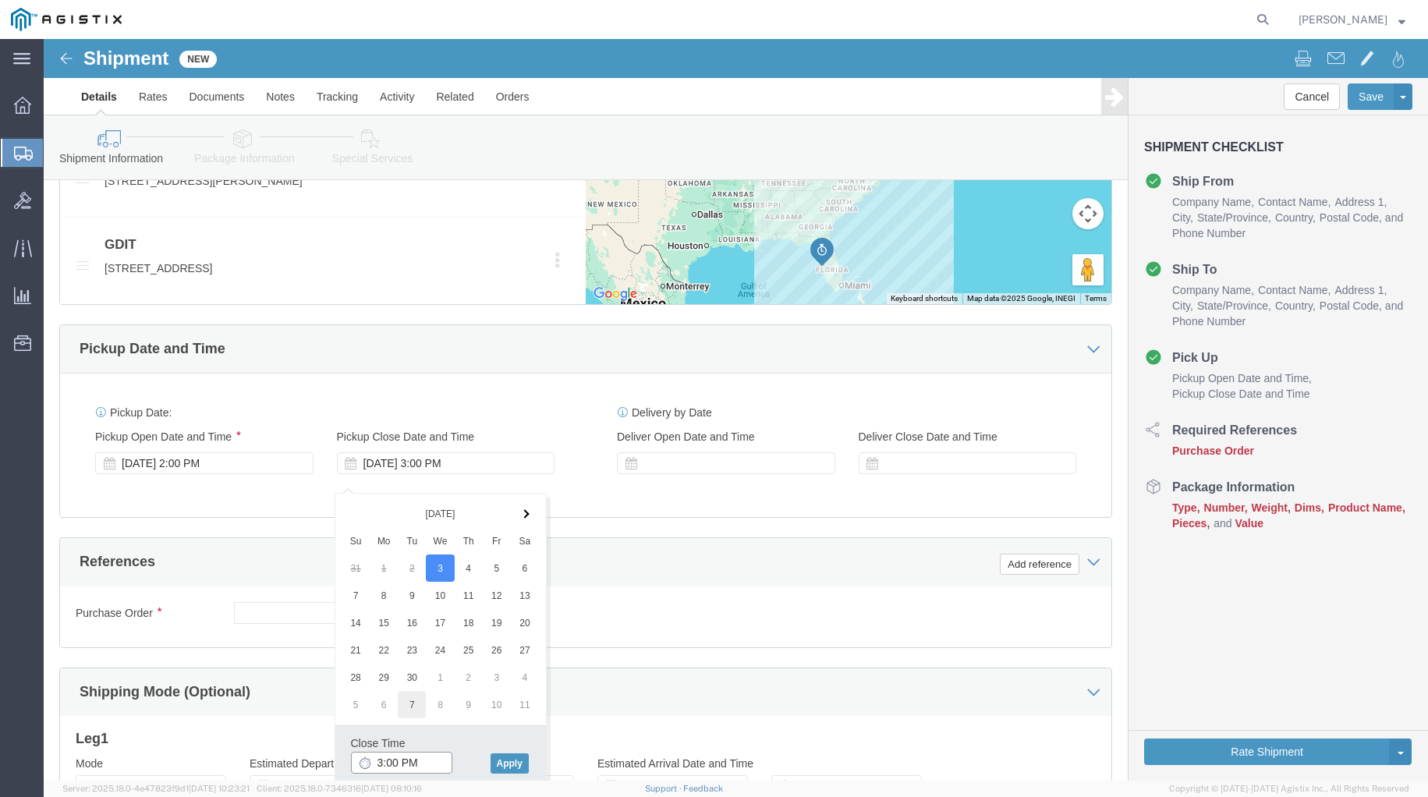
type input "4:00 PM"
click button "Apply"
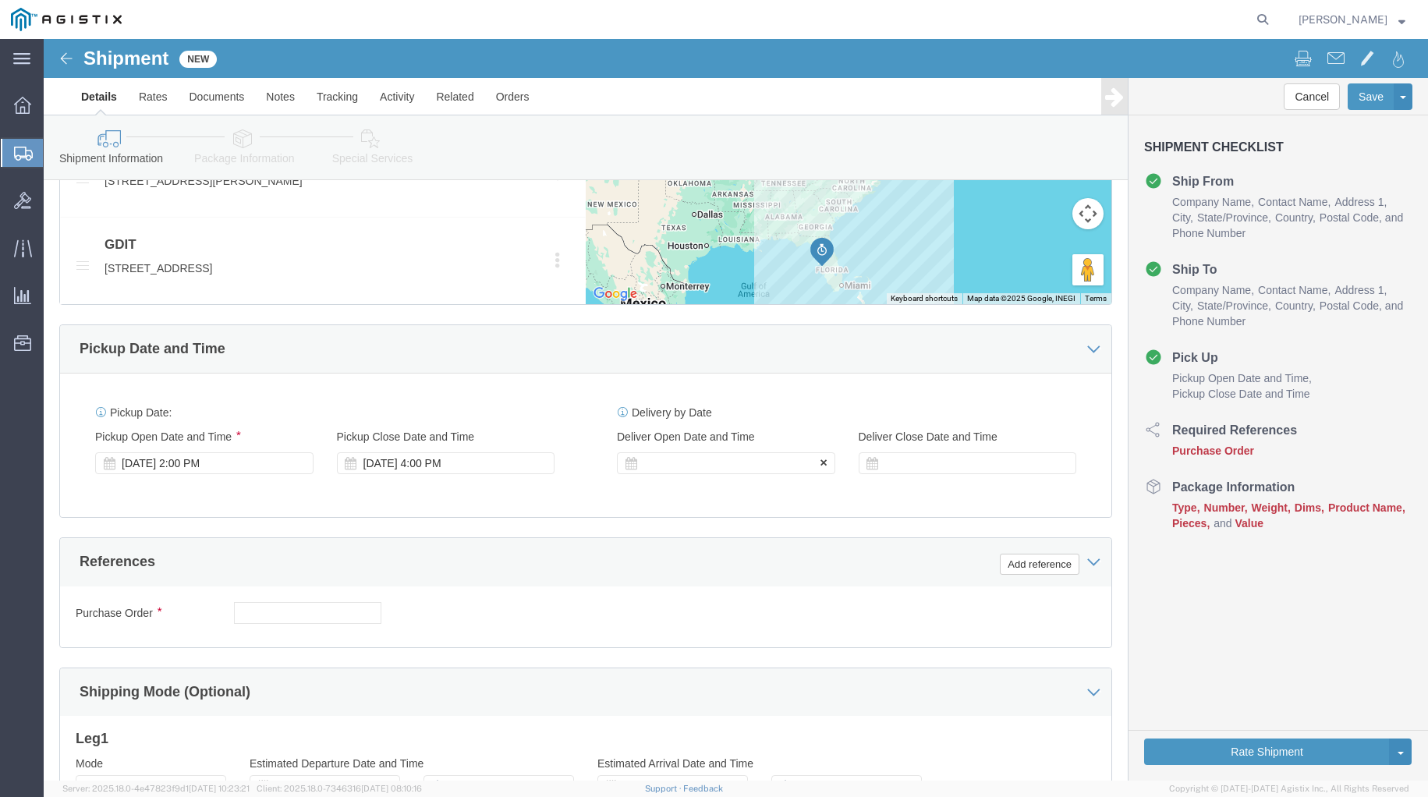
click div
click input "5:00 PM"
click input "9:00 PM"
type input "9:00 AM"
click button "Apply"
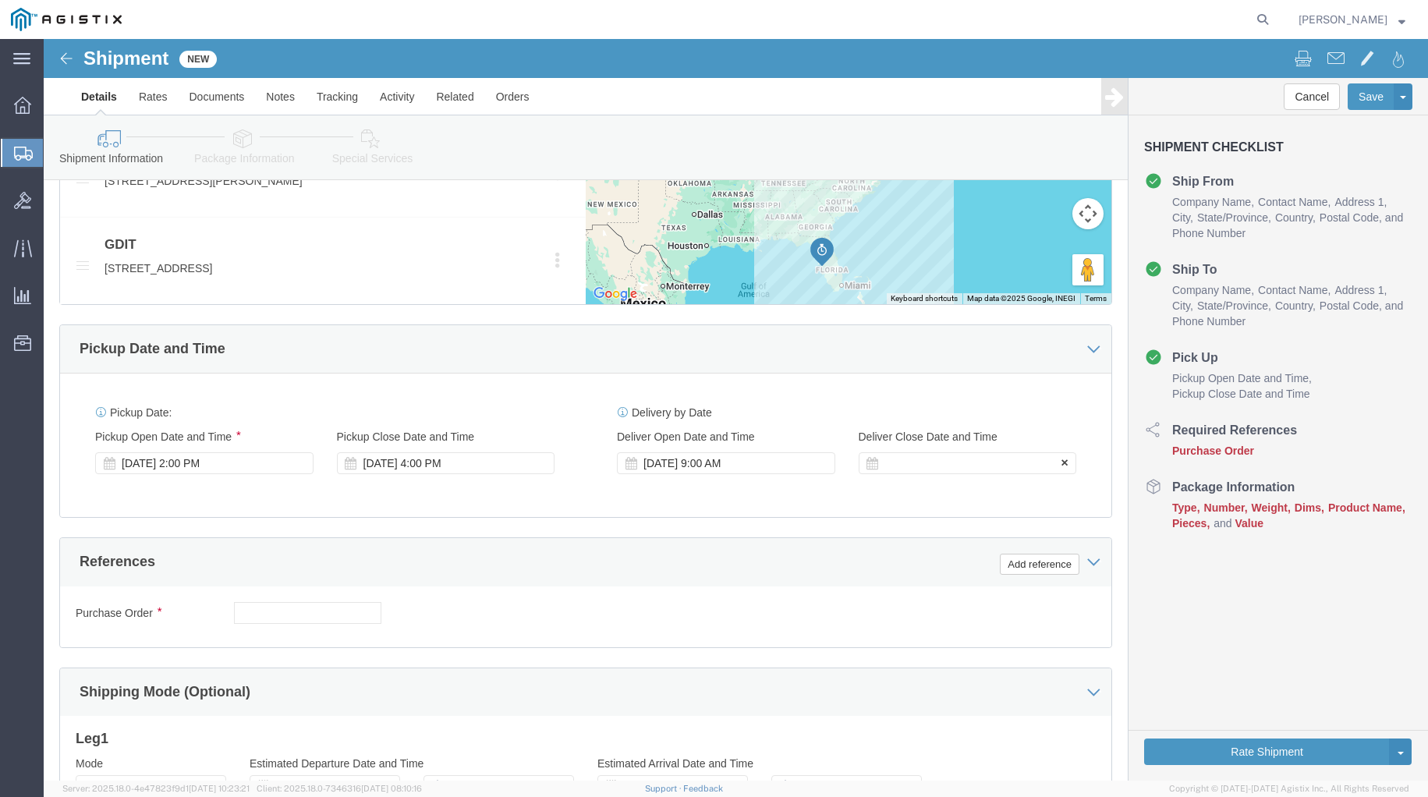
click div
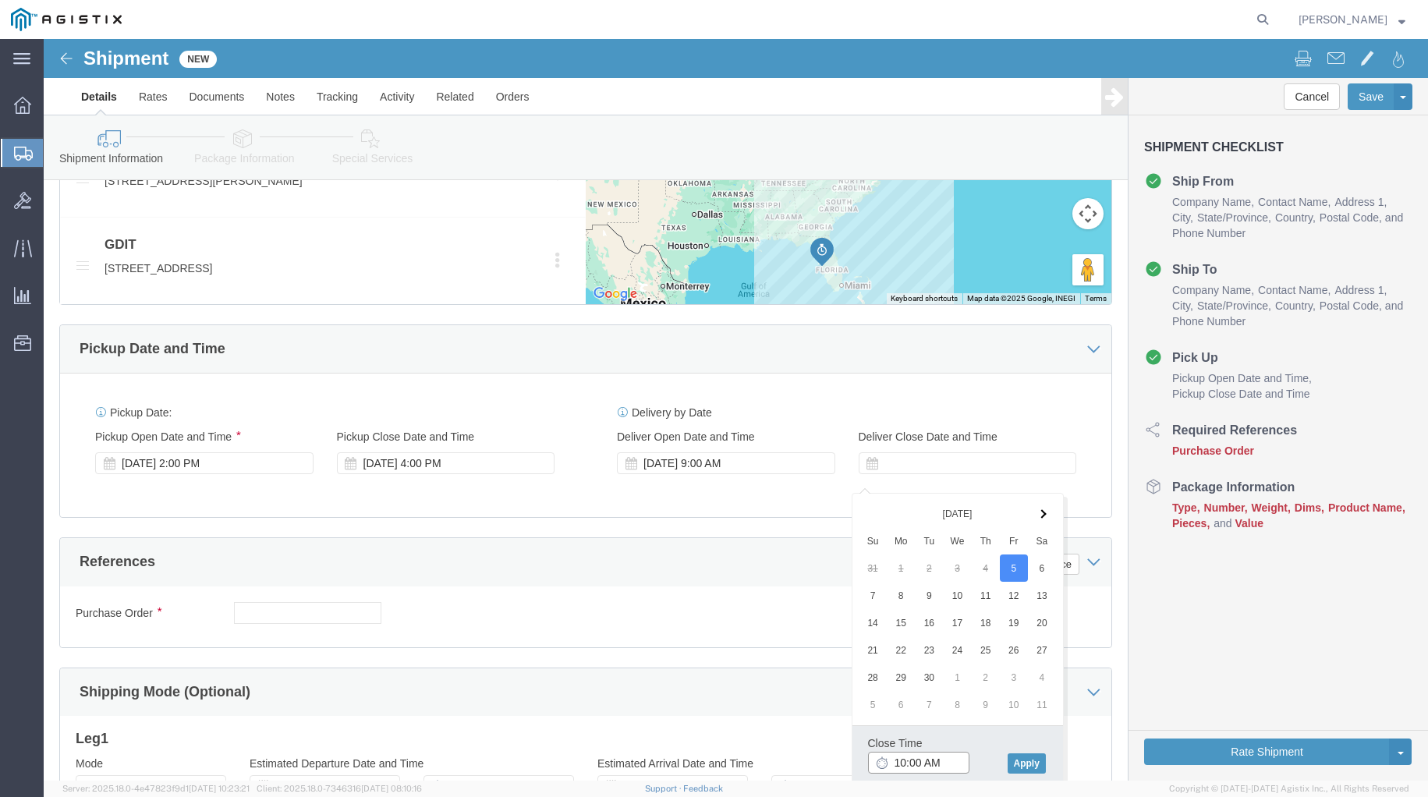
click input "10:00 AM"
click input "3:00 AM"
type input "3:00 PM"
click button "Apply"
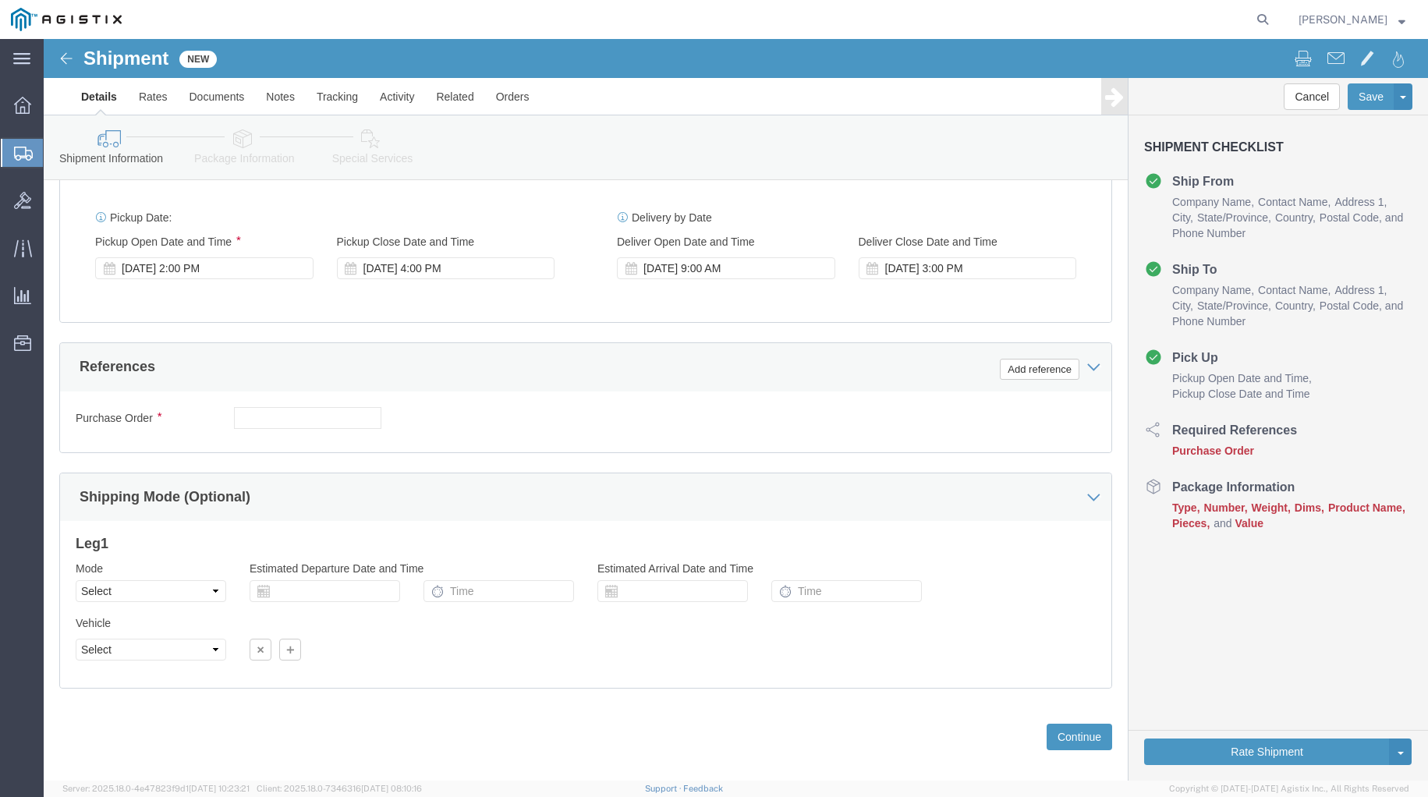
scroll to position [943, 0]
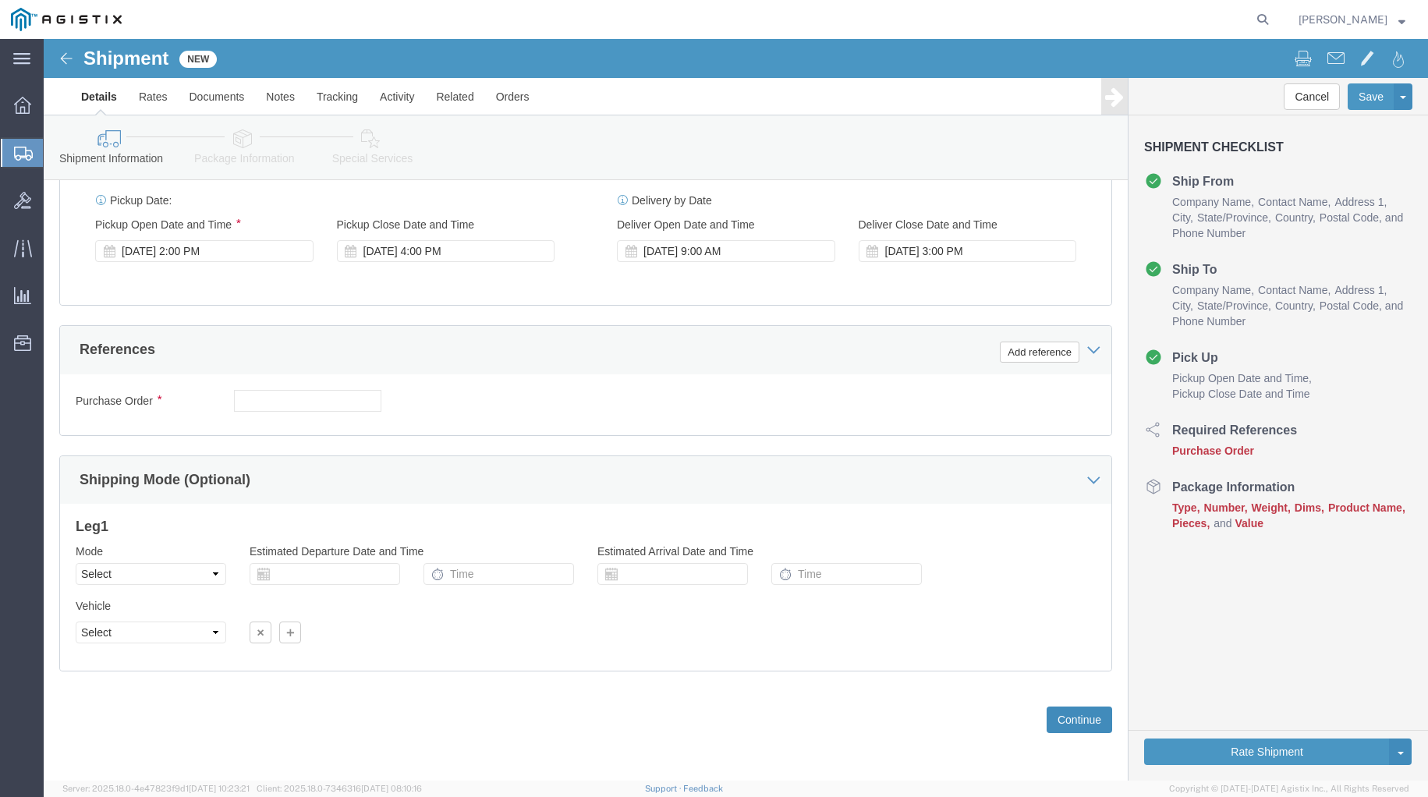
drag, startPoint x: 1042, startPoint y: 681, endPoint x: 686, endPoint y: 554, distance: 378.4
click button "Continue"
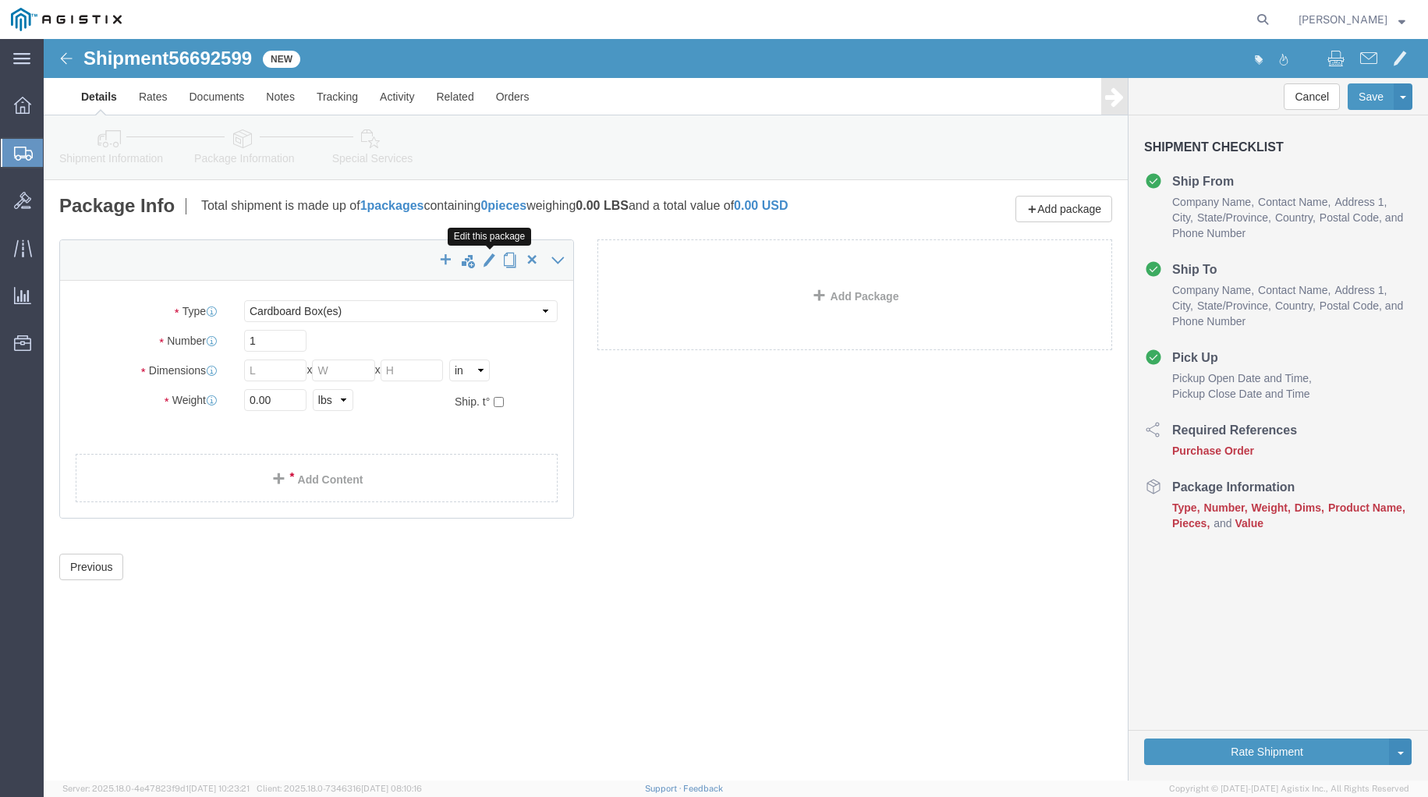
drag, startPoint x: 445, startPoint y: 220, endPoint x: 408, endPoint y: 247, distance: 45.7
click span "button"
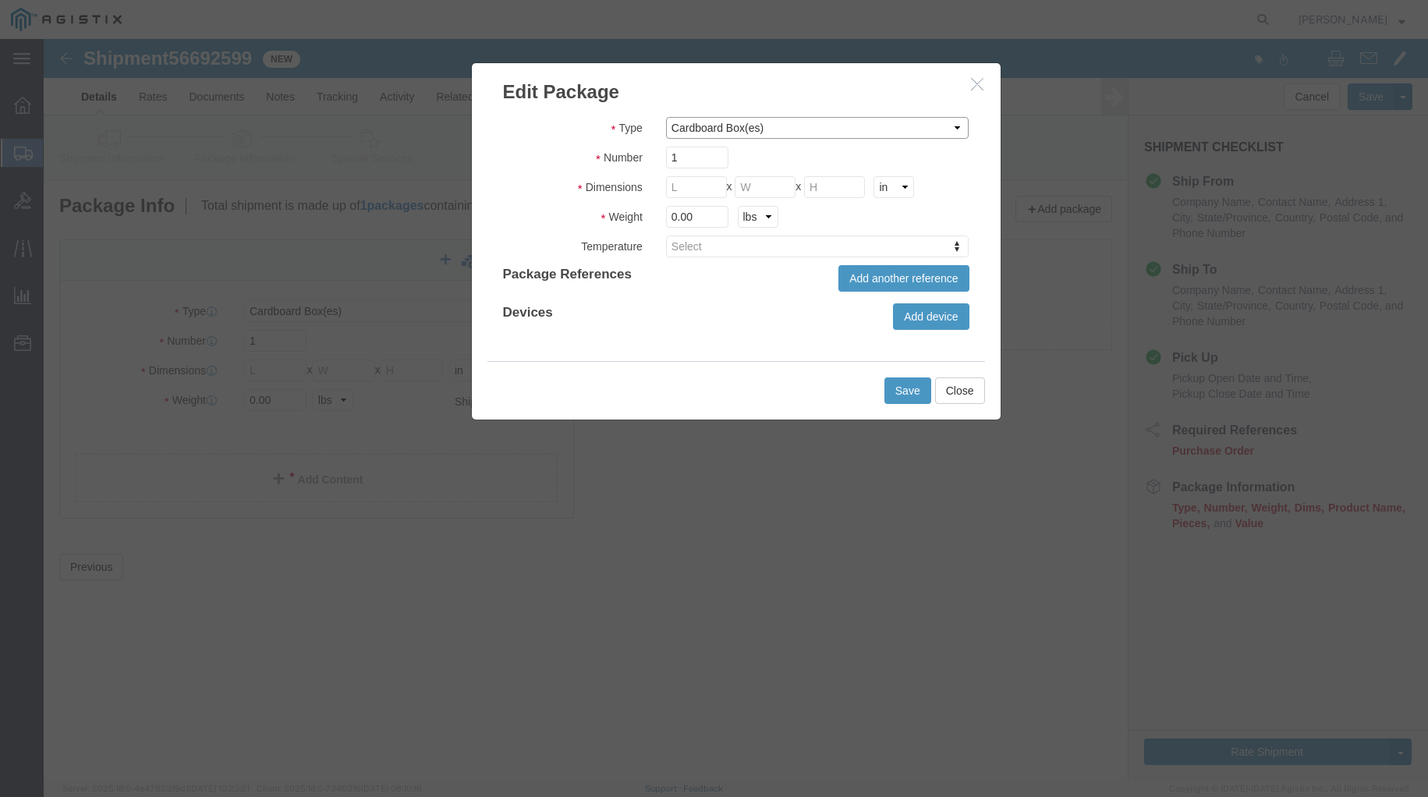
click select "Bale(s) Basket(s) Bolt(s) Bottle(s) Buckets Bulk Bundle(s) Can(s) Cardboard Box…"
click div
click select "Bale(s) Basket(s) Bolt(s) Bottle(s) Buckets Bulk Bundle(s) Can(s) Cardboard Box…"
click div
click button "Close"
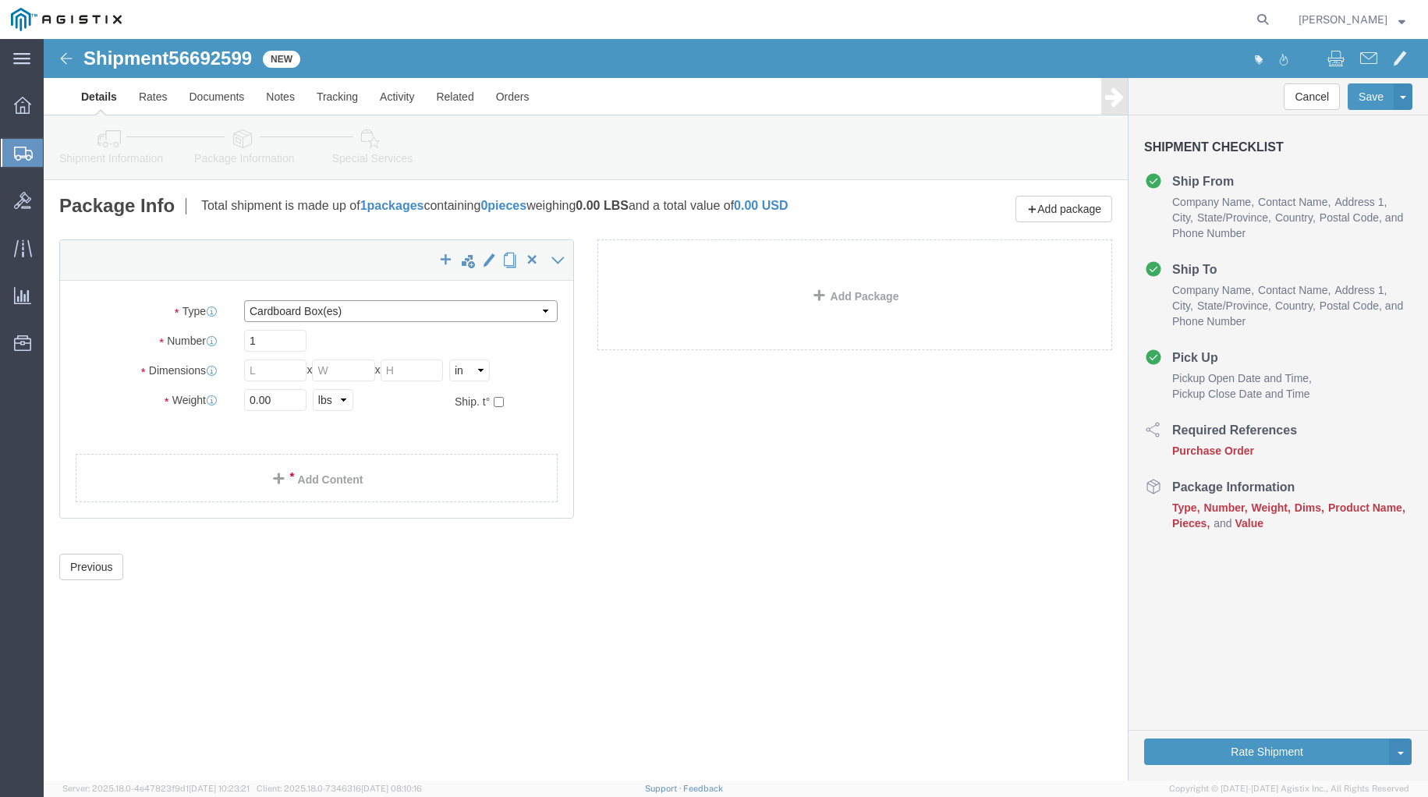
click select "Select Bale(s) Basket(s) Bolt(s) Bottle(s) Buckets Bulk Bundle(s) Can(s) Cardbo…"
select select "ENV"
click select "Select Bale(s) Basket(s) Bolt(s) Bottle(s) Buckets Bulk Bundle(s) Can(s) Cardbo…"
type input "9.50"
type input "12.50"
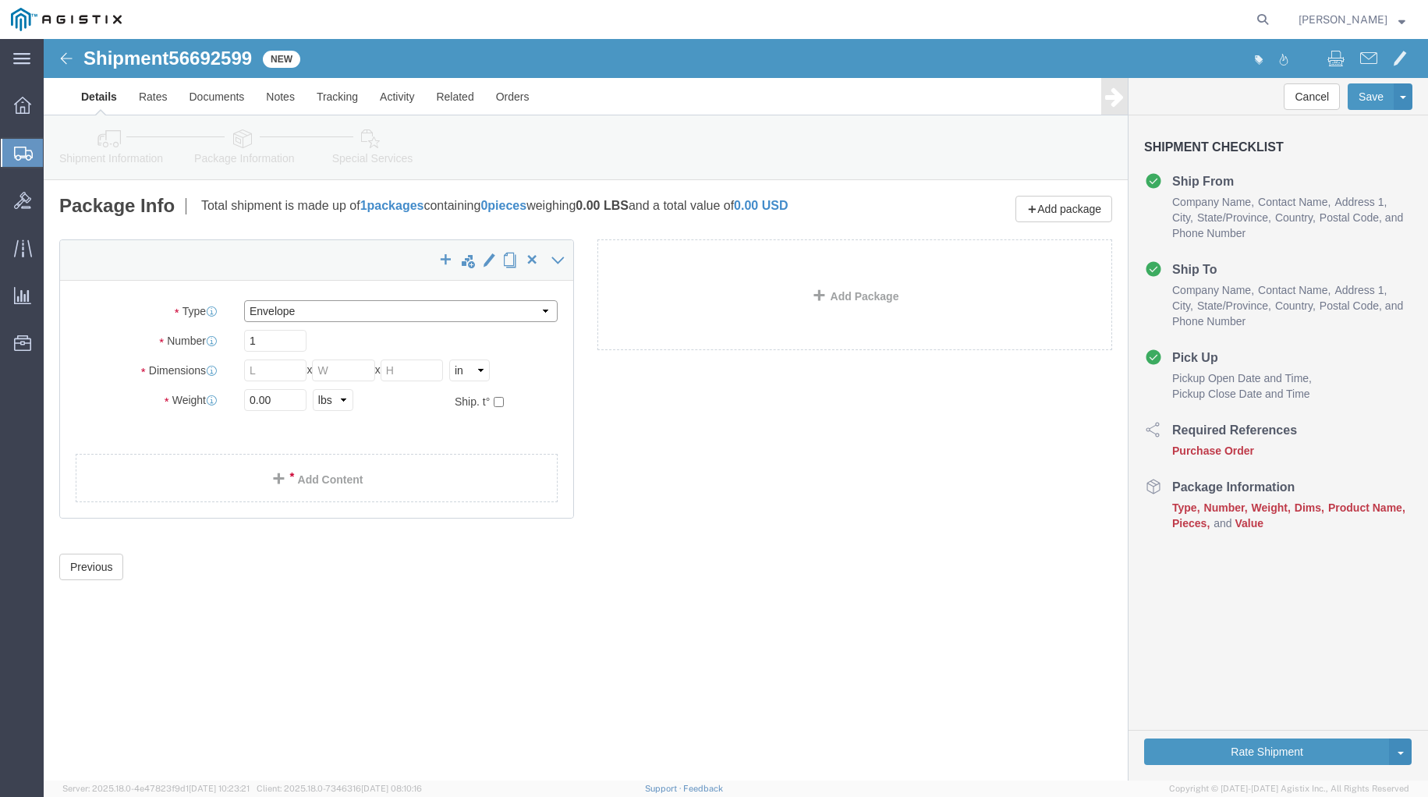
type input "0.25"
type input "1"
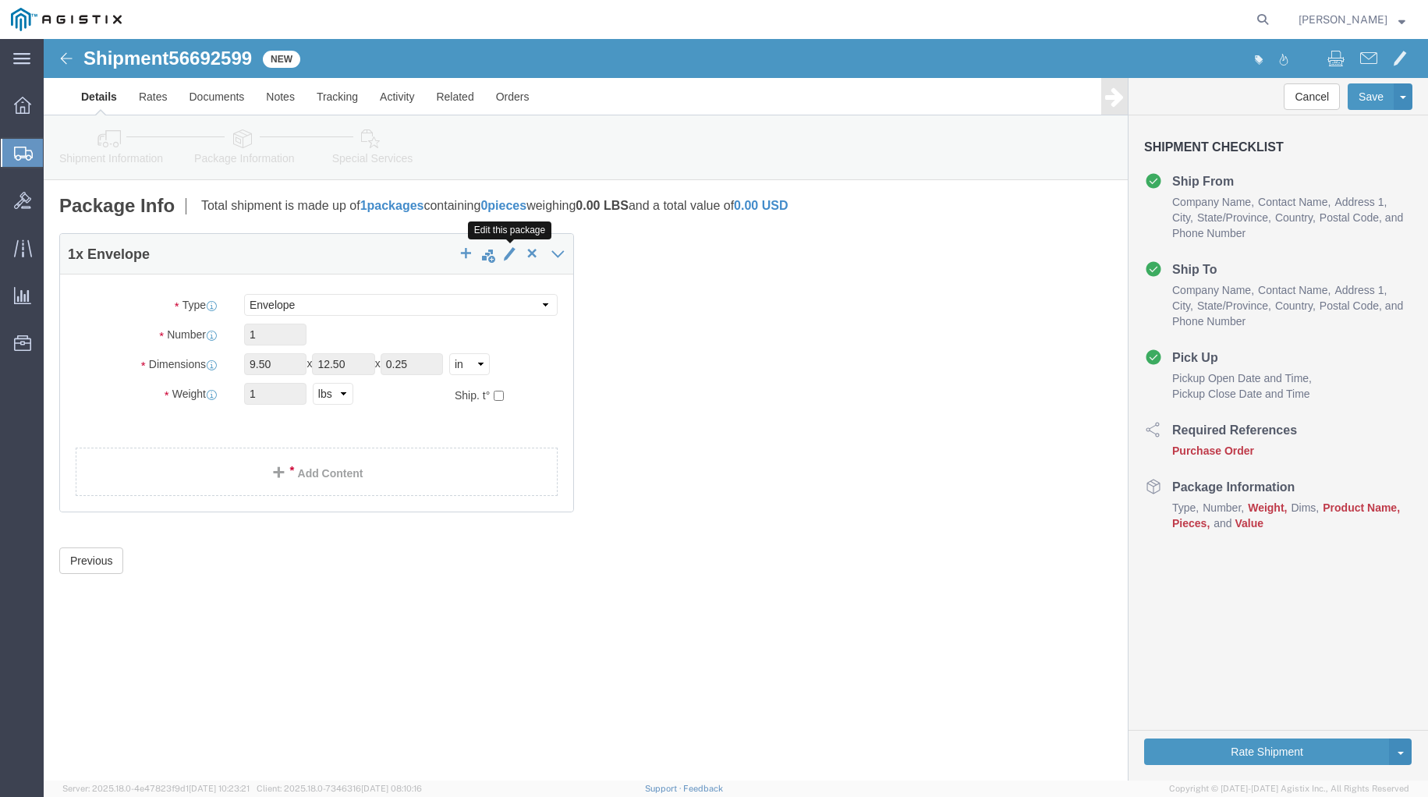
click span "button"
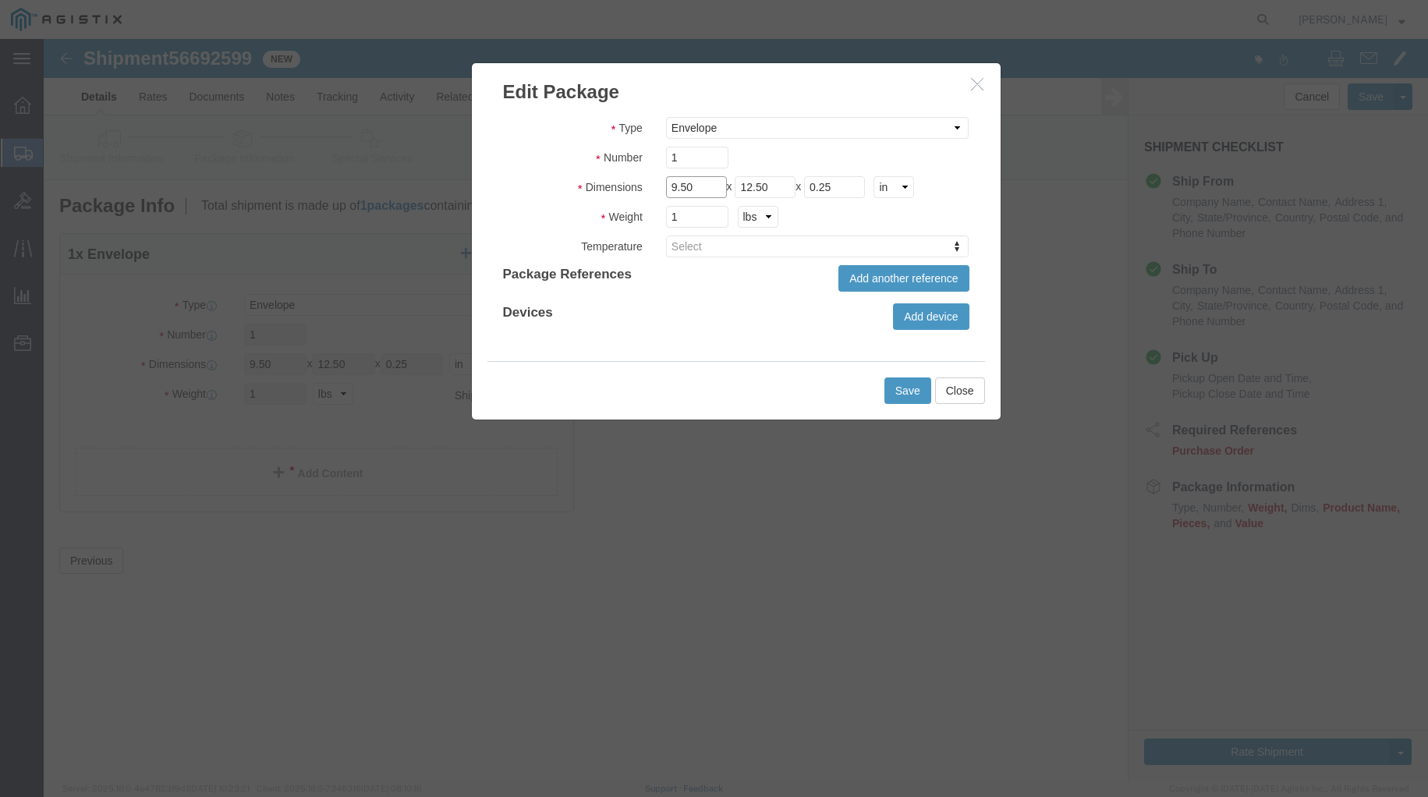
drag, startPoint x: 664, startPoint y: 149, endPoint x: 518, endPoint y: 149, distance: 145.9
click fieldset "Dimensions Length 9.50 x Width 12.50 x Height 0.25 cm ft in"
type input "7"
drag, startPoint x: 738, startPoint y: 141, endPoint x: 630, endPoint y: 148, distance: 107.9
click div "Length 7 x Width 12.50 x Height 0.25 cm ft in"
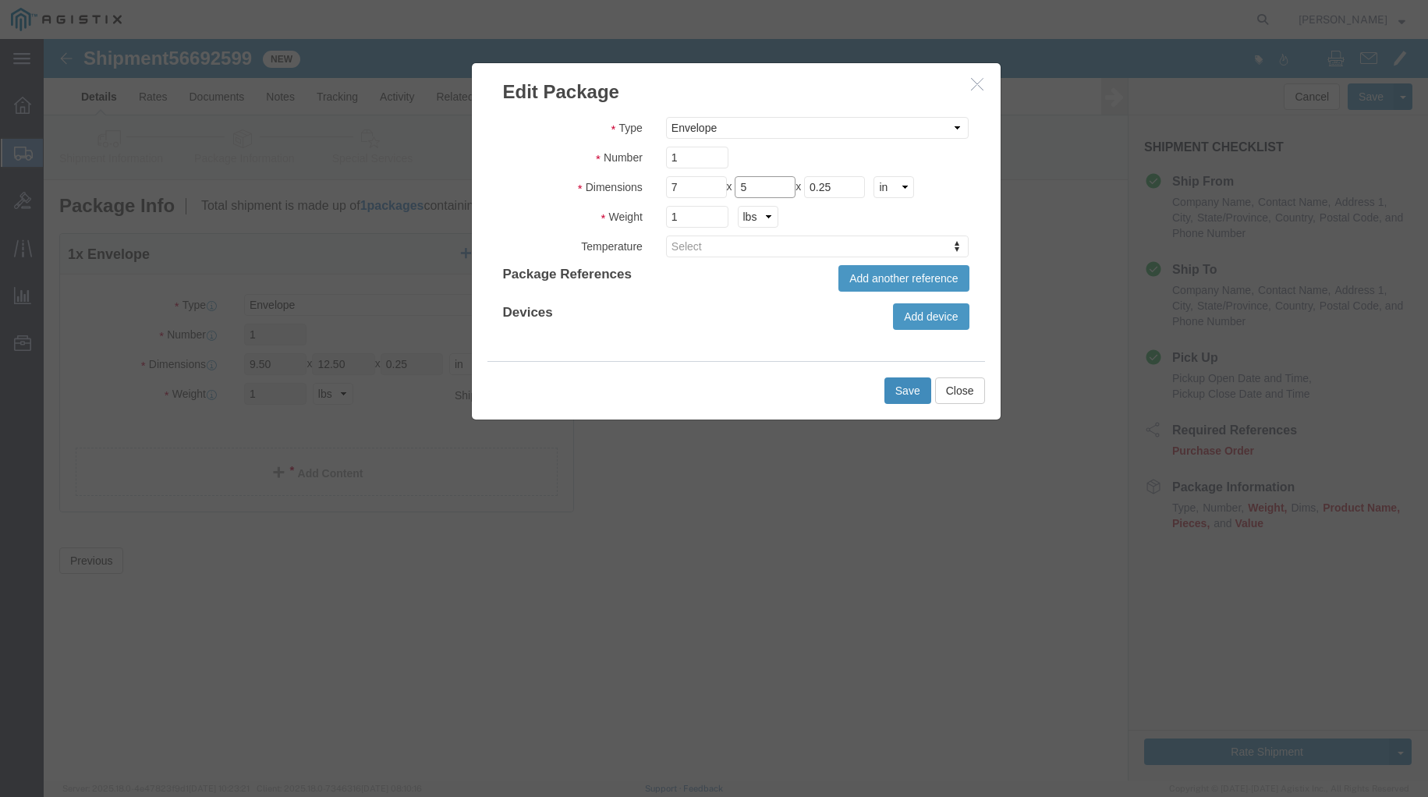
type input "5"
click button "Save"
type input "7"
type input "5"
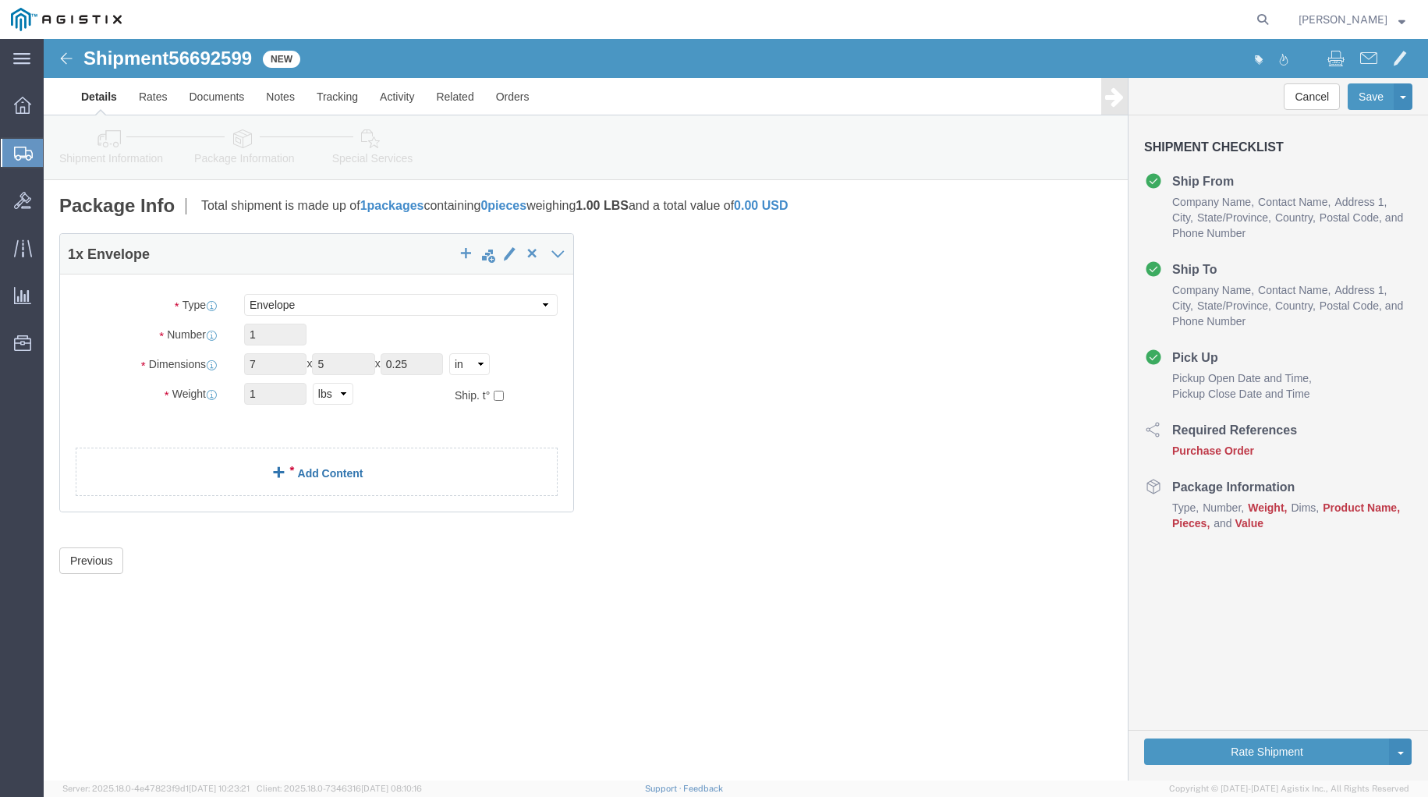
click link "Add Content"
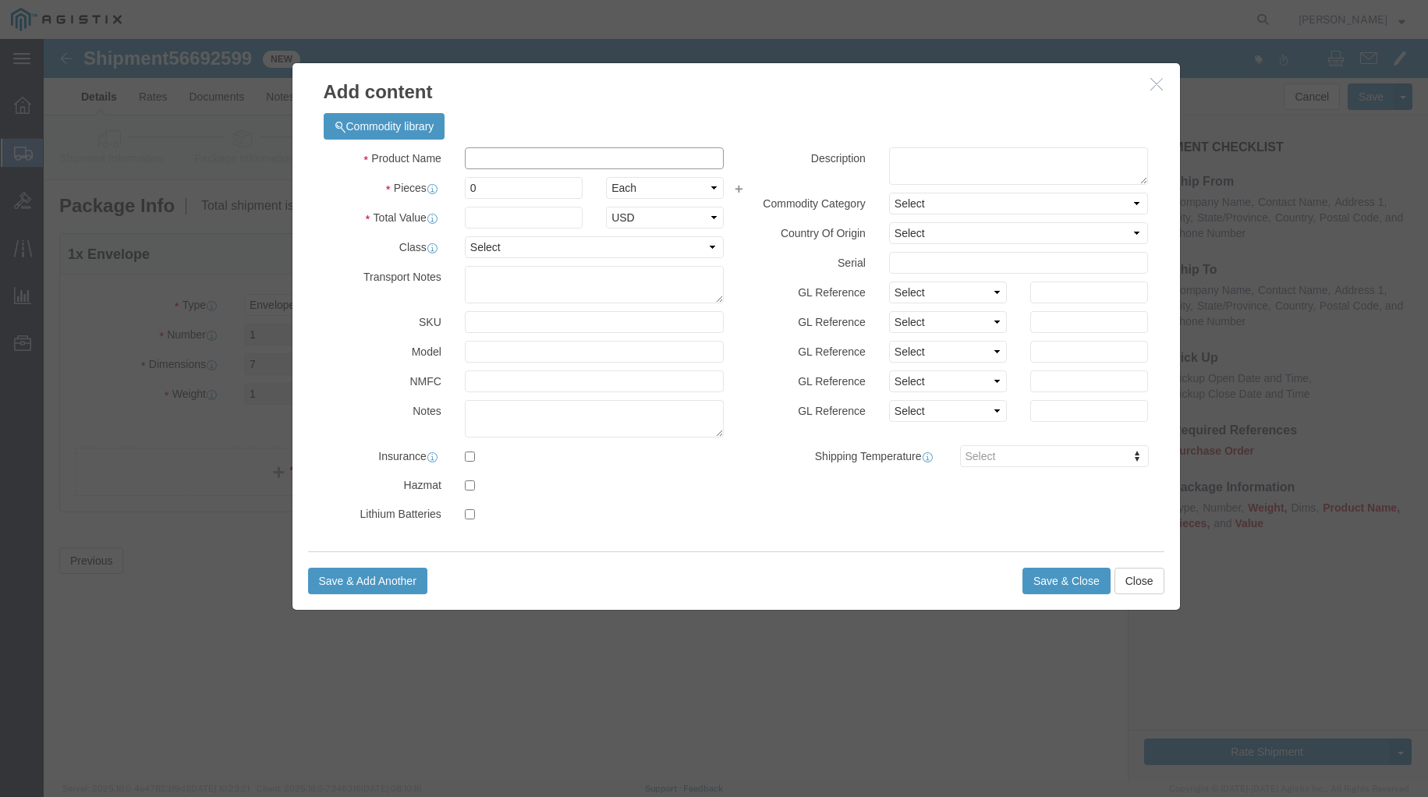
click input "text"
type input "rsa to"
click td "Name: RSA TO [PERSON_NAME], MODEL: SECURID, 13"
select select
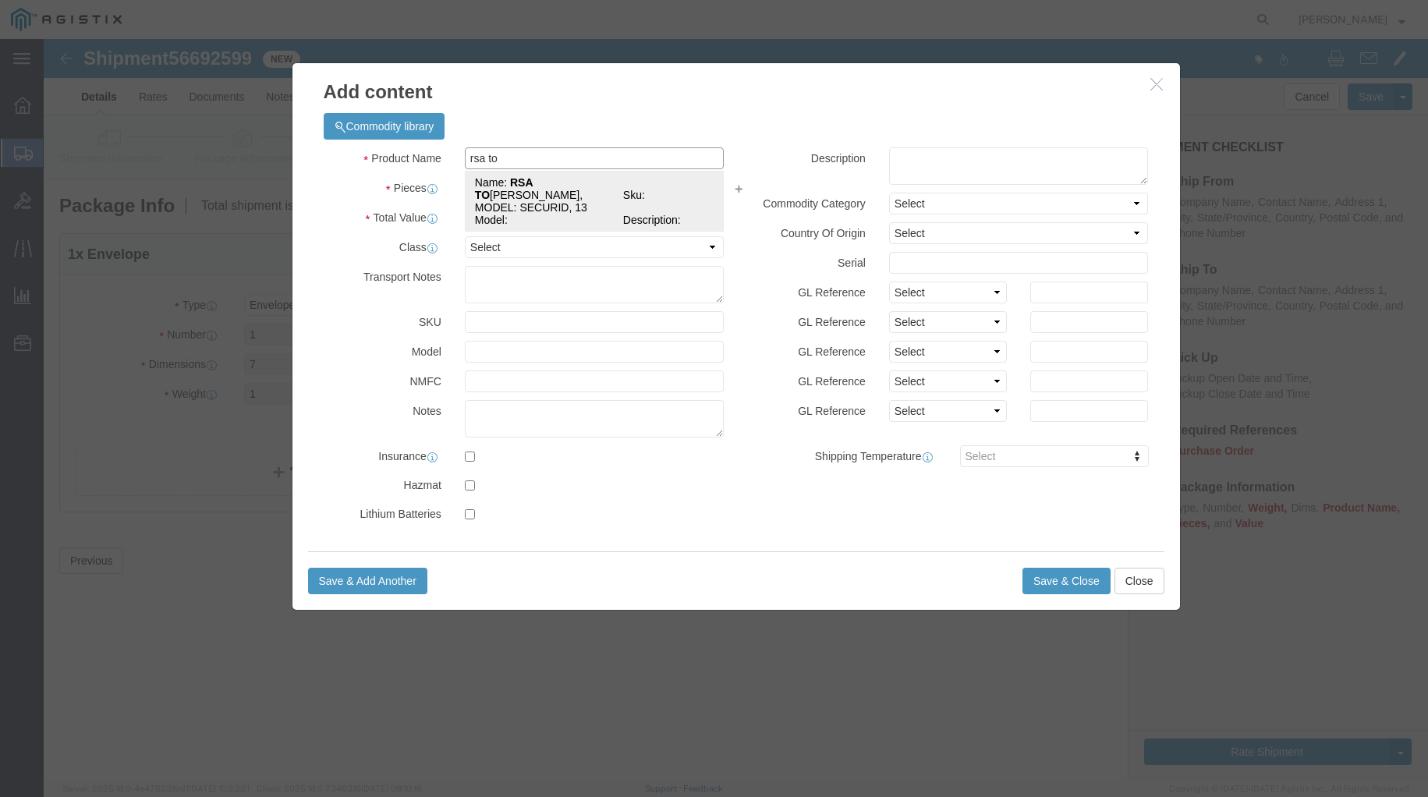
type textarea "Vendor=DHL;Vendor Svc=Express Worldwide"
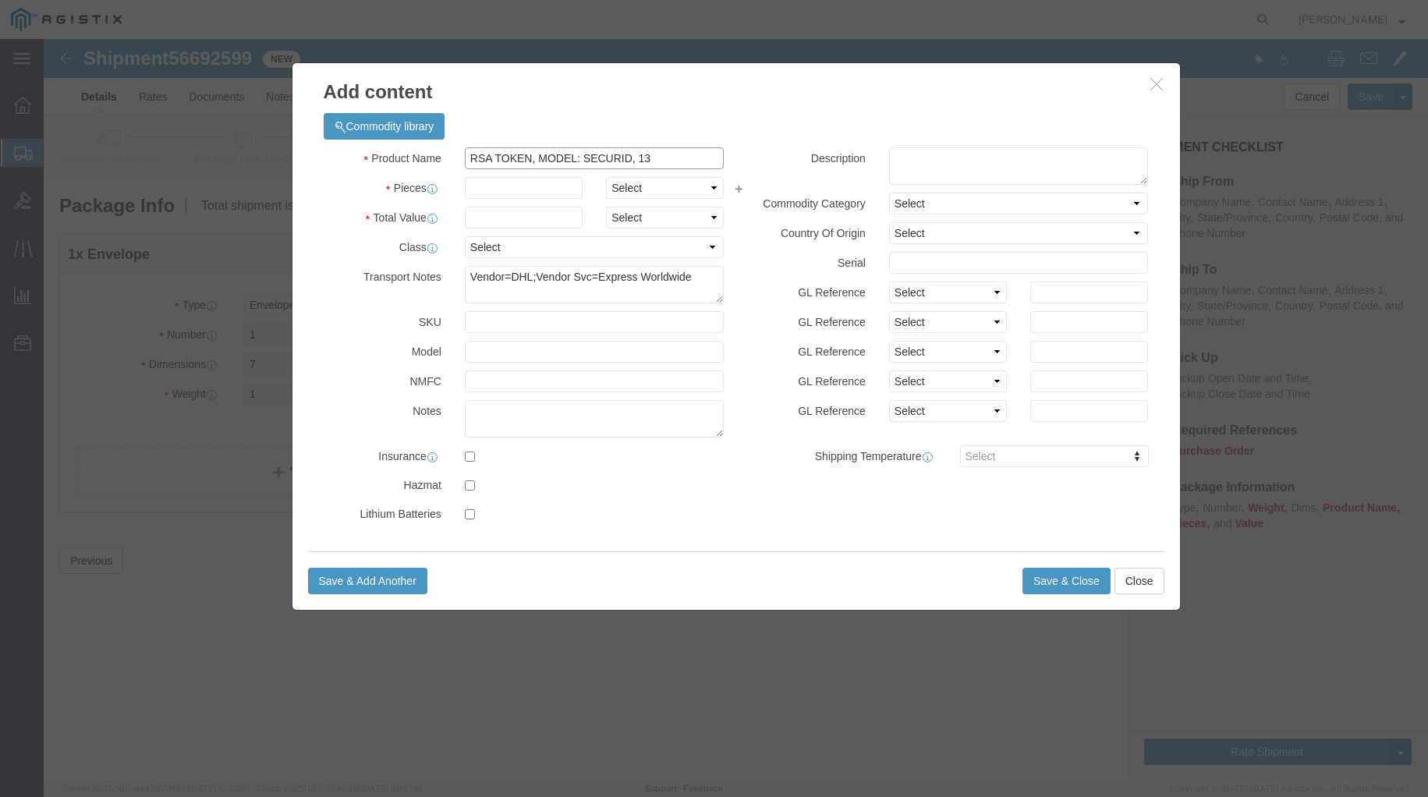
type input "RSA TOKEN, MODEL: SECURID, 13"
click input "text"
type input "1"
click input "text"
type input "138"
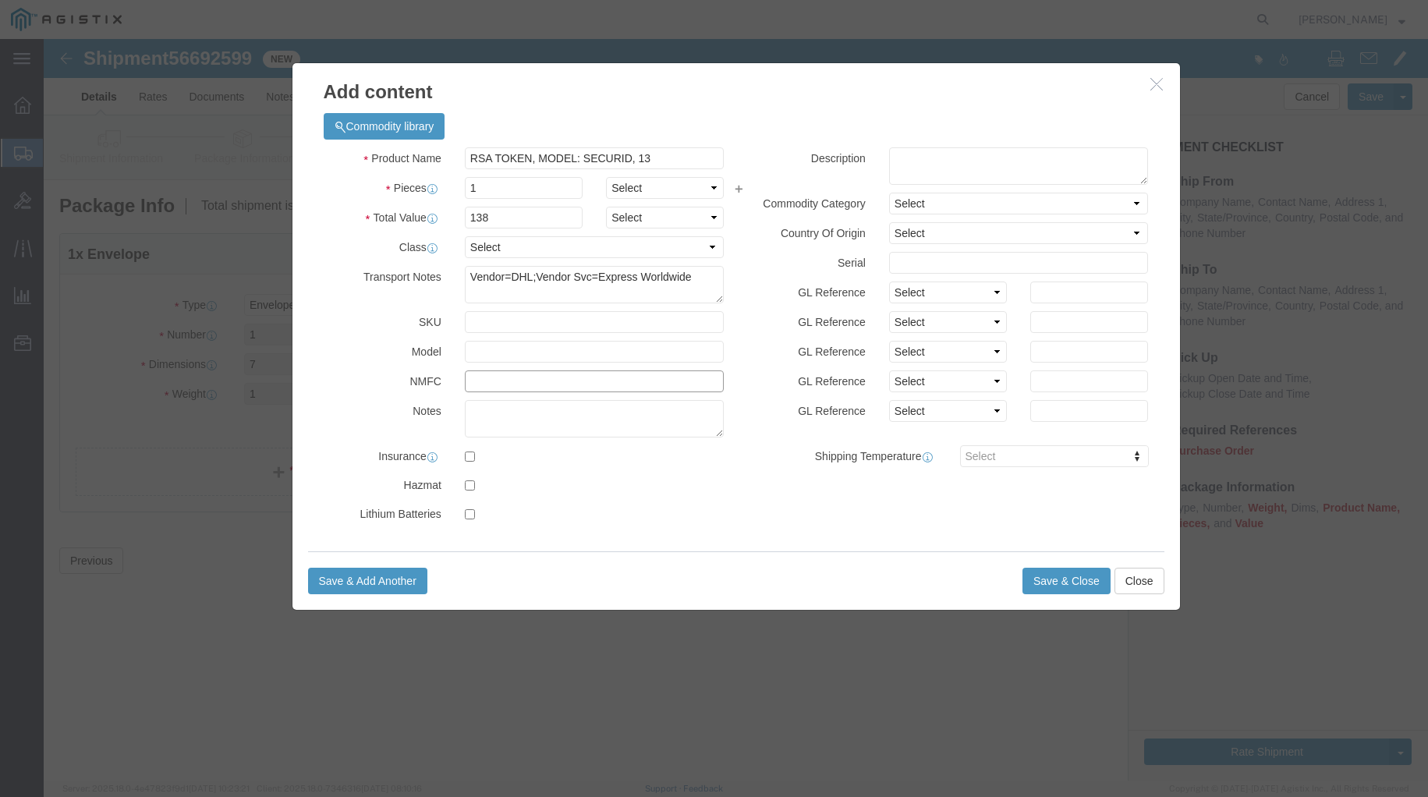
click input "text"
click textarea
type textarea "RSA Token"
click input "text"
type input "443505212"
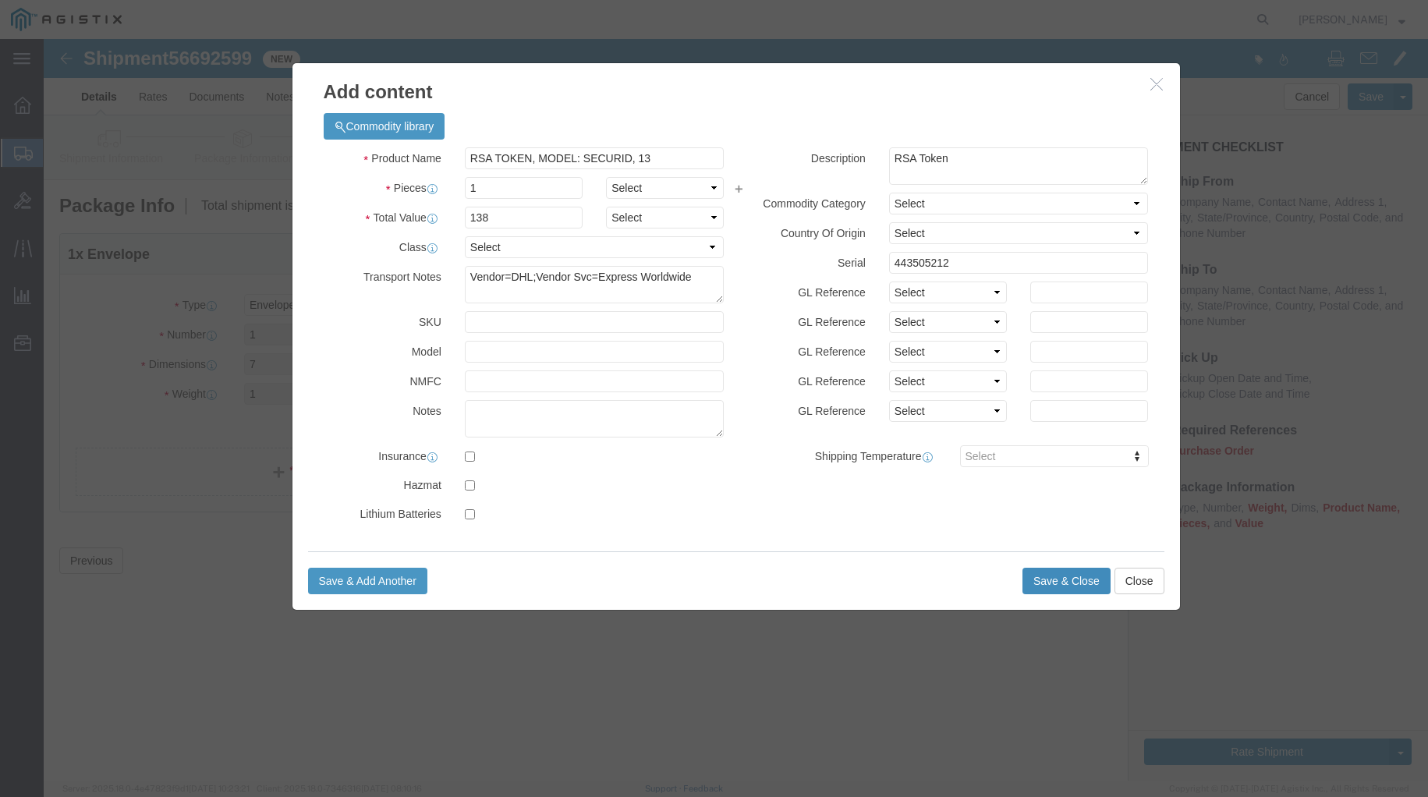
click button "Save & Close"
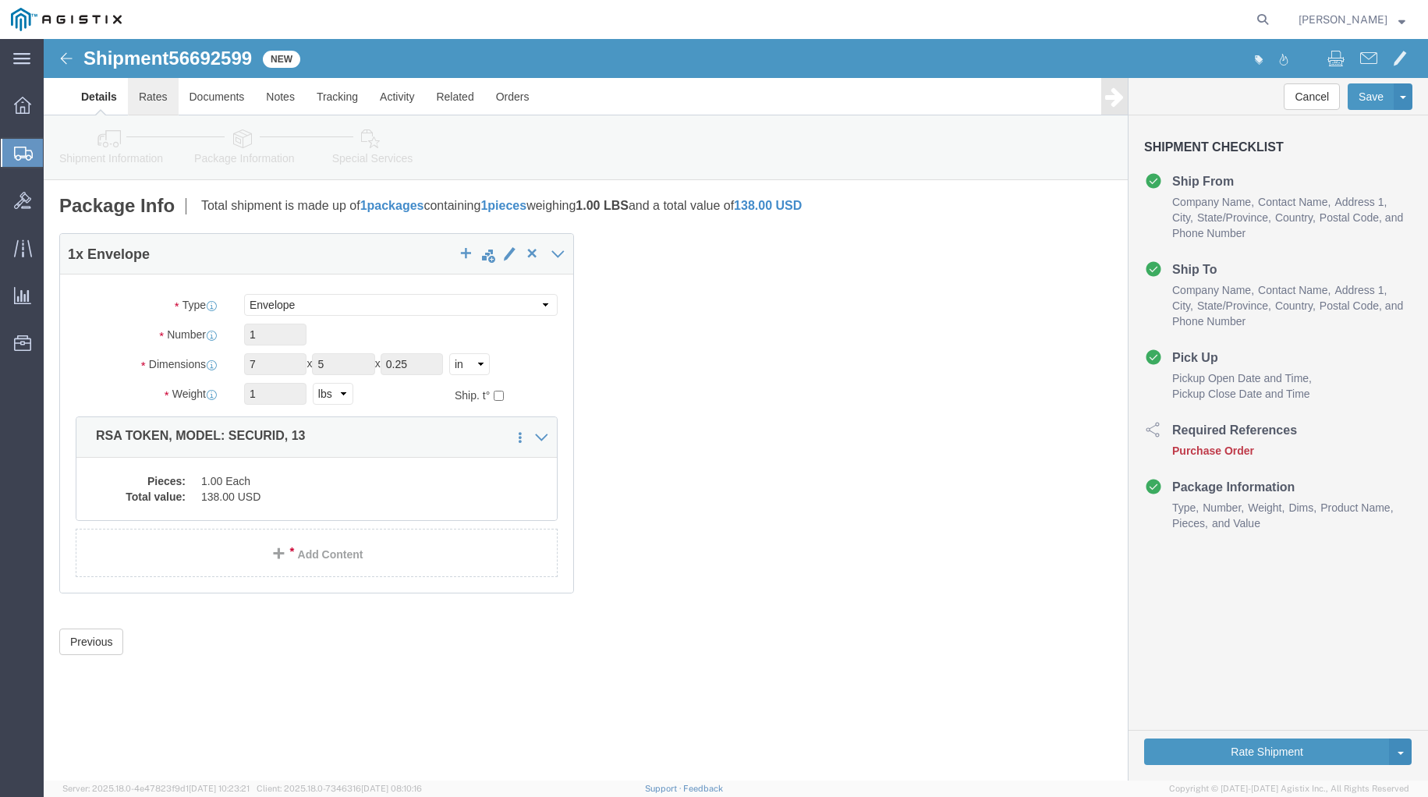
drag, startPoint x: 22, startPoint y: 22, endPoint x: 119, endPoint y: 59, distance: 104.4
click img
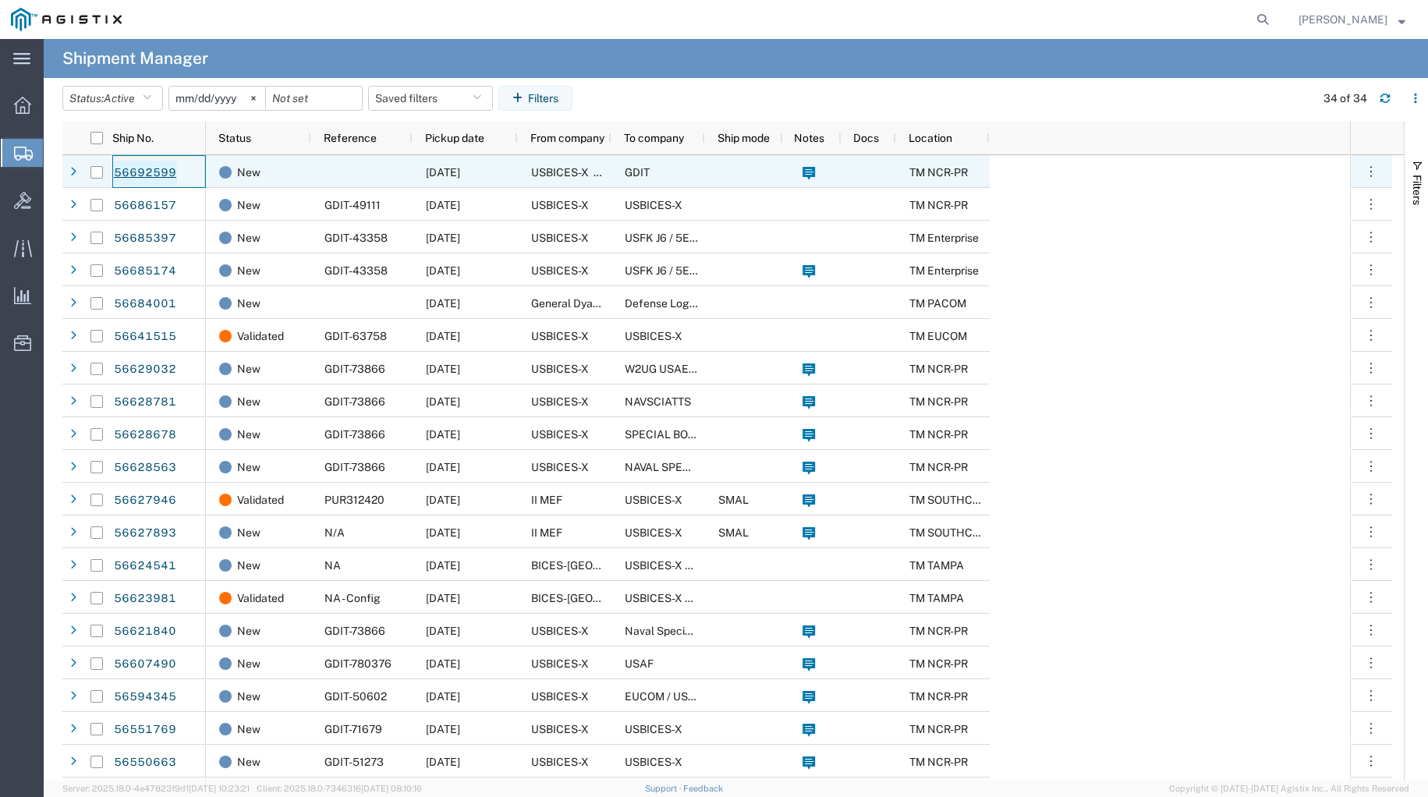
click at [145, 169] on link "56692599" at bounding box center [145, 173] width 64 height 25
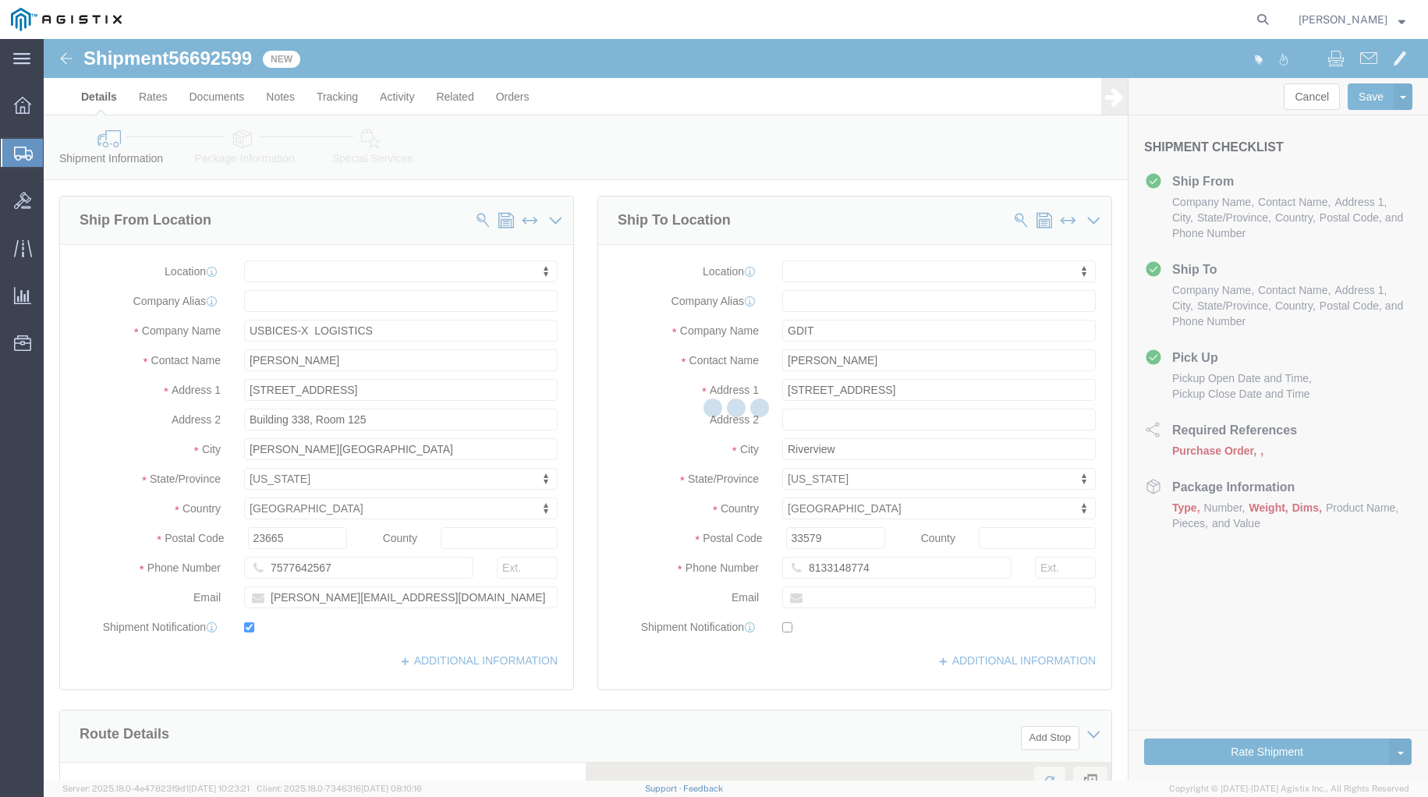
select select
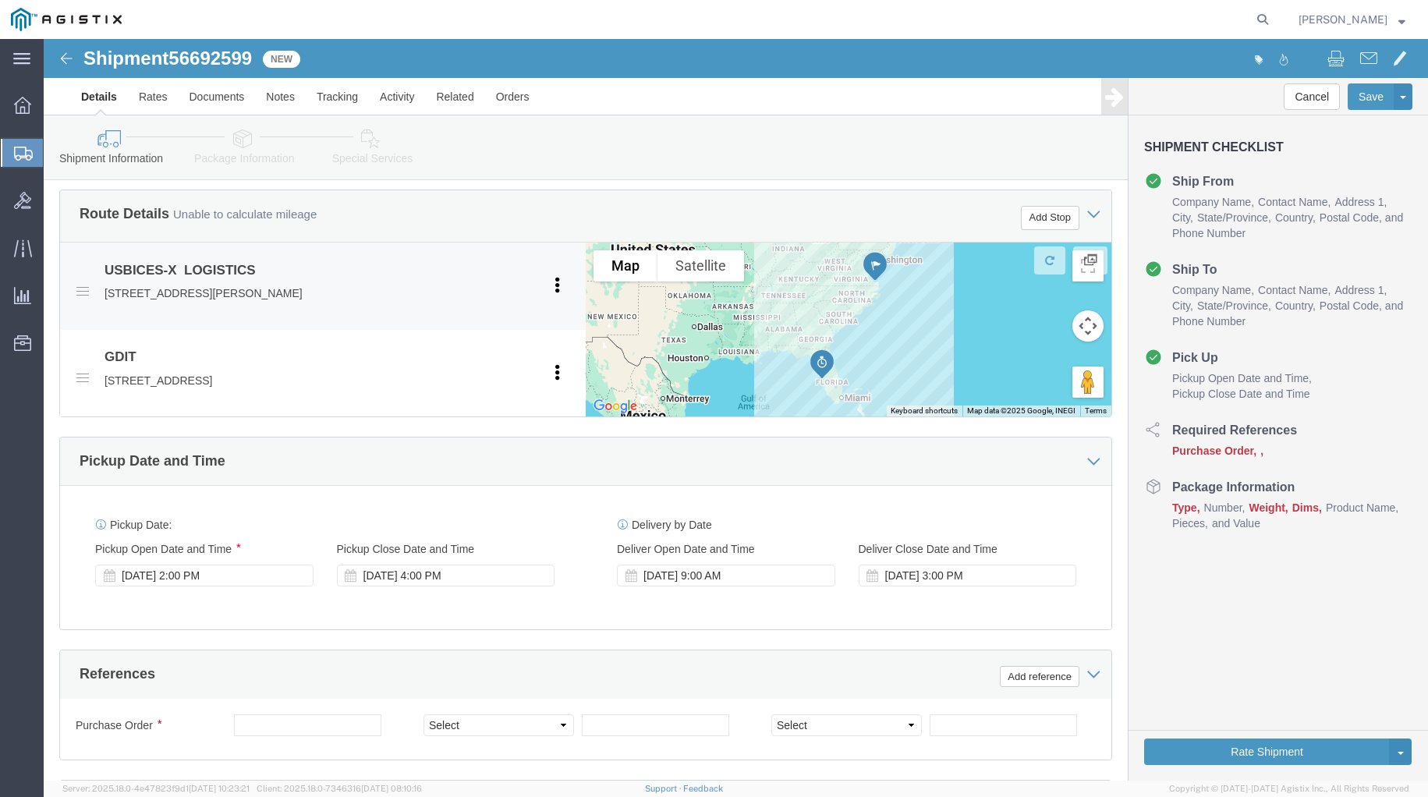
scroll to position [650, 0]
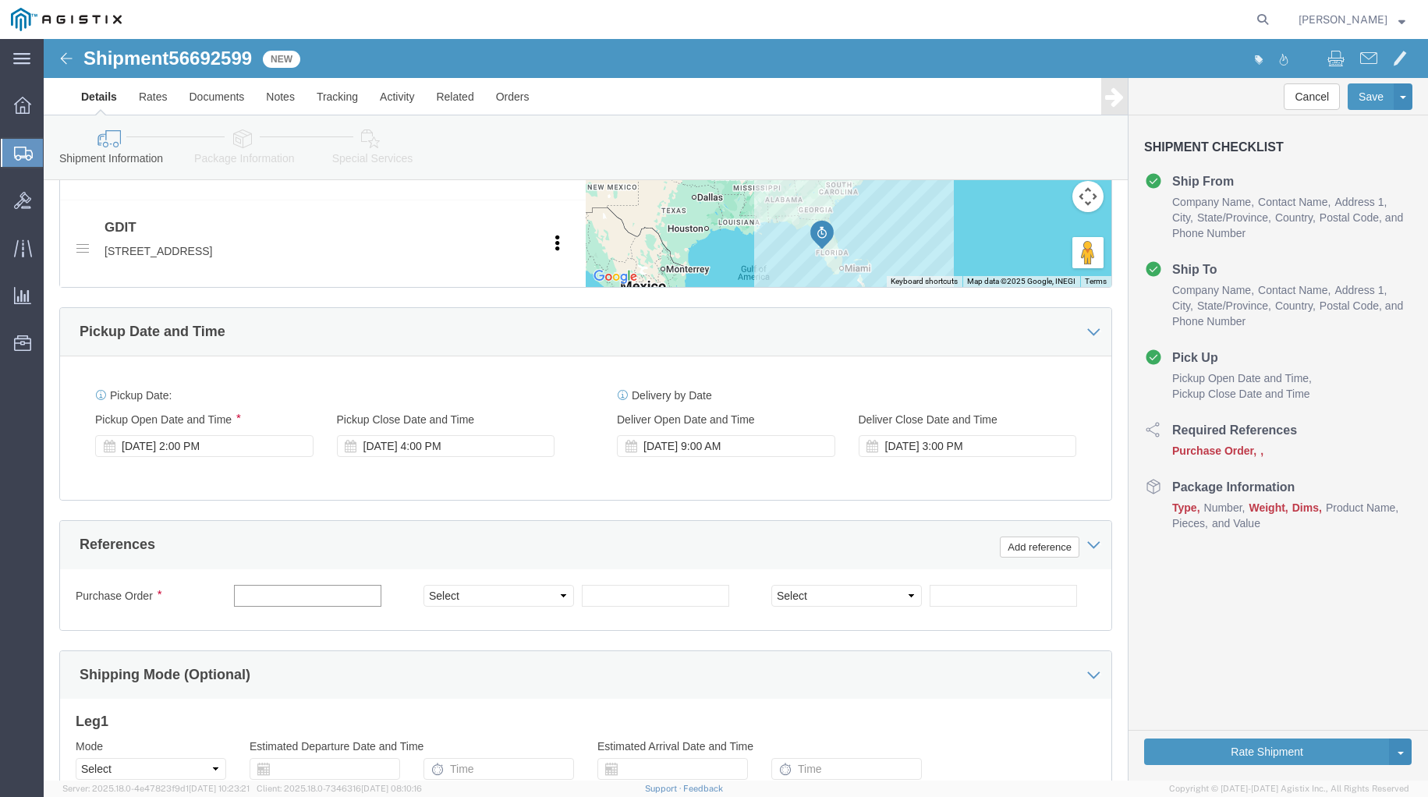
click input "text"
type input "GDIT-38023"
click h3 "Leg 1"
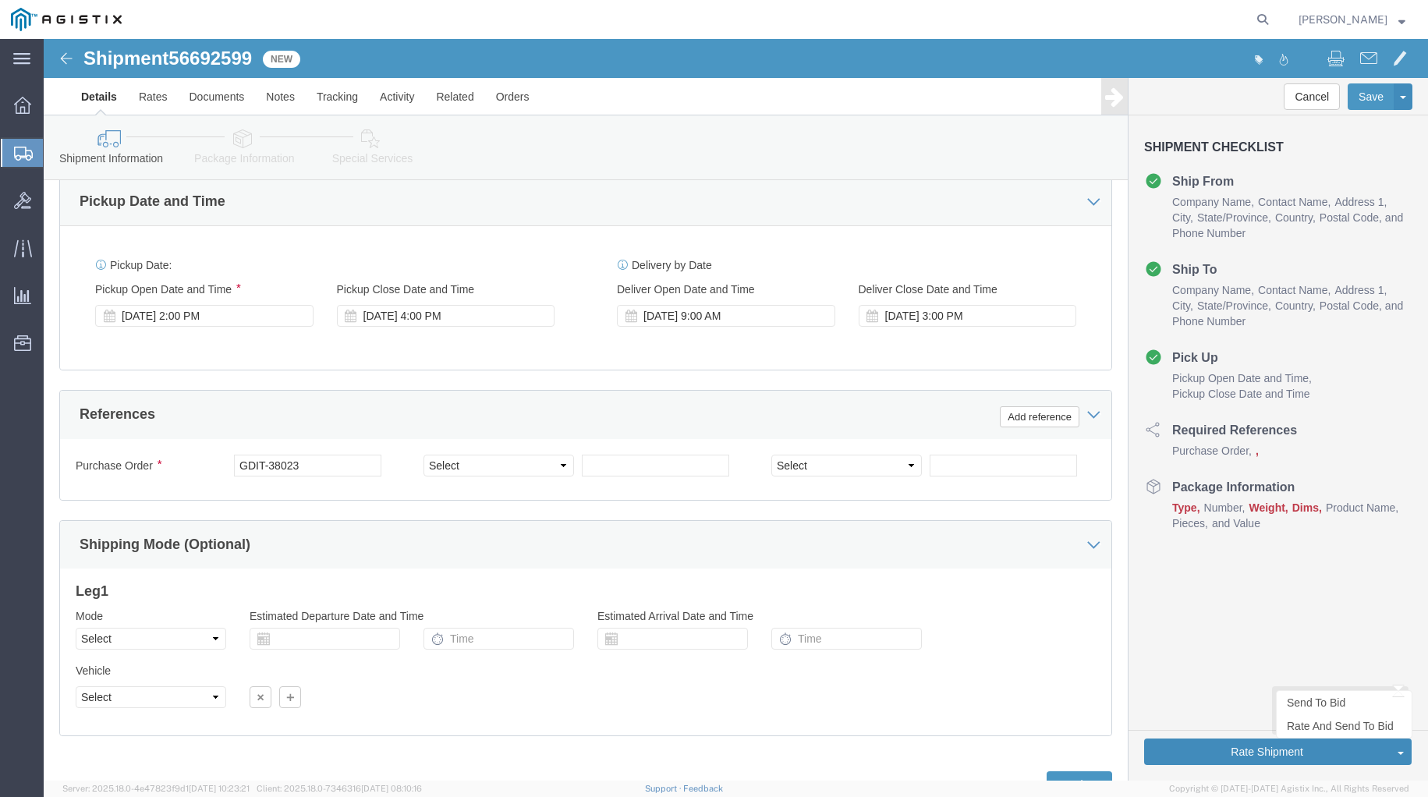
click button "Rate Shipment"
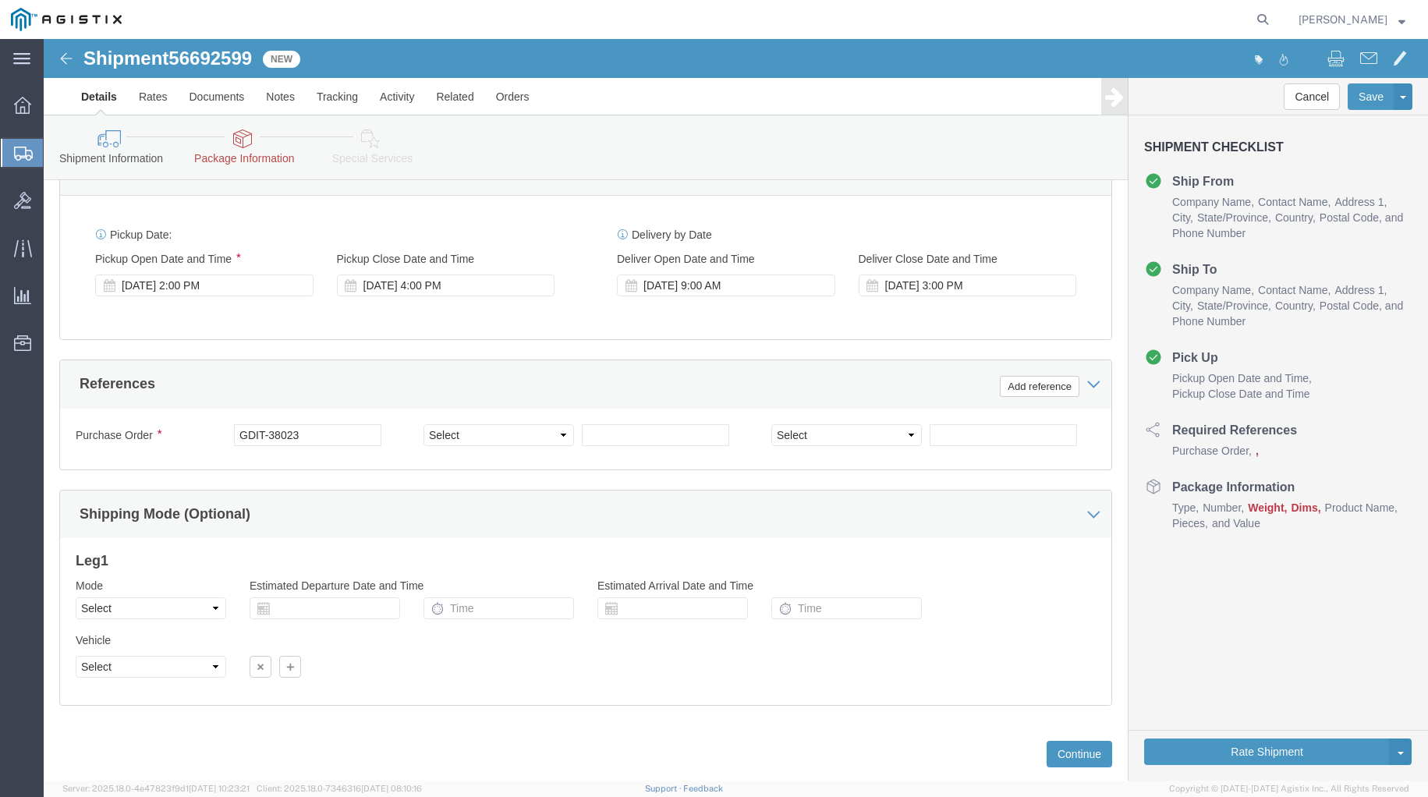
scroll to position [960, 0]
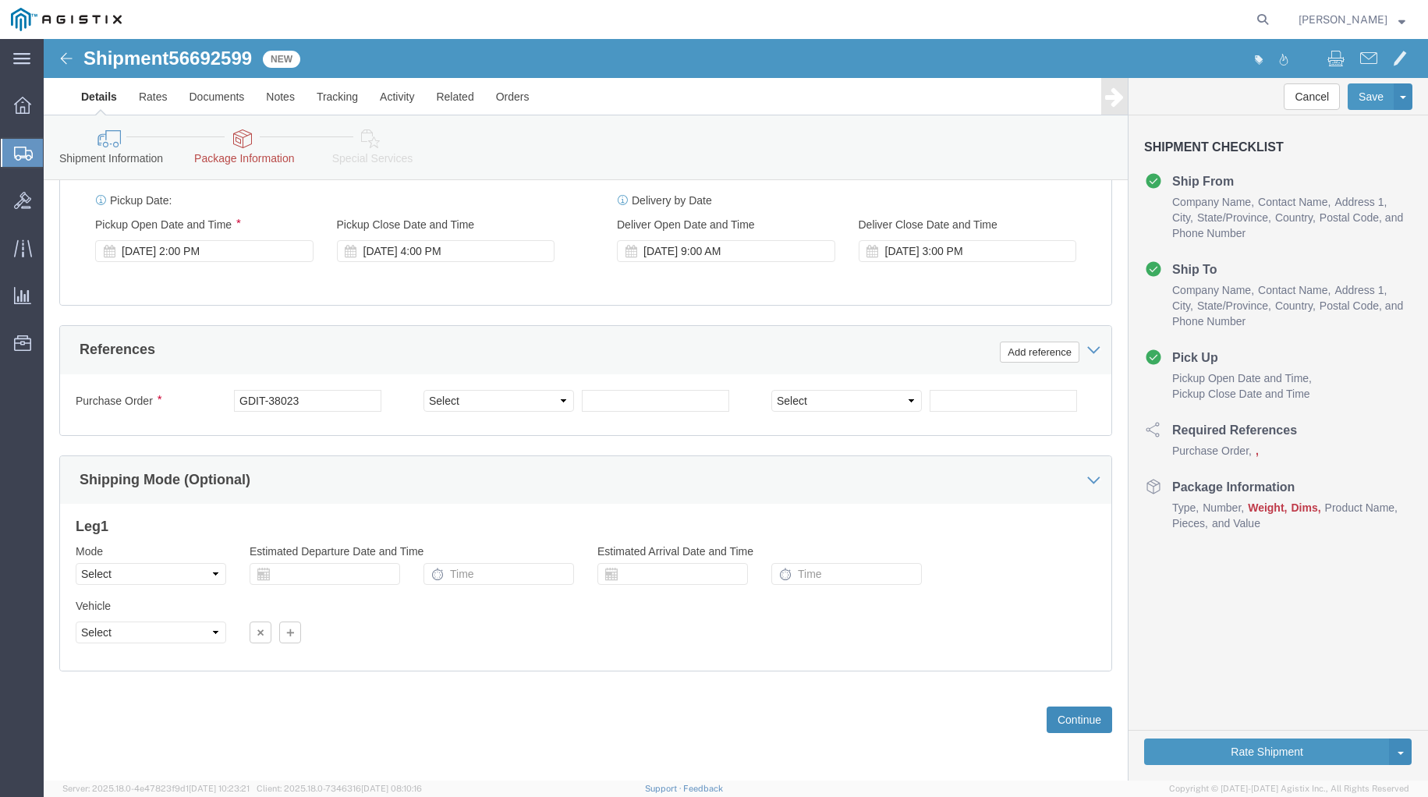
drag, startPoint x: 1024, startPoint y: 677, endPoint x: 813, endPoint y: 633, distance: 216.0
click button "Continue"
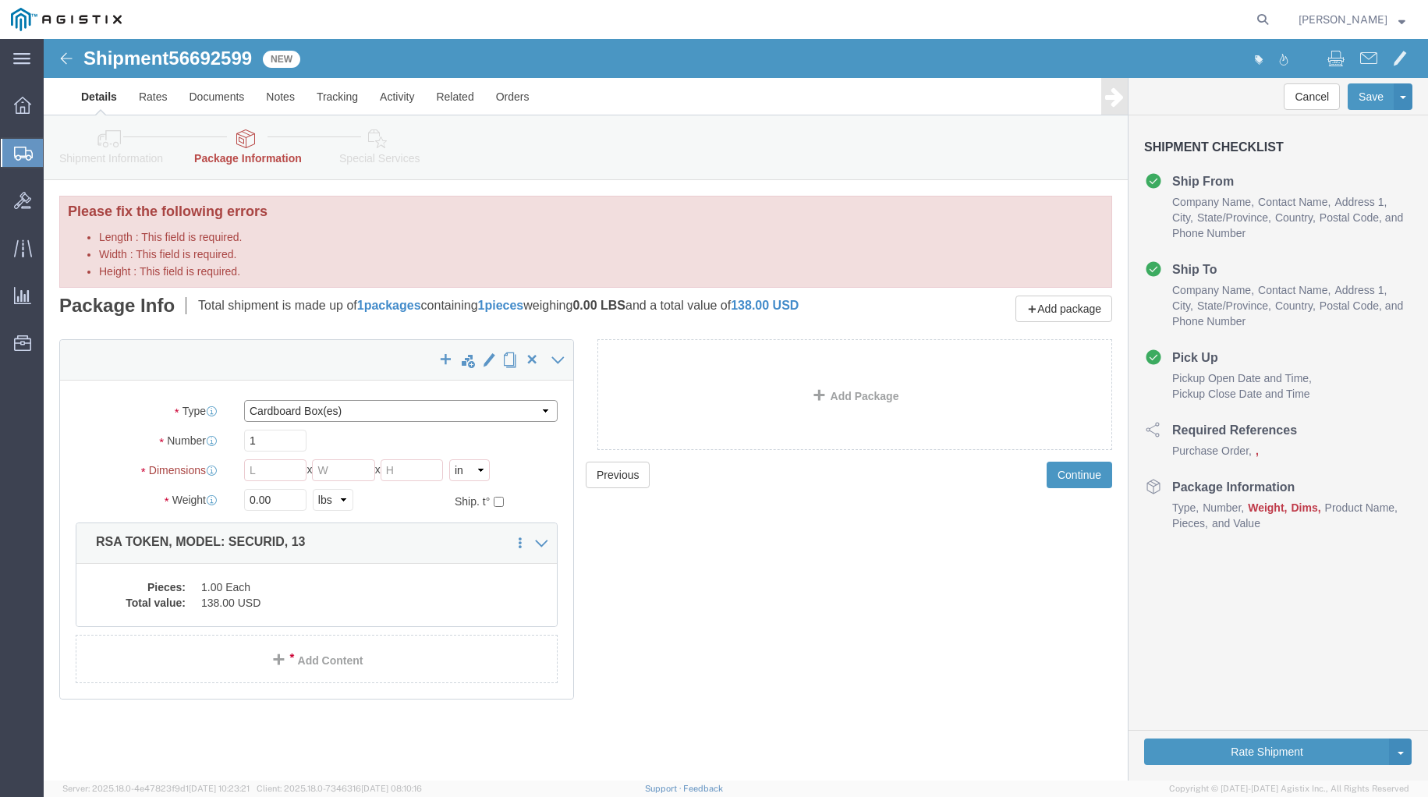
click select "Select Bale(s) Basket(s) Bolt(s) Bottle(s) Buckets Bulk Bundle(s) Can(s) Cardbo…"
select select "ENV"
click select "Select Bale(s) Basket(s) Bolt(s) Bottle(s) Buckets Bulk Bundle(s) Can(s) Cardbo…"
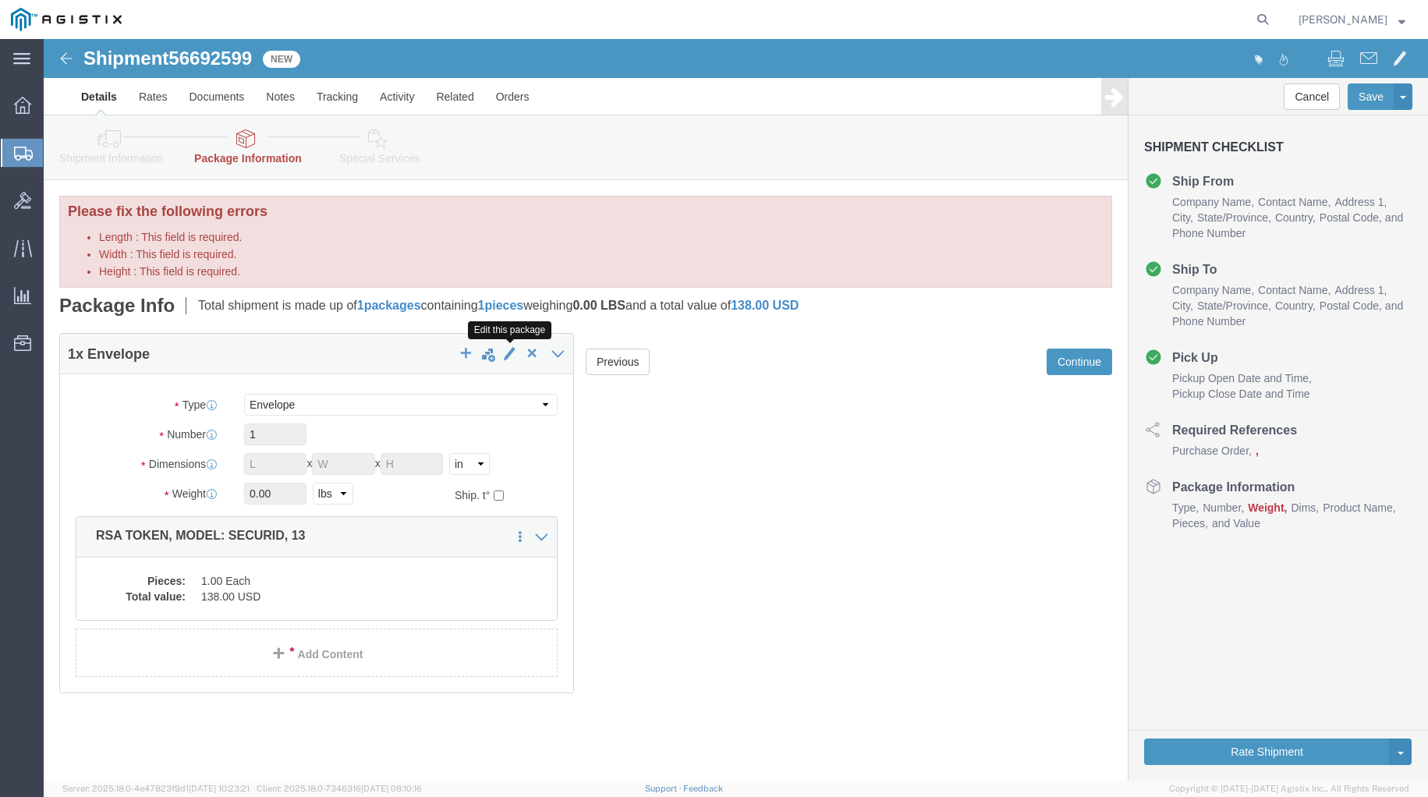
click span "button"
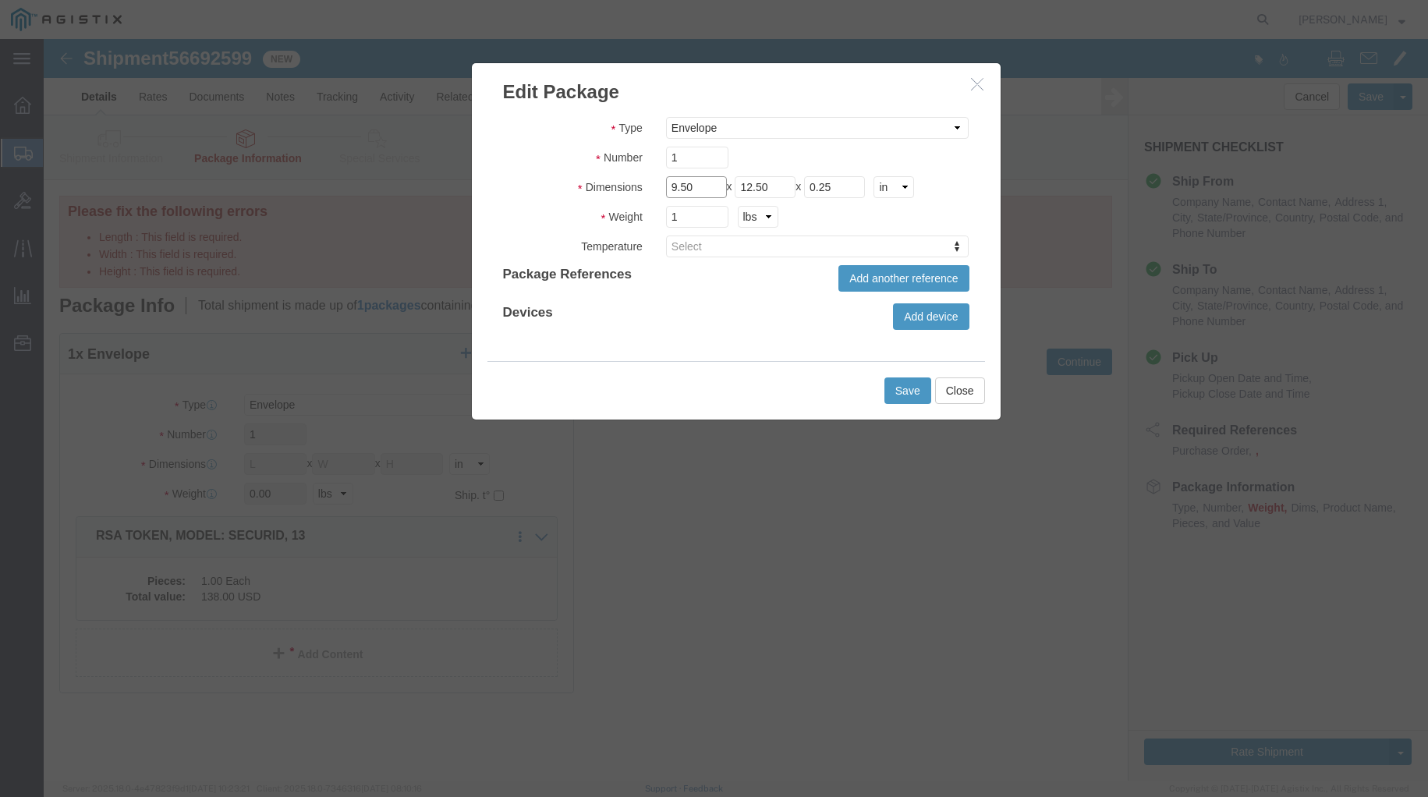
drag, startPoint x: 655, startPoint y: 154, endPoint x: 598, endPoint y: 154, distance: 56.9
click div "Length 9.50 x Width 12.50 x Height 0.25 cm ft in"
type input "7"
drag, startPoint x: 738, startPoint y: 146, endPoint x: 587, endPoint y: 147, distance: 150.5
click div "Length 7 x Width 12.50 x Height 0.25 cm ft in"
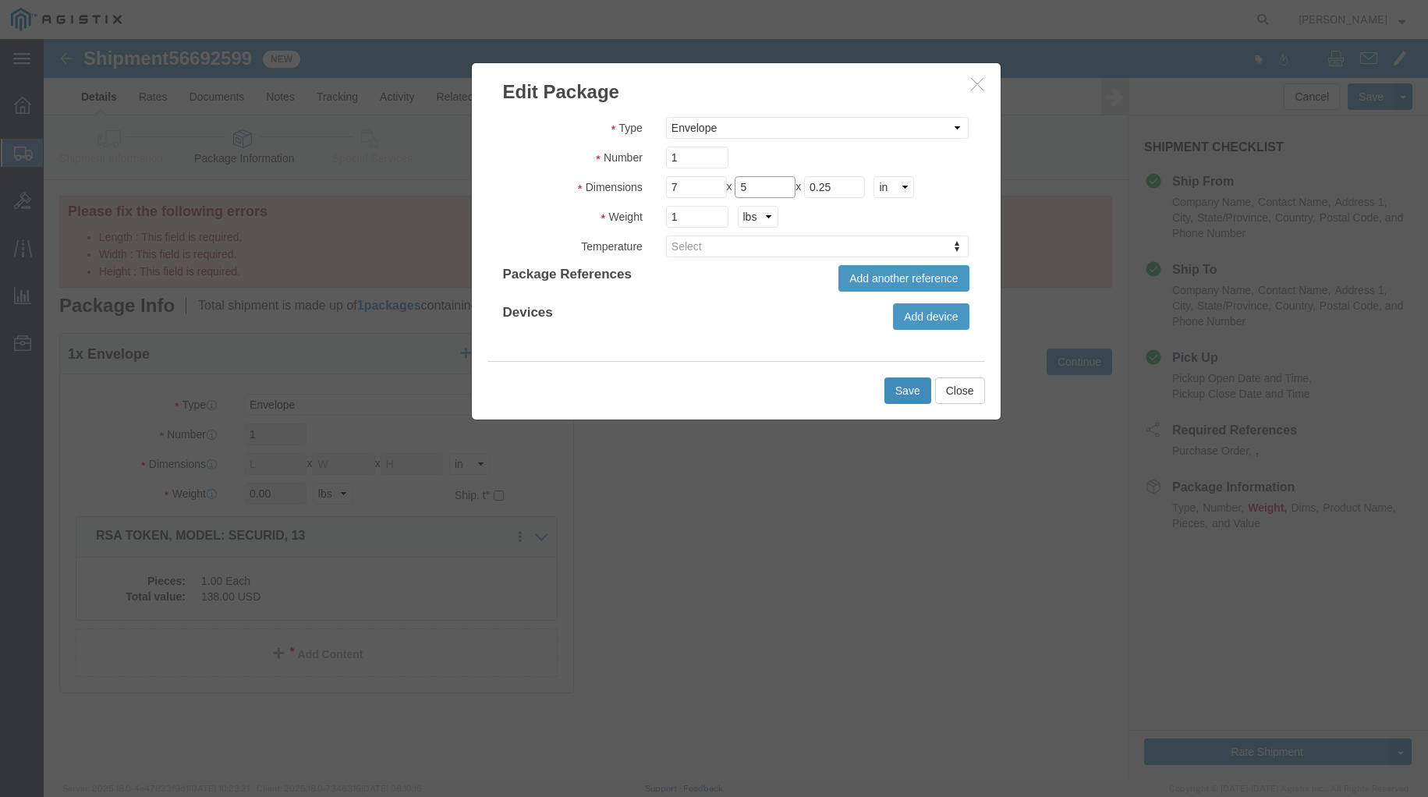
type input "5"
click button "Save"
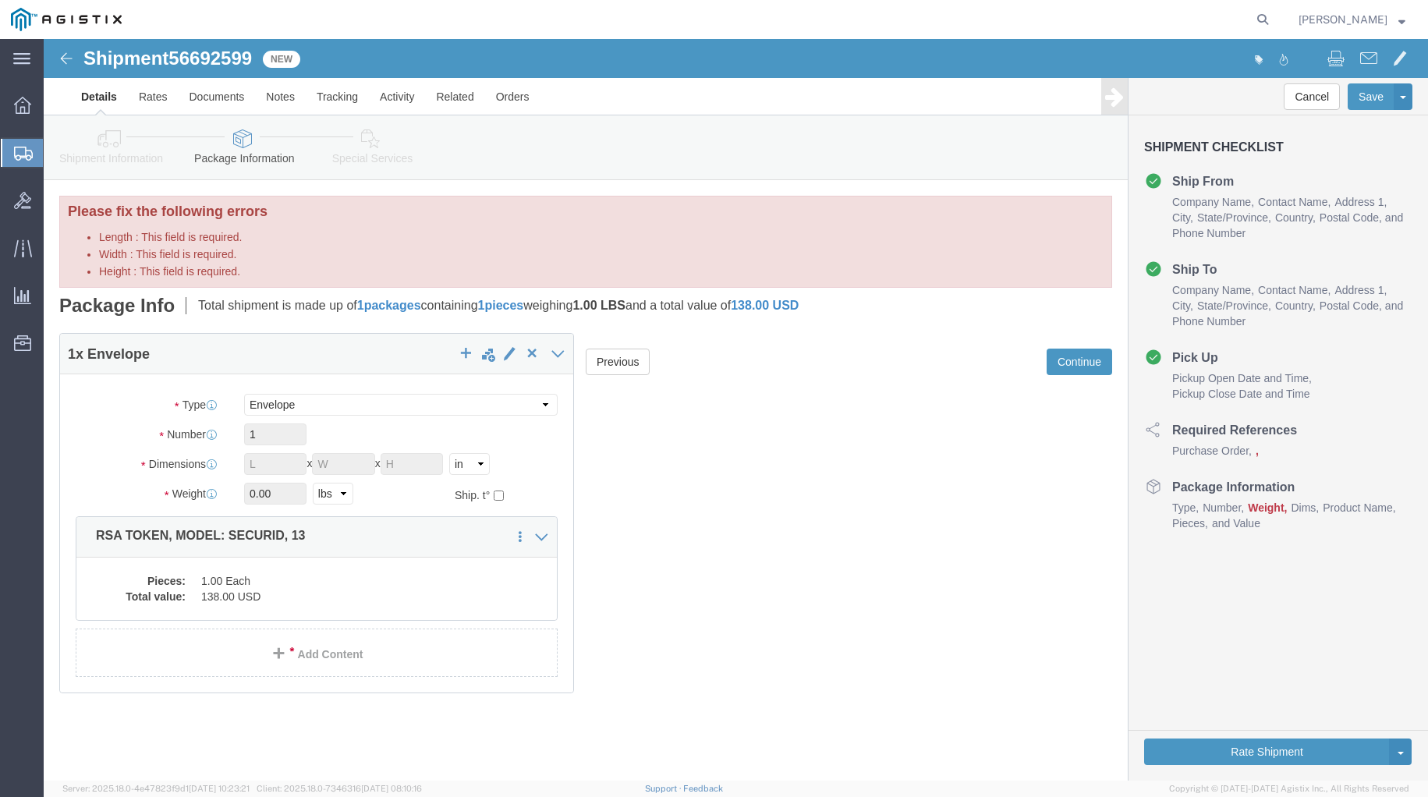
click div "Previous Continue"
drag, startPoint x: 1048, startPoint y: 317, endPoint x: 902, endPoint y: 348, distance: 149.0
click button "Continue"
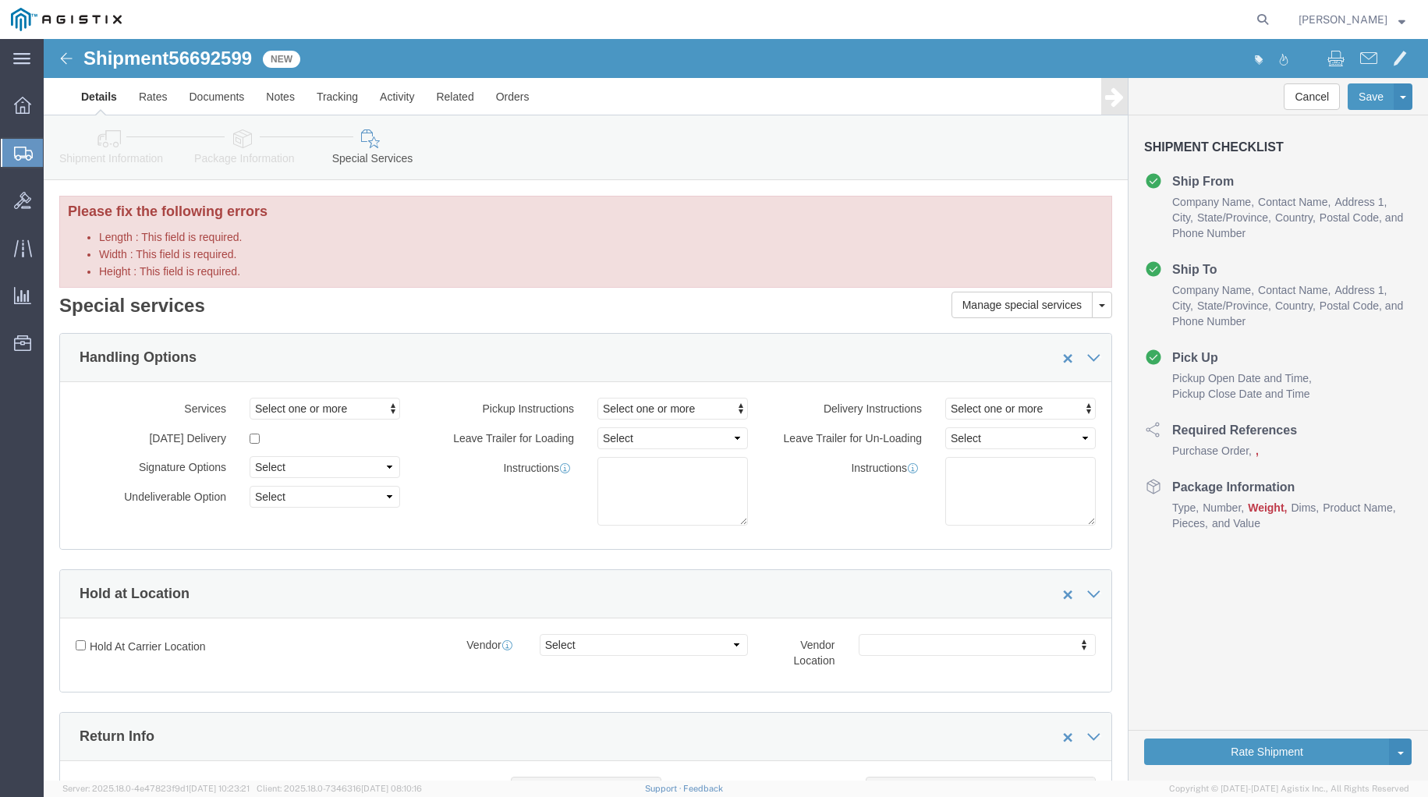
scroll to position [130, 0]
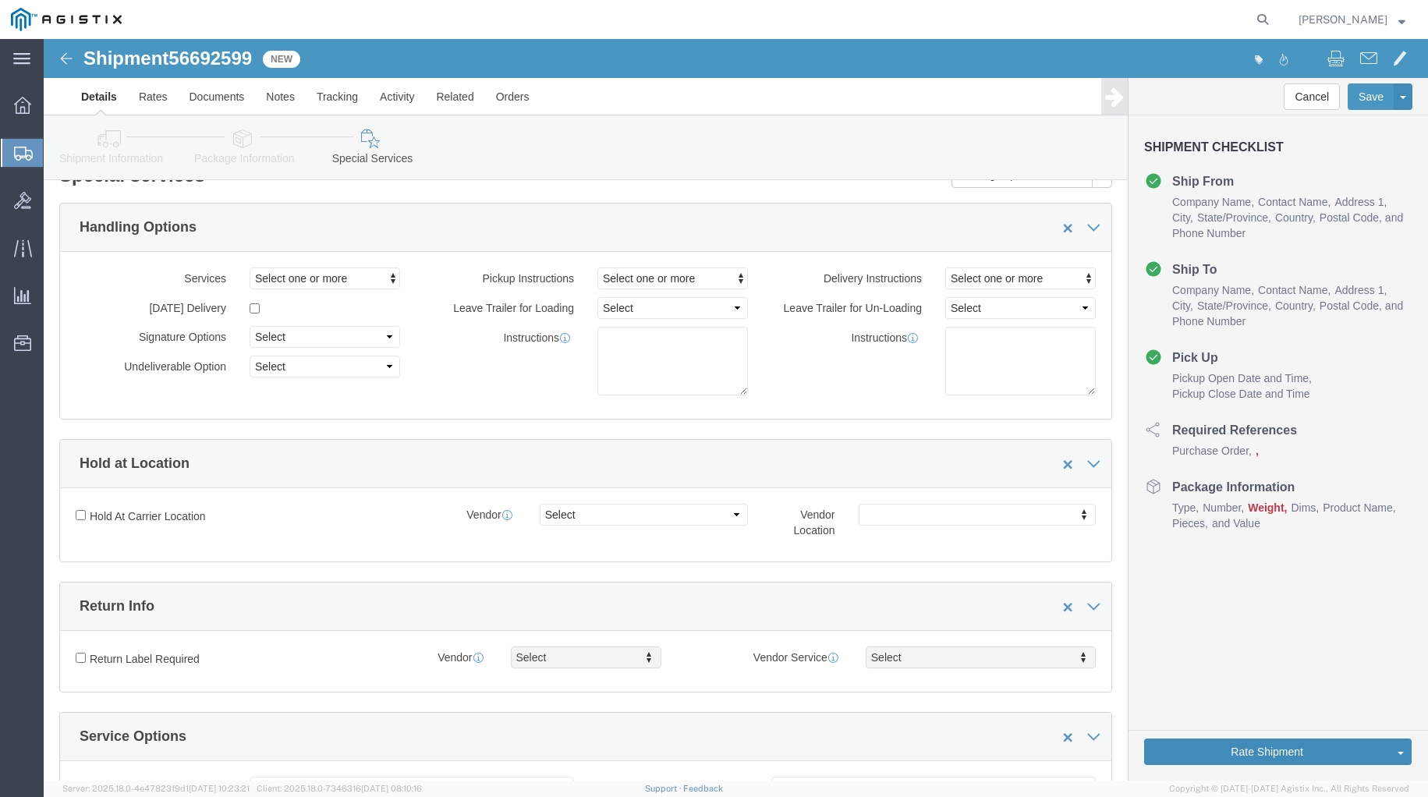
drag, startPoint x: 1167, startPoint y: 715, endPoint x: 1045, endPoint y: 692, distance: 123.9
click button "Rate Shipment"
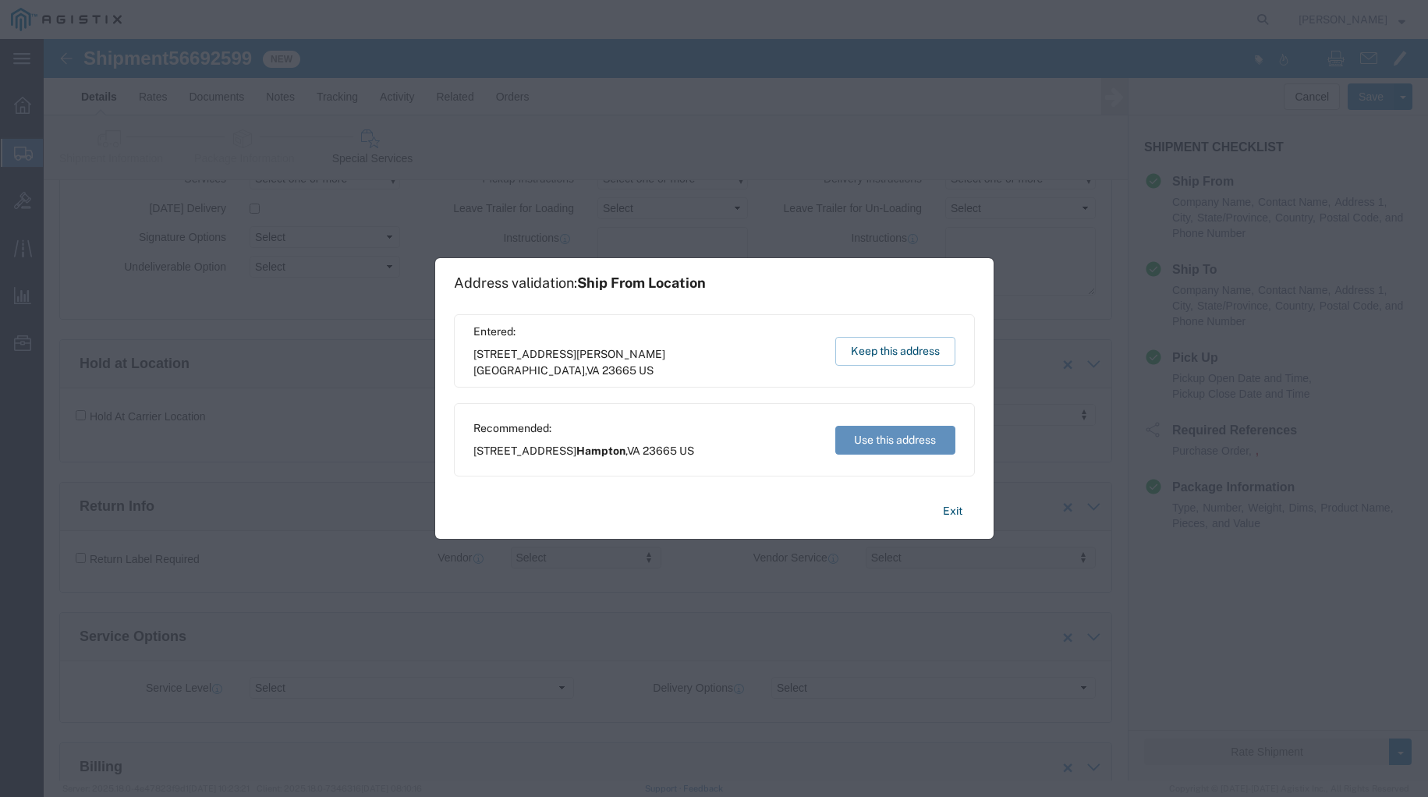
click at [885, 439] on button "Use this address" at bounding box center [895, 440] width 120 height 29
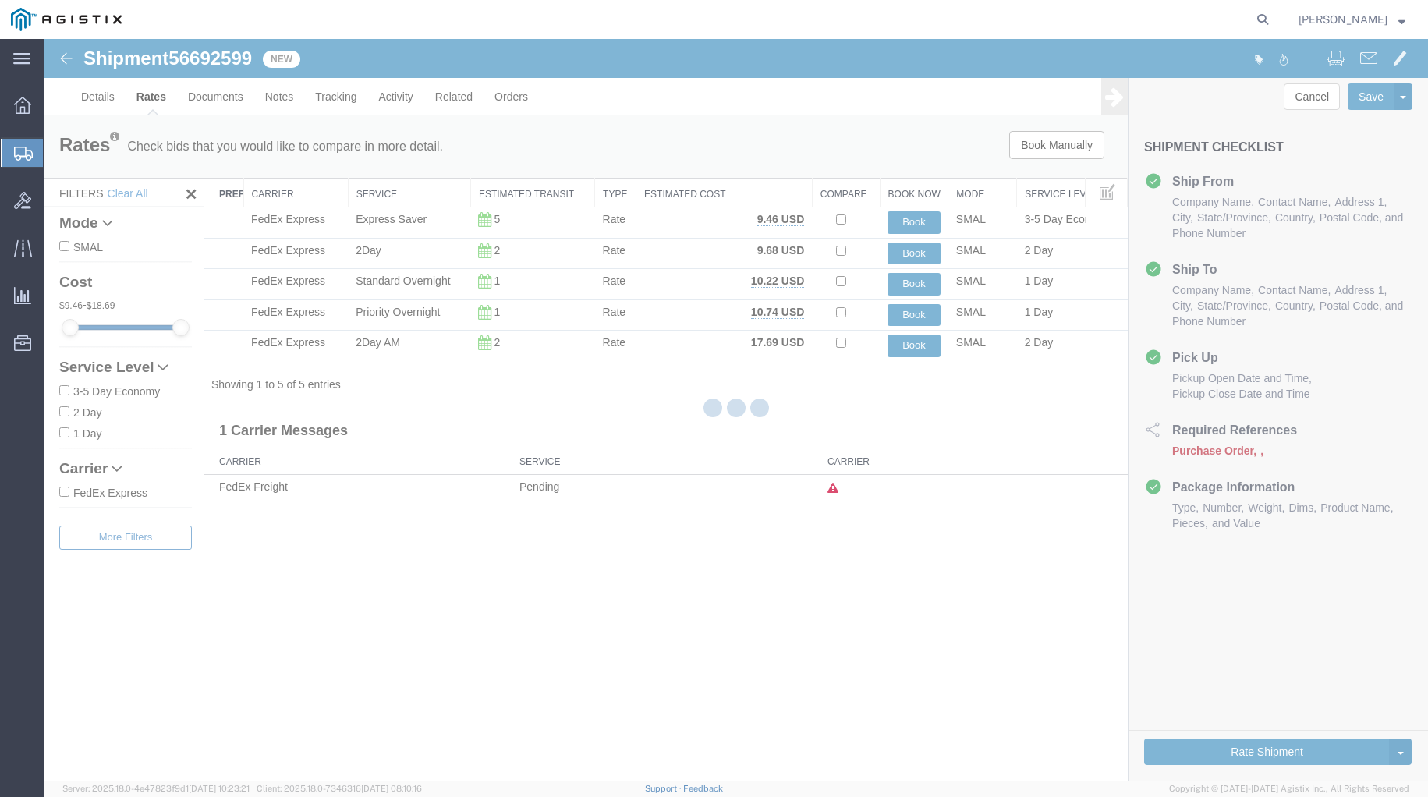
scroll to position [0, 0]
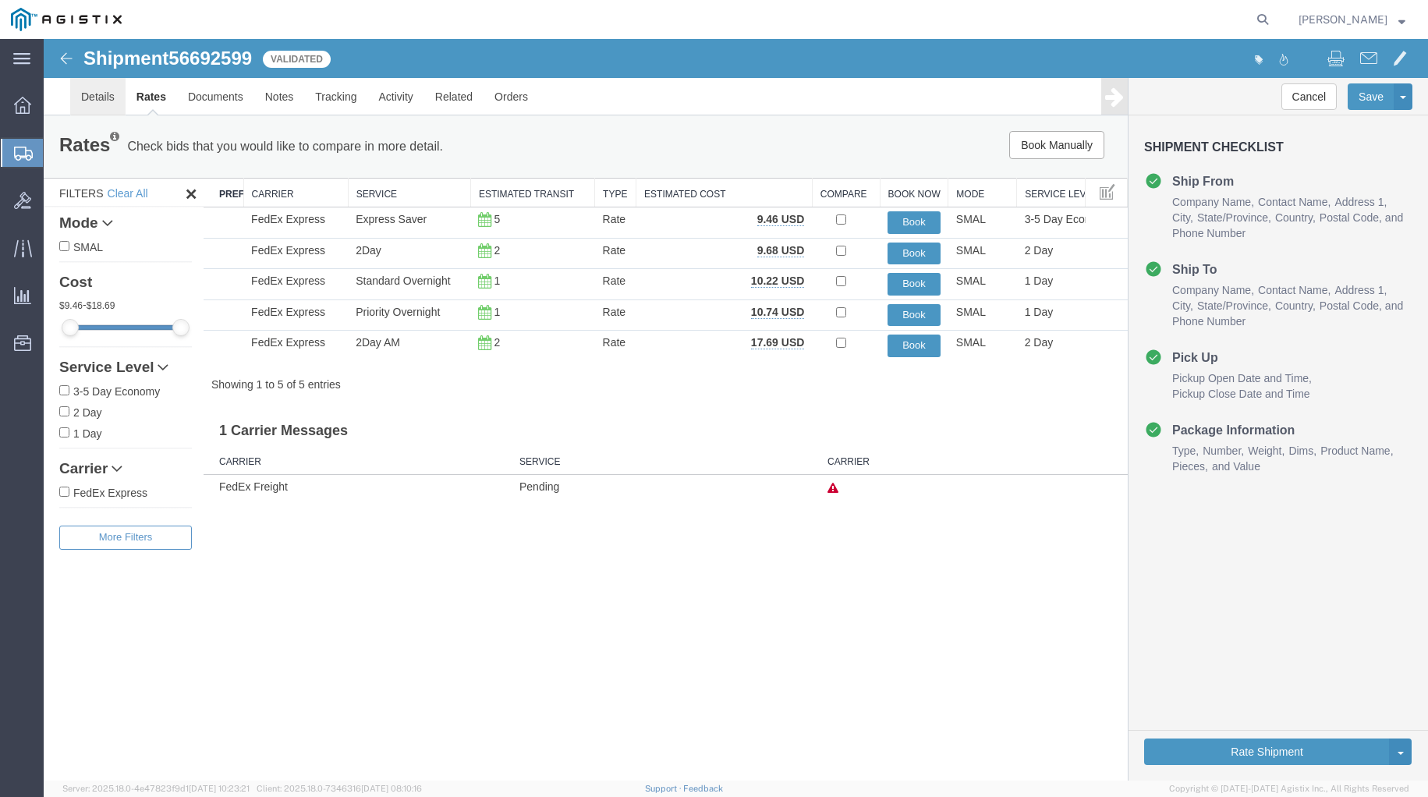
click at [90, 97] on link "Details" at bounding box center [97, 96] width 55 height 37
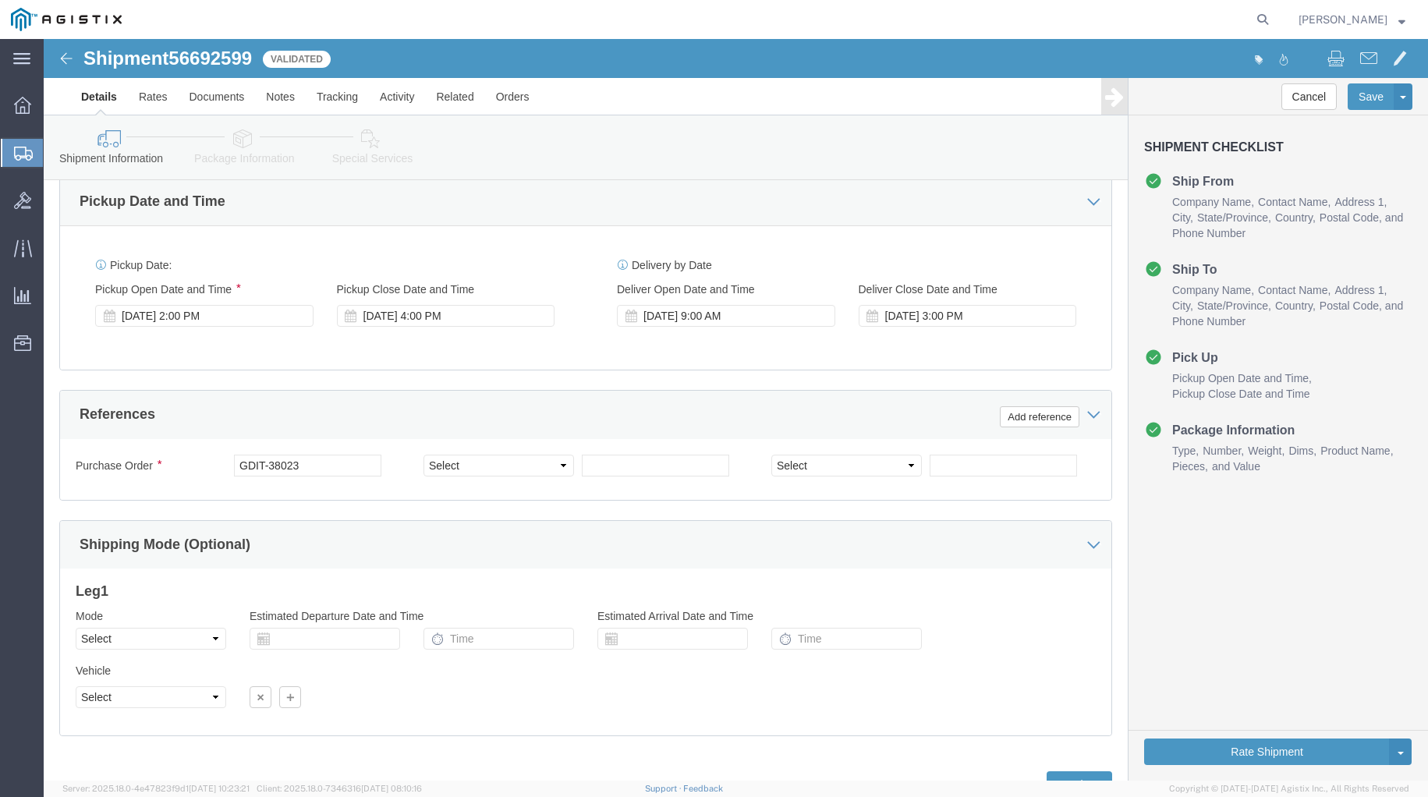
scroll to position [845, 0]
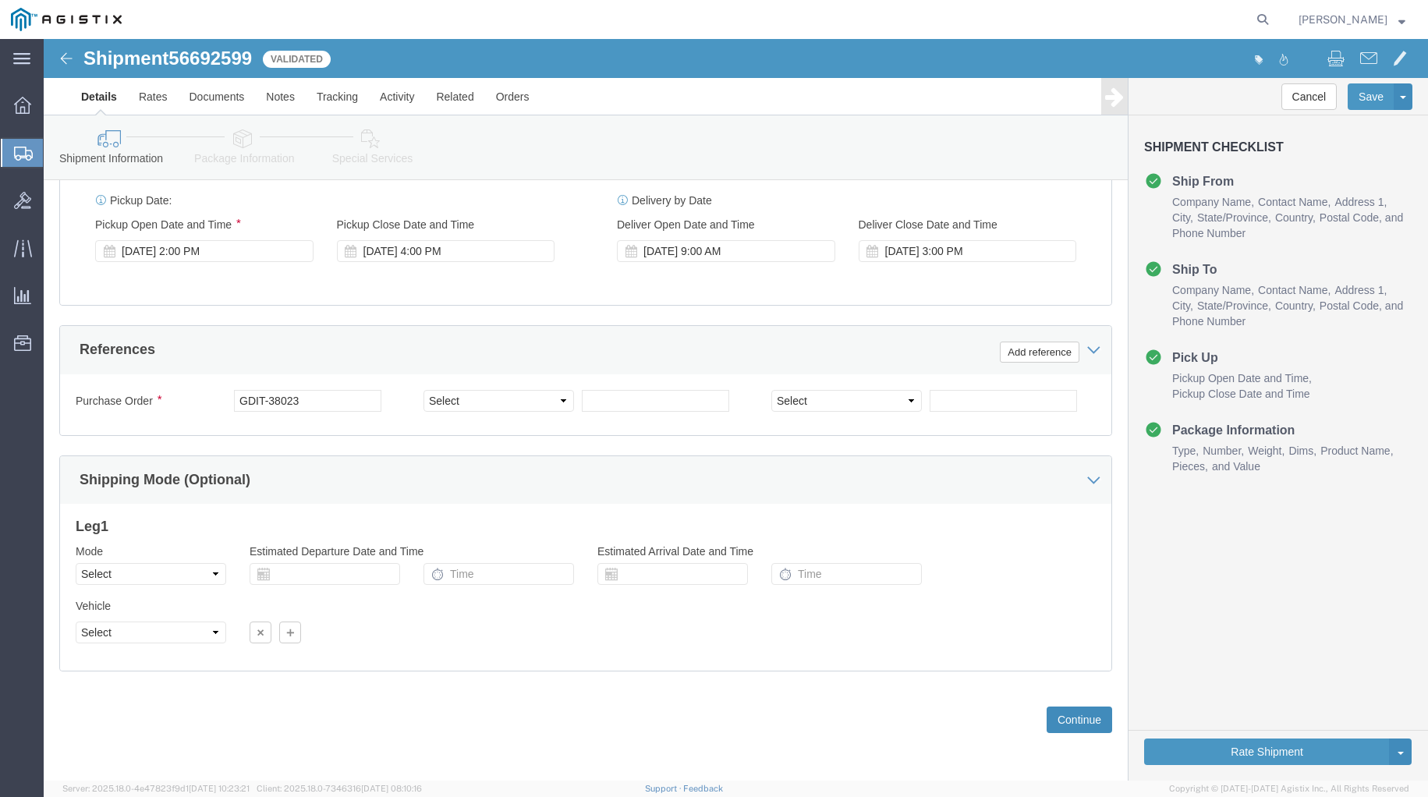
click button "Continue"
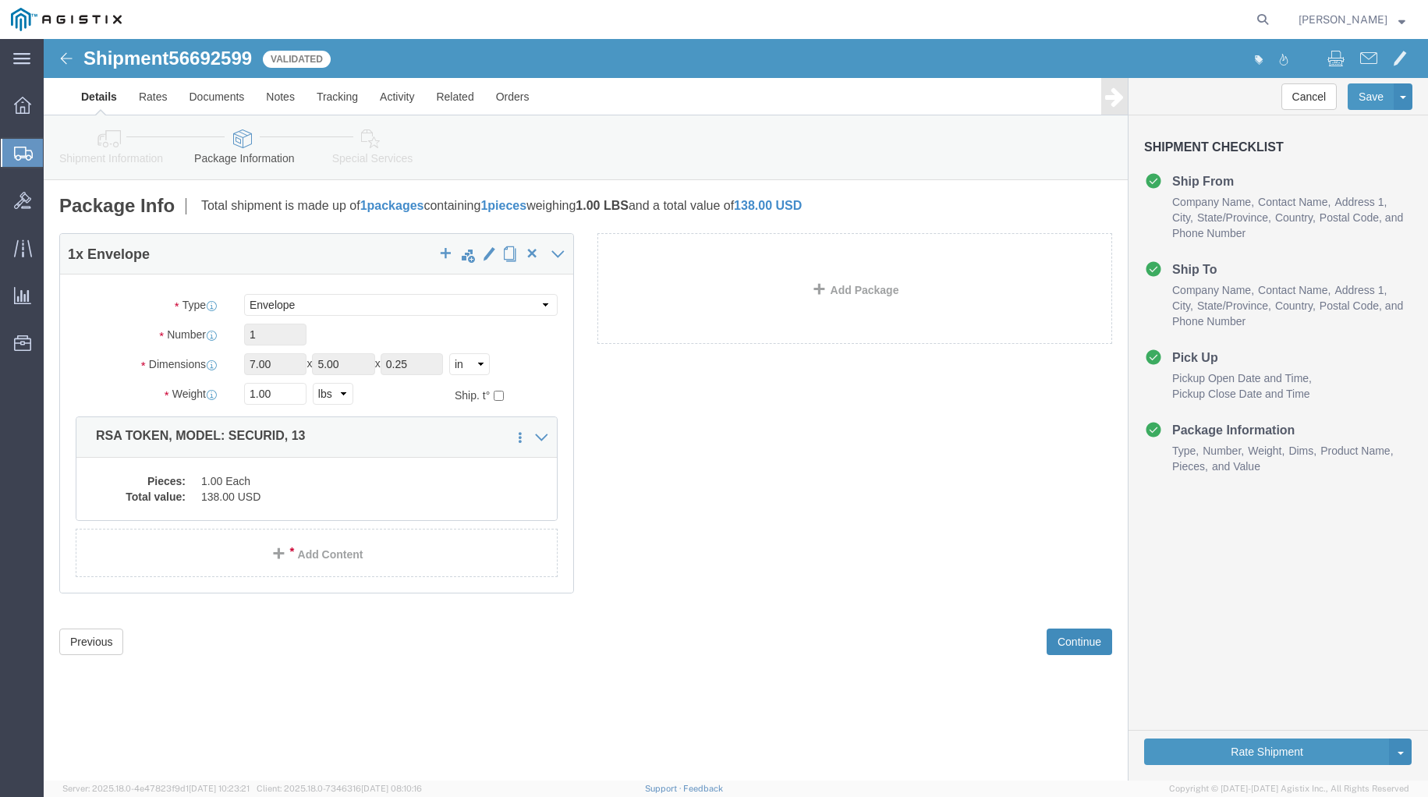
scroll to position [0, 0]
click button "Rate Shipment"
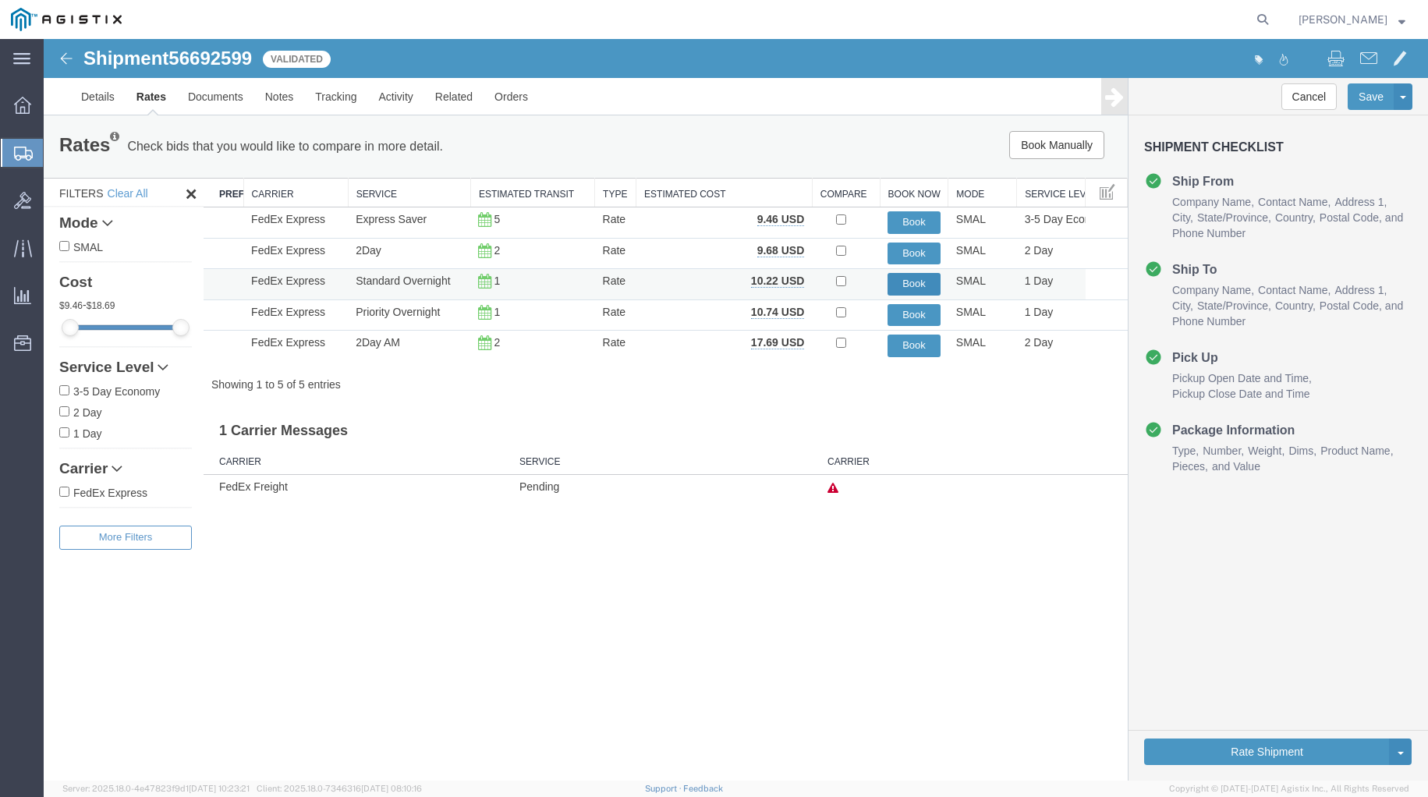
click at [916, 289] on button "Book" at bounding box center [914, 284] width 53 height 23
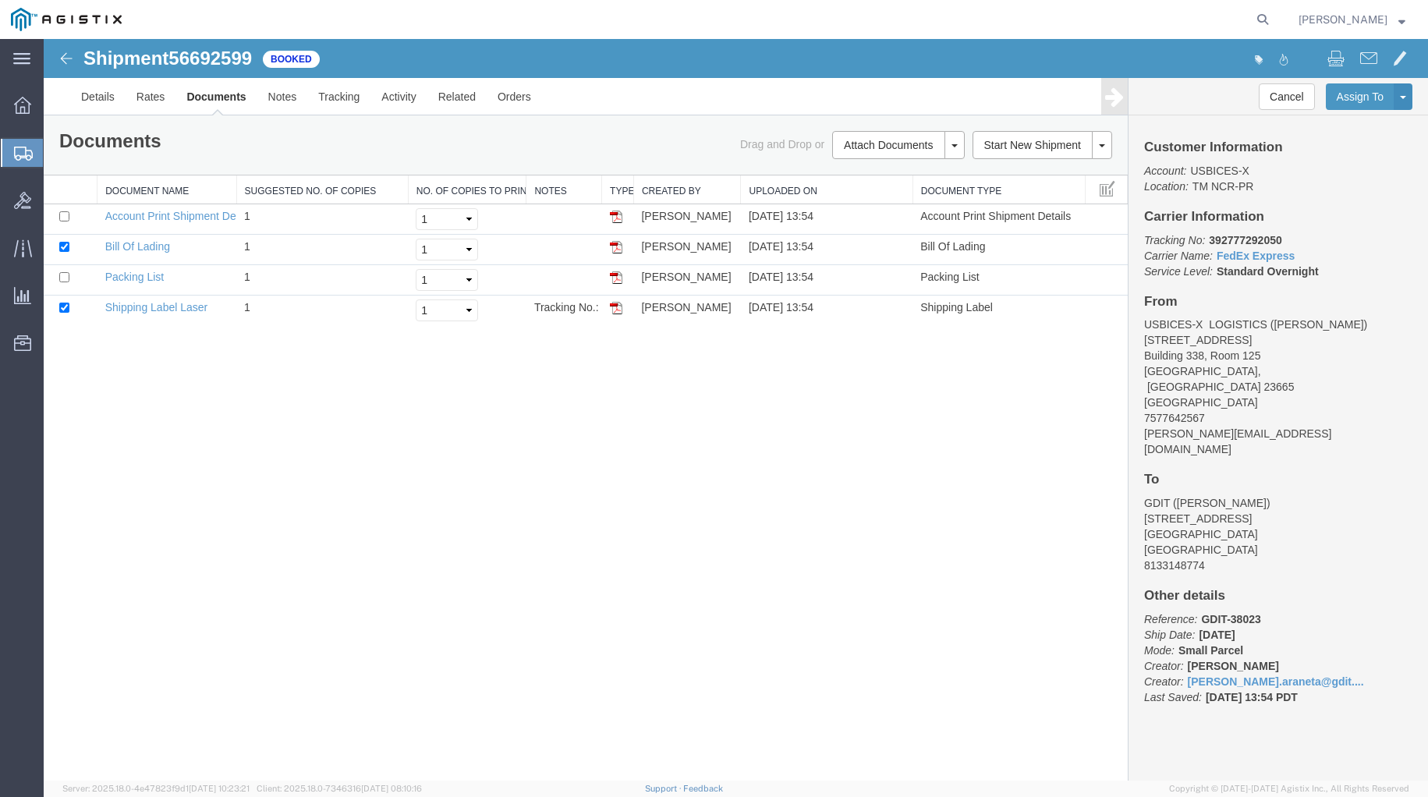
click at [1402, 20] on strong "button" at bounding box center [1401, 18] width 7 height 5
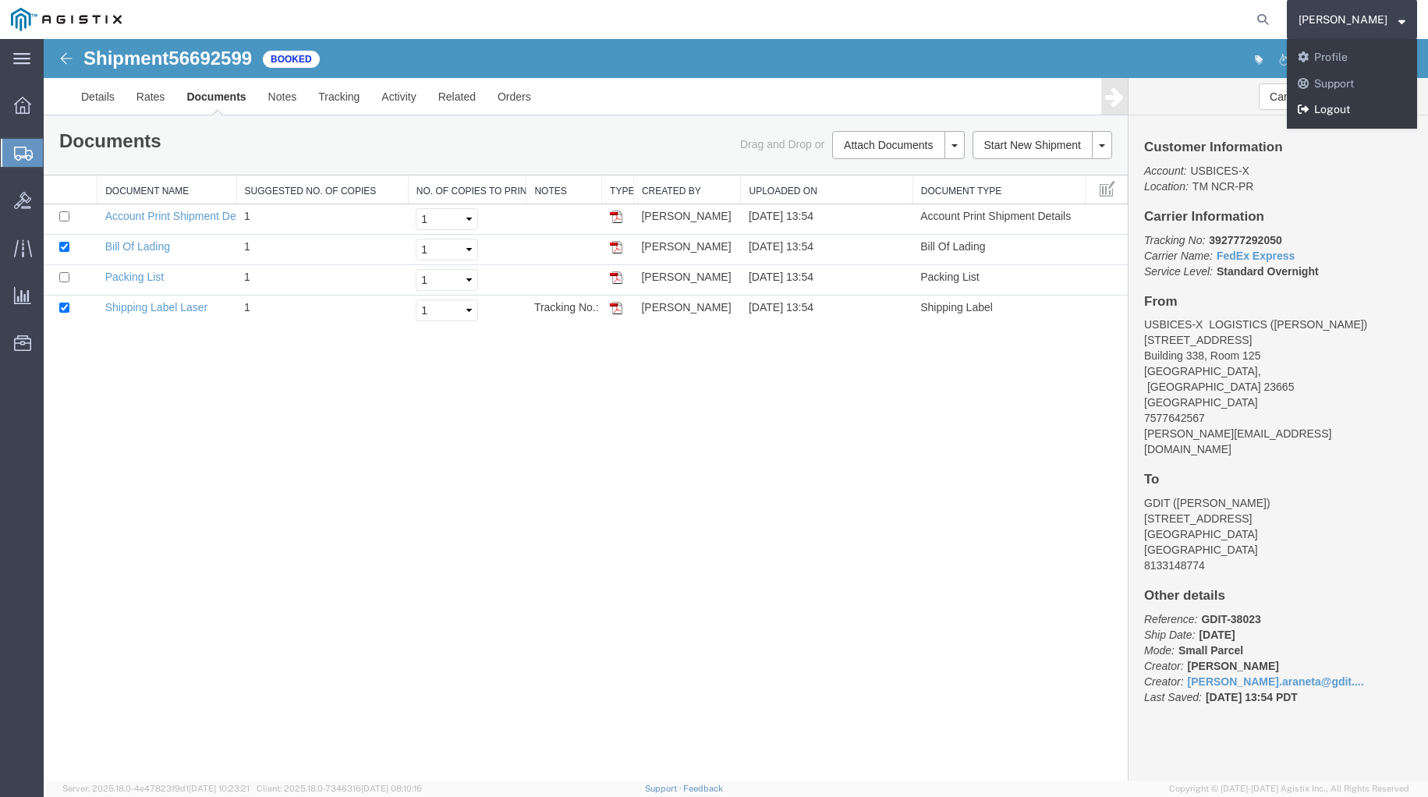
click at [1373, 105] on link "Logout" at bounding box center [1352, 110] width 130 height 27
